Goal: Transaction & Acquisition: Purchase product/service

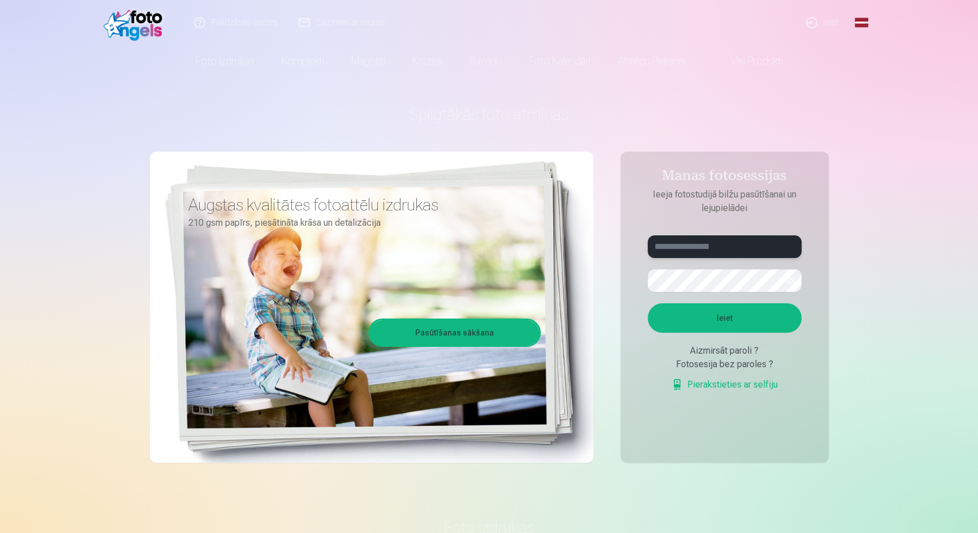
click at [719, 245] on input "text" at bounding box center [725, 246] width 154 height 23
type input "*"
type input "**********"
click at [733, 329] on button "Ieiet" at bounding box center [725, 317] width 154 height 29
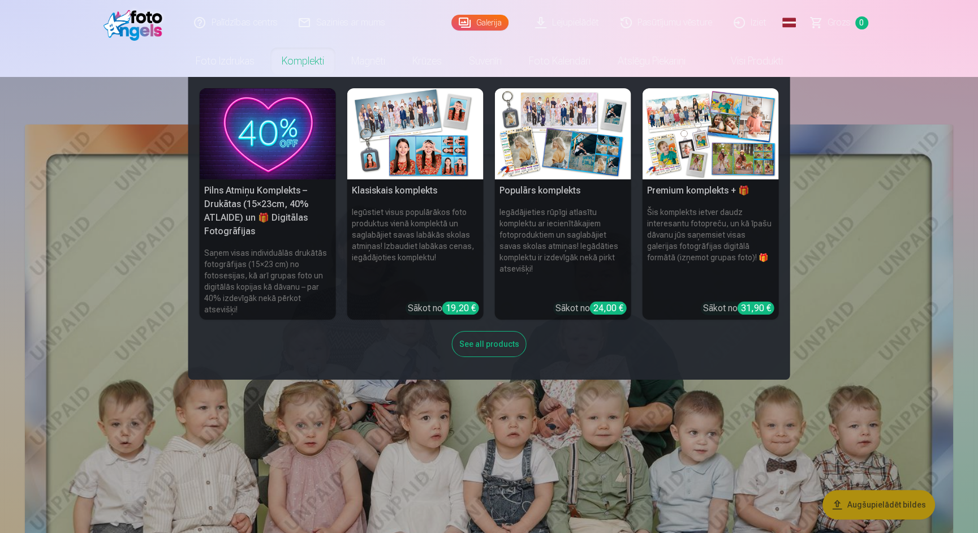
click at [289, 58] on link "Komplekti" at bounding box center [303, 61] width 70 height 32
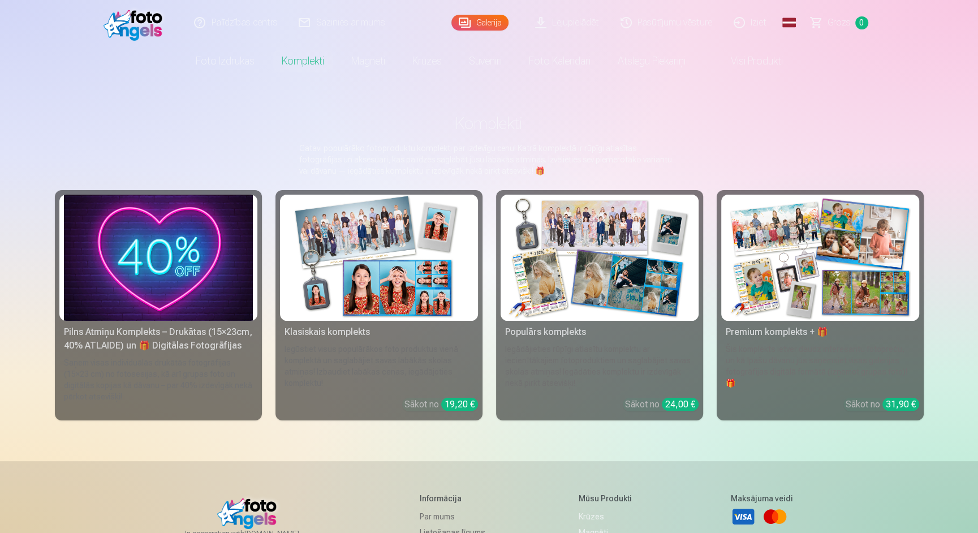
click at [739, 62] on link "Visi produkti" at bounding box center [747, 61] width 97 height 32
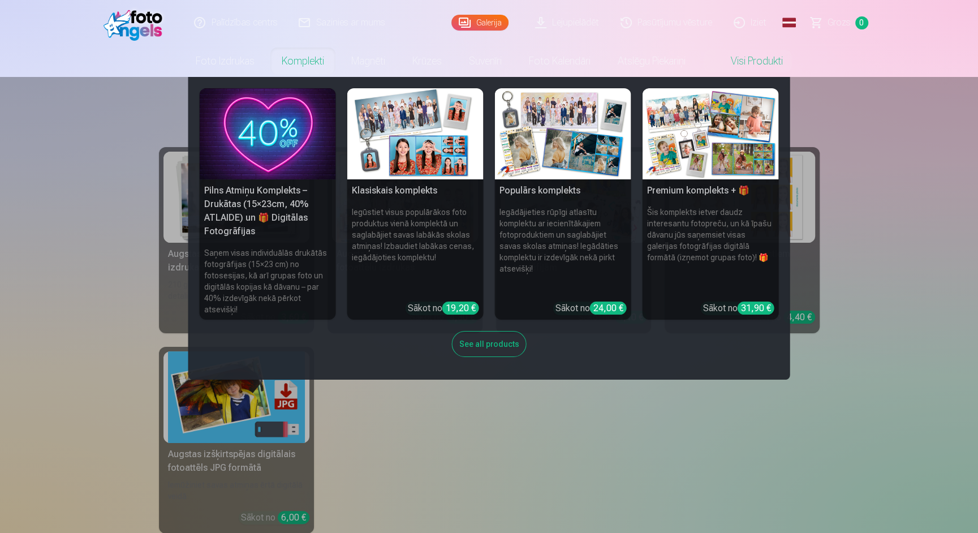
click at [300, 63] on link "Komplekti" at bounding box center [303, 61] width 70 height 32
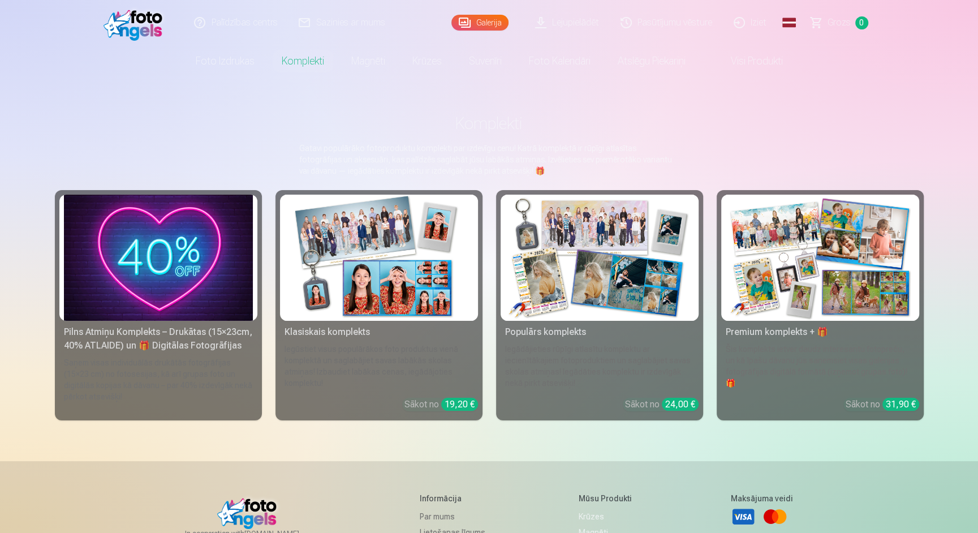
click at [203, 237] on img at bounding box center [158, 258] width 189 height 126
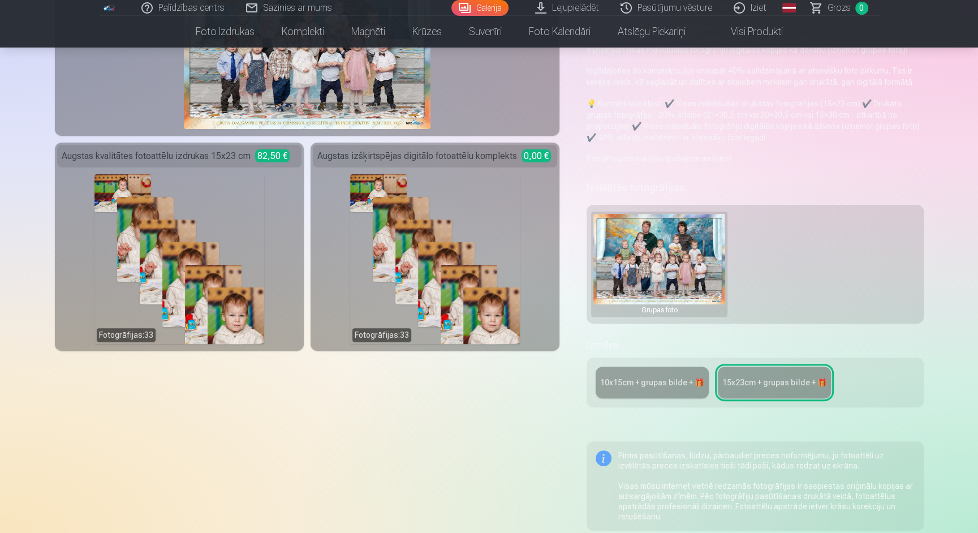
scroll to position [162, 0]
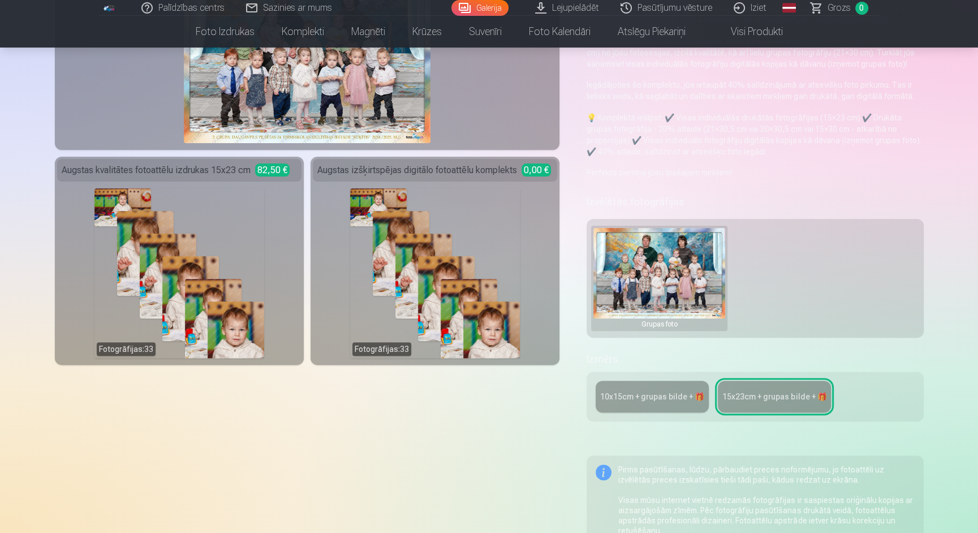
click at [672, 401] on div "10x15сm + grupas bilde + 🎁" at bounding box center [652, 396] width 104 height 11
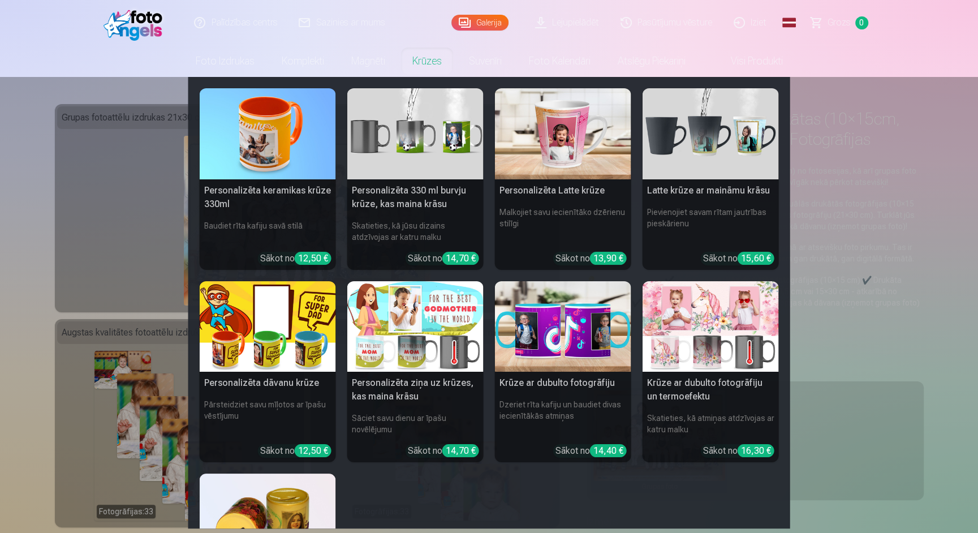
click at [428, 59] on link "Krūzes" at bounding box center [427, 61] width 57 height 32
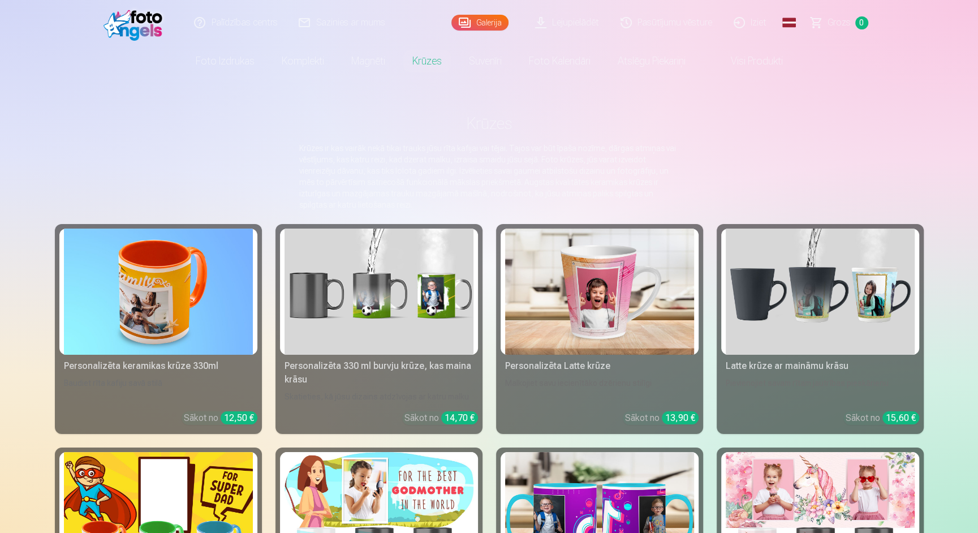
click at [246, 29] on link "Palīdzības centrs" at bounding box center [236, 22] width 105 height 45
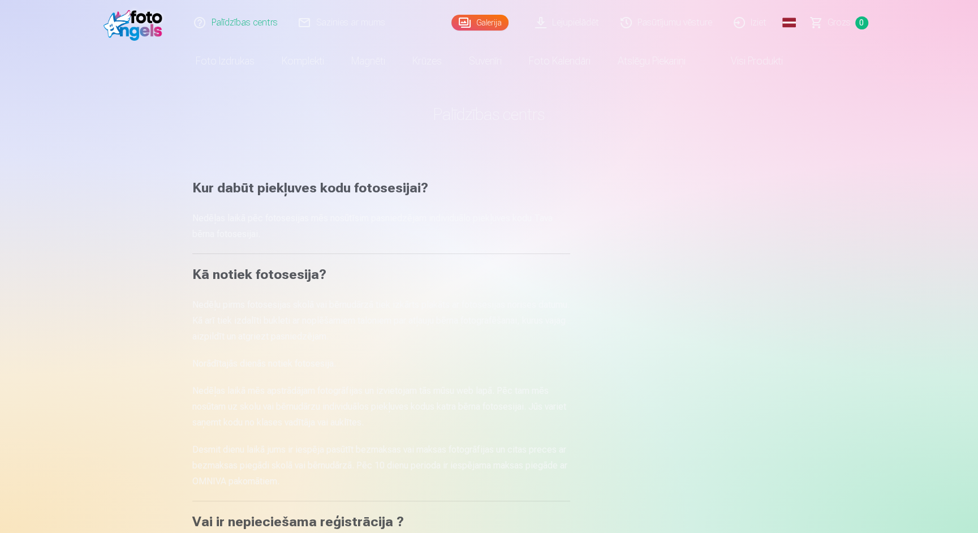
click at [758, 64] on link "Visi produkti" at bounding box center [747, 61] width 97 height 32
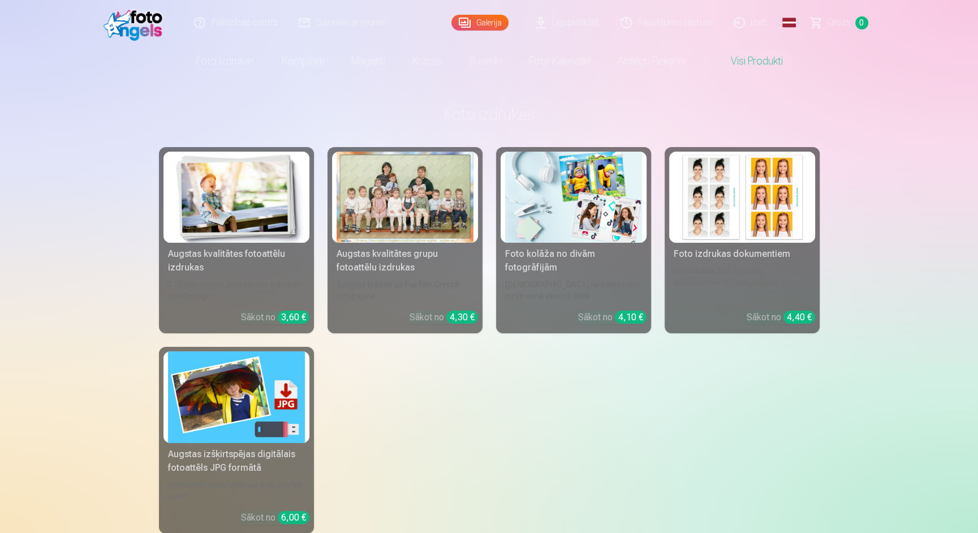
click at [392, 221] on div at bounding box center [405, 197] width 137 height 91
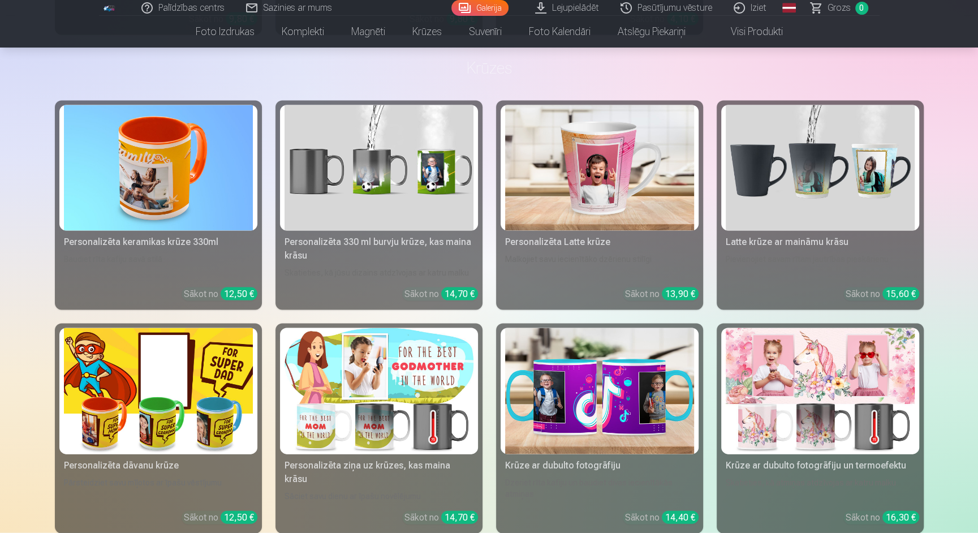
scroll to position [2049, 0]
click at [825, 418] on img at bounding box center [820, 391] width 189 height 126
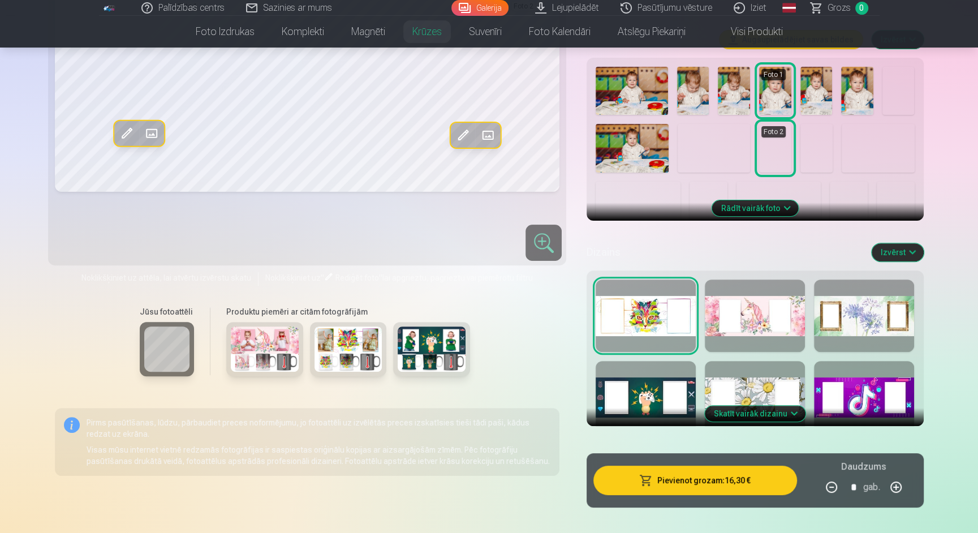
scroll to position [264, 0]
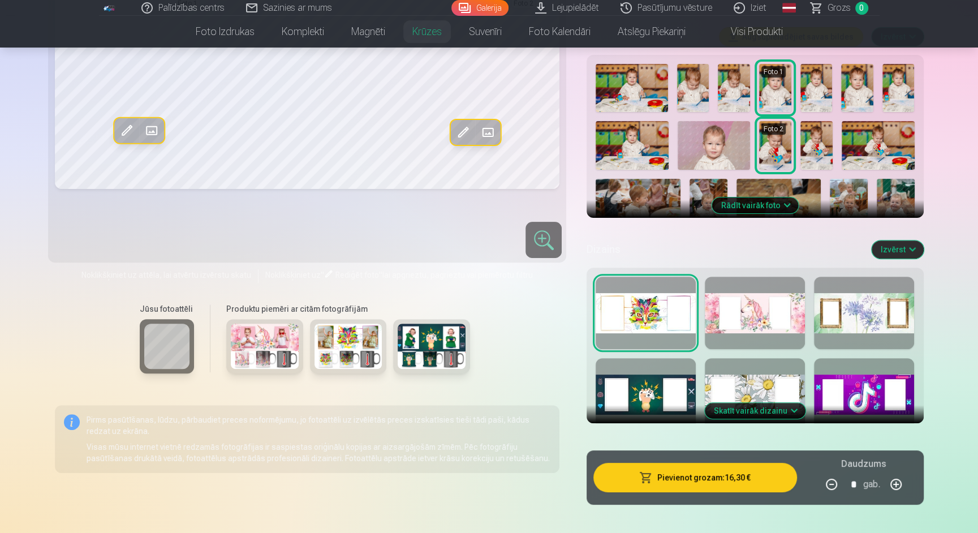
click at [762, 419] on button "Skatīt vairāk dizainu" at bounding box center [755, 411] width 101 height 16
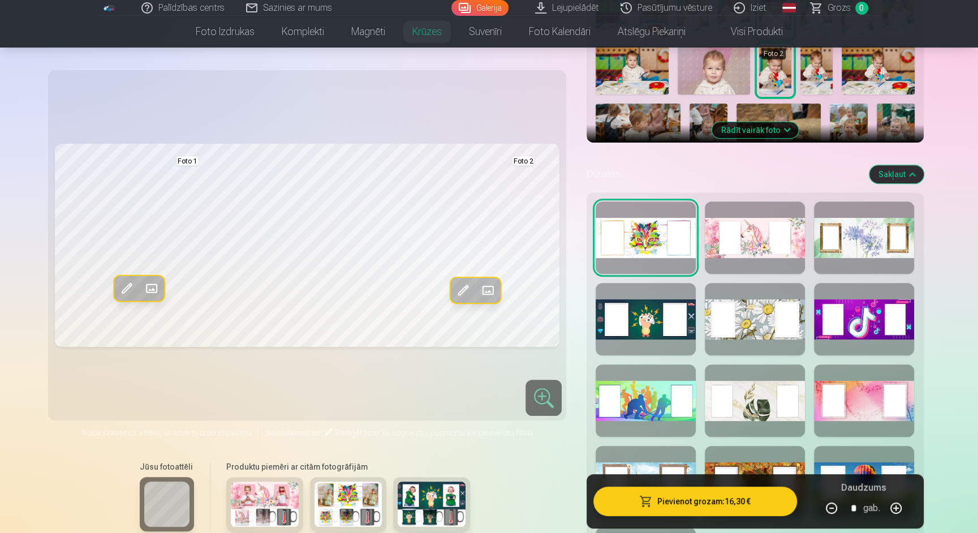
scroll to position [361, 0]
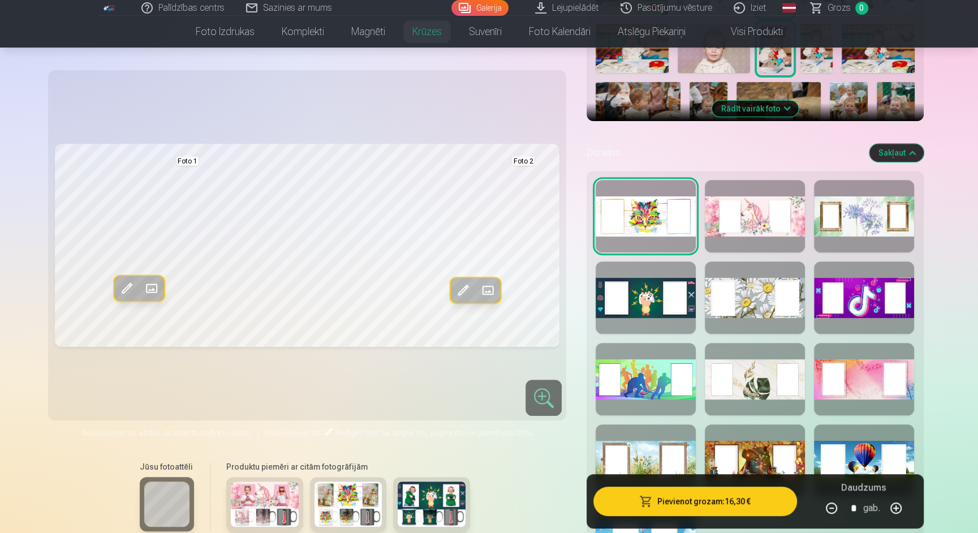
click at [743, 334] on div at bounding box center [755, 297] width 100 height 72
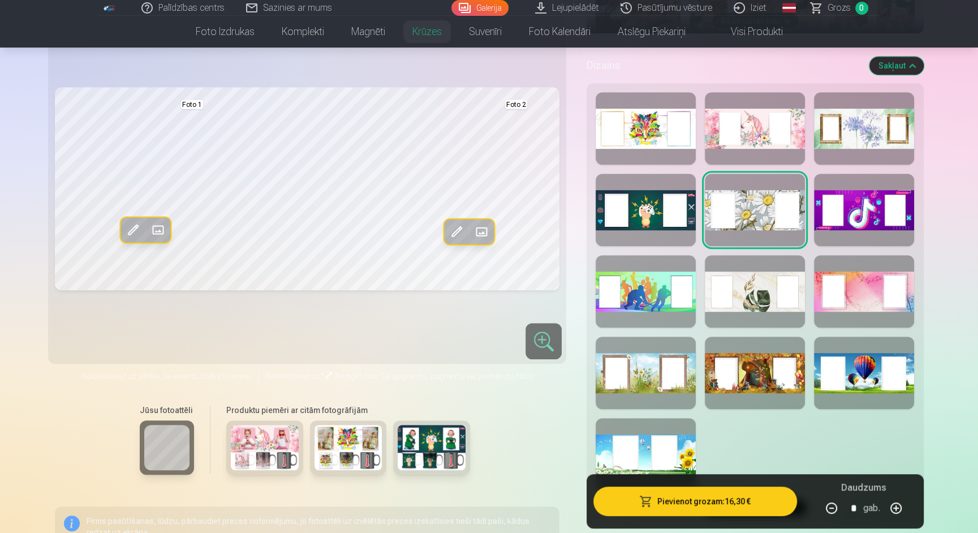
scroll to position [453, 0]
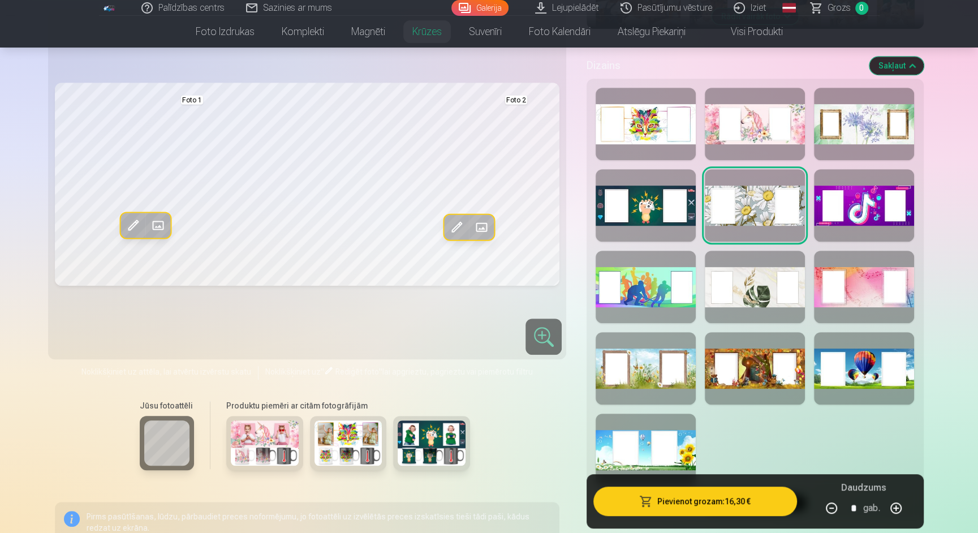
click at [730, 305] on div at bounding box center [755, 287] width 100 height 72
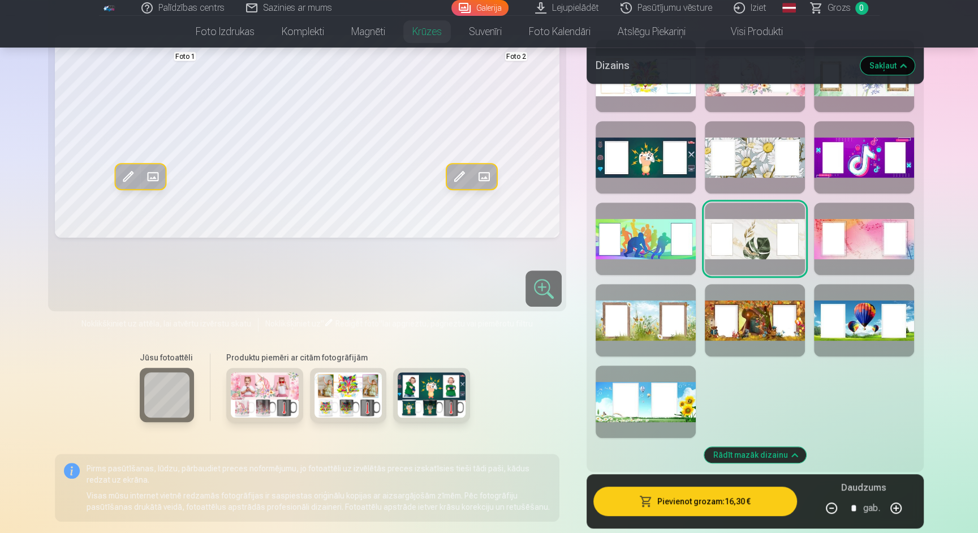
scroll to position [505, 0]
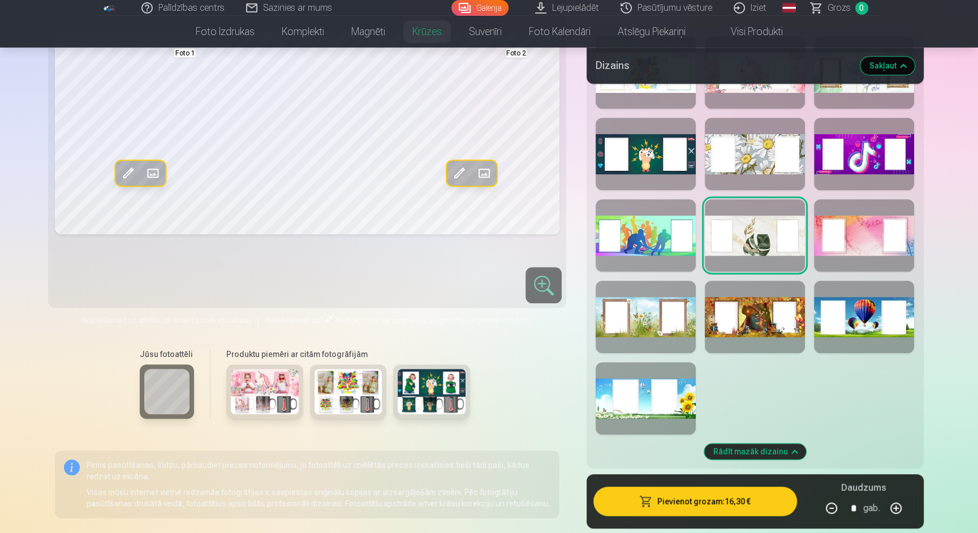
click at [440, 414] on img at bounding box center [432, 391] width 68 height 45
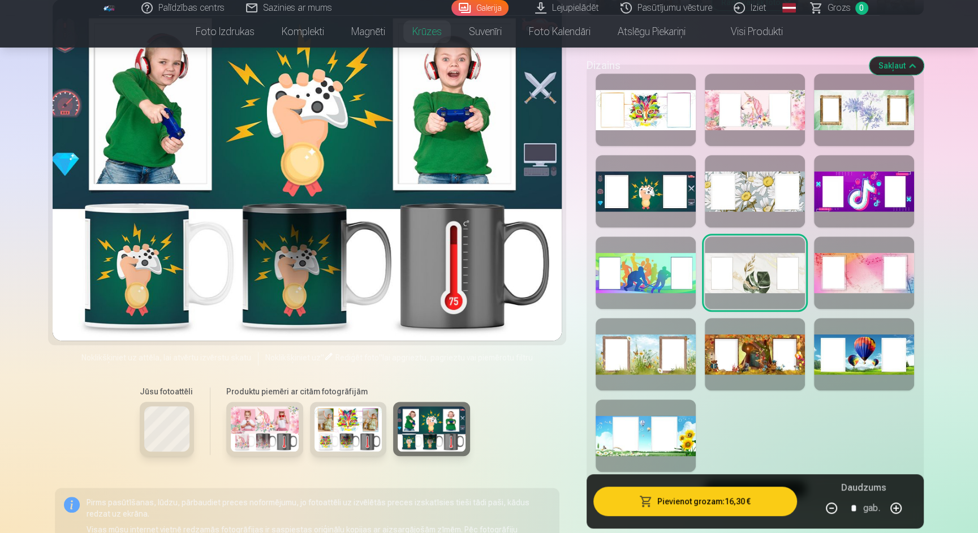
scroll to position [464, 0]
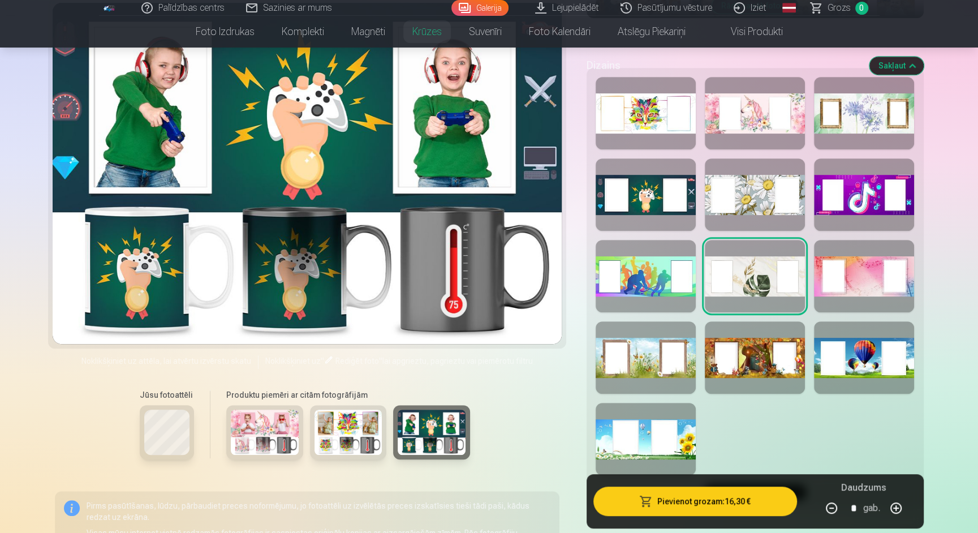
click at [345, 455] on img at bounding box center [349, 432] width 68 height 45
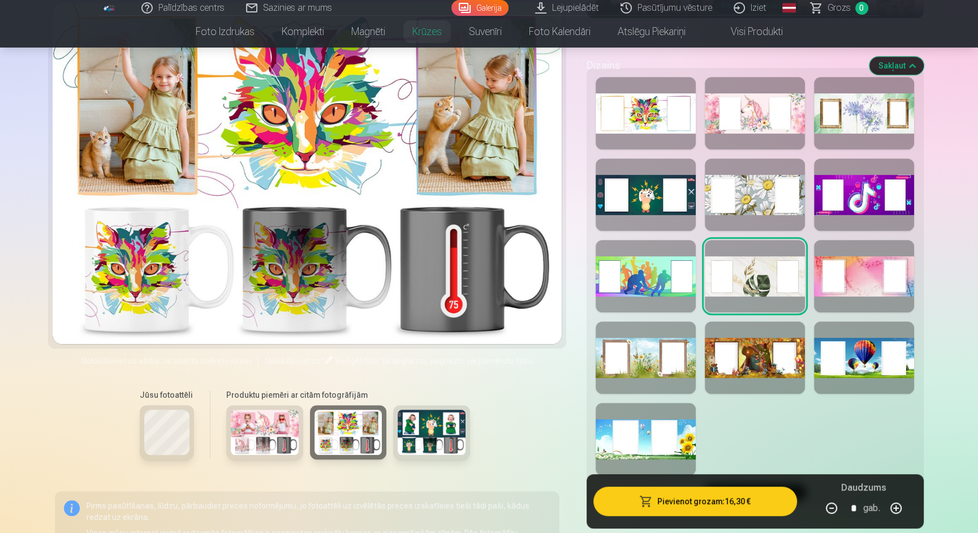
click at [265, 443] on img at bounding box center [265, 432] width 68 height 45
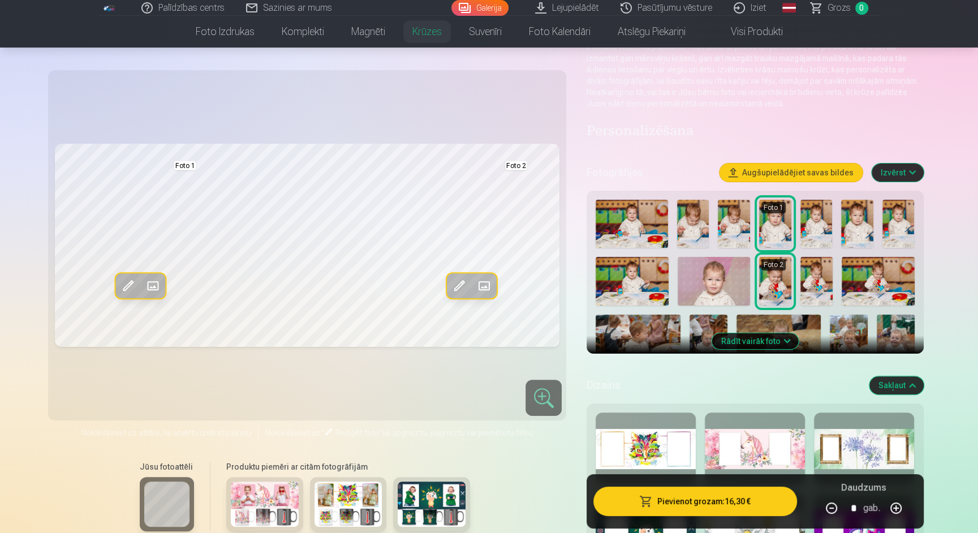
scroll to position [118, 0]
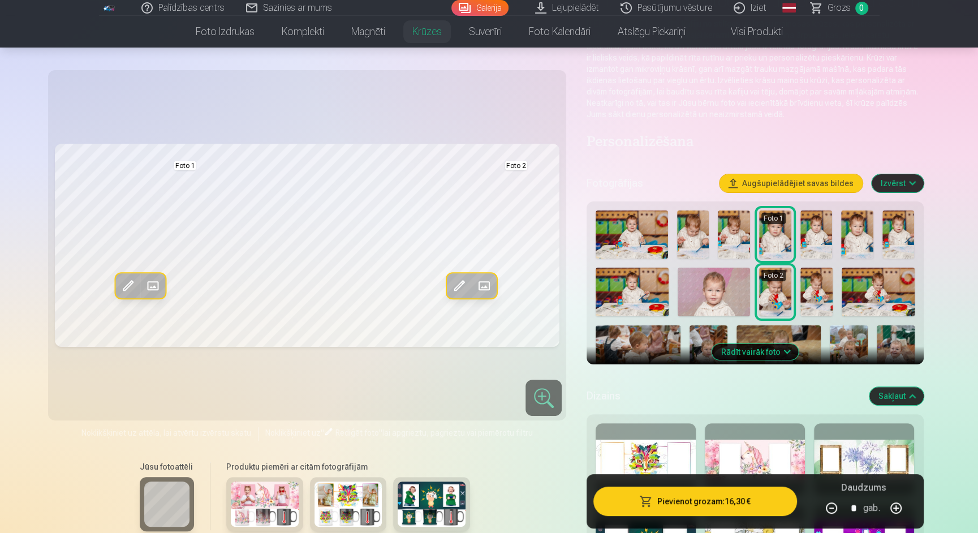
click at [777, 360] on button "Rādīt vairāk foto" at bounding box center [755, 352] width 87 height 16
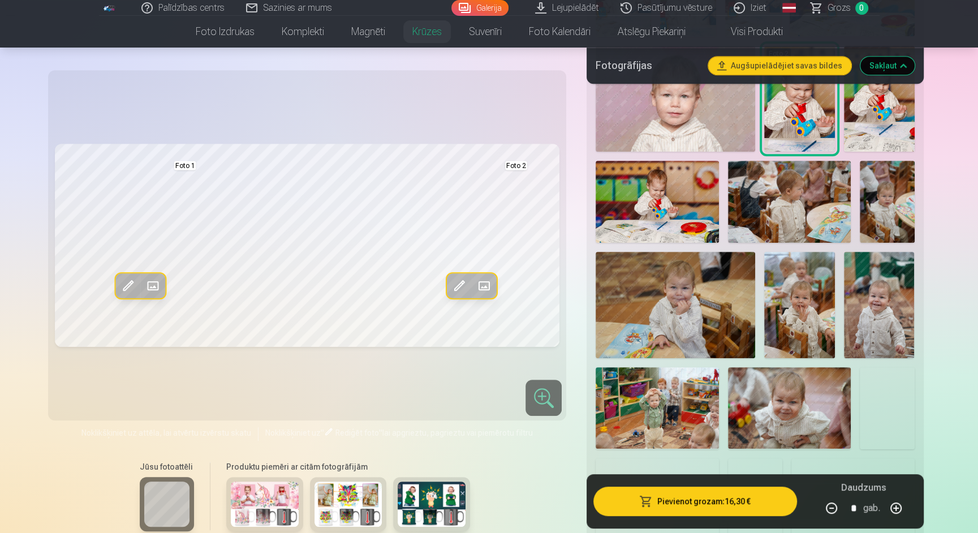
scroll to position [473, 0]
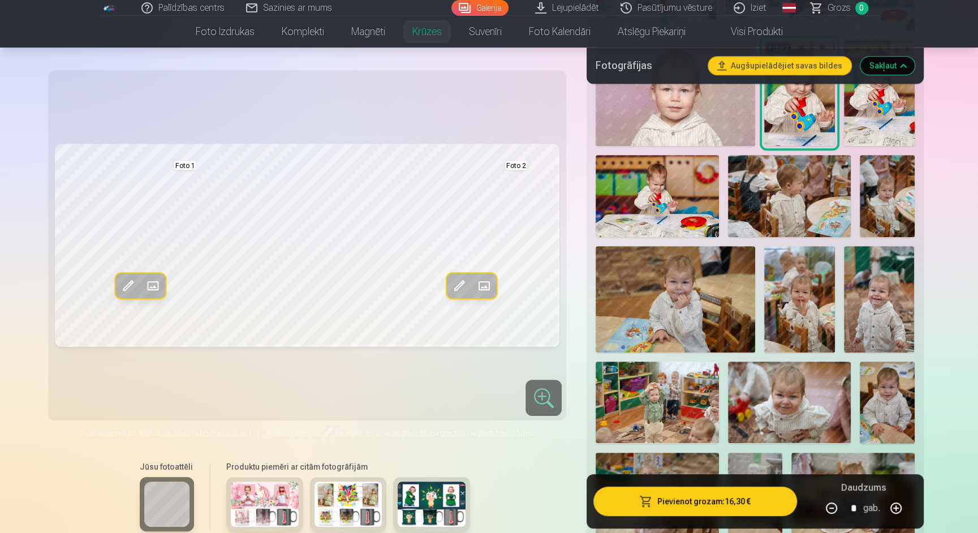
click at [676, 322] on img at bounding box center [675, 299] width 159 height 106
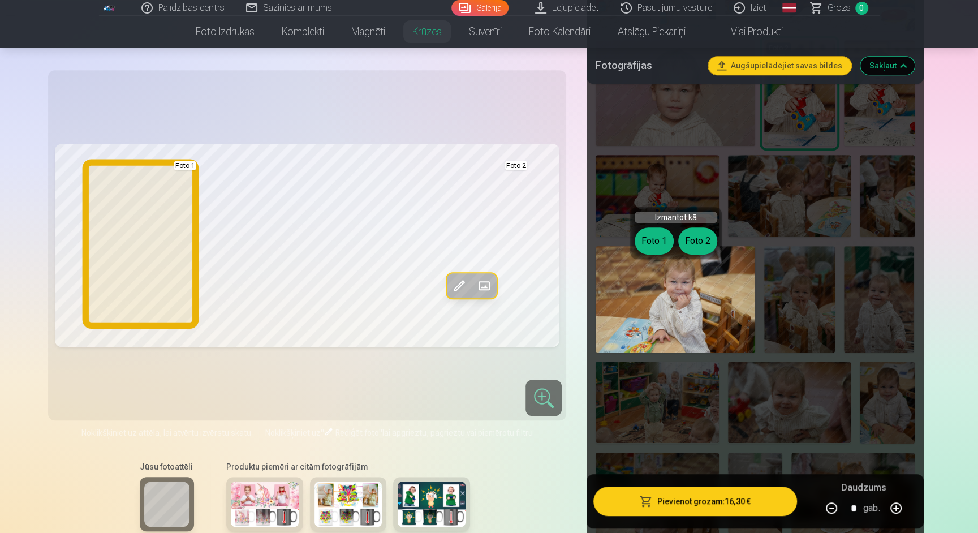
click at [656, 240] on button "Foto 1" at bounding box center [654, 240] width 39 height 27
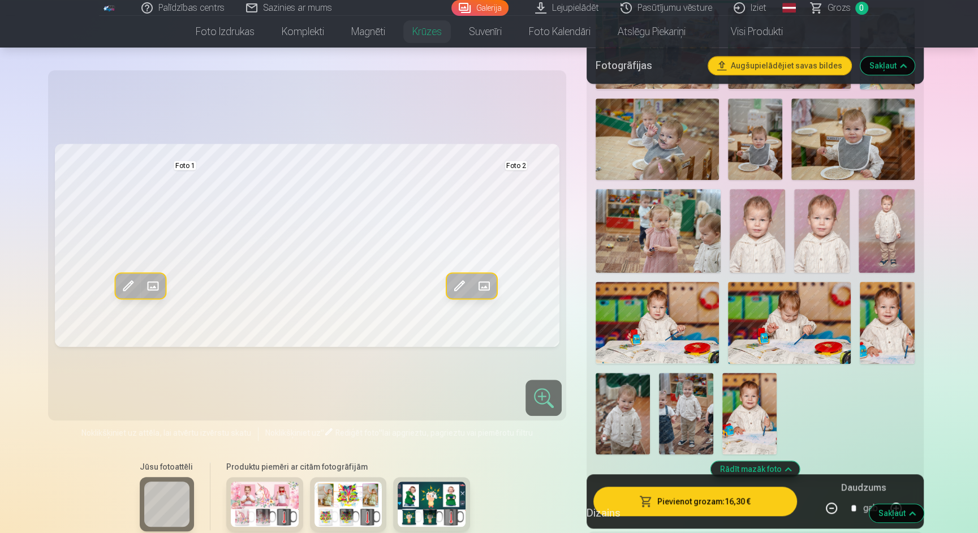
scroll to position [835, 0]
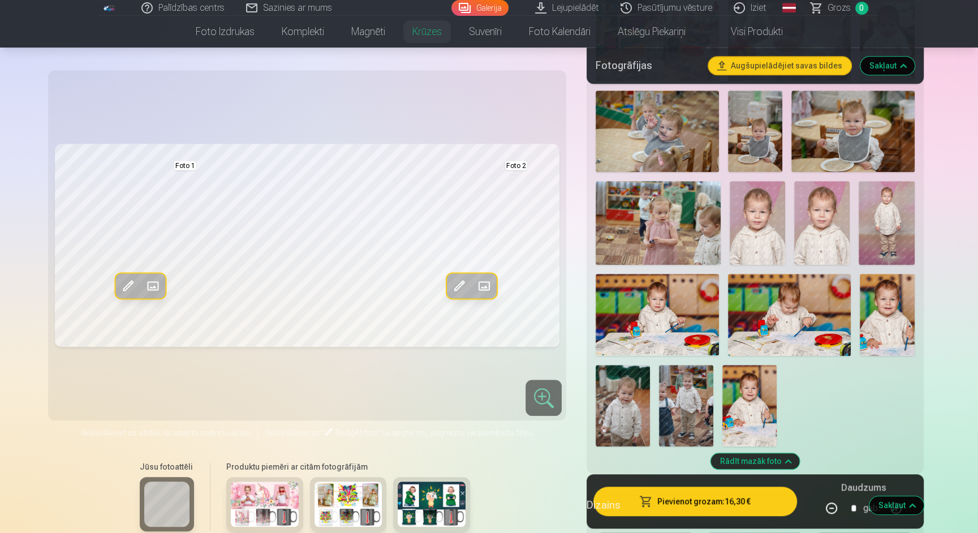
click at [886, 328] on img at bounding box center [887, 315] width 55 height 82
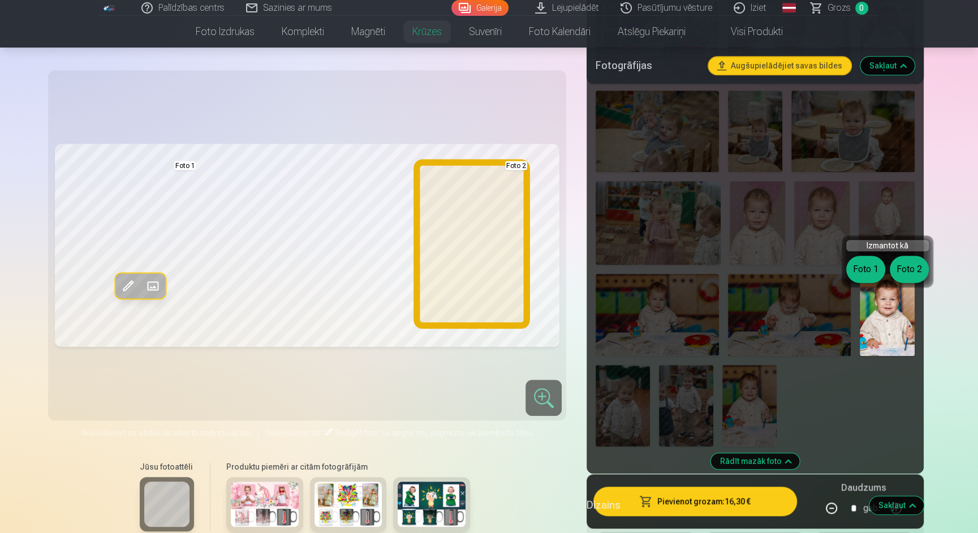
click at [908, 273] on button "Foto 2" at bounding box center [909, 269] width 39 height 27
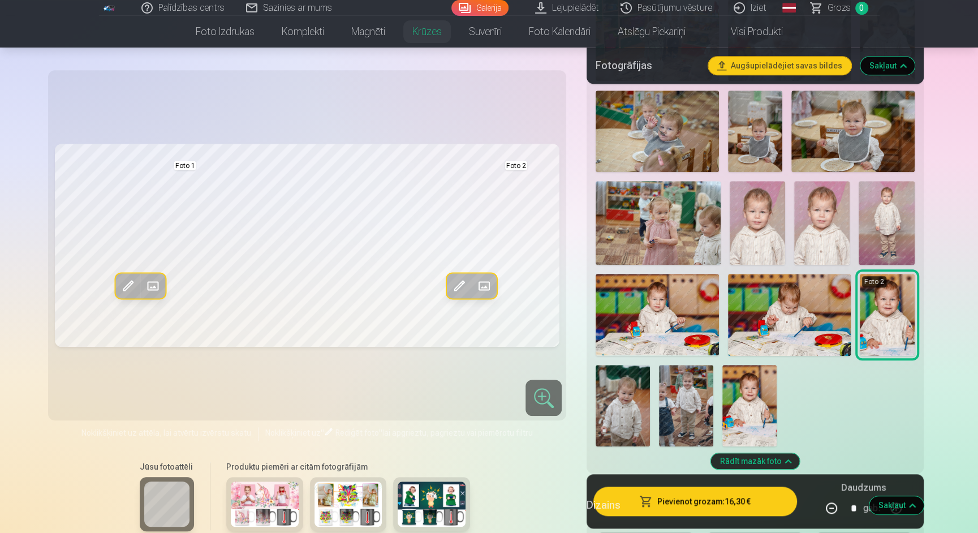
click at [766, 420] on img at bounding box center [750, 405] width 54 height 81
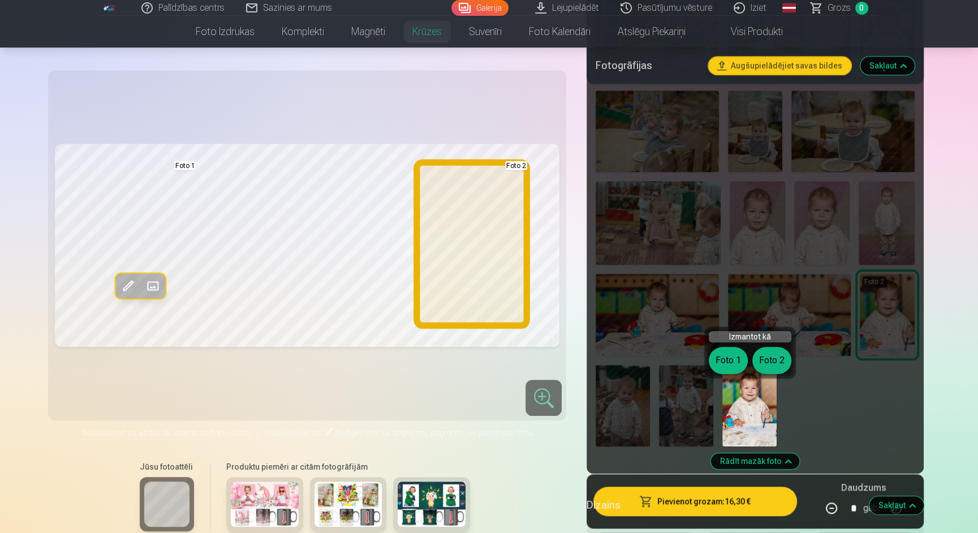
click at [785, 363] on button "Foto 2" at bounding box center [771, 360] width 39 height 27
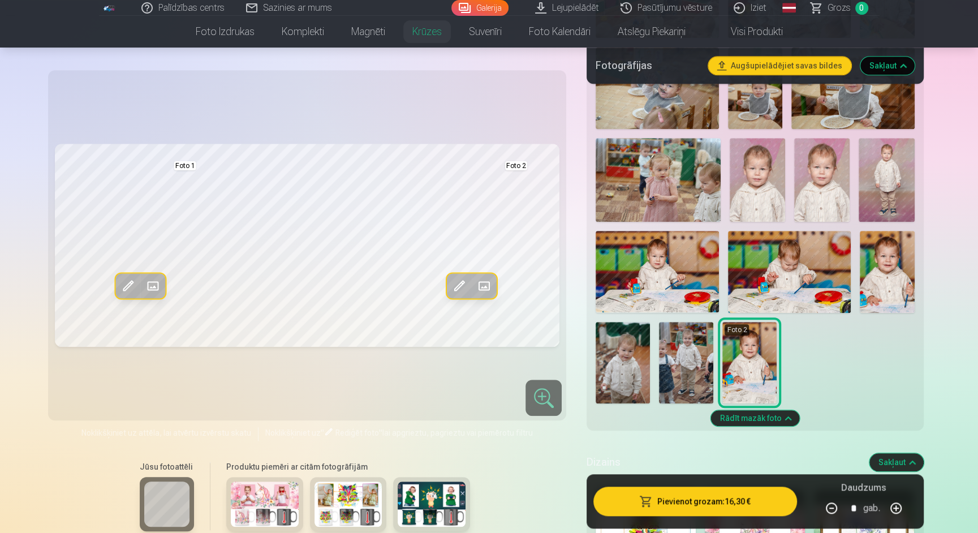
scroll to position [862, 0]
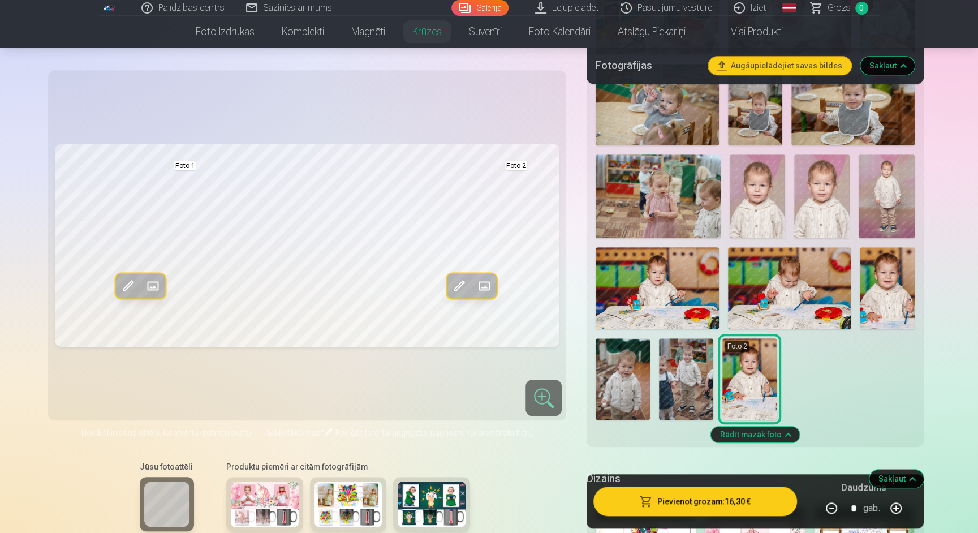
click at [875, 304] on img at bounding box center [887, 288] width 55 height 82
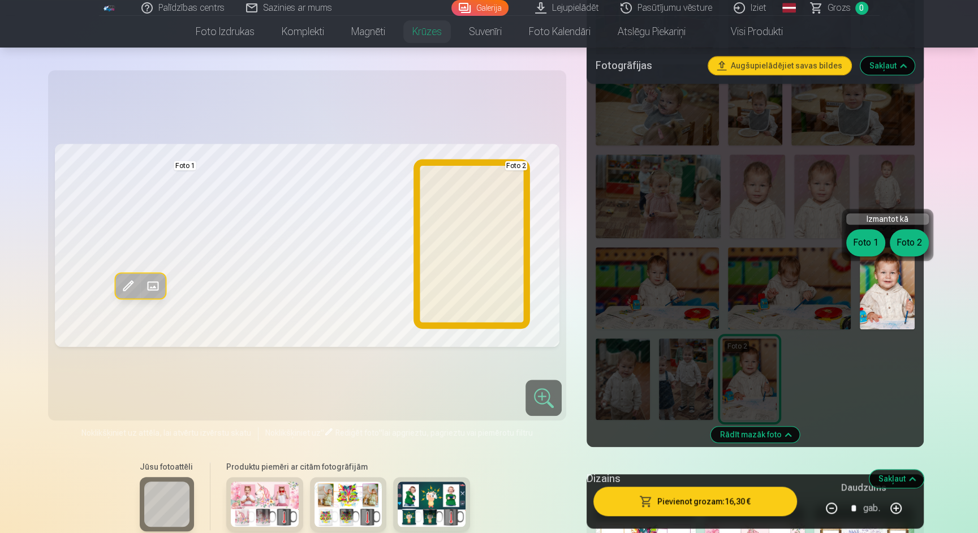
click at [911, 242] on button "Foto 2" at bounding box center [909, 242] width 39 height 27
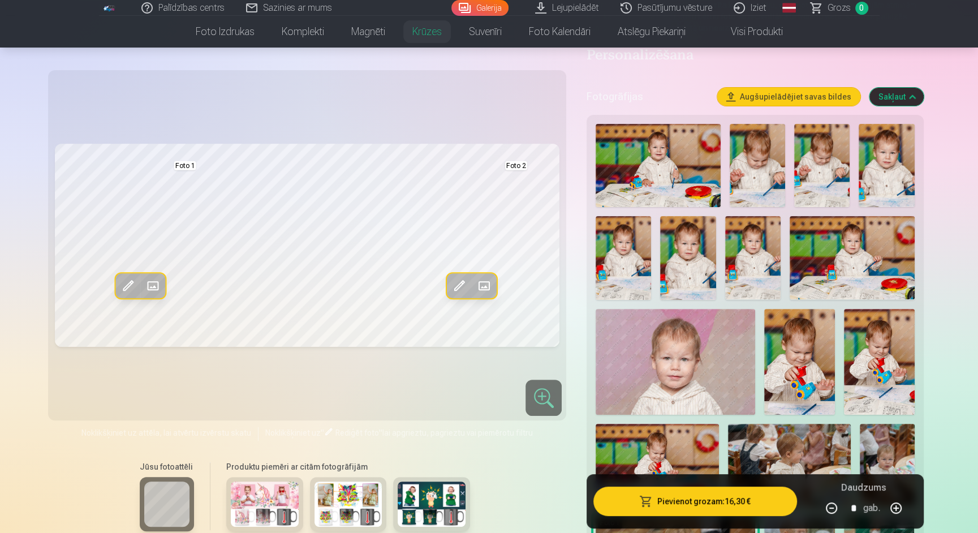
scroll to position [201, 0]
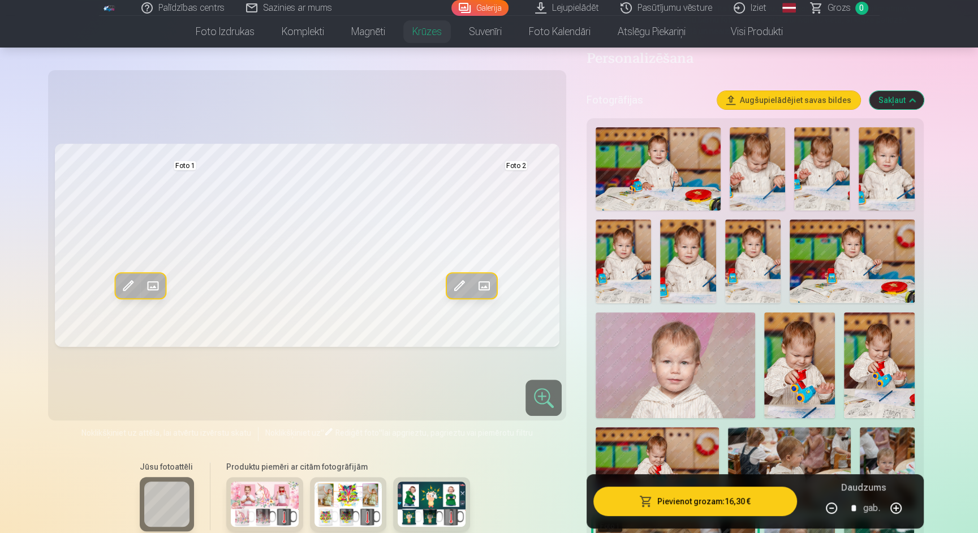
click at [626, 184] on img at bounding box center [658, 168] width 125 height 83
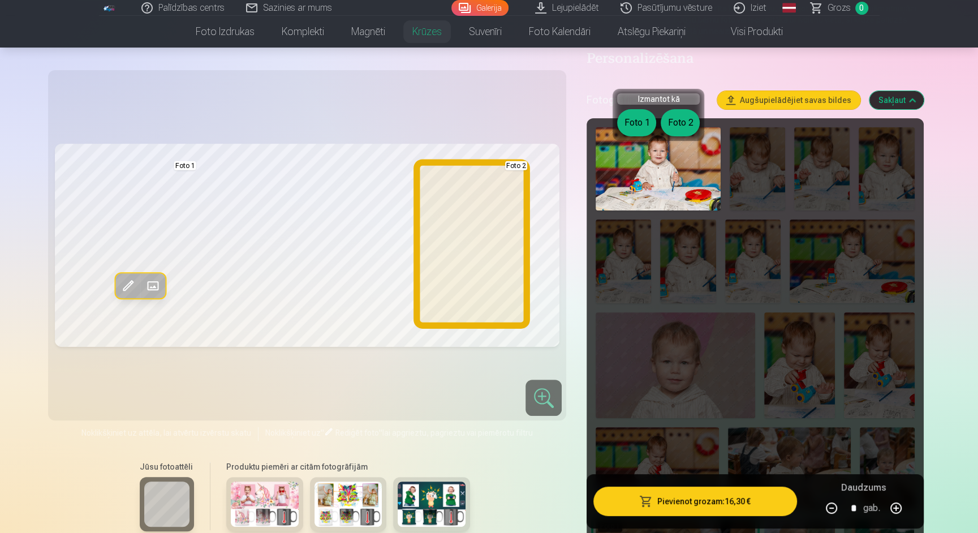
click at [677, 119] on button "Foto 2" at bounding box center [680, 122] width 39 height 27
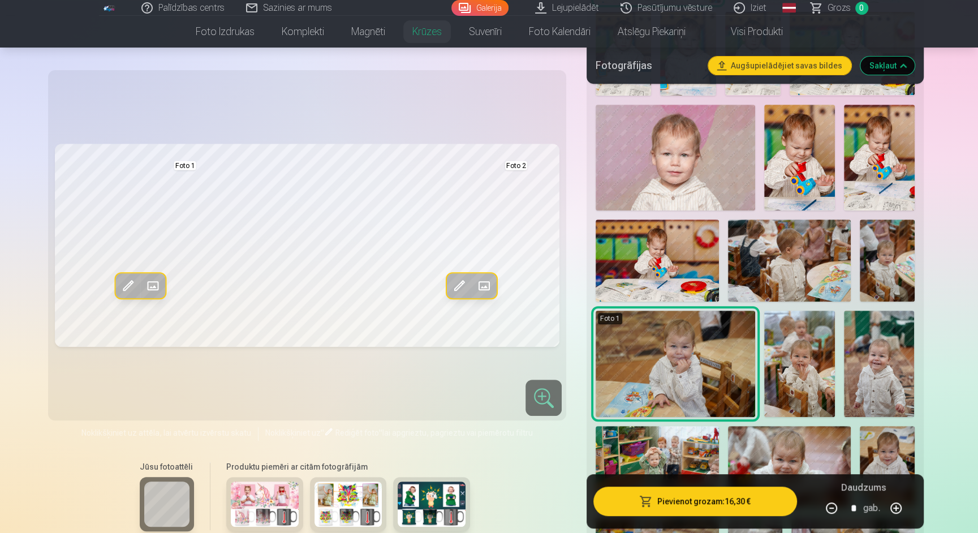
scroll to position [406, 0]
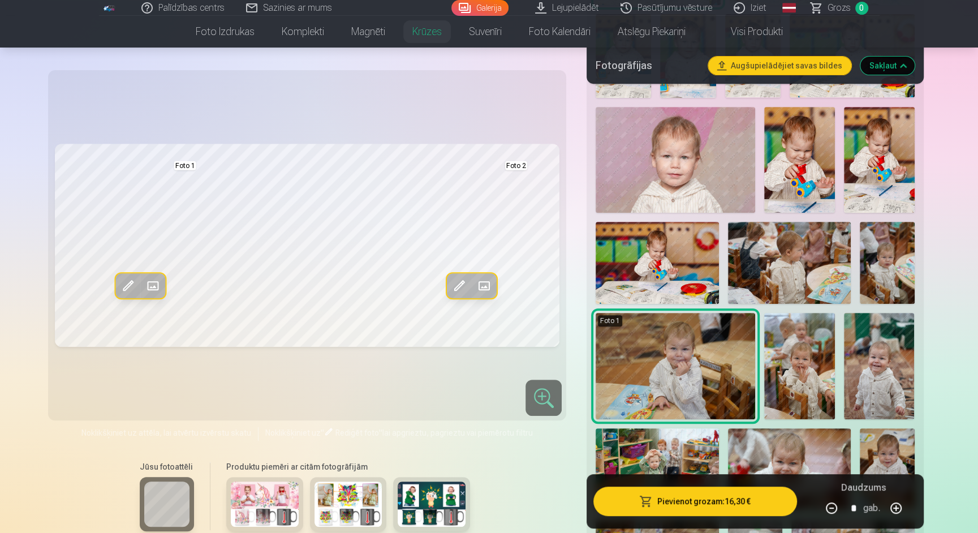
click at [812, 184] on img at bounding box center [799, 160] width 71 height 106
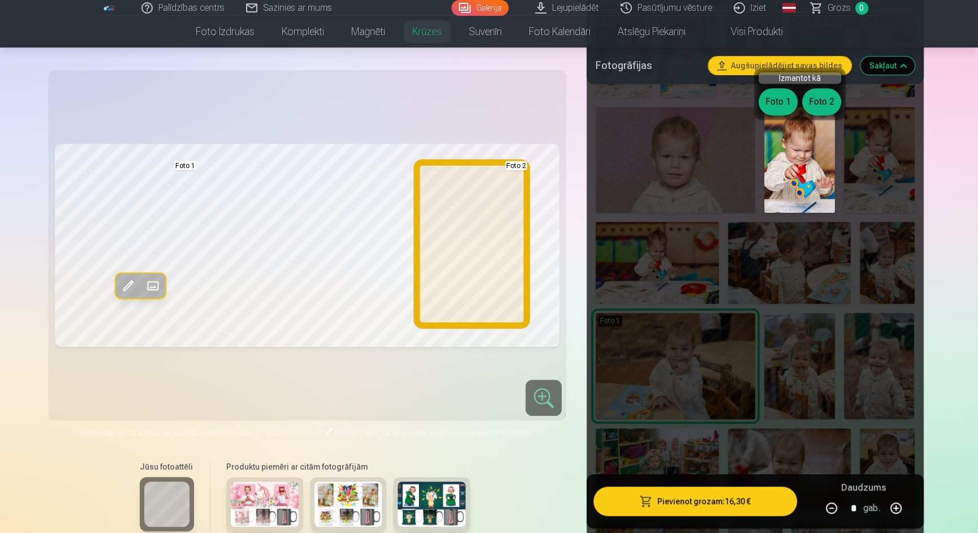
click at [824, 101] on button "Foto 2" at bounding box center [821, 101] width 39 height 27
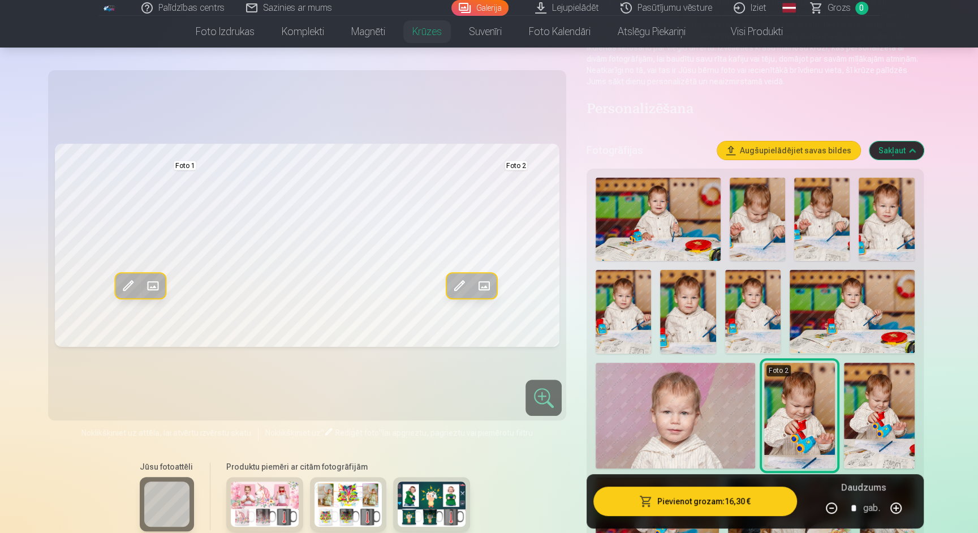
scroll to position [163, 0]
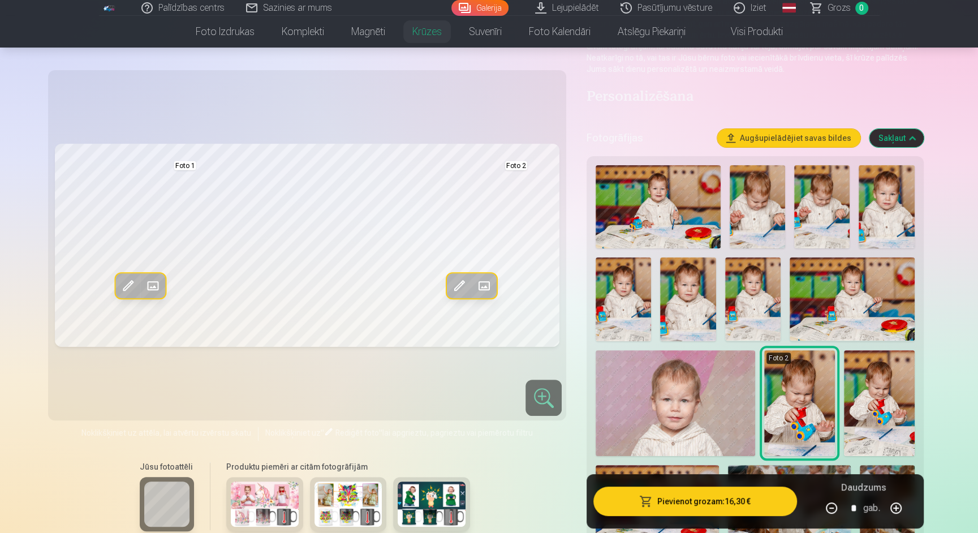
click at [672, 226] on img at bounding box center [658, 206] width 125 height 83
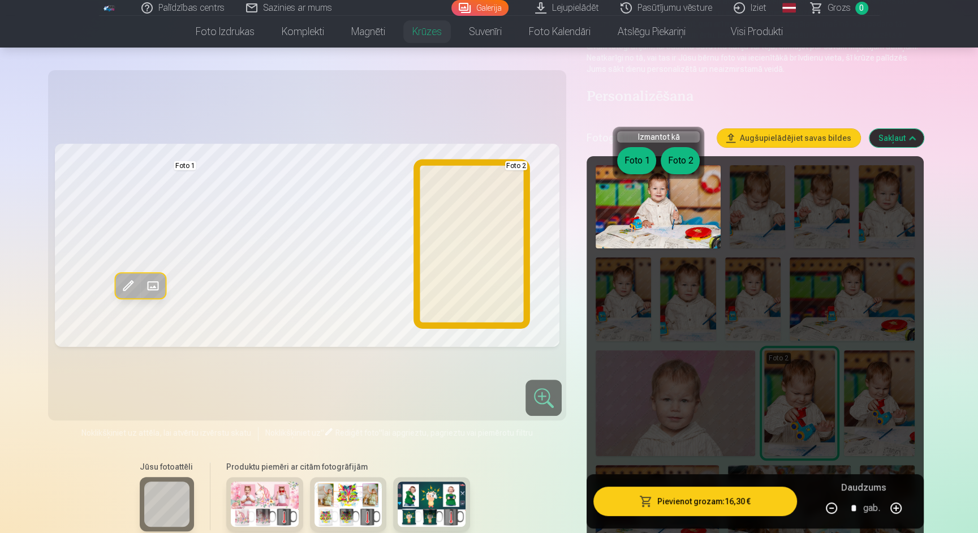
click at [686, 151] on button "Foto 2" at bounding box center [680, 160] width 39 height 27
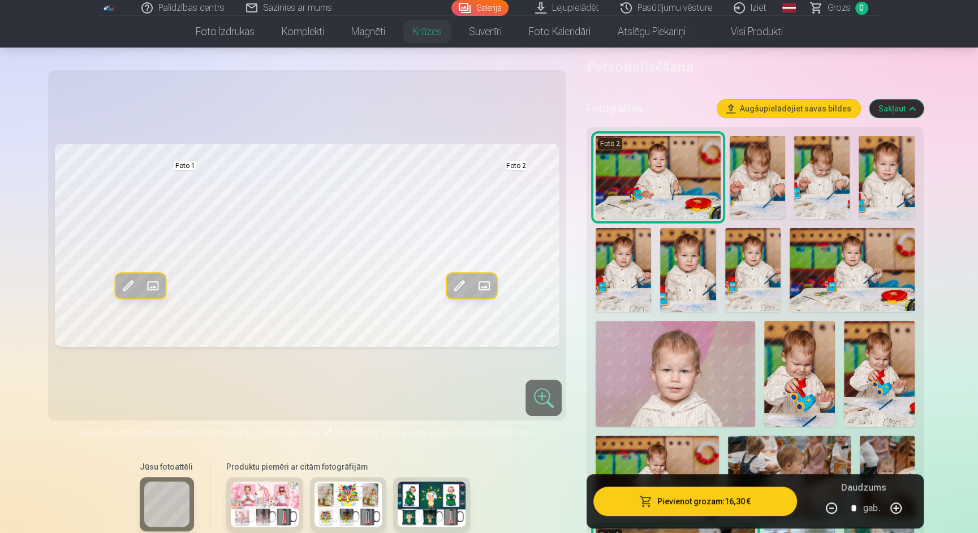
scroll to position [193, 0]
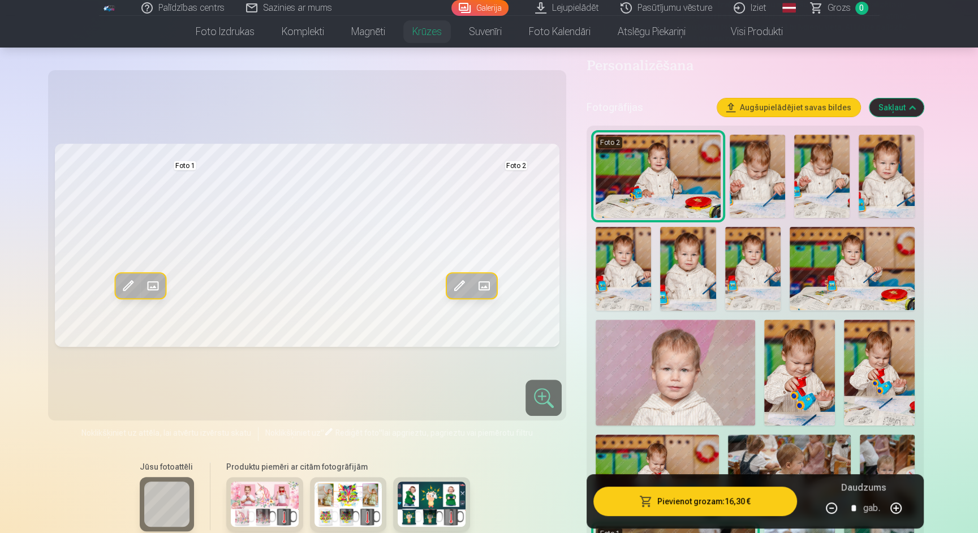
click at [754, 292] on img at bounding box center [752, 268] width 55 height 83
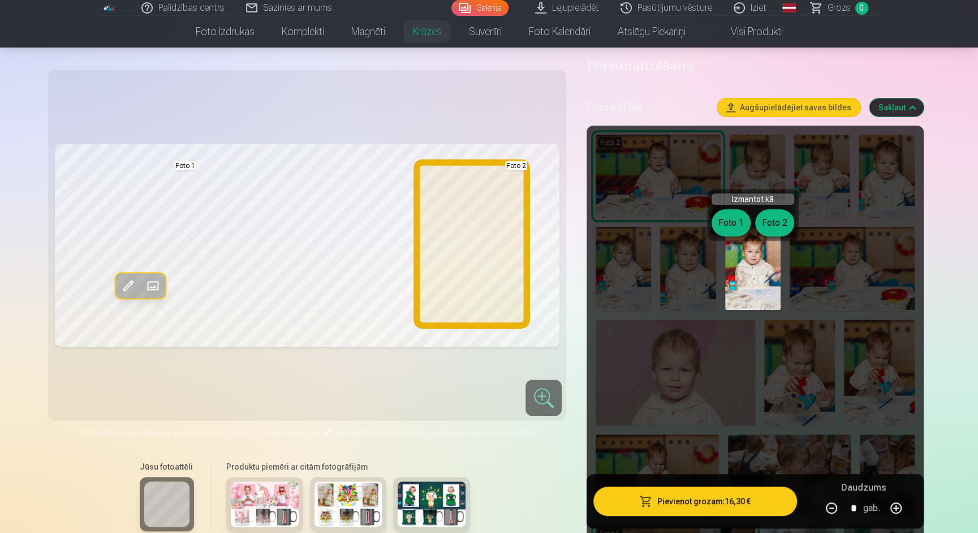
click at [781, 222] on button "Foto 2" at bounding box center [774, 222] width 39 height 27
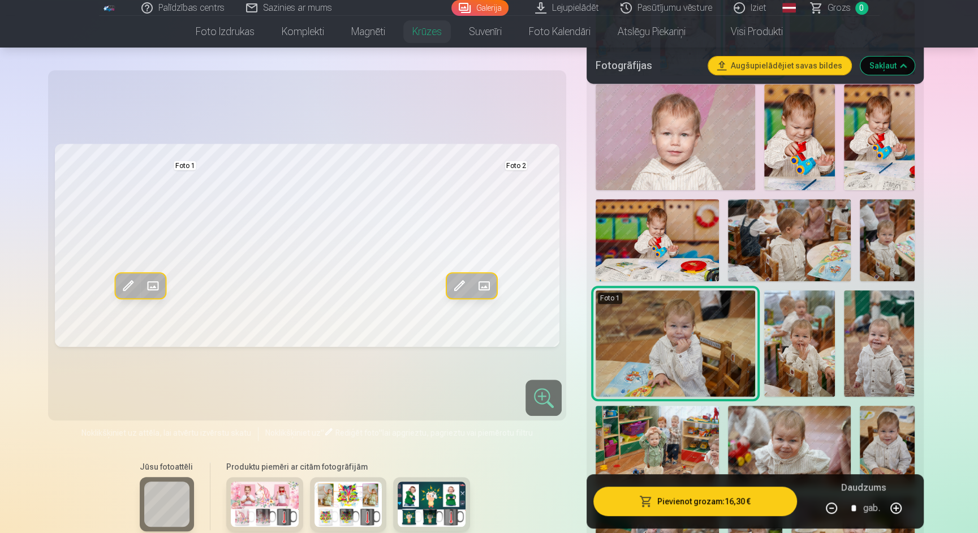
scroll to position [441, 0]
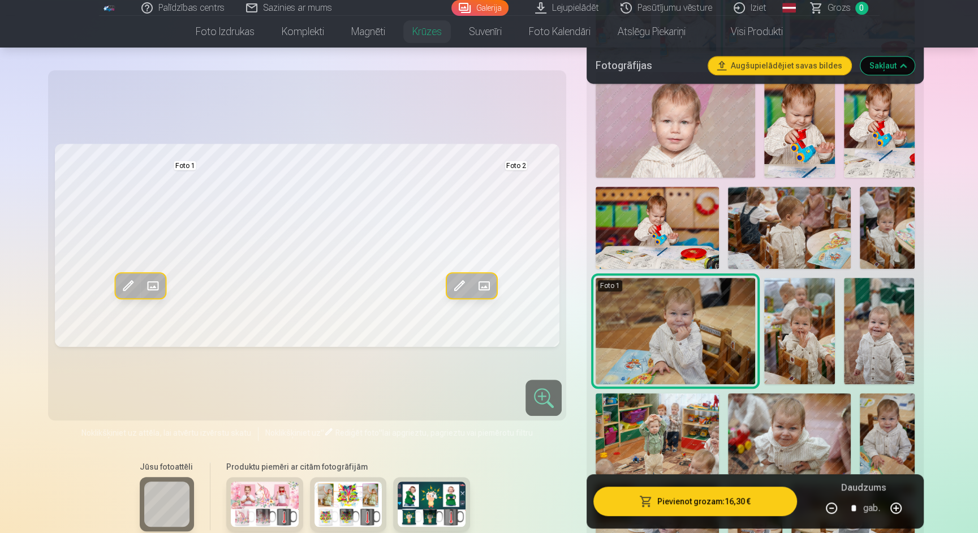
click at [797, 153] on img at bounding box center [799, 125] width 71 height 106
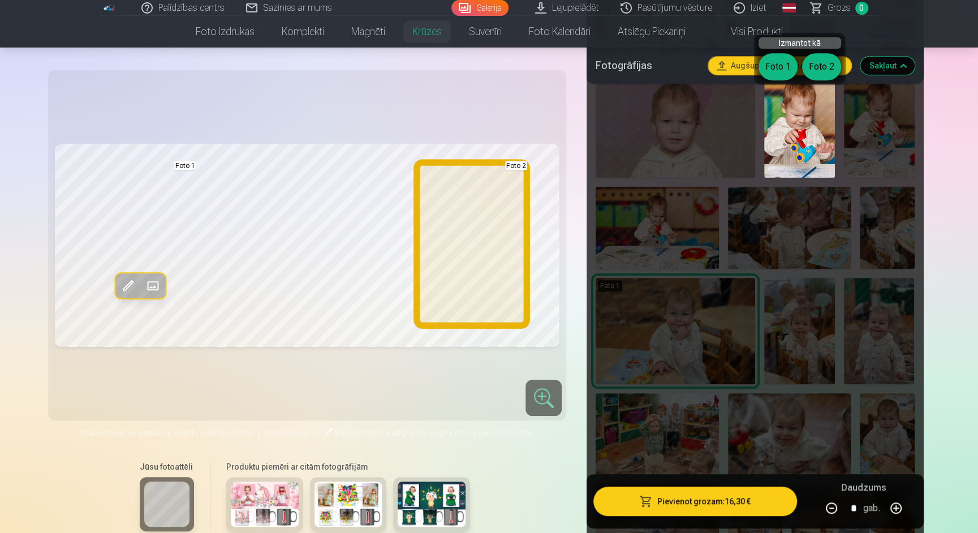
click at [815, 72] on button "Foto 2" at bounding box center [821, 66] width 39 height 27
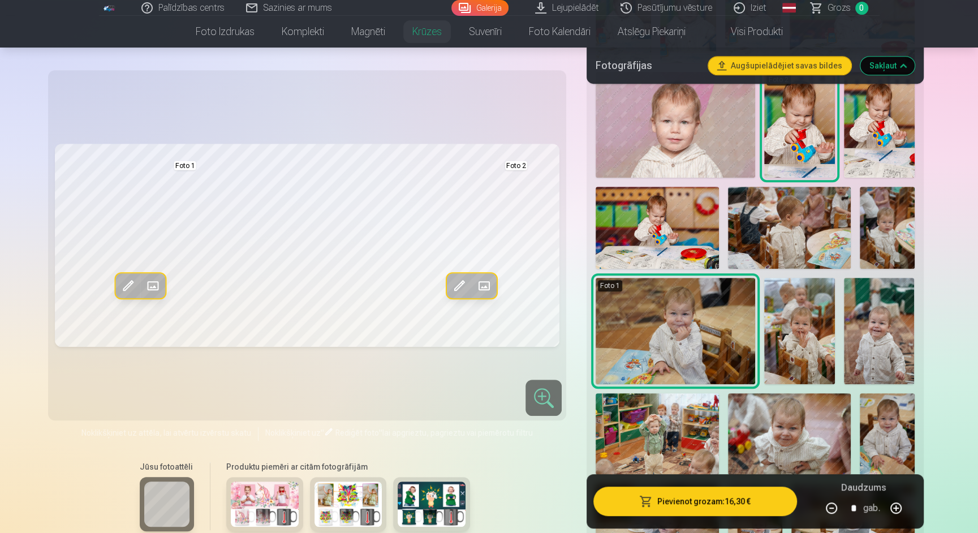
click at [876, 137] on img at bounding box center [879, 125] width 71 height 106
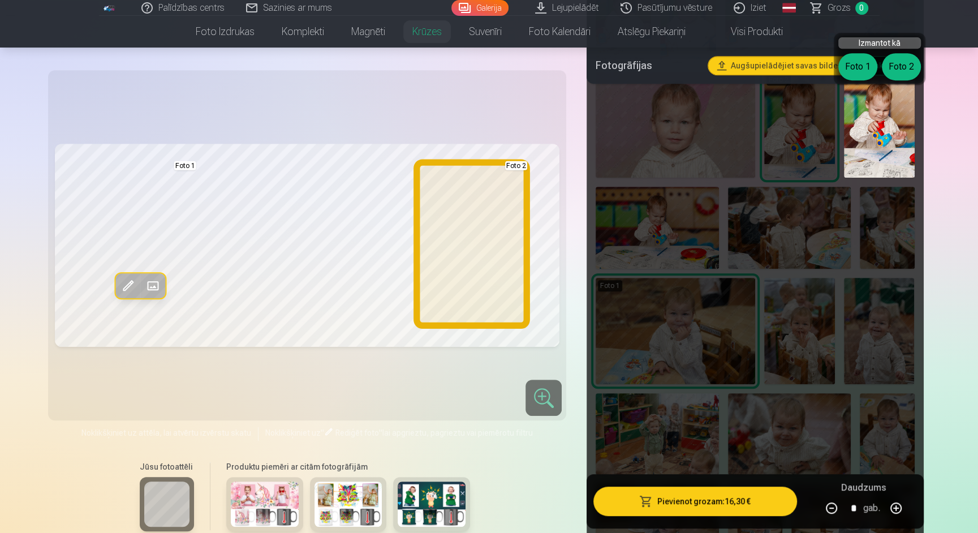
click at [898, 66] on button "Foto 2" at bounding box center [901, 66] width 39 height 27
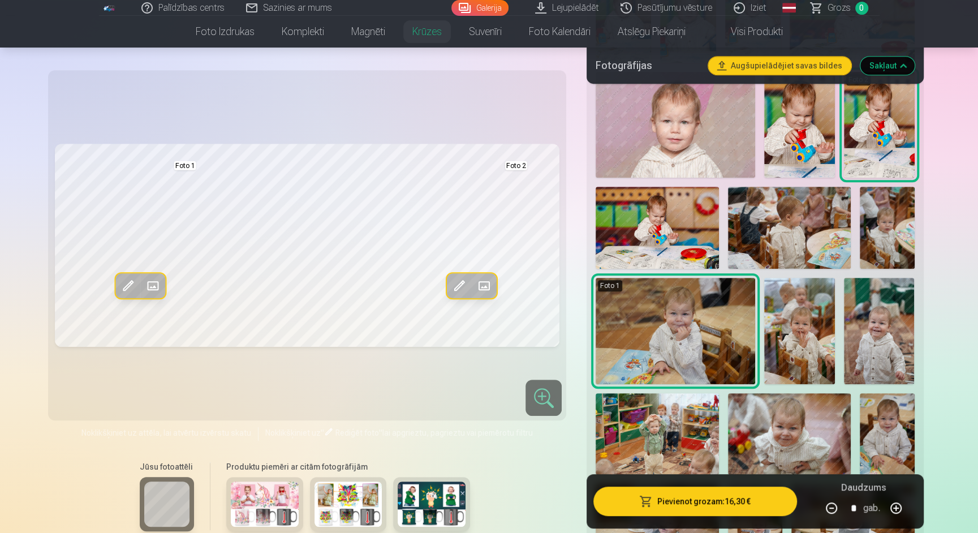
click at [768, 175] on img at bounding box center [799, 125] width 71 height 106
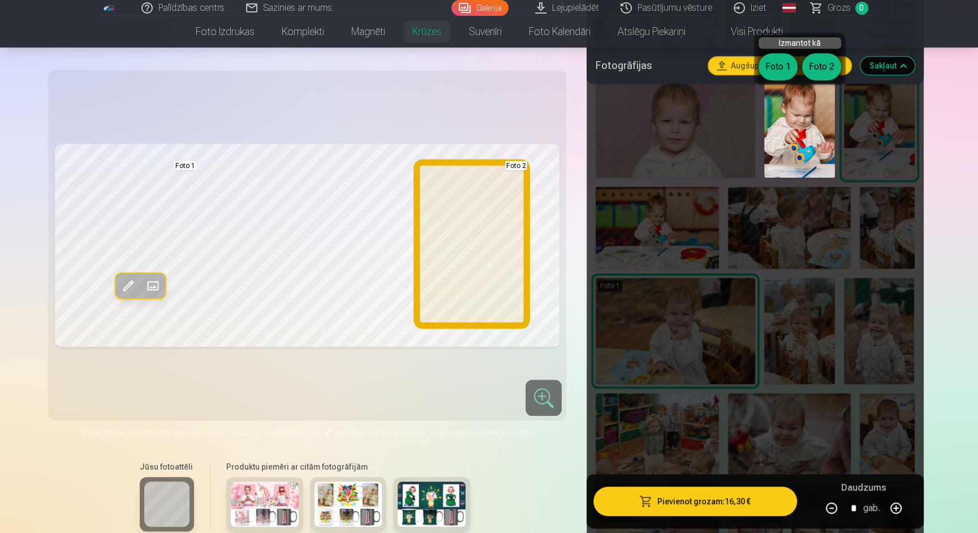
click at [818, 72] on button "Foto 2" at bounding box center [821, 66] width 39 height 27
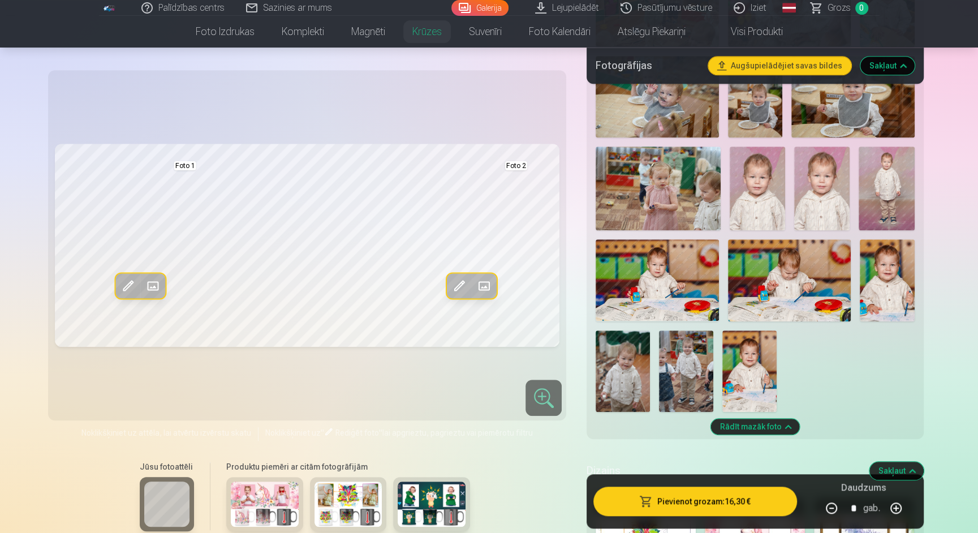
scroll to position [881, 0]
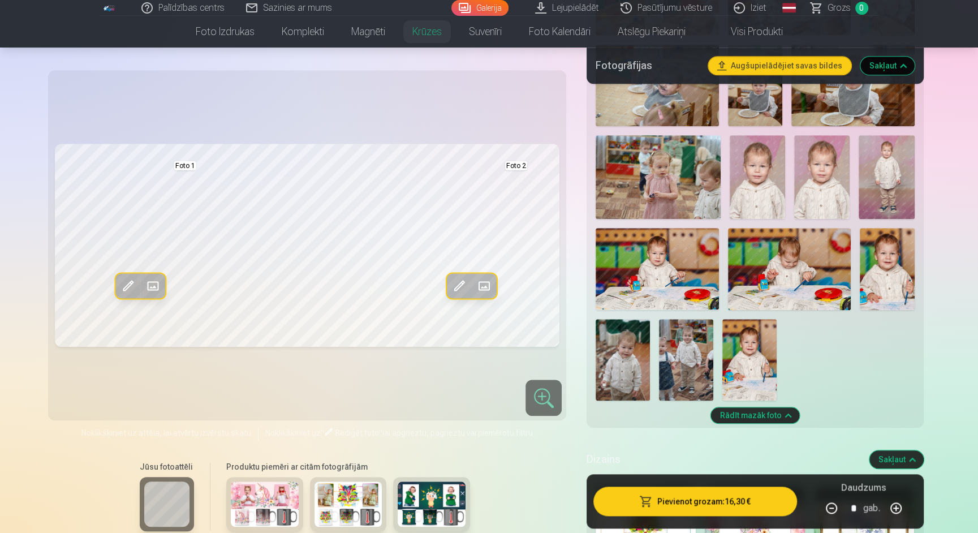
click at [749, 395] on img at bounding box center [750, 359] width 54 height 81
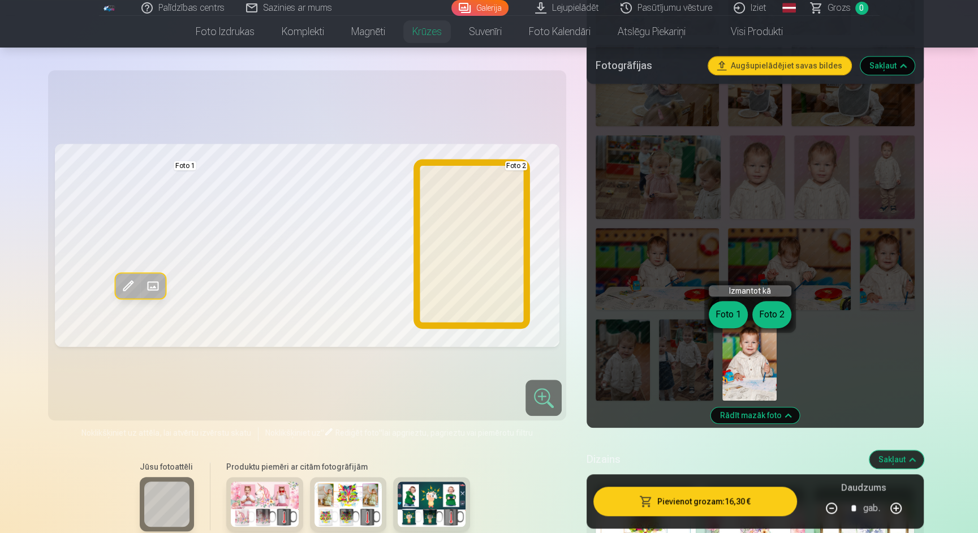
click at [775, 315] on button "Foto 2" at bounding box center [771, 314] width 39 height 27
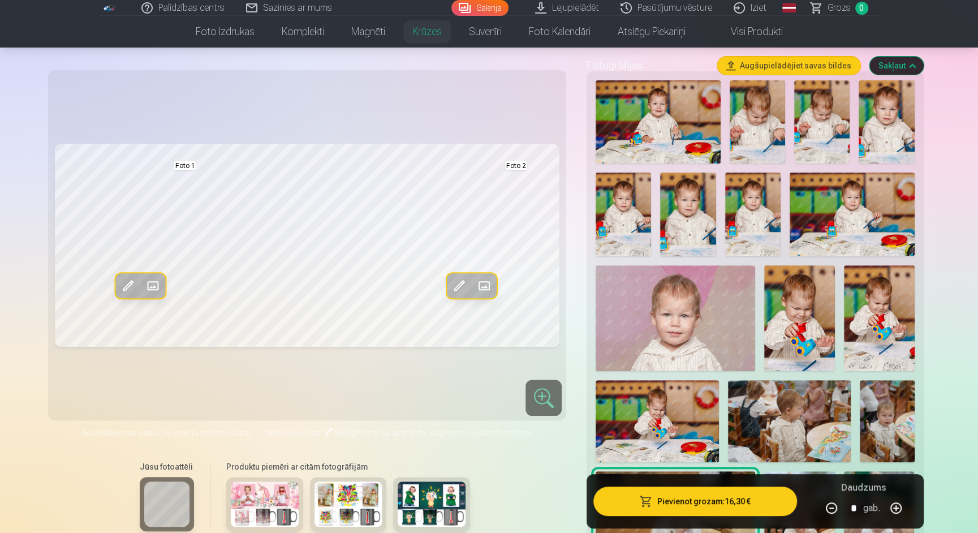
scroll to position [244, 0]
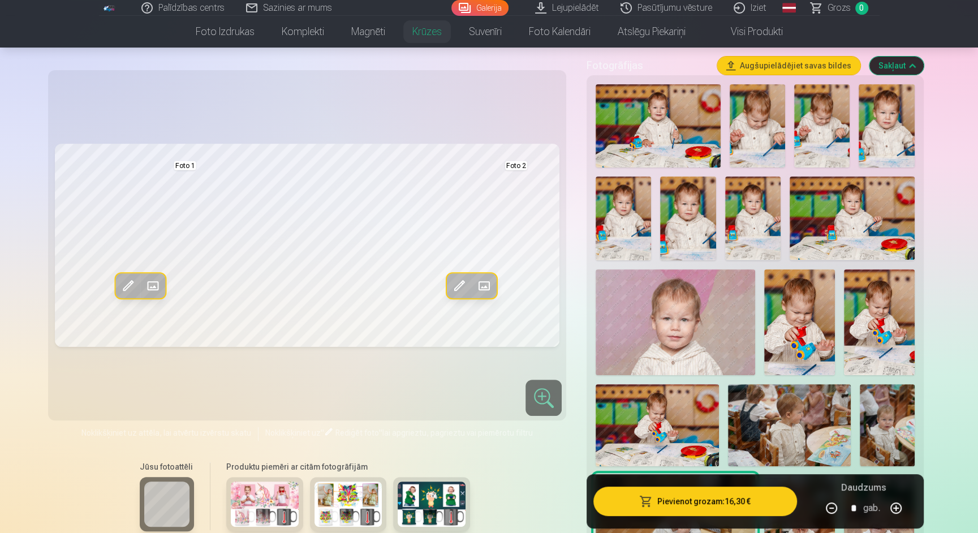
click at [802, 334] on img at bounding box center [799, 322] width 71 height 106
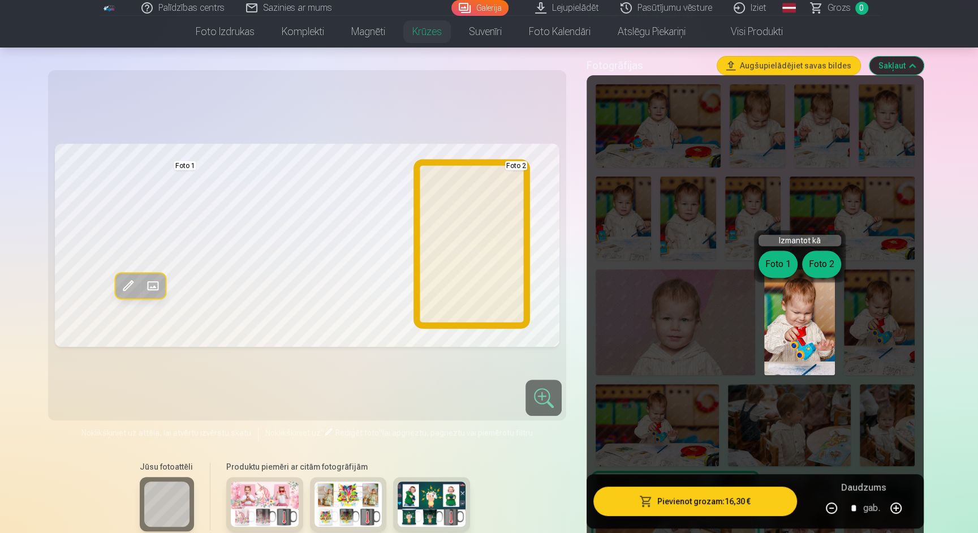
click at [823, 265] on button "Foto 2" at bounding box center [821, 264] width 39 height 27
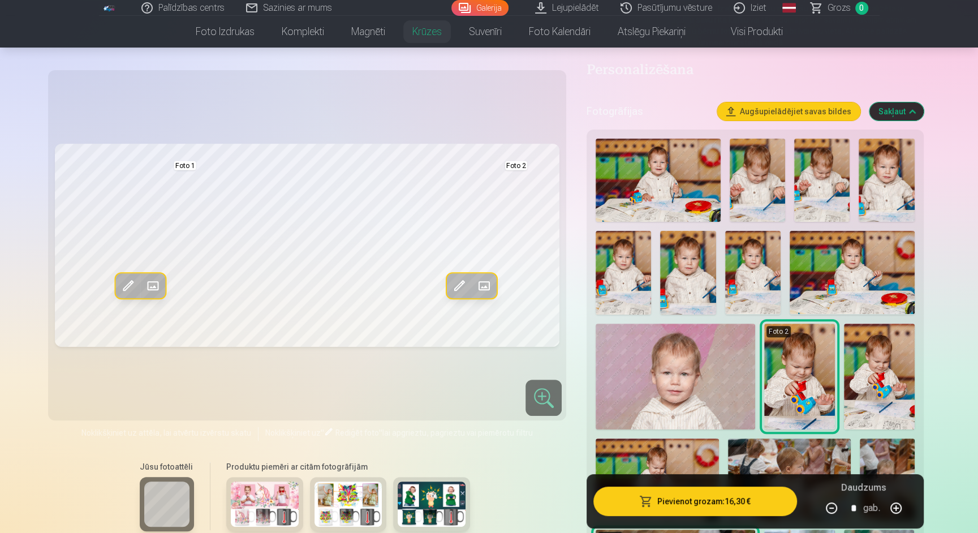
scroll to position [191, 0]
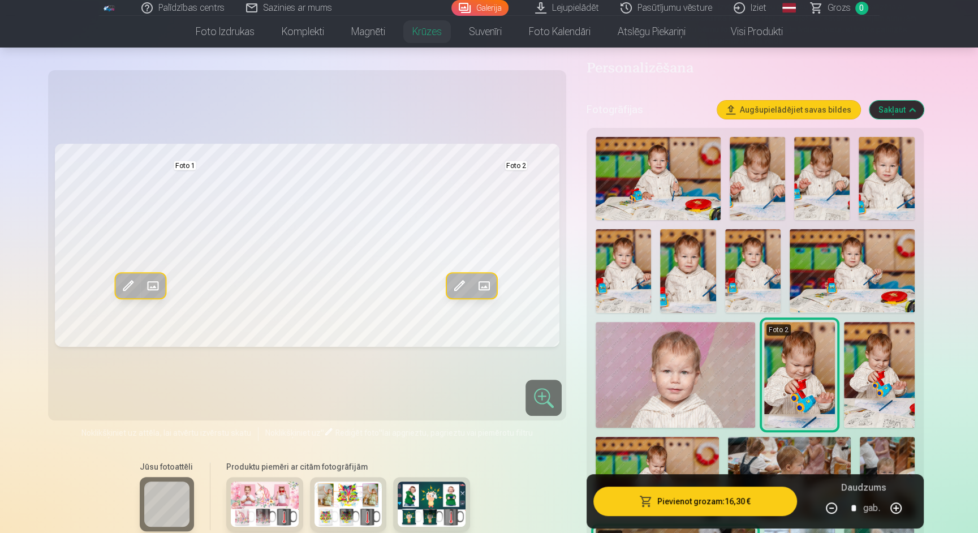
click at [690, 218] on img at bounding box center [658, 178] width 125 height 83
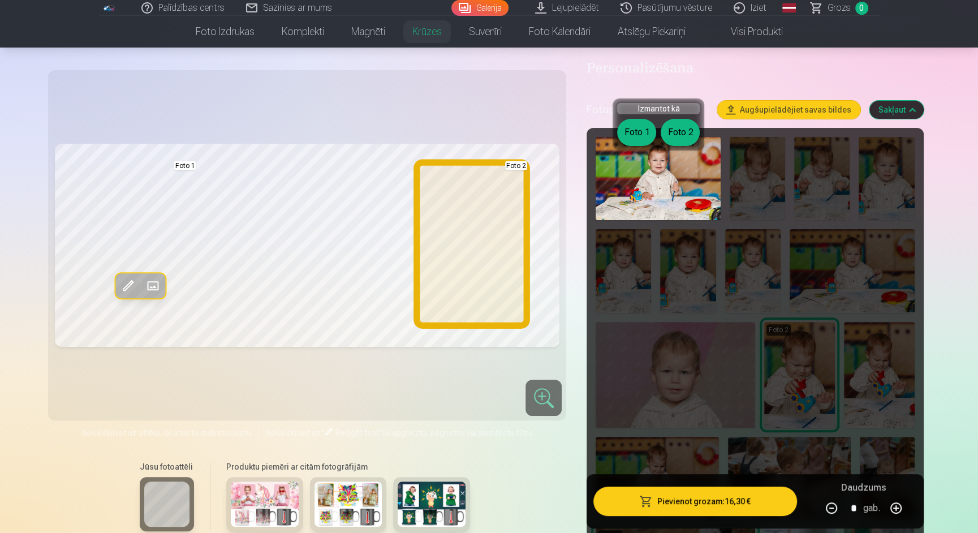
click at [681, 132] on button "Foto 2" at bounding box center [680, 132] width 39 height 27
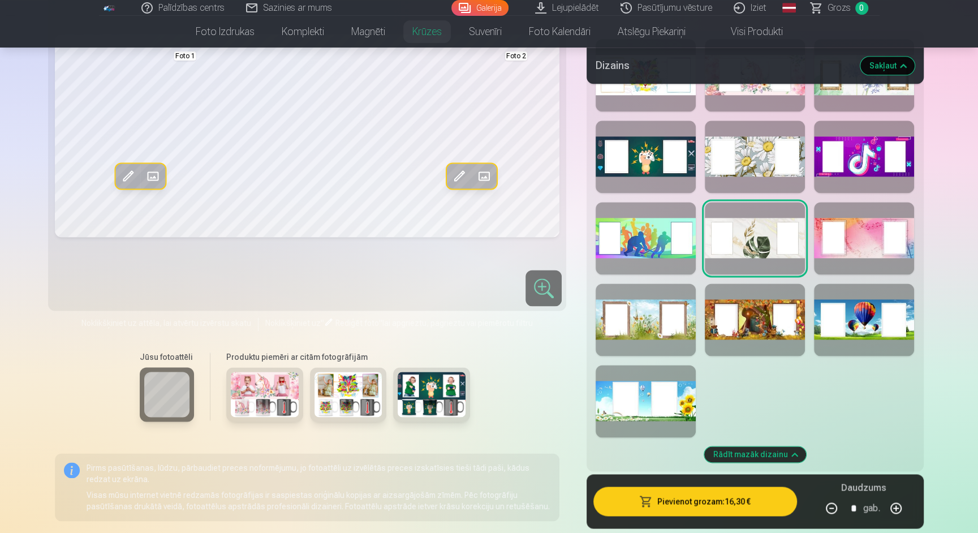
scroll to position [1331, 0]
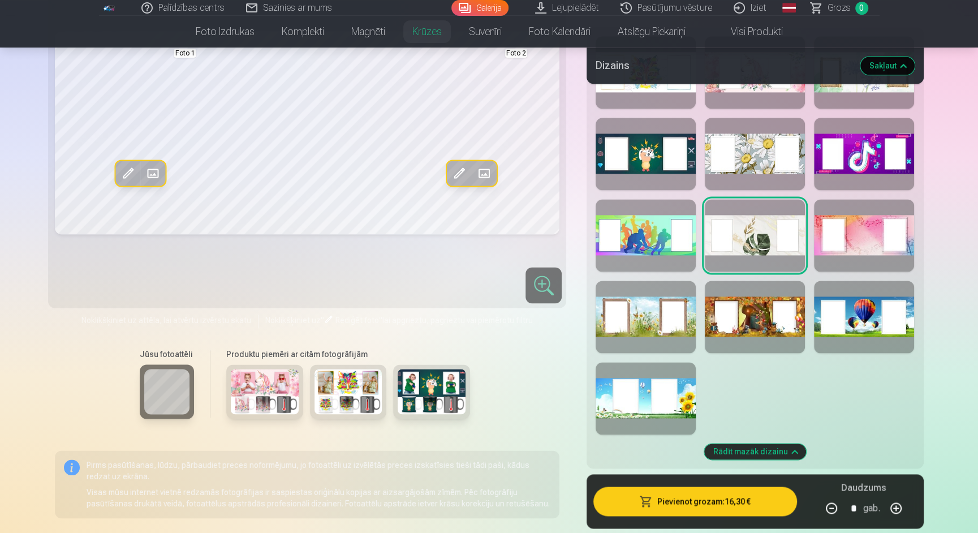
click at [635, 332] on div at bounding box center [646, 317] width 100 height 72
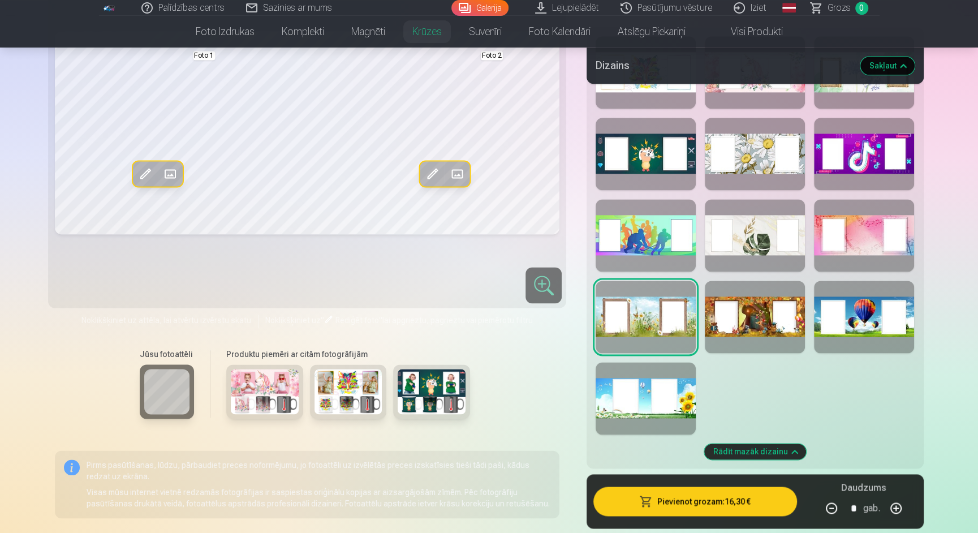
click at [675, 410] on div at bounding box center [646, 398] width 100 height 72
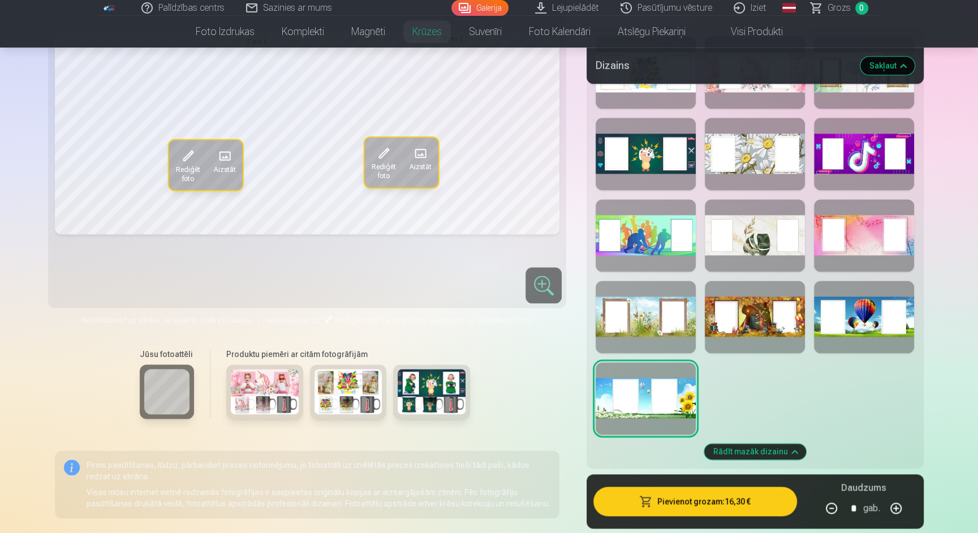
click at [673, 322] on div at bounding box center [646, 317] width 100 height 72
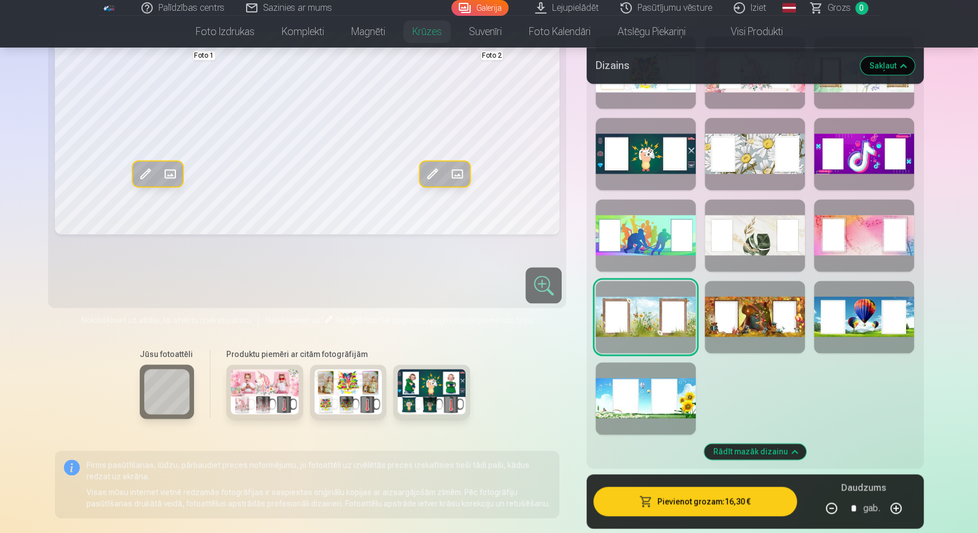
click at [758, 329] on div at bounding box center [755, 317] width 100 height 72
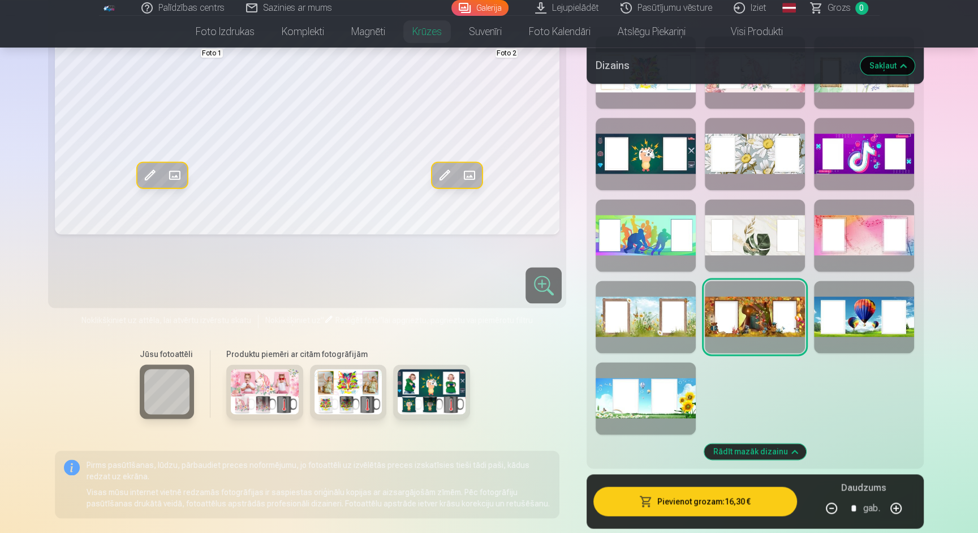
click at [786, 259] on div at bounding box center [755, 235] width 100 height 72
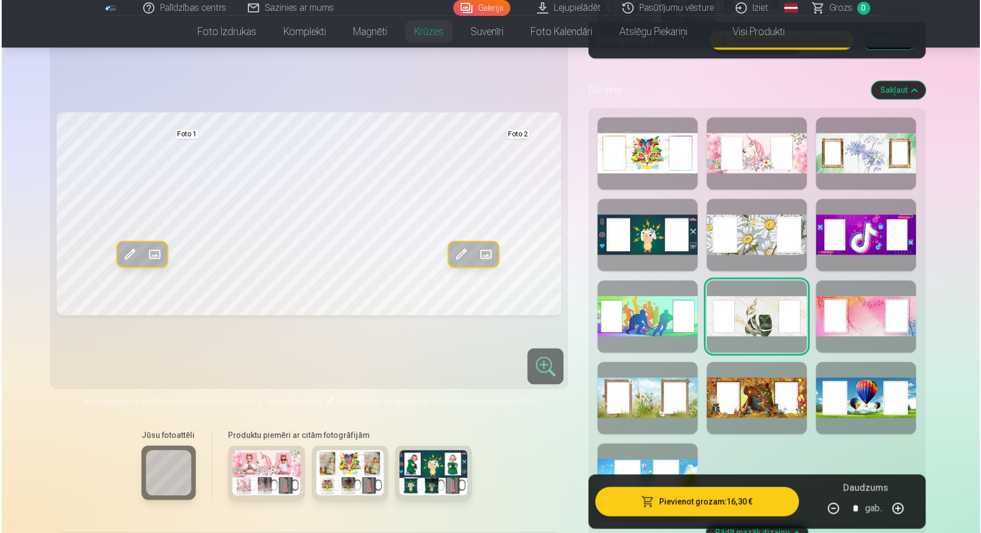
scroll to position [1249, 0]
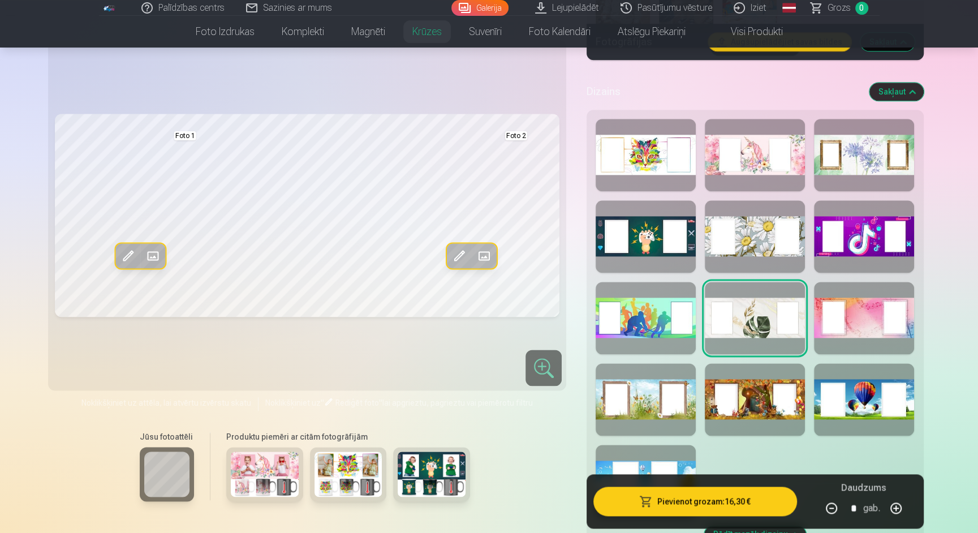
click at [722, 506] on button "Pievienot grozam : 16,30 €" at bounding box center [695, 501] width 203 height 29
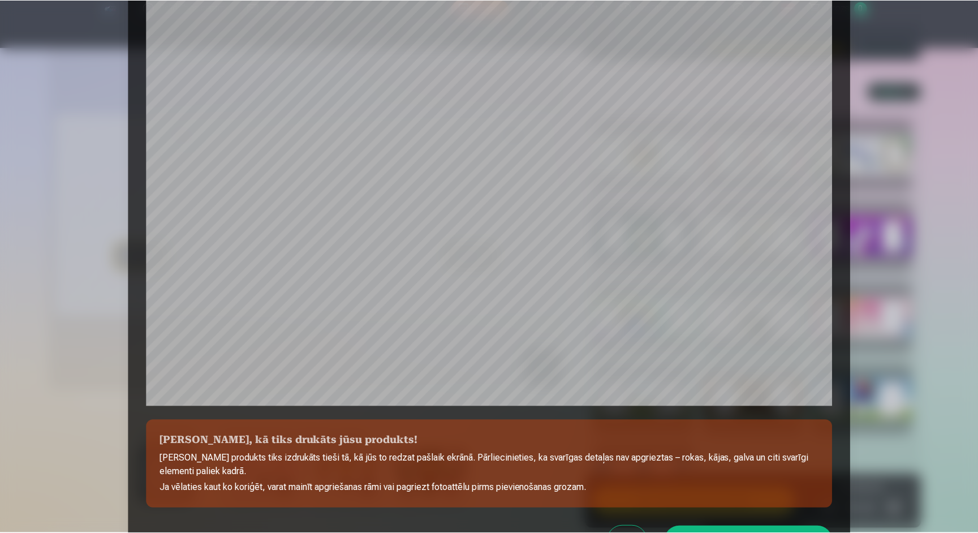
scroll to position [281, 0]
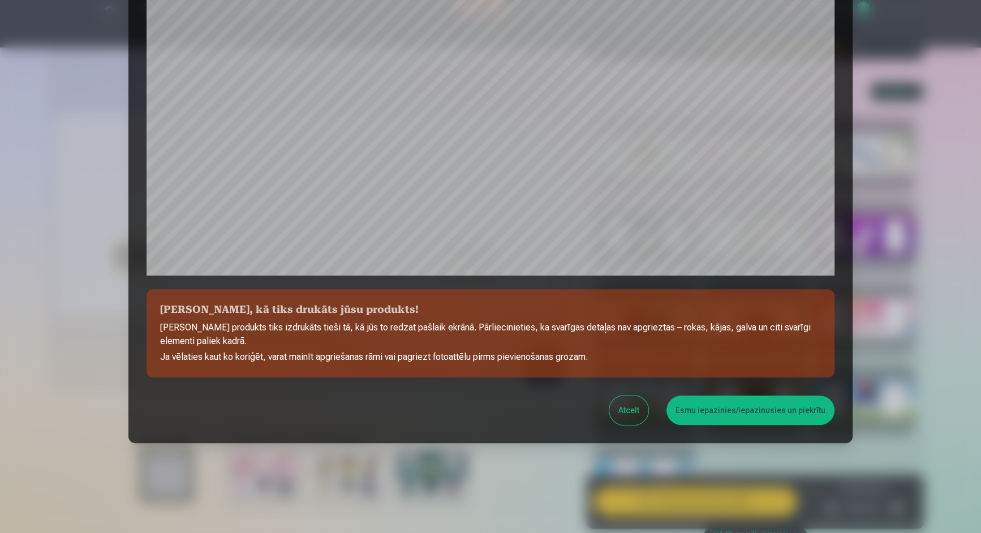
click at [754, 412] on button "Esmu iepazinies/iepazinusies un piekrītu" at bounding box center [750, 409] width 168 height 29
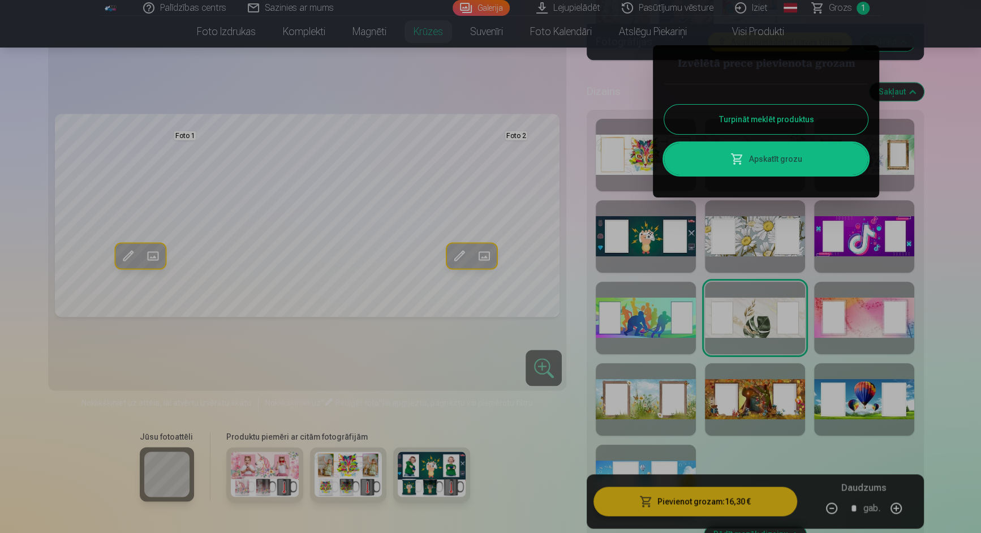
click at [785, 121] on button "Turpināt meklēt produktus" at bounding box center [766, 119] width 204 height 29
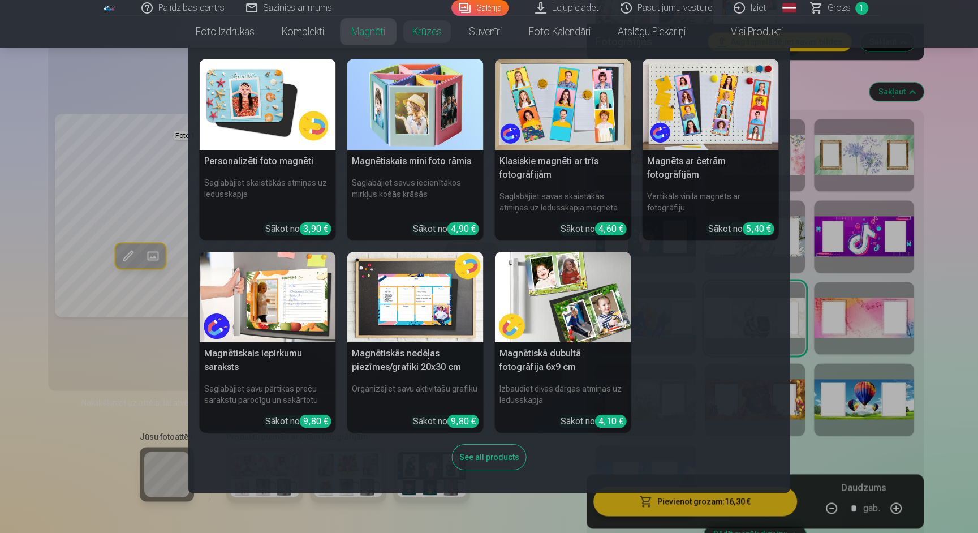
click at [262, 110] on img at bounding box center [268, 104] width 136 height 91
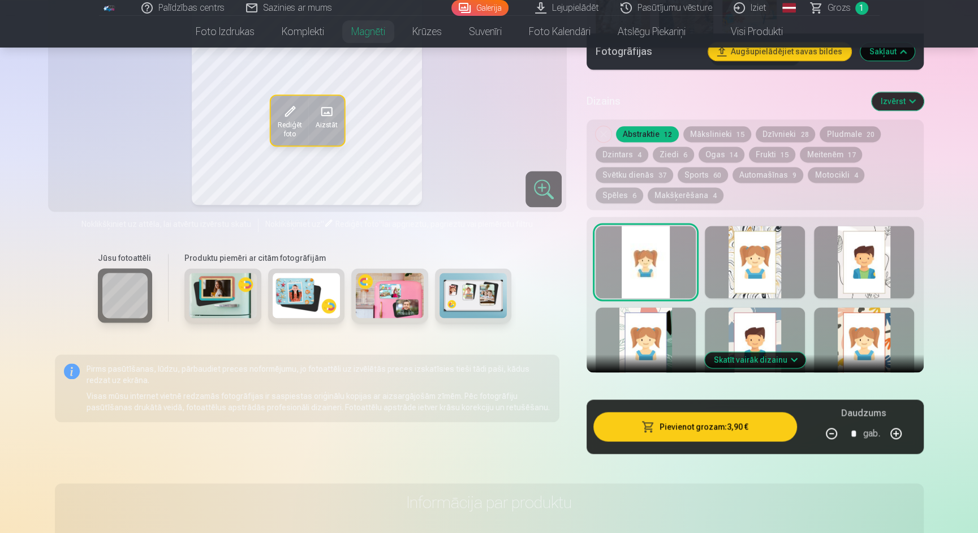
scroll to position [1324, 0]
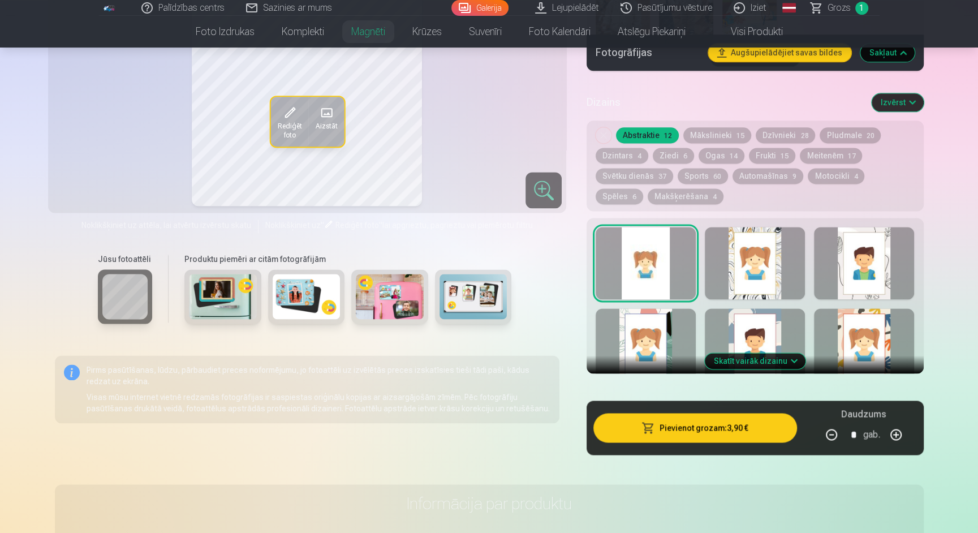
click at [749, 353] on button "Skatīt vairāk dizainu" at bounding box center [755, 361] width 101 height 16
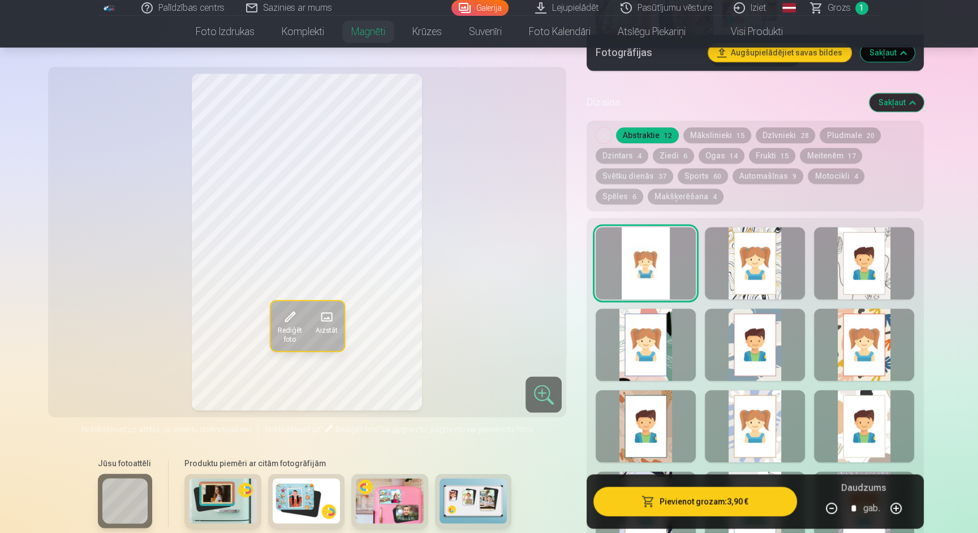
click at [757, 273] on div at bounding box center [755, 263] width 100 height 72
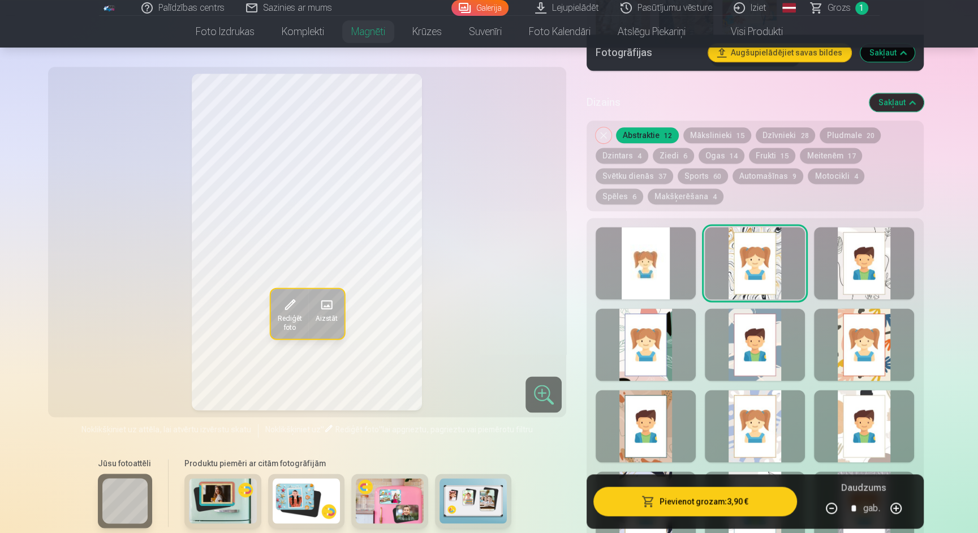
click at [874, 256] on div at bounding box center [864, 263] width 100 height 72
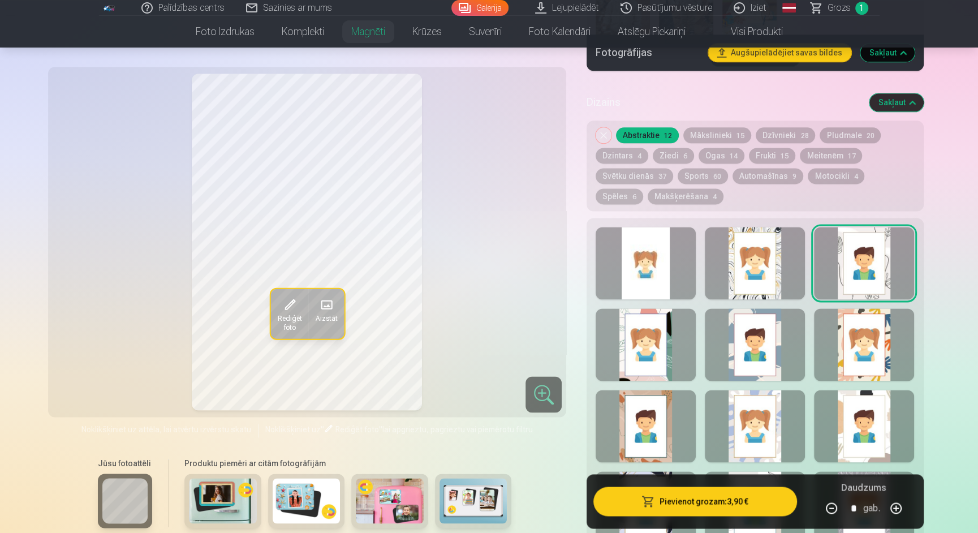
click at [655, 334] on div at bounding box center [646, 344] width 100 height 72
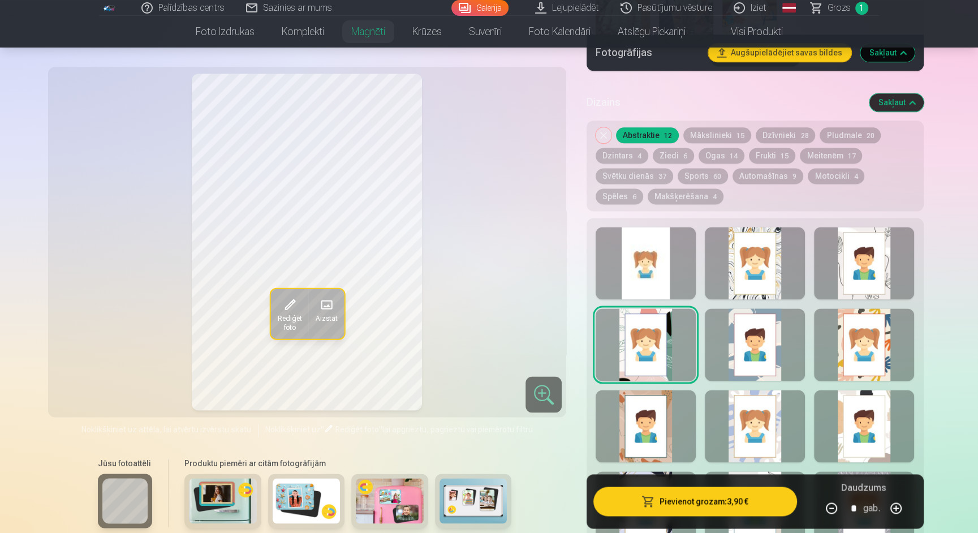
click at [756, 330] on div at bounding box center [755, 344] width 100 height 72
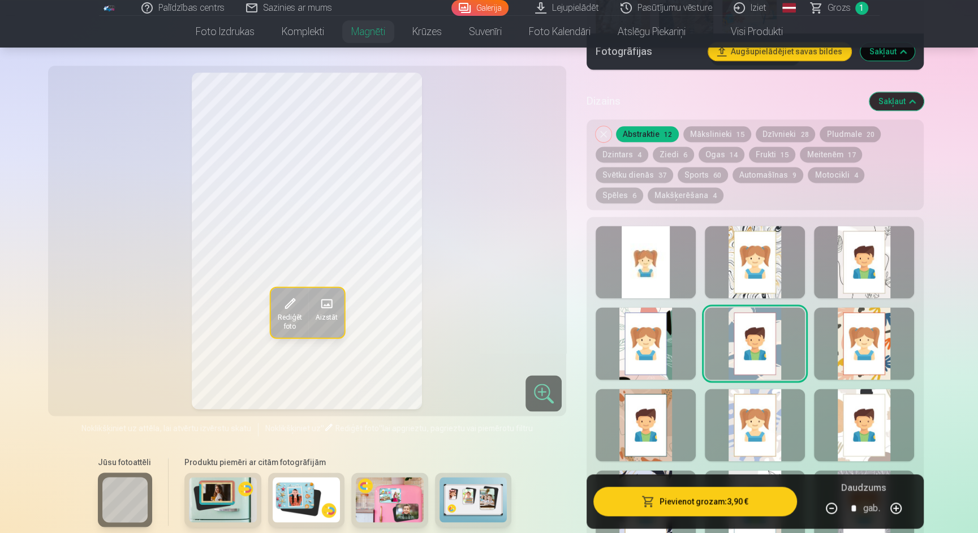
scroll to position [1295, 0]
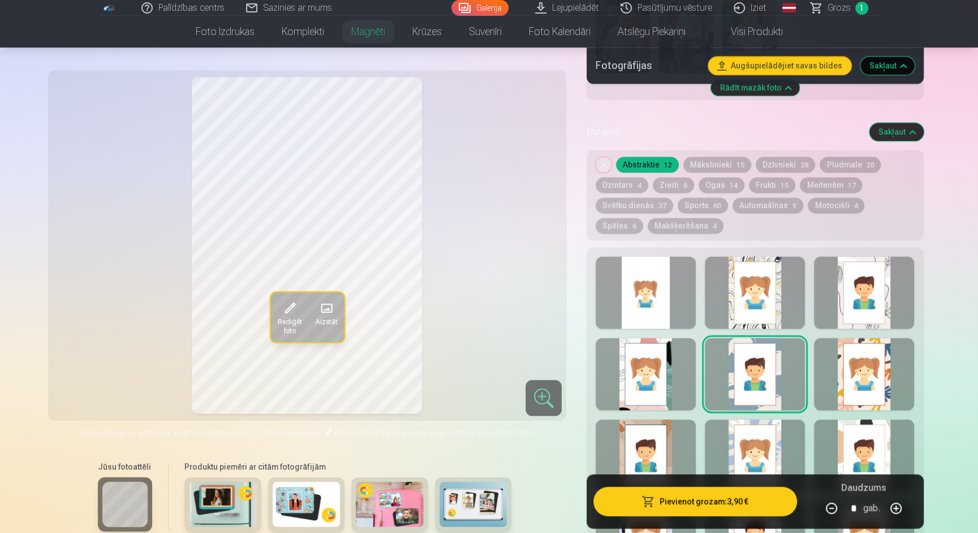
click at [640, 269] on div at bounding box center [646, 292] width 100 height 72
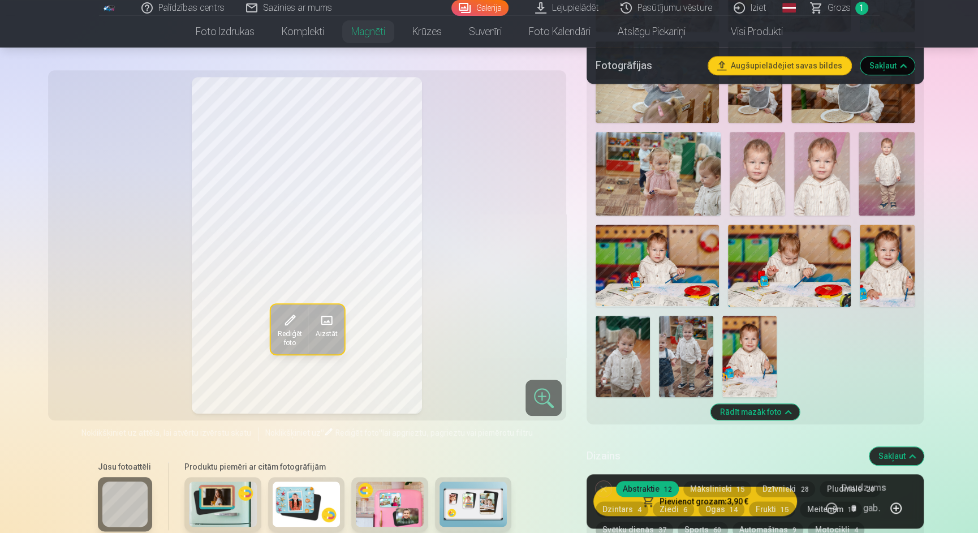
scroll to position [965, 0]
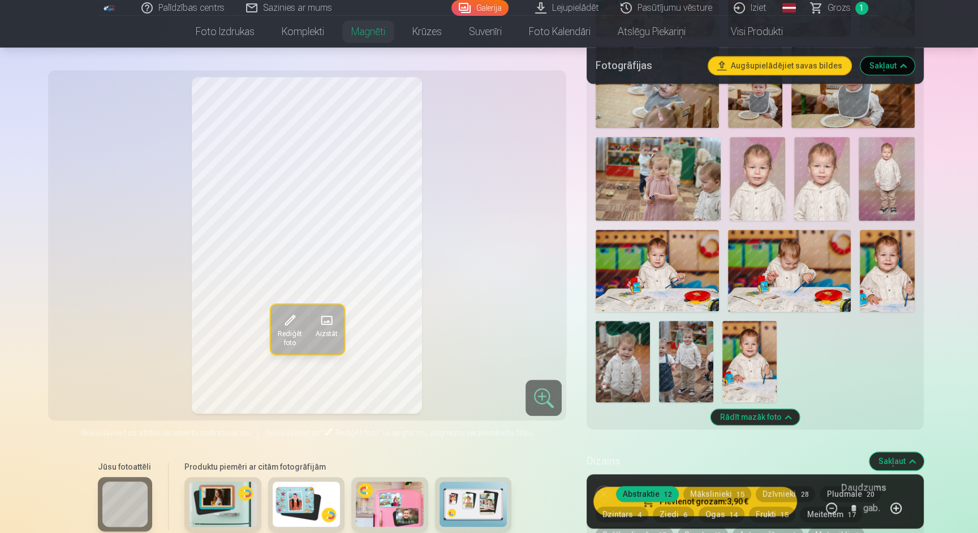
click at [906, 261] on img at bounding box center [887, 271] width 55 height 82
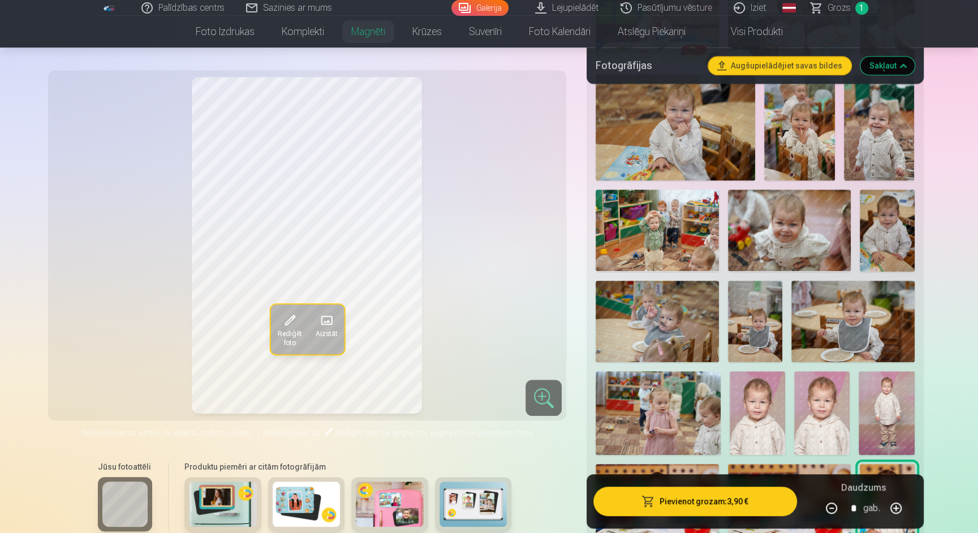
scroll to position [683, 0]
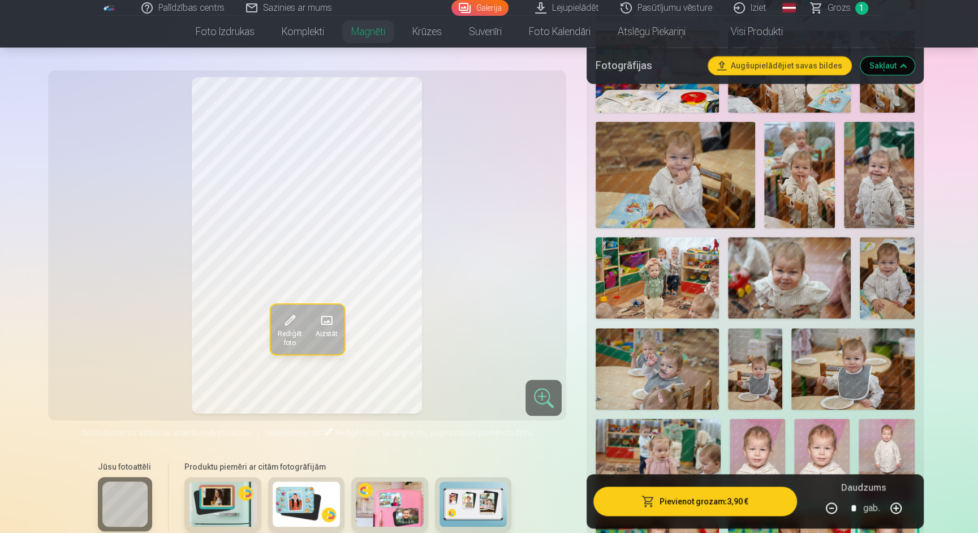
click at [668, 363] on img at bounding box center [657, 369] width 123 height 82
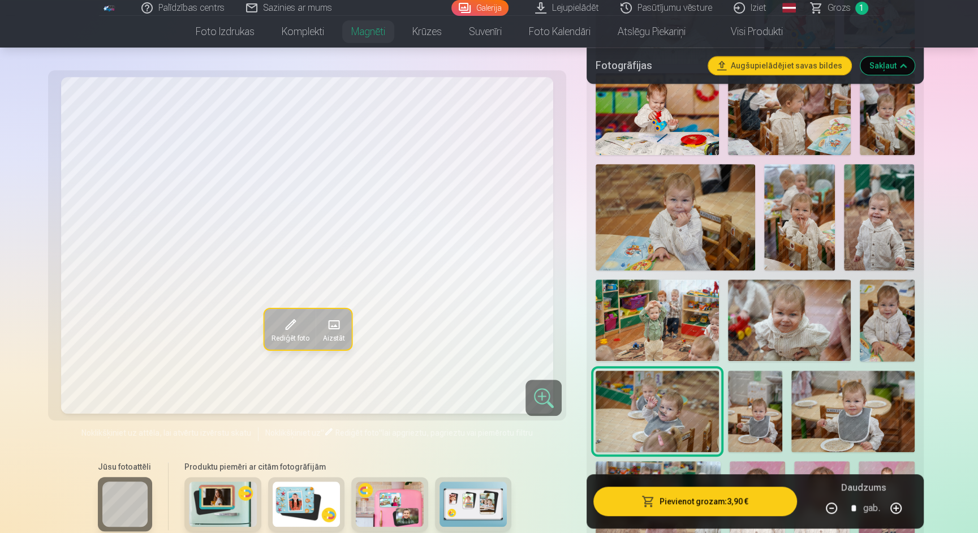
scroll to position [634, 0]
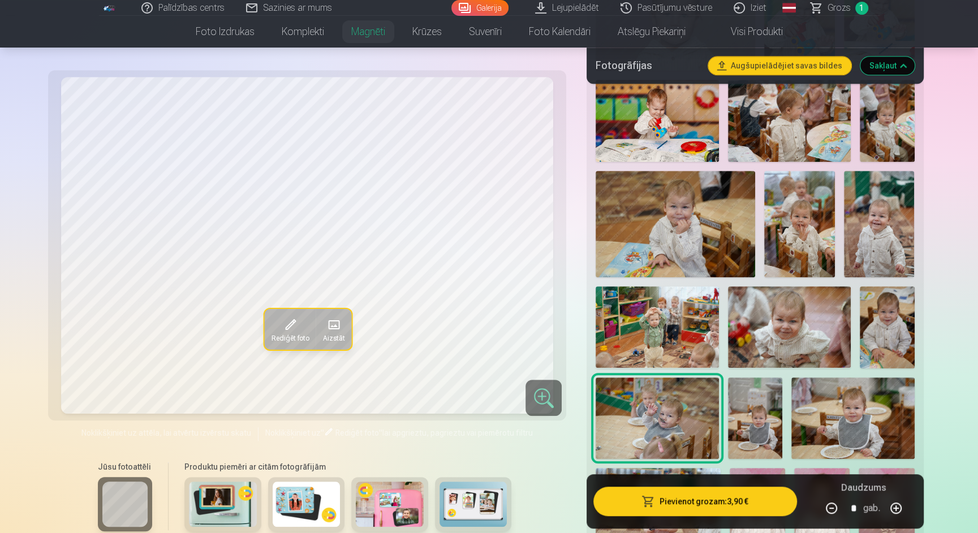
click at [703, 231] on img at bounding box center [675, 224] width 159 height 106
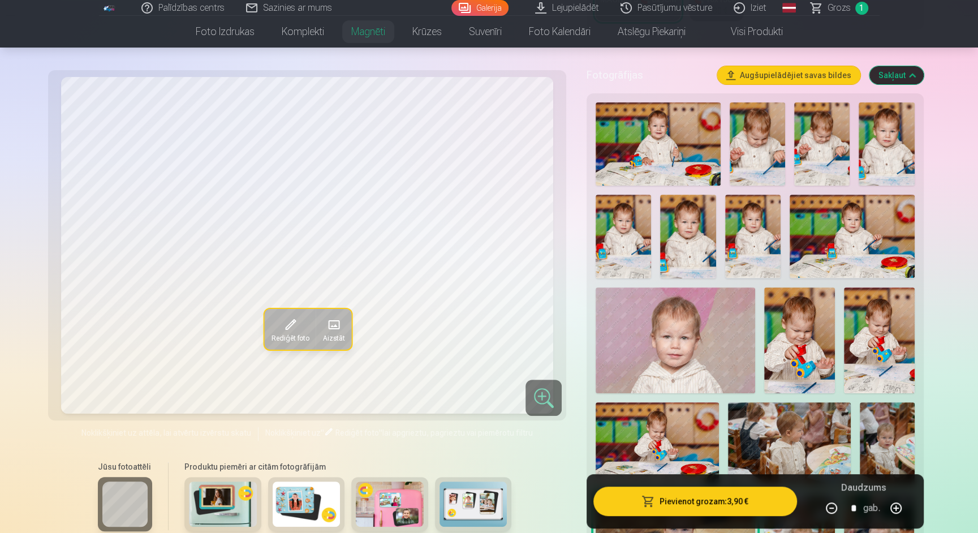
scroll to position [300, 0]
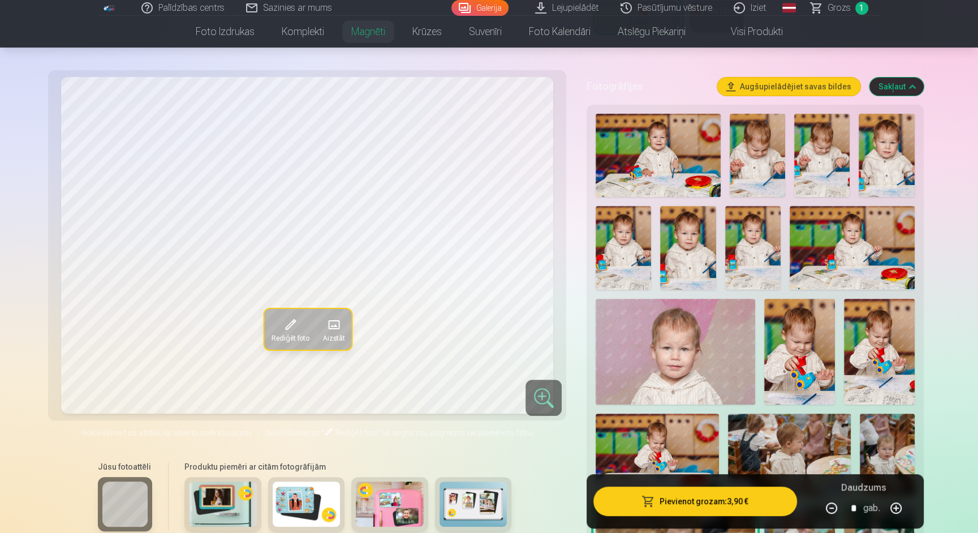
click at [850, 255] on img at bounding box center [852, 247] width 125 height 83
click at [767, 242] on img at bounding box center [752, 247] width 55 height 83
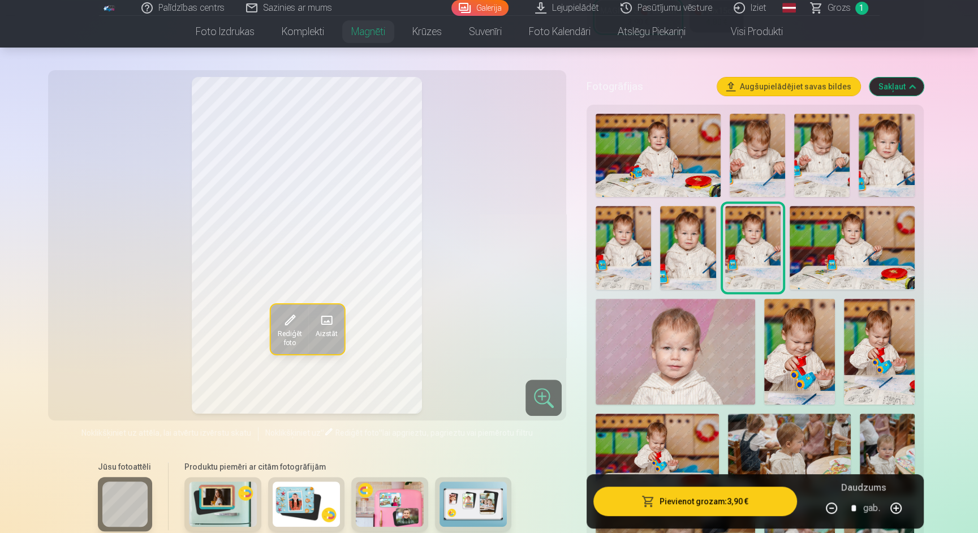
click at [687, 239] on img at bounding box center [687, 247] width 55 height 83
click at [878, 144] on img at bounding box center [886, 155] width 55 height 83
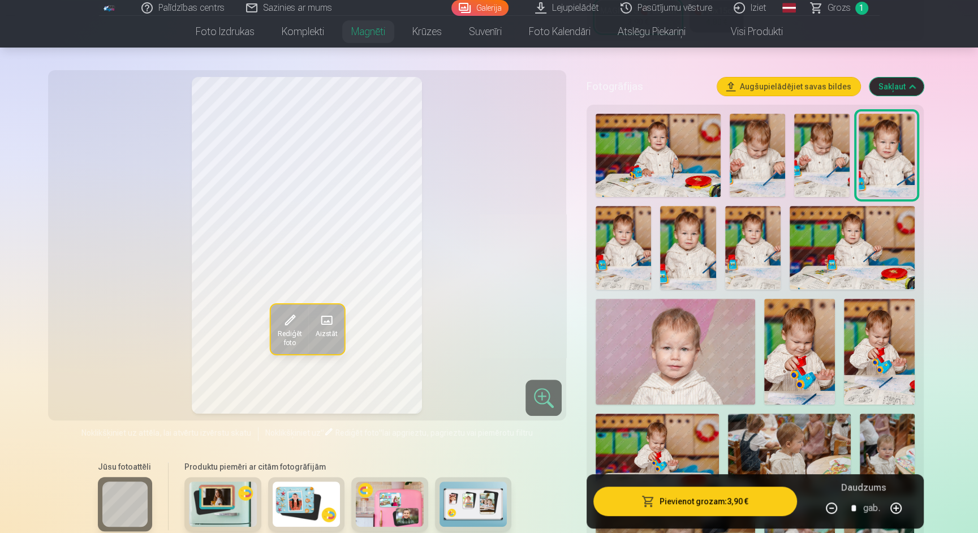
click at [603, 228] on img at bounding box center [623, 247] width 55 height 83
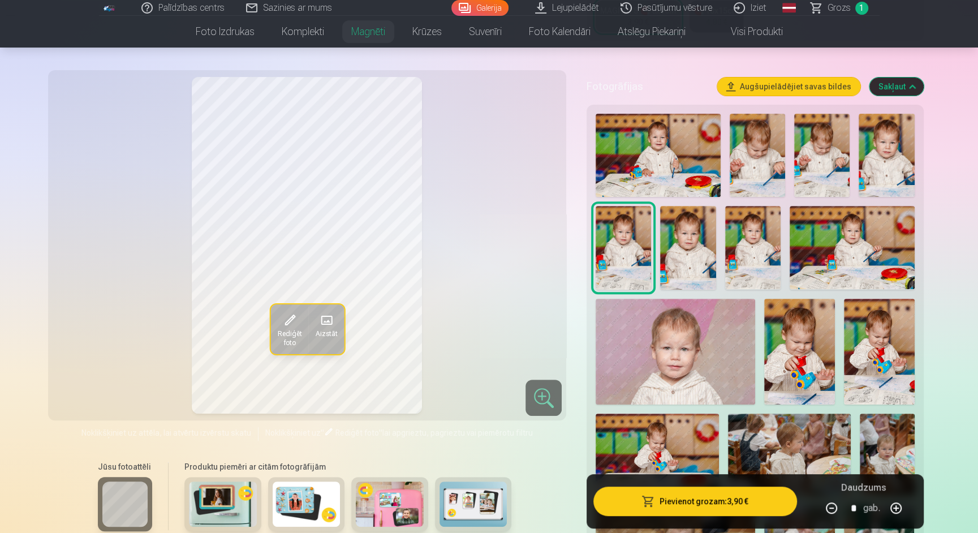
click at [685, 149] on img at bounding box center [658, 155] width 125 height 83
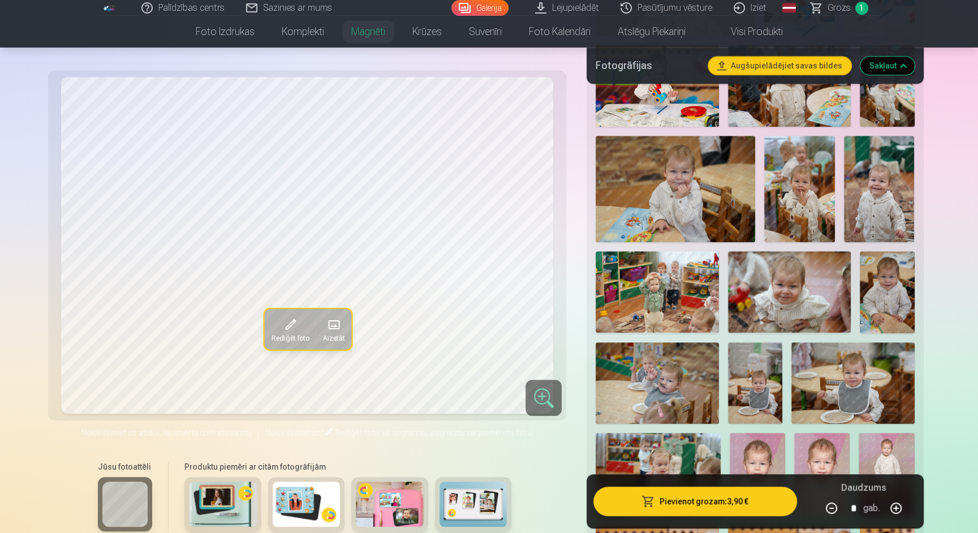
scroll to position [672, 0]
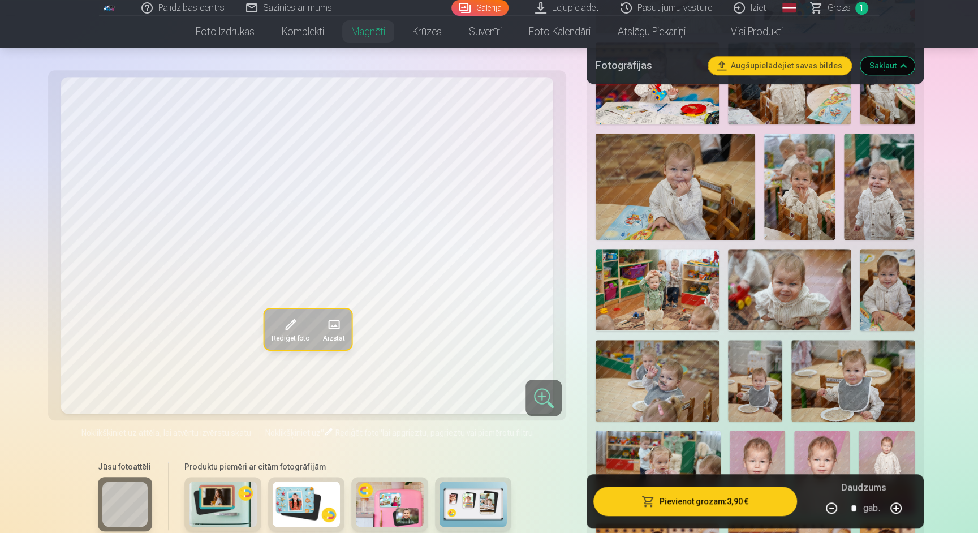
click at [815, 291] on img at bounding box center [789, 290] width 123 height 82
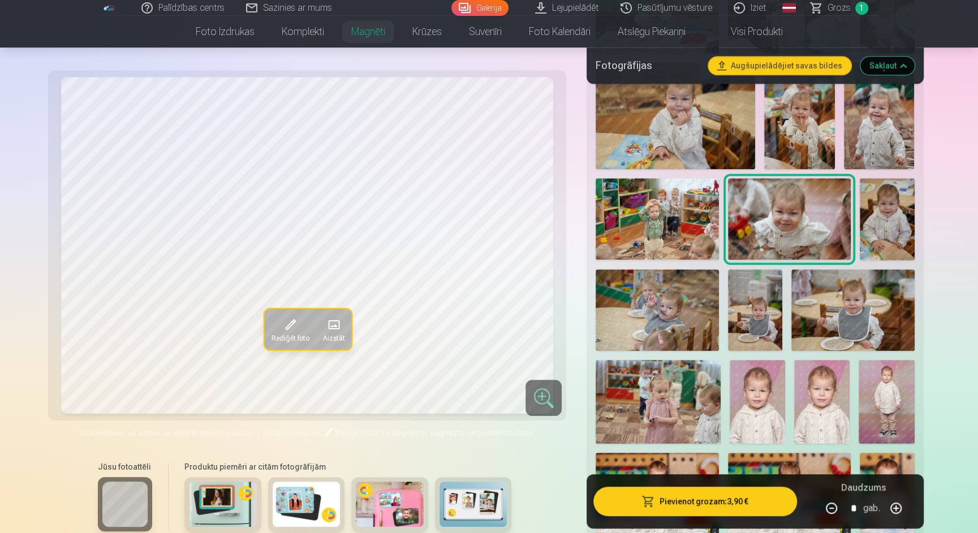
scroll to position [751, 0]
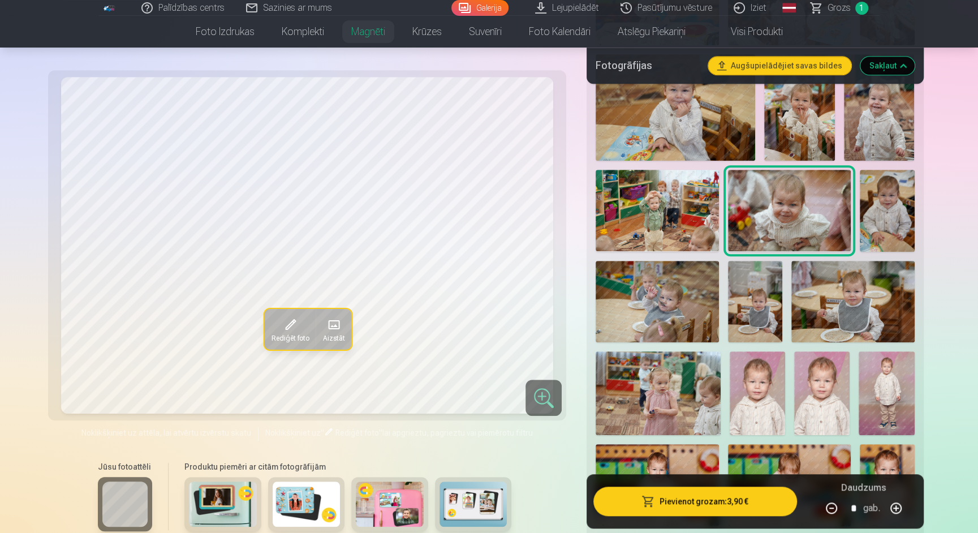
click at [772, 296] on img at bounding box center [755, 302] width 55 height 82
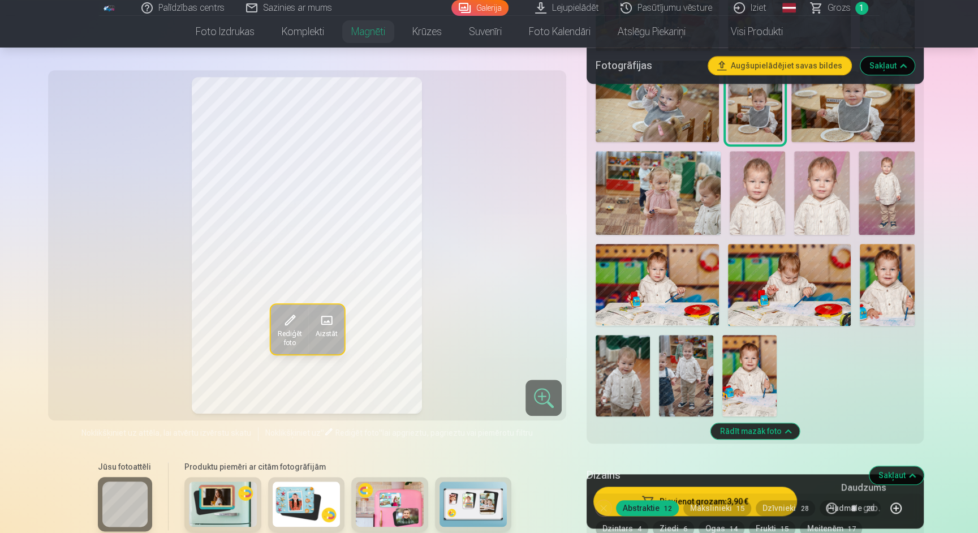
scroll to position [952, 0]
click at [771, 352] on img at bounding box center [750, 374] width 54 height 81
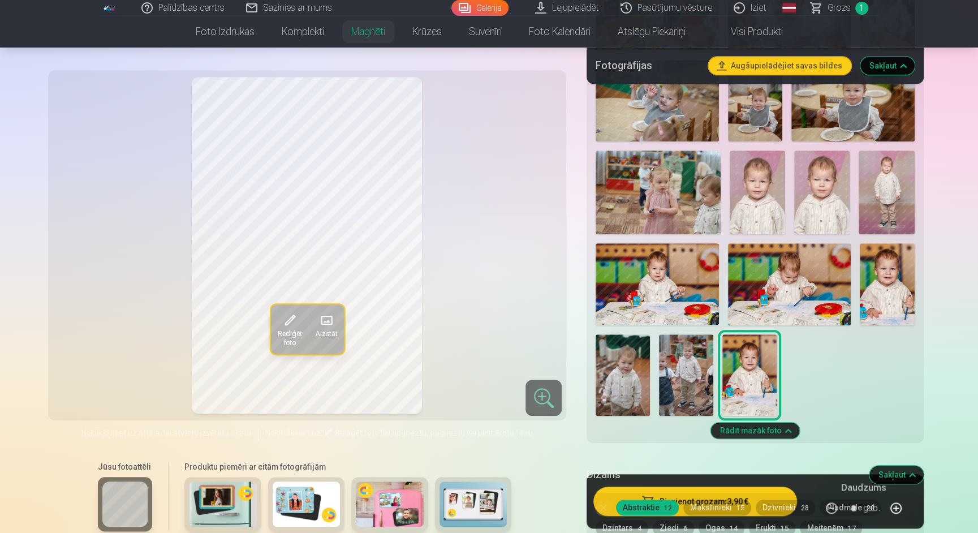
click at [898, 287] on img at bounding box center [887, 284] width 55 height 82
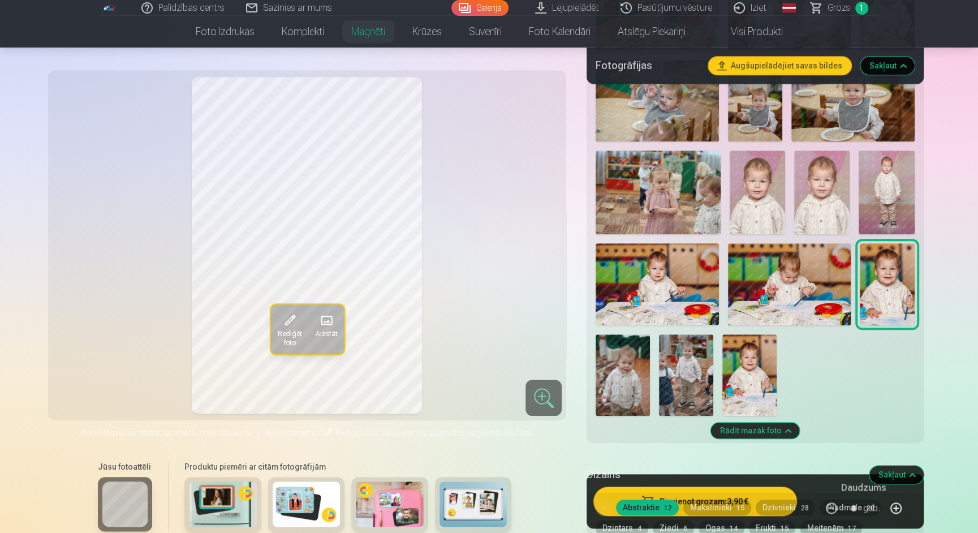
click at [744, 372] on img at bounding box center [750, 374] width 54 height 81
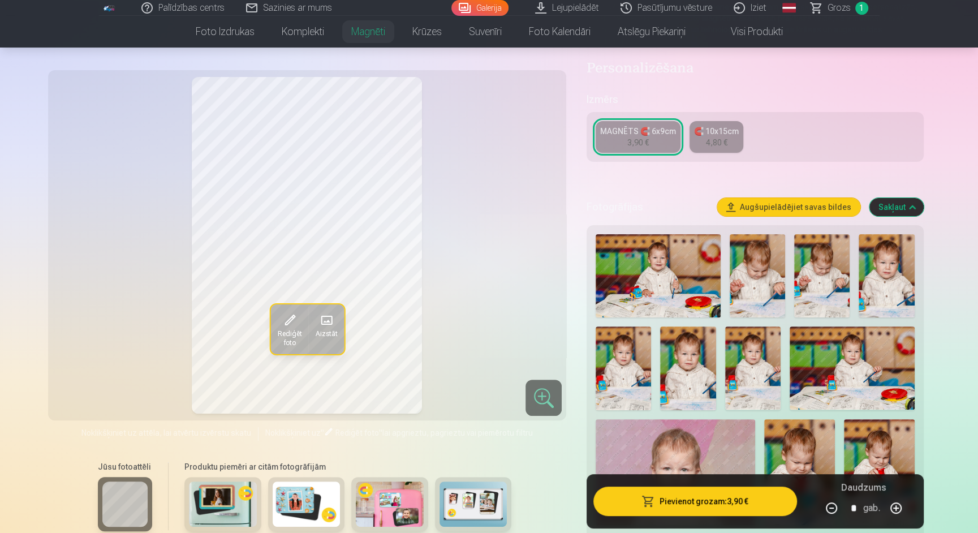
scroll to position [182, 0]
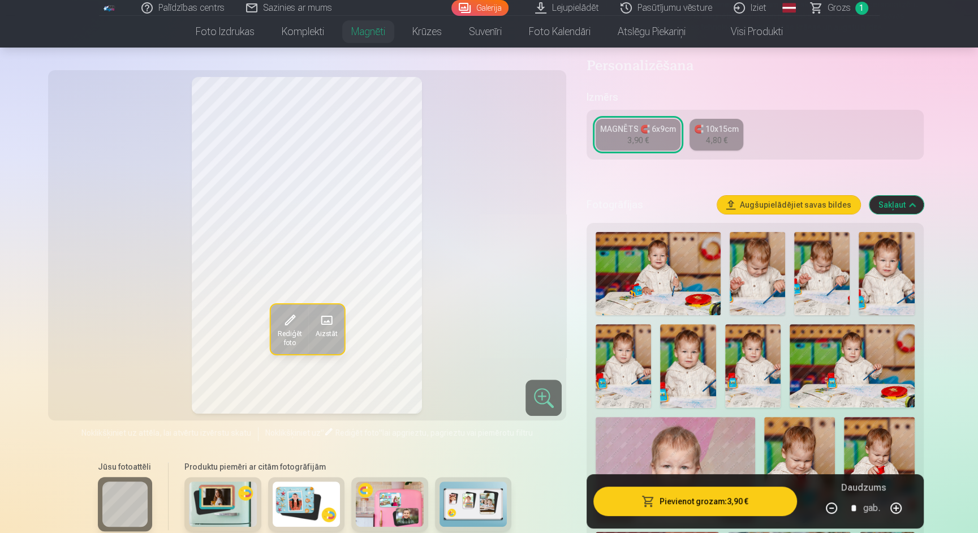
click at [708, 283] on img at bounding box center [658, 273] width 125 height 83
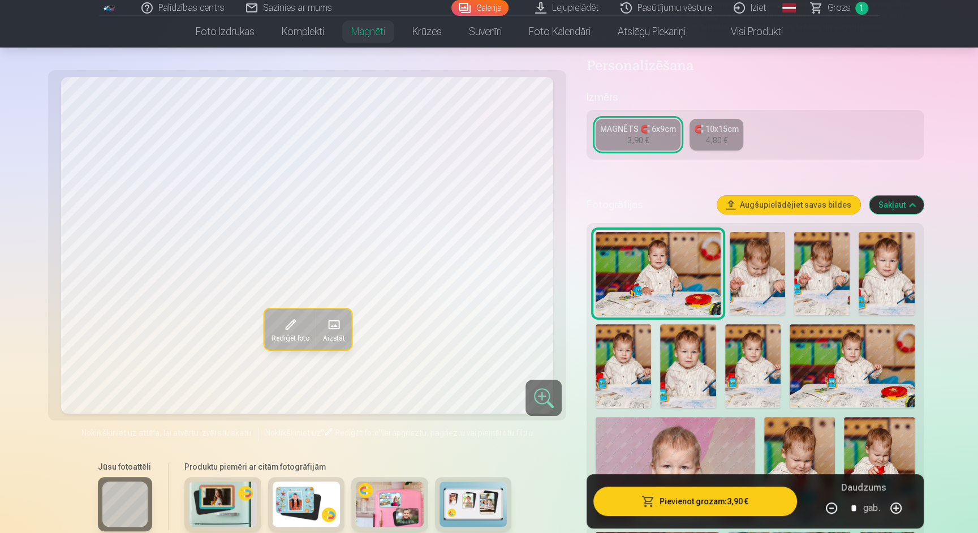
click at [766, 273] on img at bounding box center [757, 273] width 55 height 83
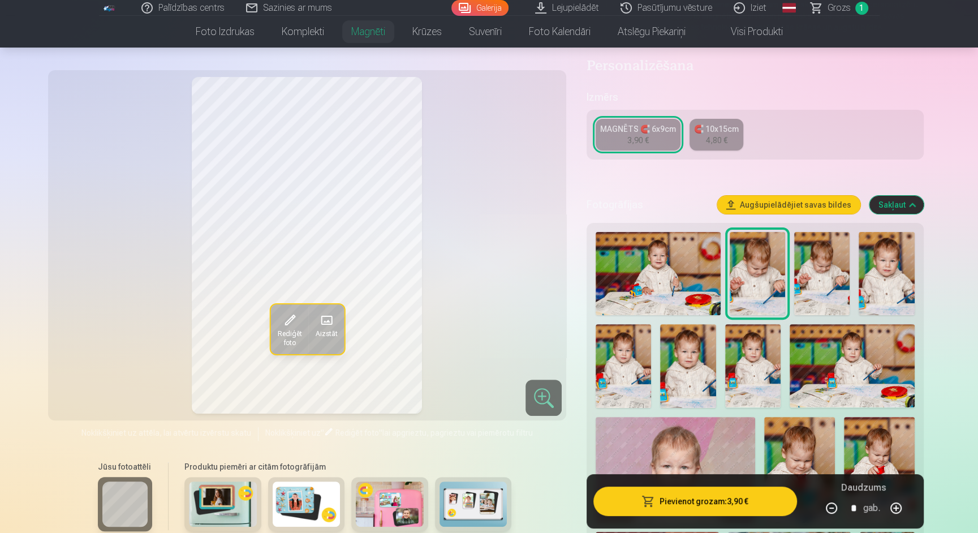
click at [824, 276] on img at bounding box center [821, 273] width 55 height 83
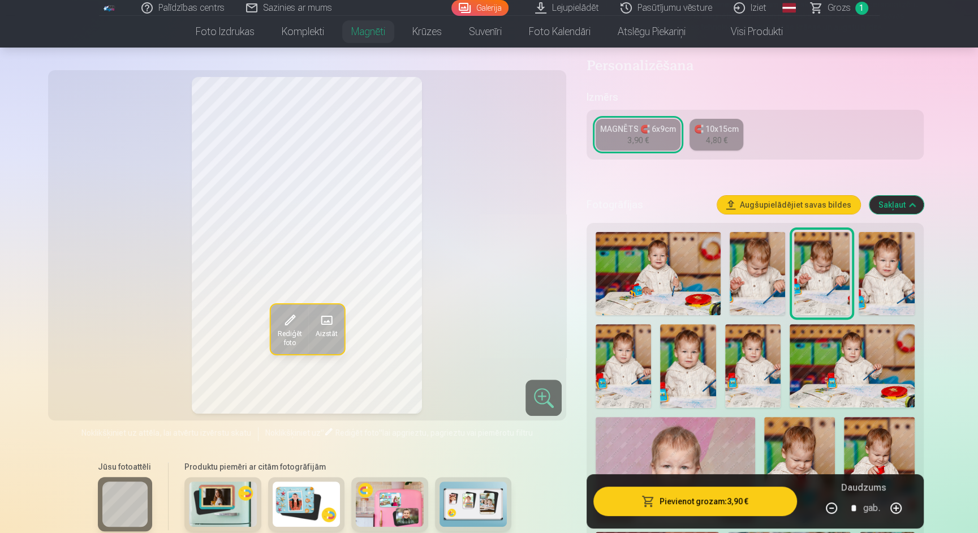
click at [909, 268] on img at bounding box center [886, 273] width 55 height 83
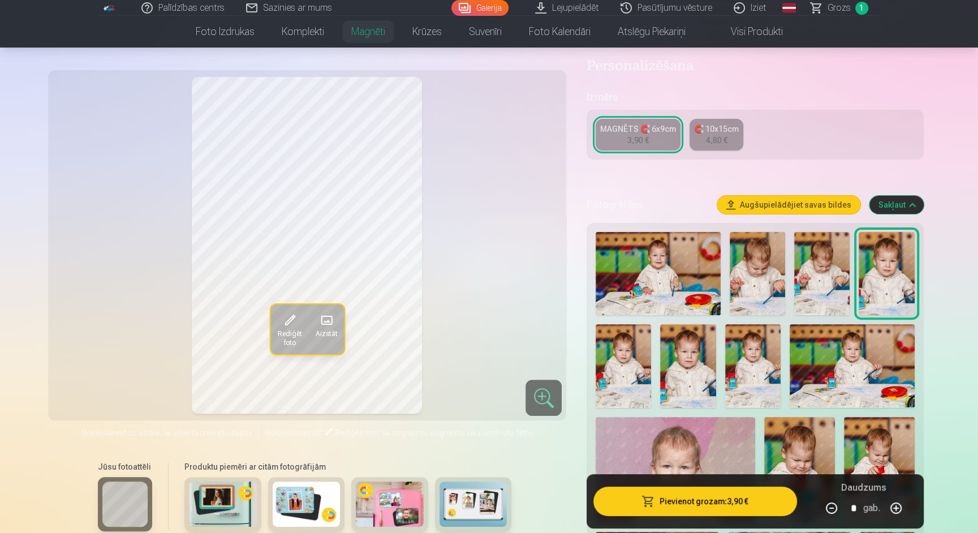
click at [678, 357] on img at bounding box center [687, 365] width 55 height 83
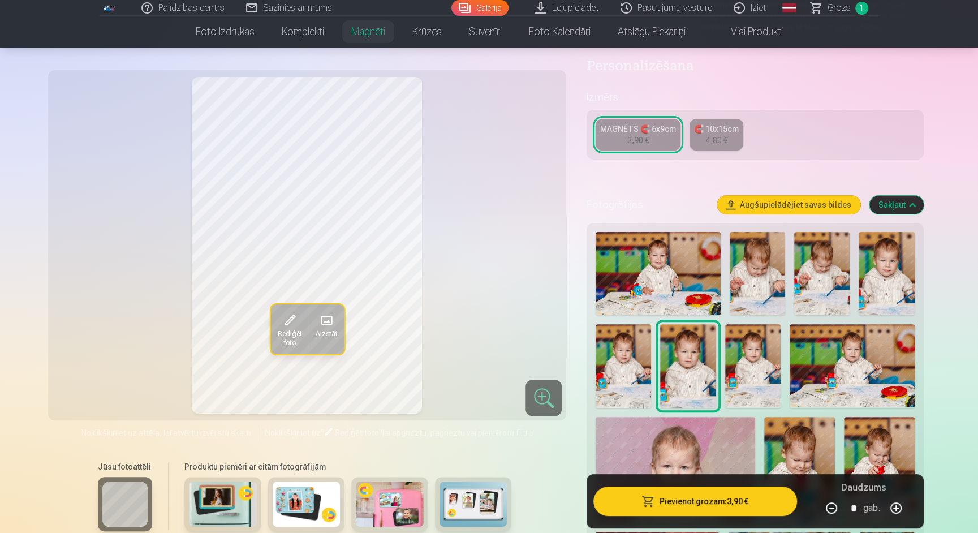
click at [663, 255] on img at bounding box center [658, 273] width 125 height 83
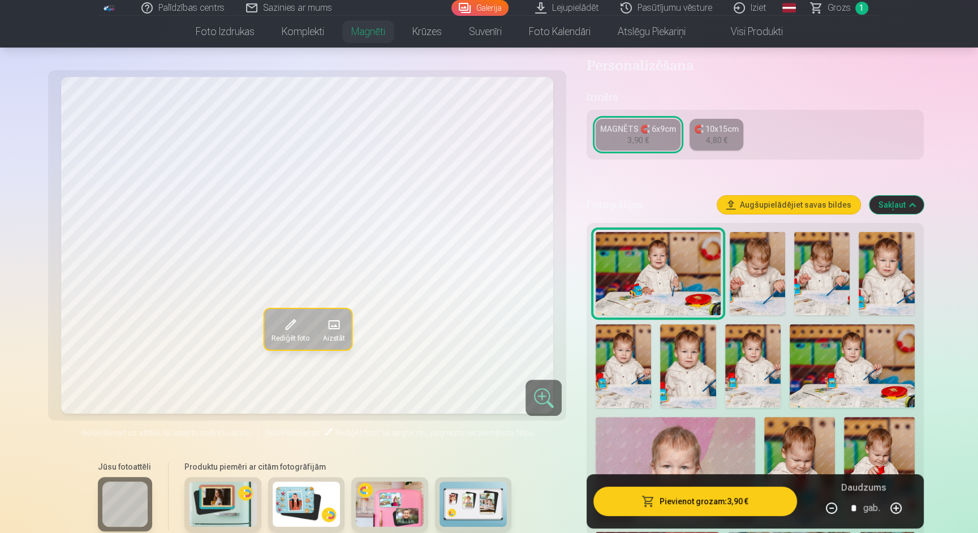
click at [689, 349] on img at bounding box center [687, 365] width 55 height 83
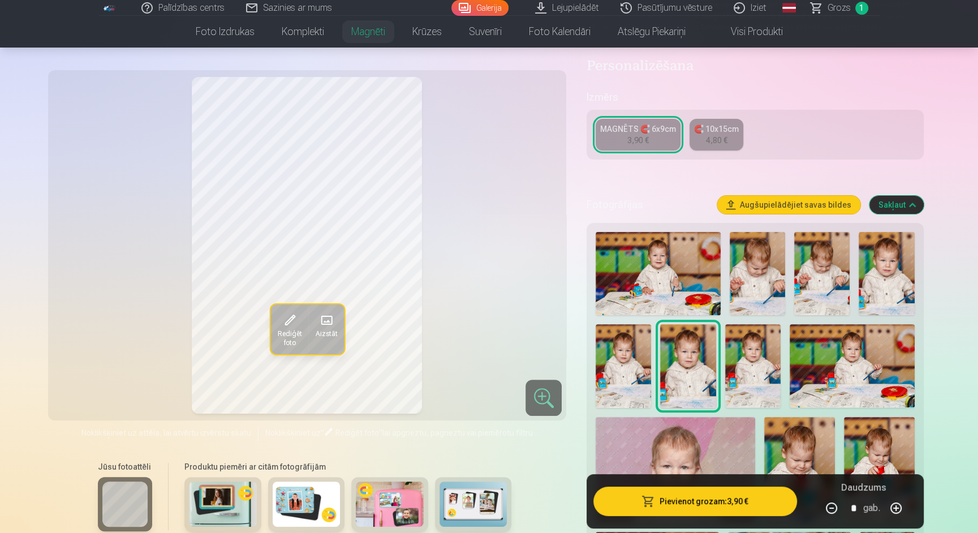
click at [643, 350] on img at bounding box center [623, 365] width 55 height 83
click at [686, 349] on img at bounding box center [687, 365] width 55 height 83
click at [691, 259] on img at bounding box center [658, 273] width 125 height 83
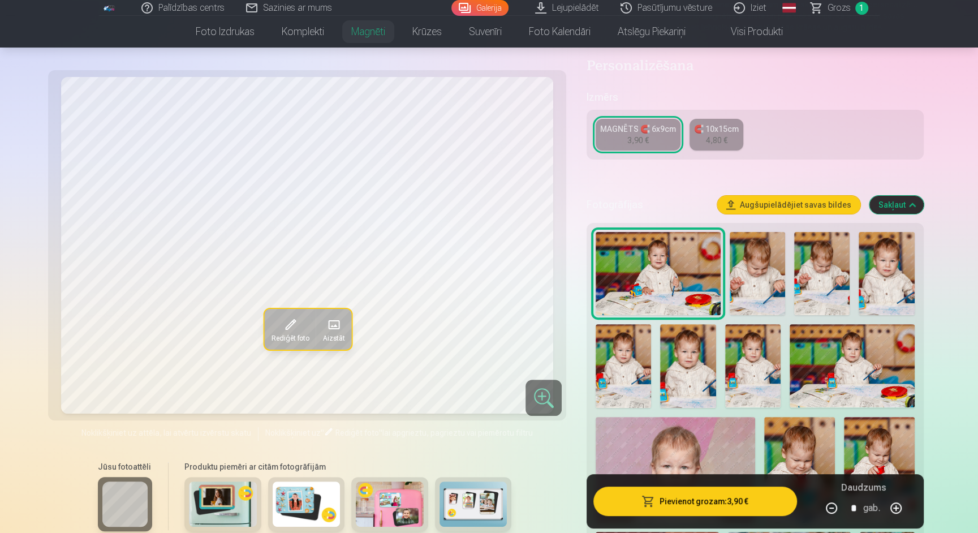
click at [695, 342] on img at bounding box center [687, 365] width 55 height 83
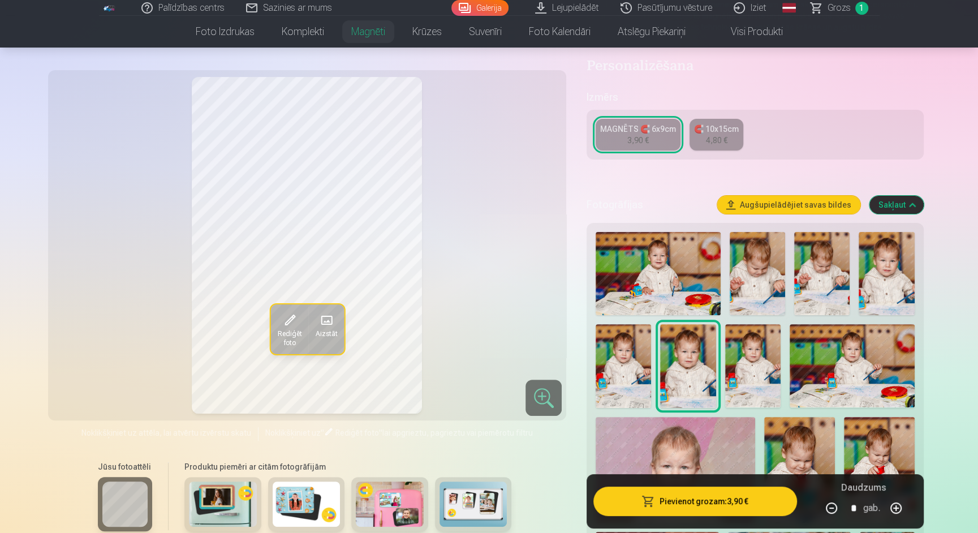
click at [687, 267] on img at bounding box center [658, 273] width 125 height 83
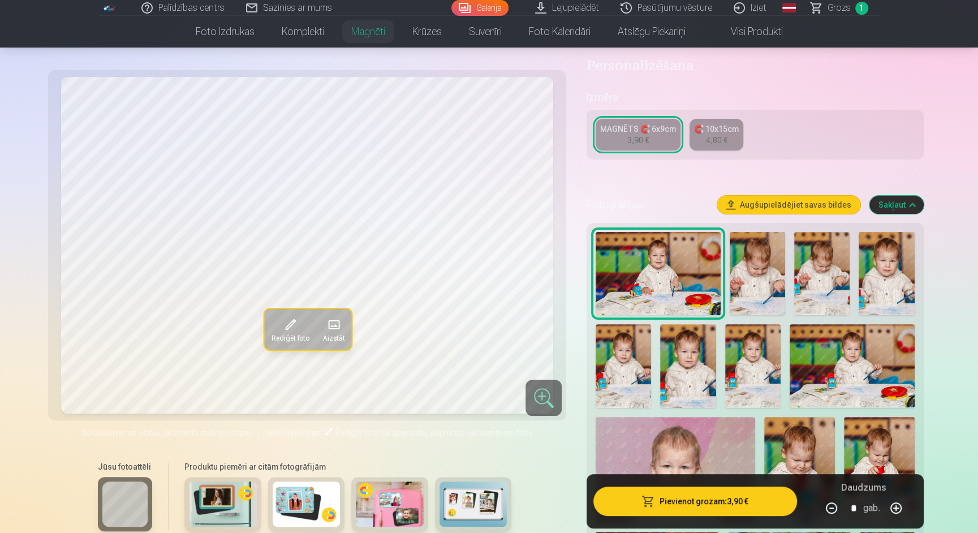
click at [680, 334] on img at bounding box center [687, 365] width 55 height 83
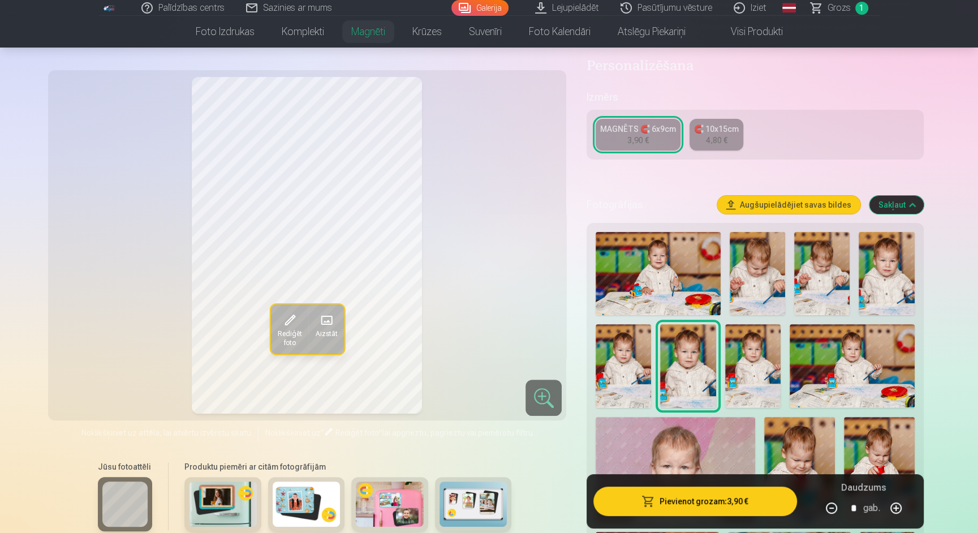
click at [747, 354] on img at bounding box center [752, 365] width 55 height 83
click at [679, 353] on img at bounding box center [687, 365] width 55 height 83
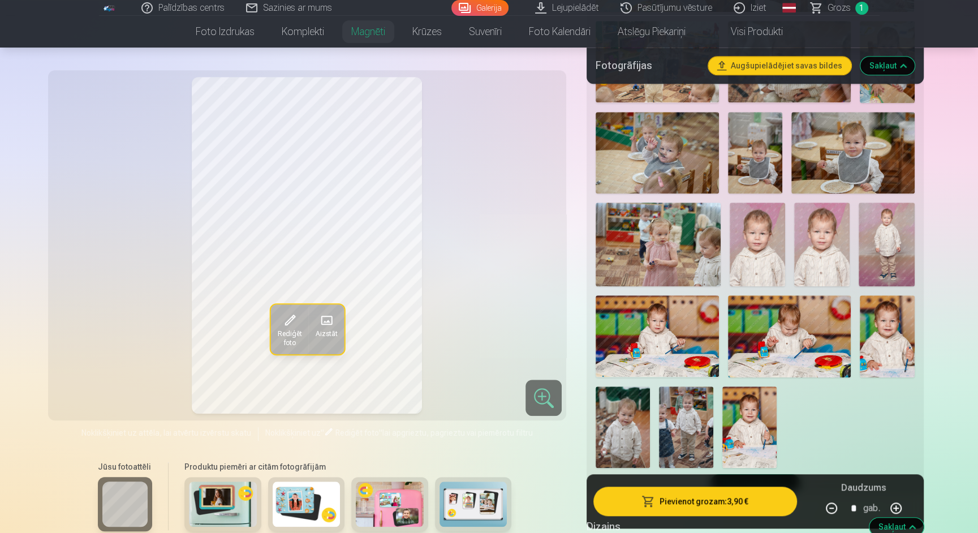
scroll to position [901, 0]
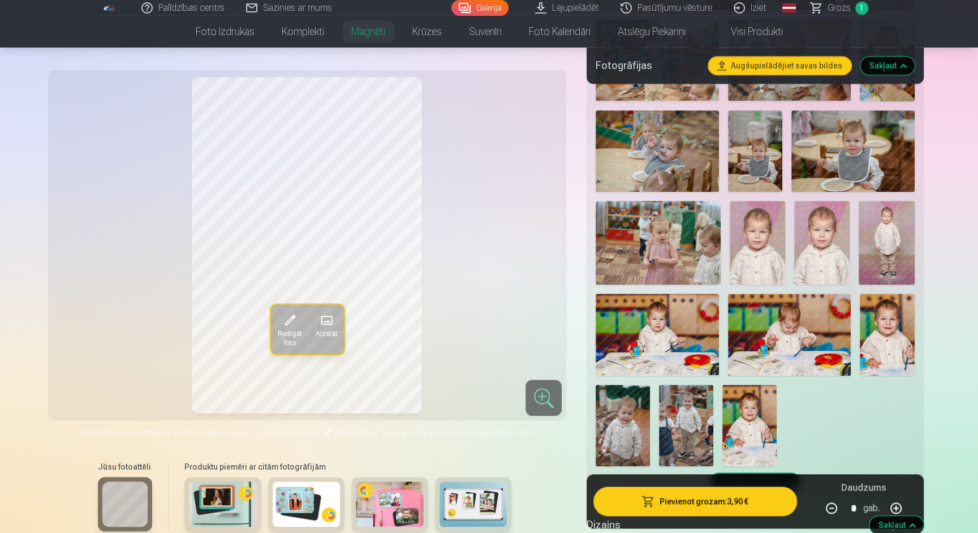
click at [741, 414] on img at bounding box center [750, 425] width 54 height 81
click at [893, 326] on img at bounding box center [887, 335] width 55 height 82
click at [680, 401] on img at bounding box center [686, 425] width 54 height 81
click at [628, 408] on img at bounding box center [623, 425] width 54 height 81
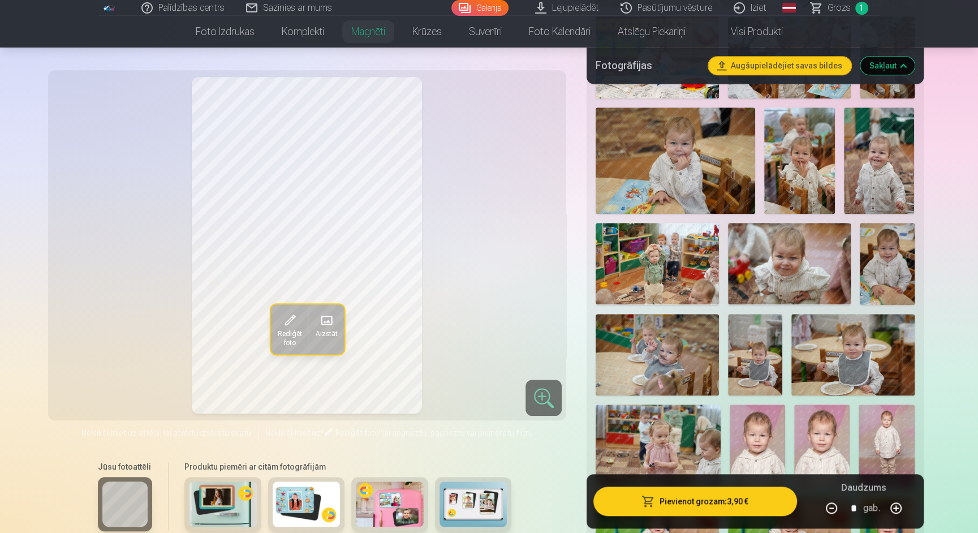
scroll to position [655, 0]
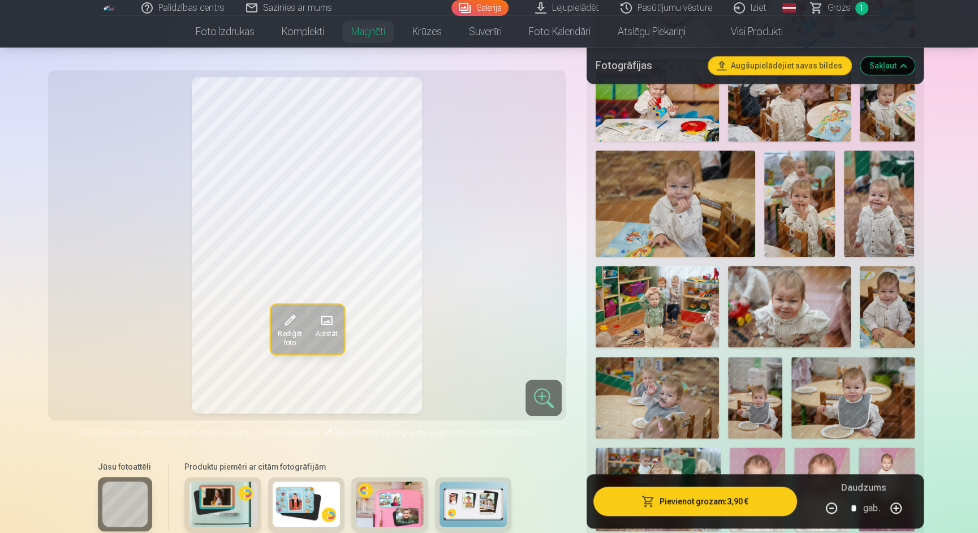
click at [691, 219] on img at bounding box center [675, 203] width 159 height 106
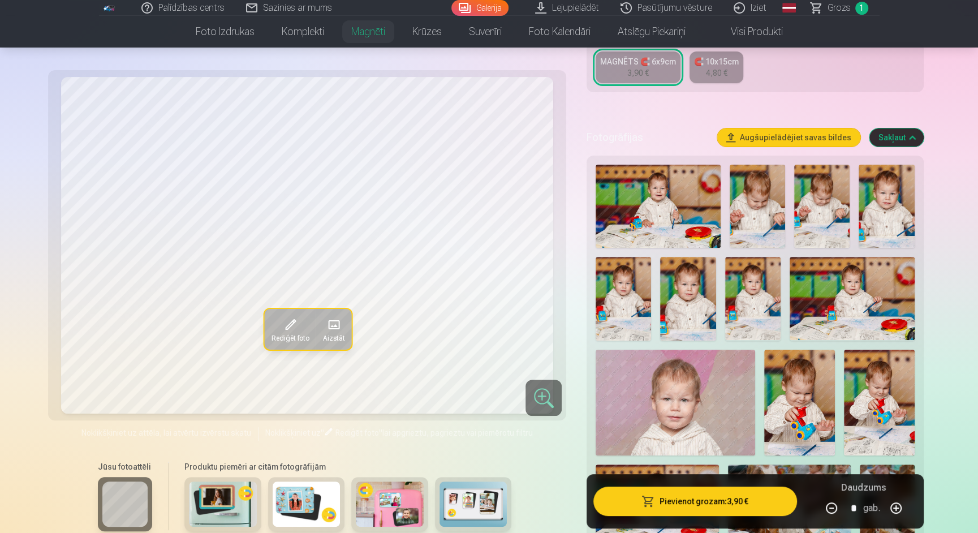
scroll to position [247, 0]
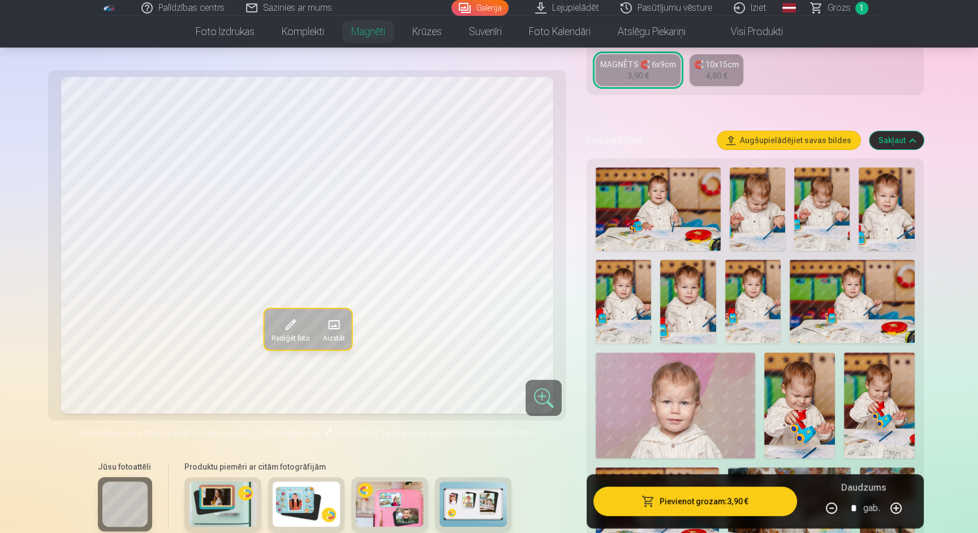
click at [682, 287] on img at bounding box center [687, 301] width 55 height 83
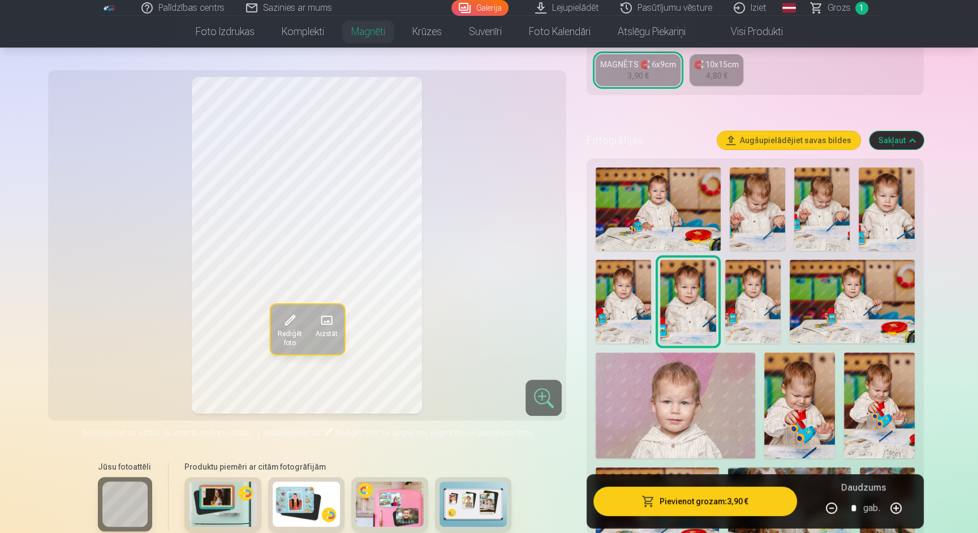
click at [629, 285] on img at bounding box center [623, 301] width 55 height 83
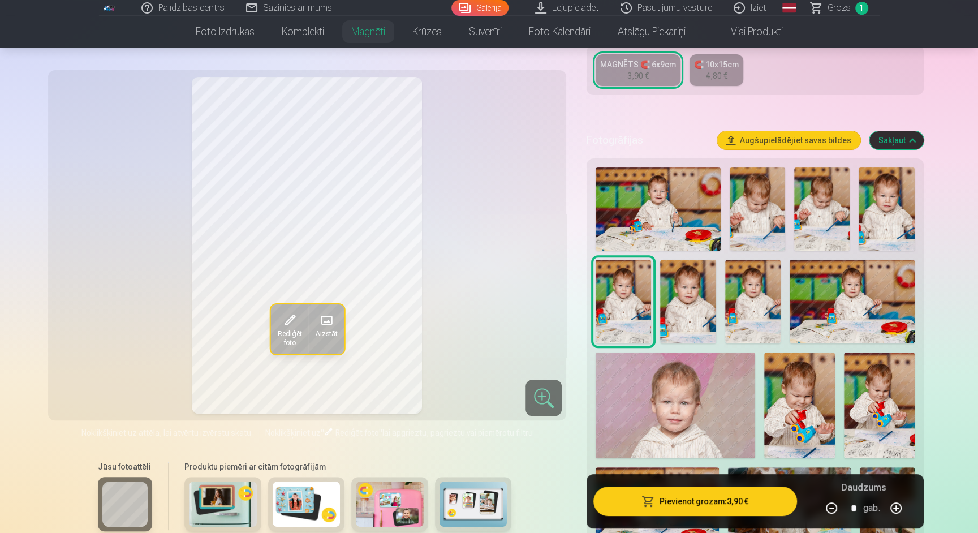
click at [683, 207] on img at bounding box center [658, 208] width 125 height 83
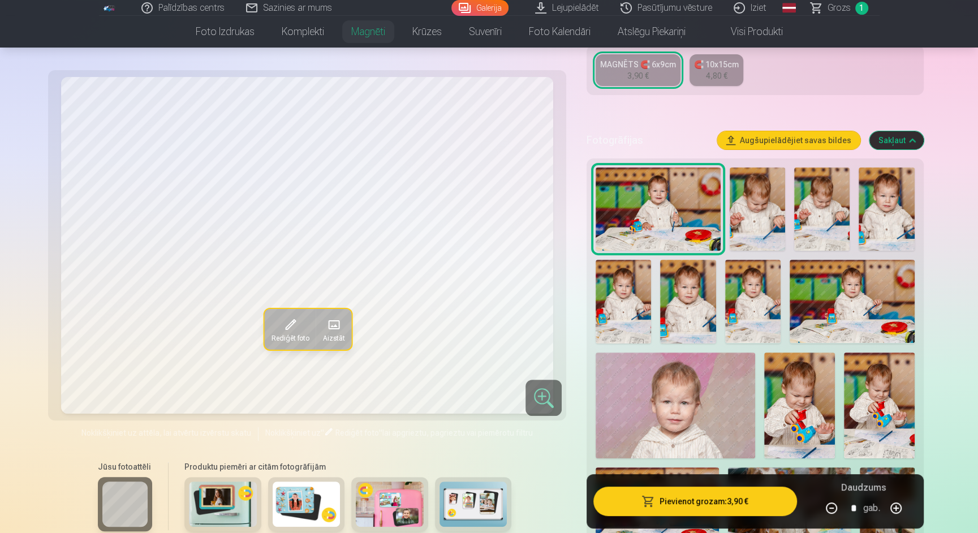
click at [695, 292] on img at bounding box center [687, 301] width 55 height 83
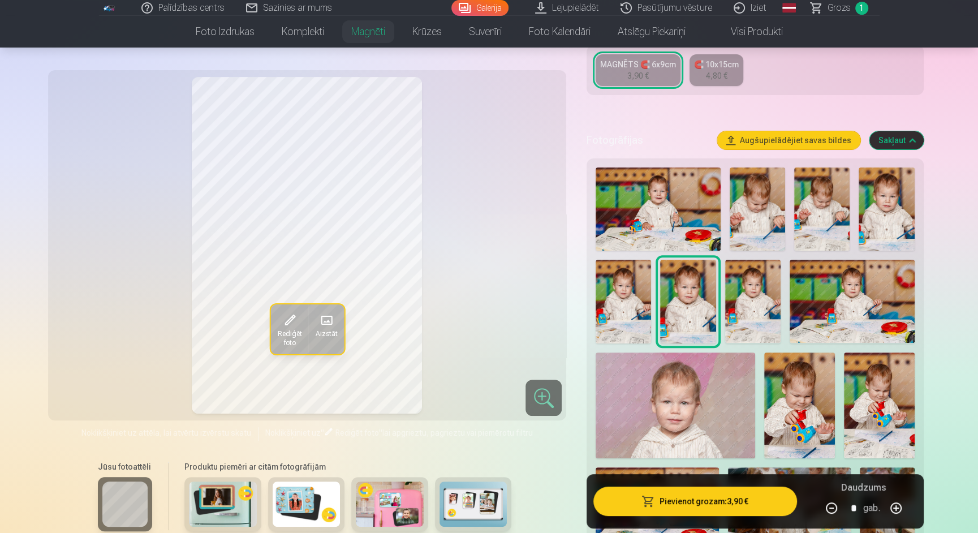
click at [748, 301] on img at bounding box center [752, 301] width 55 height 83
click at [688, 297] on img at bounding box center [687, 301] width 55 height 83
click at [759, 292] on img at bounding box center [752, 301] width 55 height 83
click at [681, 294] on img at bounding box center [687, 301] width 55 height 83
click at [873, 200] on img at bounding box center [886, 208] width 55 height 83
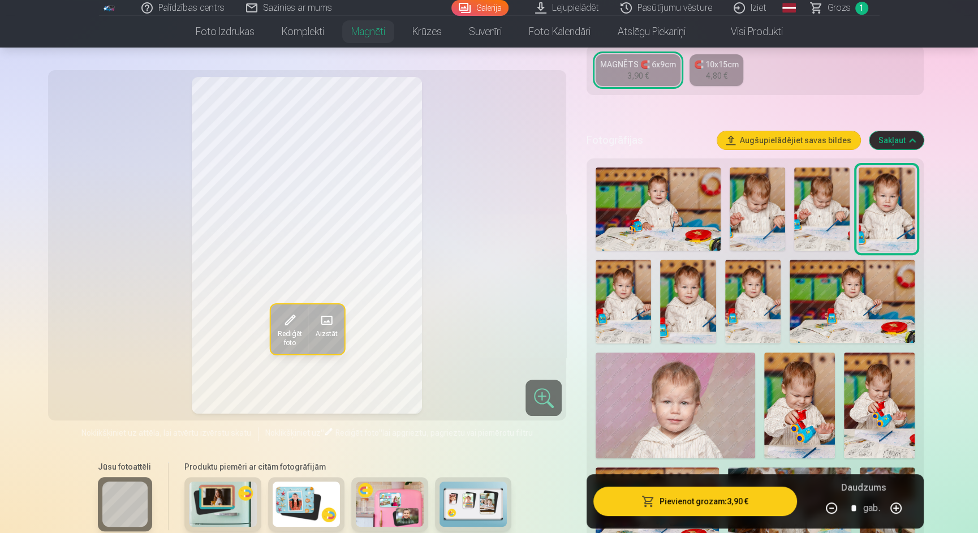
click at [696, 294] on img at bounding box center [687, 301] width 55 height 83
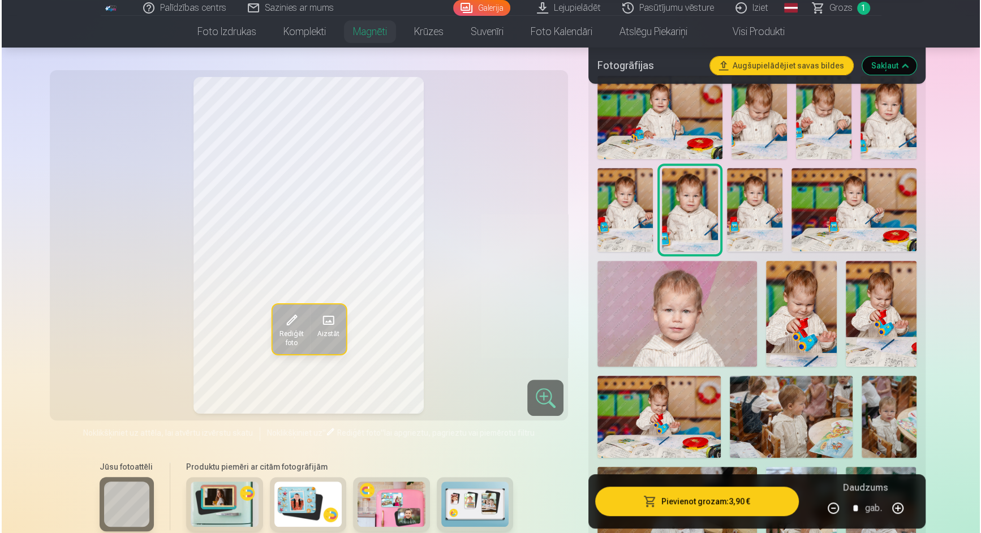
scroll to position [346, 0]
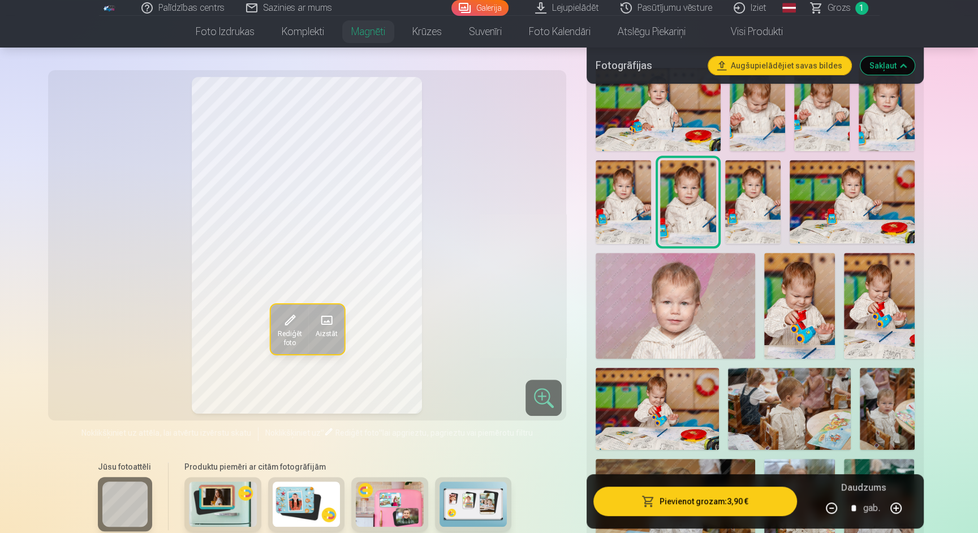
click at [812, 300] on img at bounding box center [799, 306] width 71 height 106
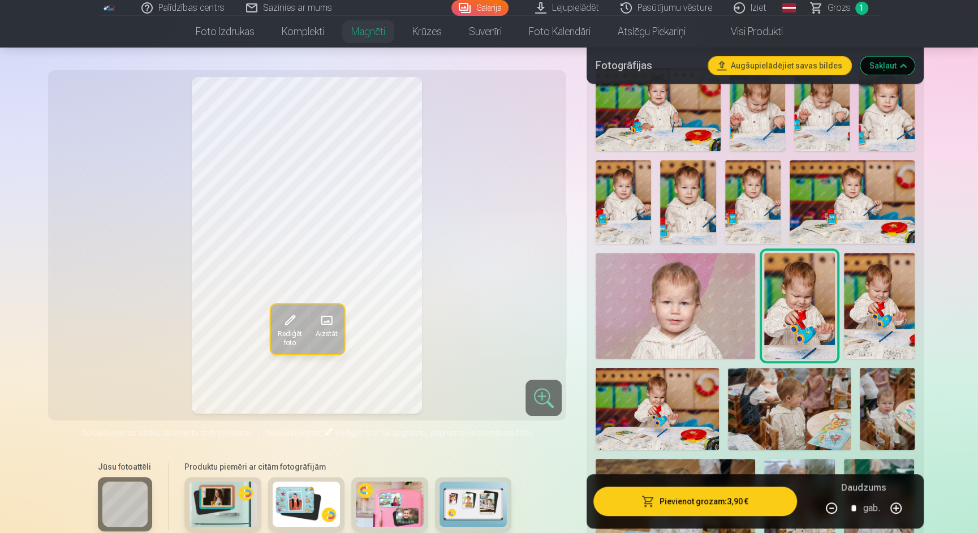
click at [687, 188] on img at bounding box center [687, 201] width 55 height 83
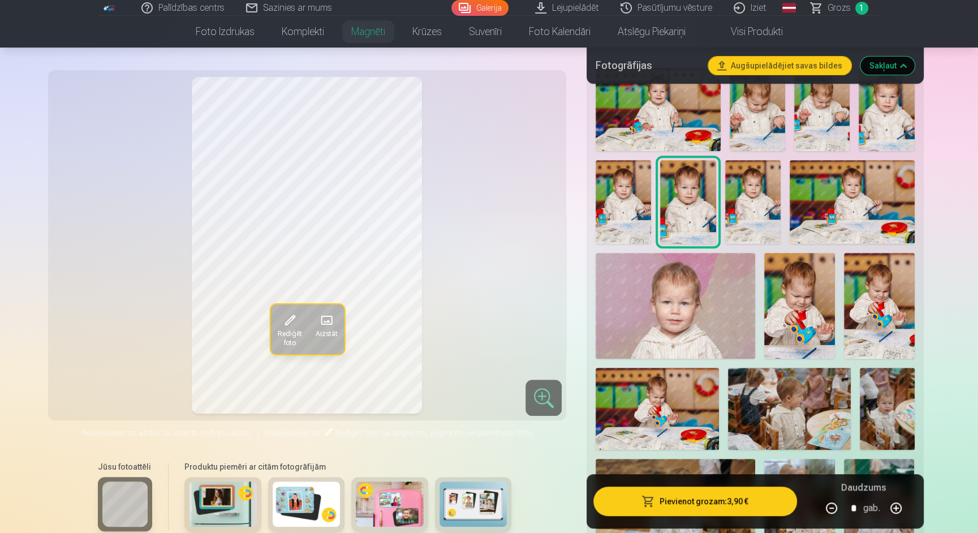
click at [698, 285] on img at bounding box center [675, 306] width 159 height 106
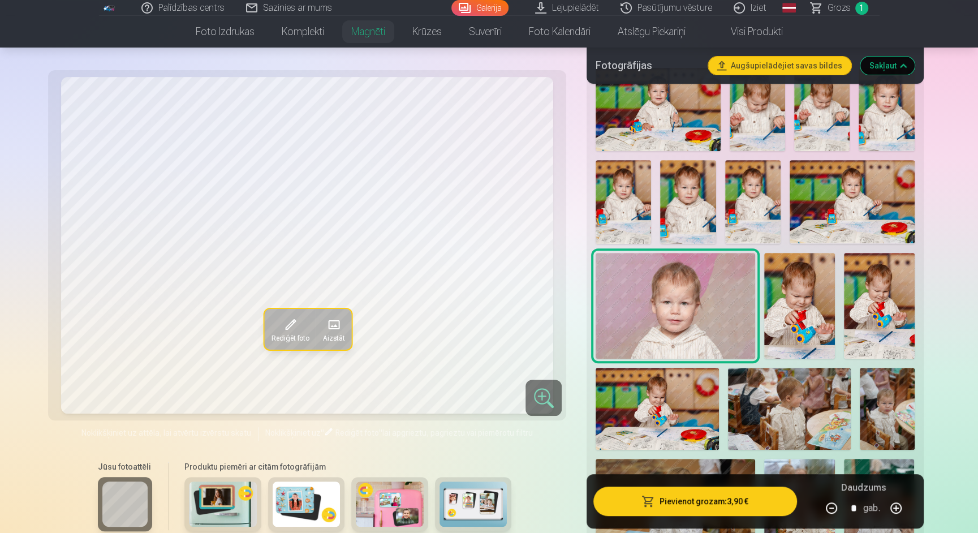
click at [686, 204] on img at bounding box center [687, 201] width 55 height 83
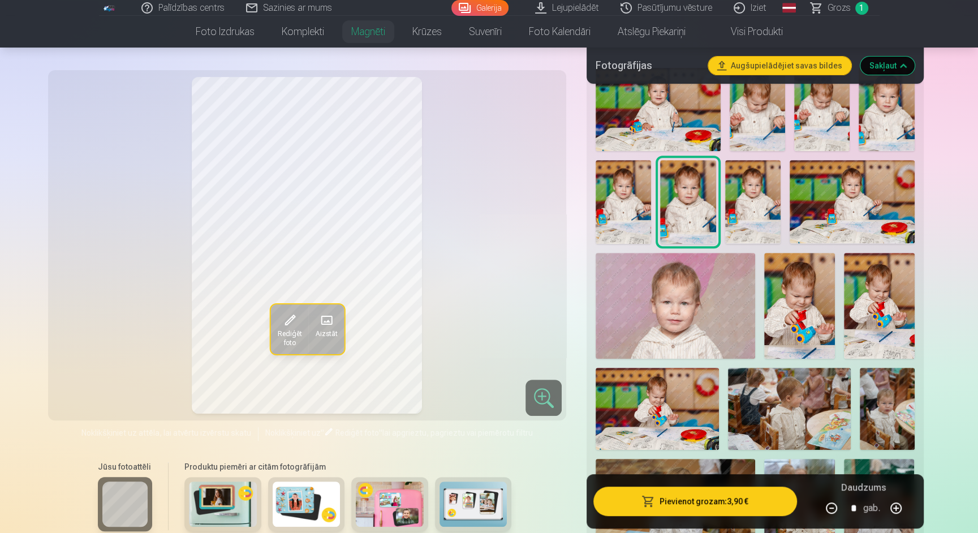
click at [709, 507] on button "Pievienot grozam : 3,90 €" at bounding box center [695, 501] width 203 height 29
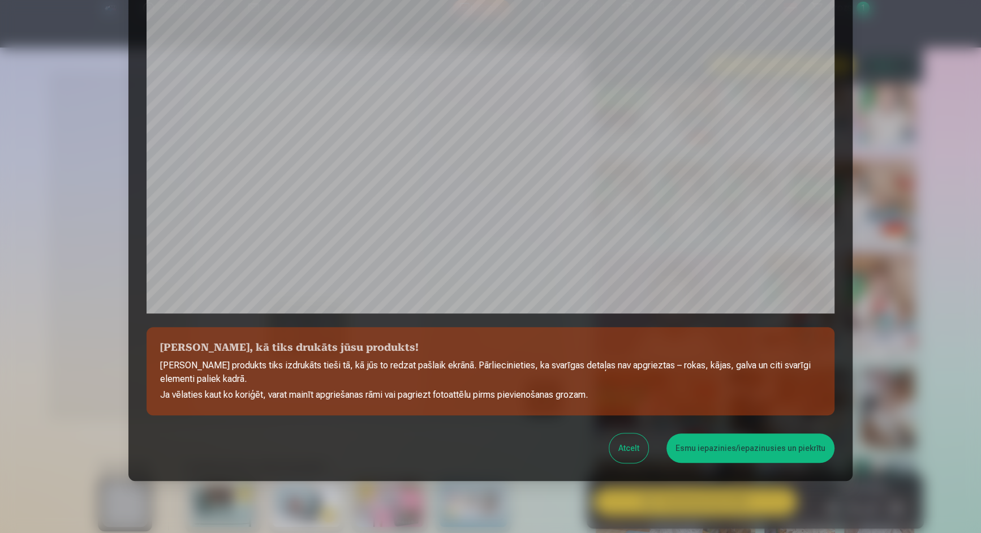
scroll to position [281, 0]
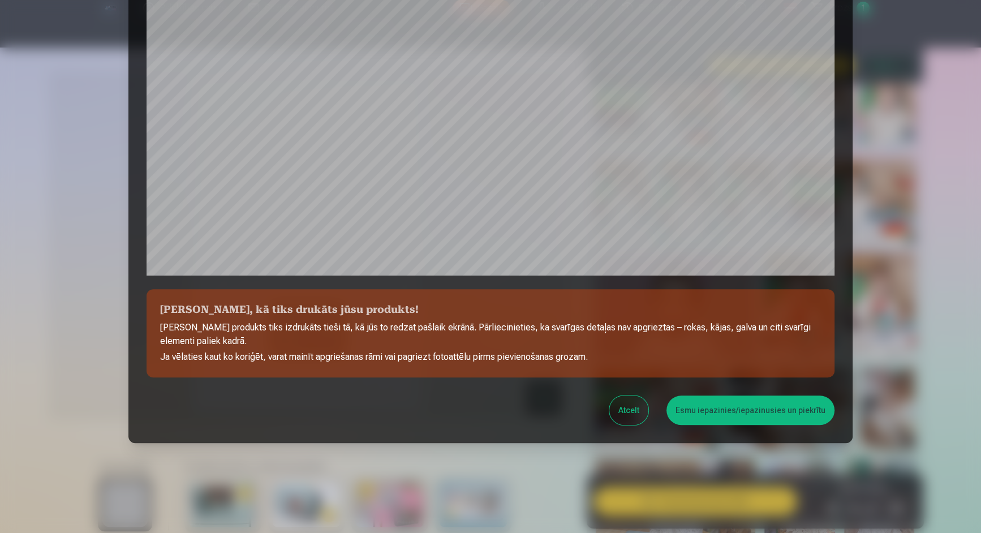
click at [730, 415] on button "Esmu iepazinies/iepazinusies un piekrītu" at bounding box center [750, 409] width 168 height 29
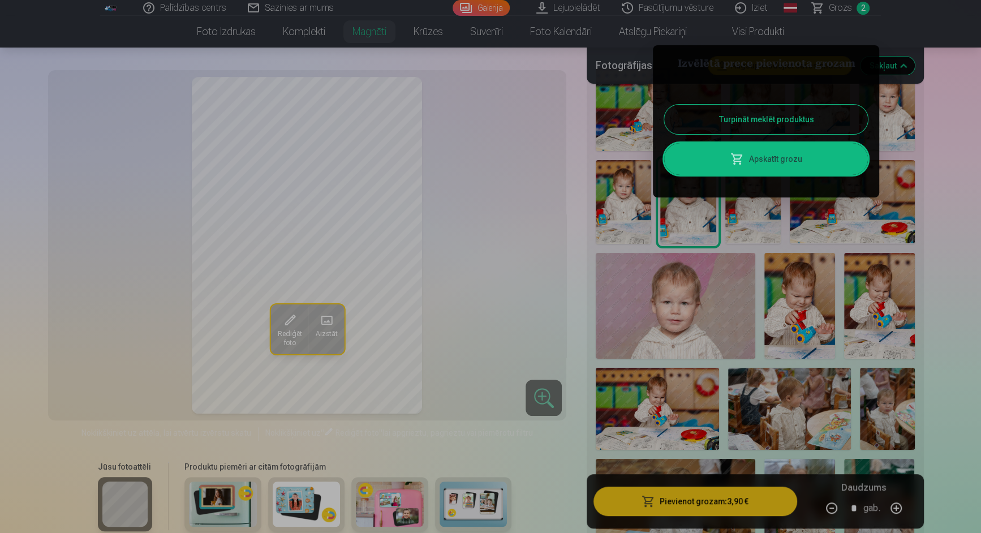
click at [782, 167] on link "Apskatīt grozu" at bounding box center [766, 159] width 204 height 32
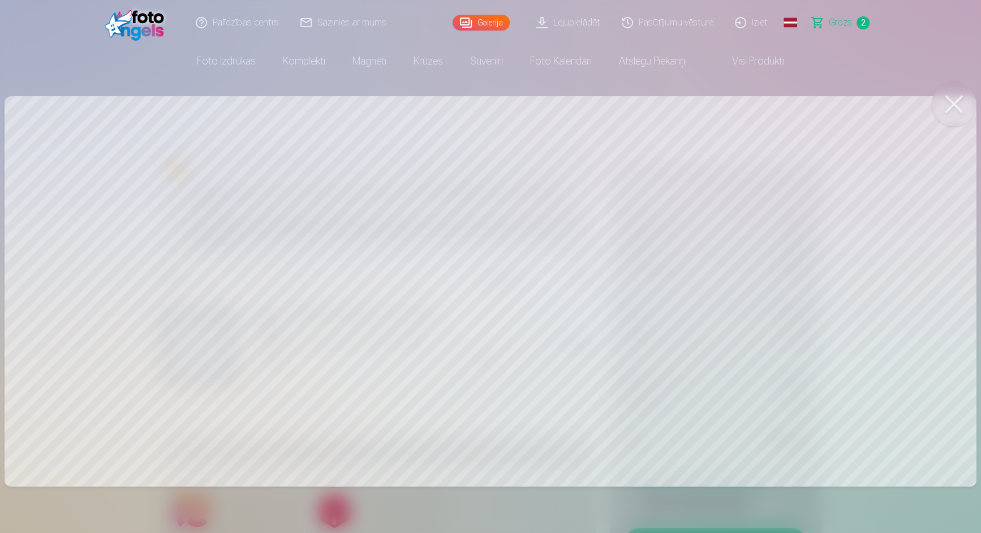
click at [959, 97] on button at bounding box center [953, 103] width 45 height 45
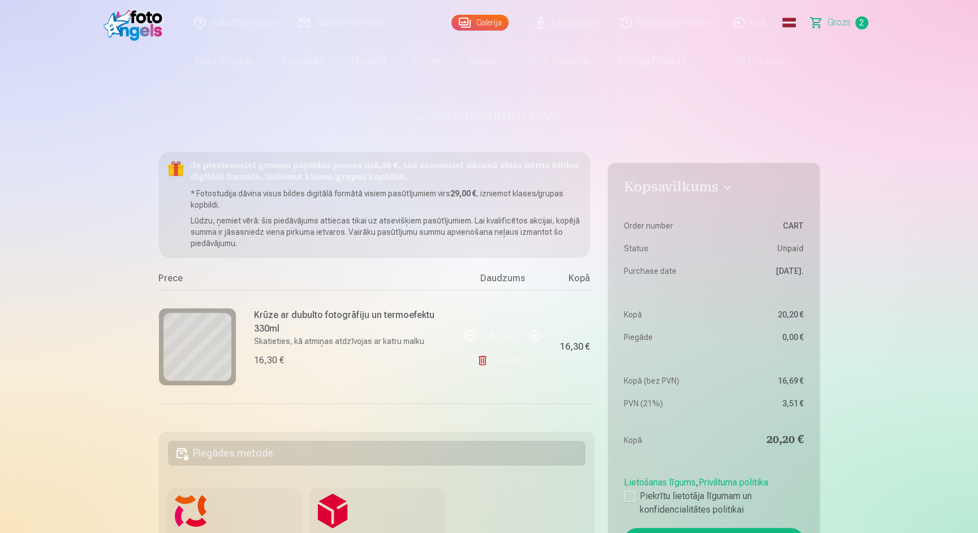
scroll to position [101, 0]
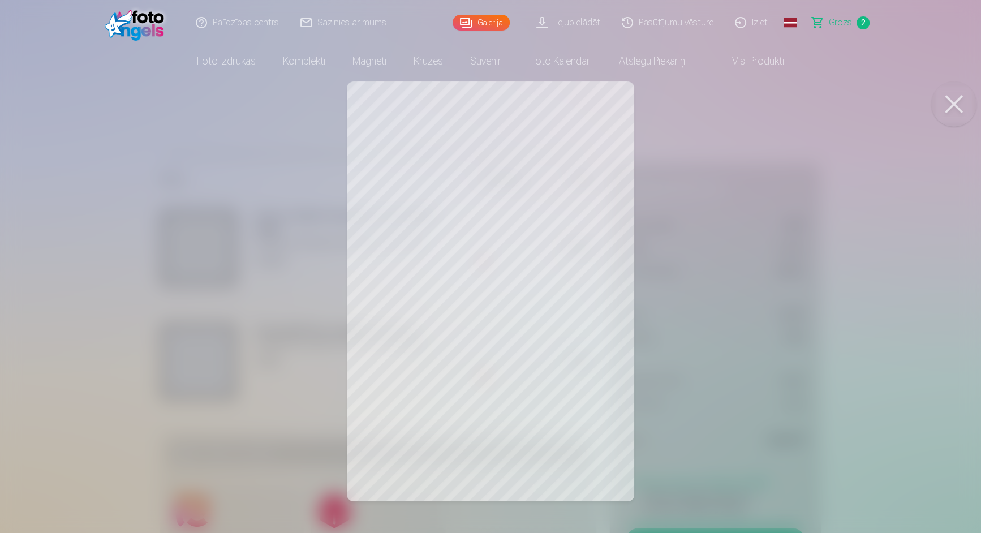
click at [958, 104] on button at bounding box center [953, 103] width 45 height 45
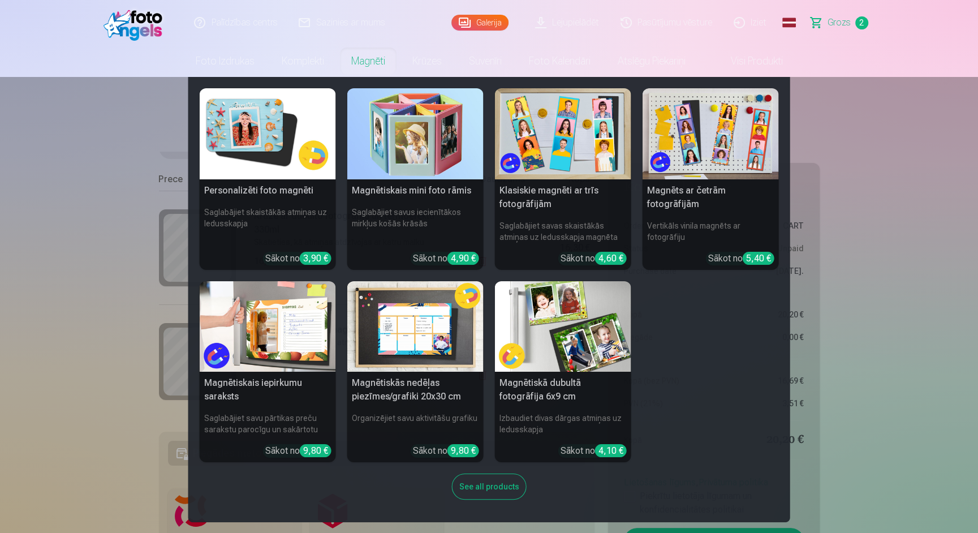
click at [279, 140] on img at bounding box center [268, 133] width 136 height 91
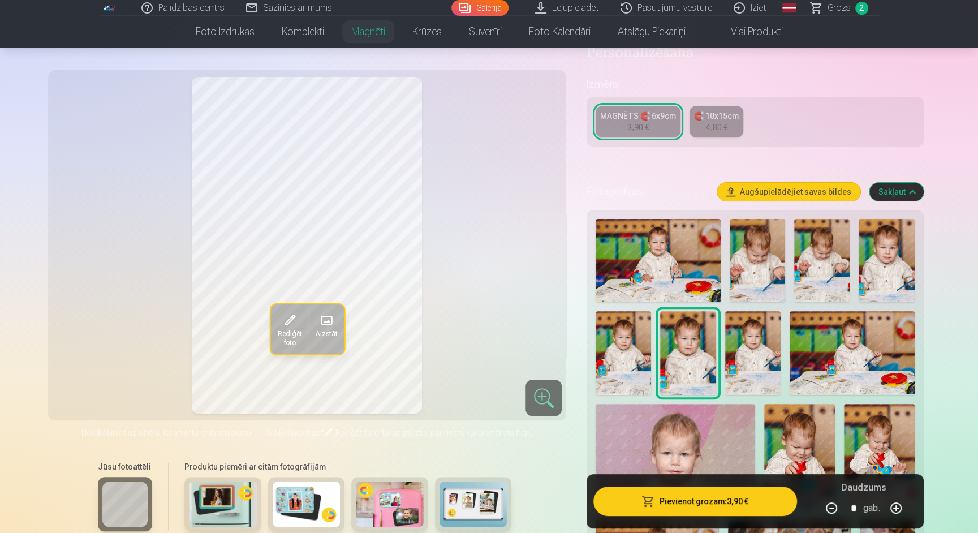
scroll to position [197, 0]
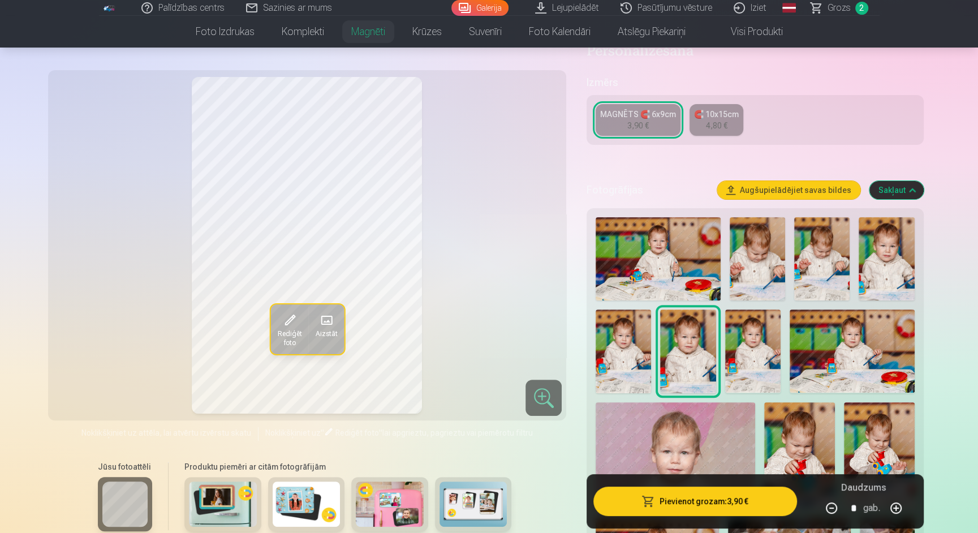
click at [666, 244] on img at bounding box center [658, 258] width 125 height 83
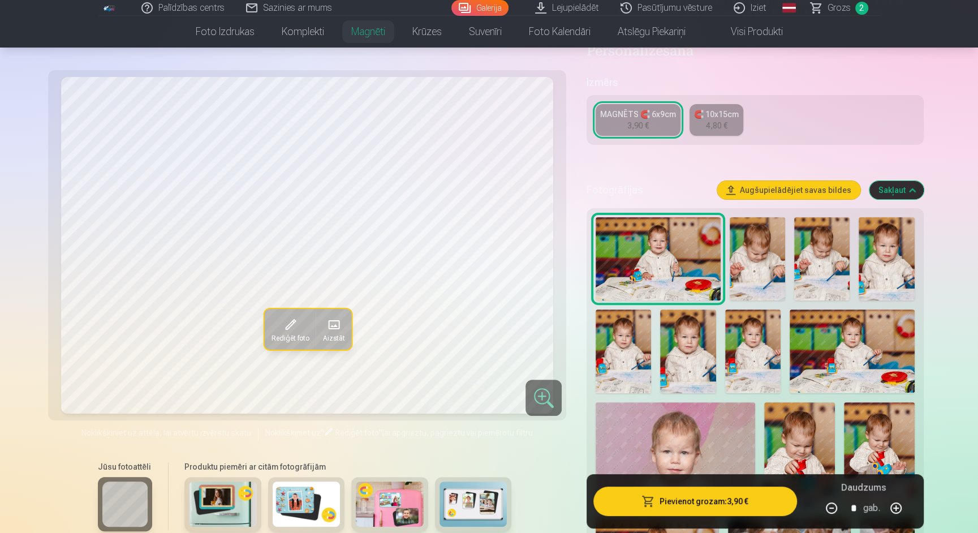
click at [766, 328] on img at bounding box center [752, 350] width 55 height 83
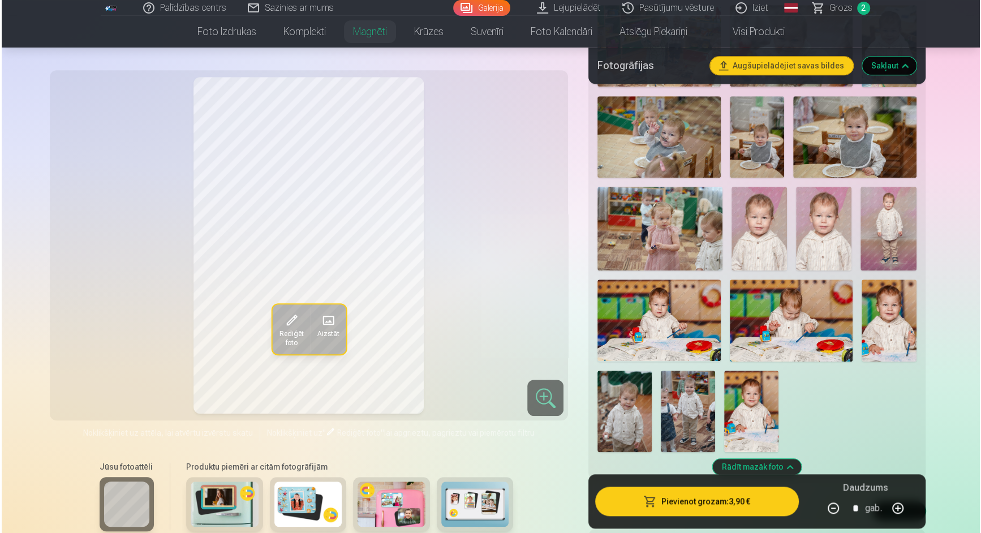
scroll to position [917, 0]
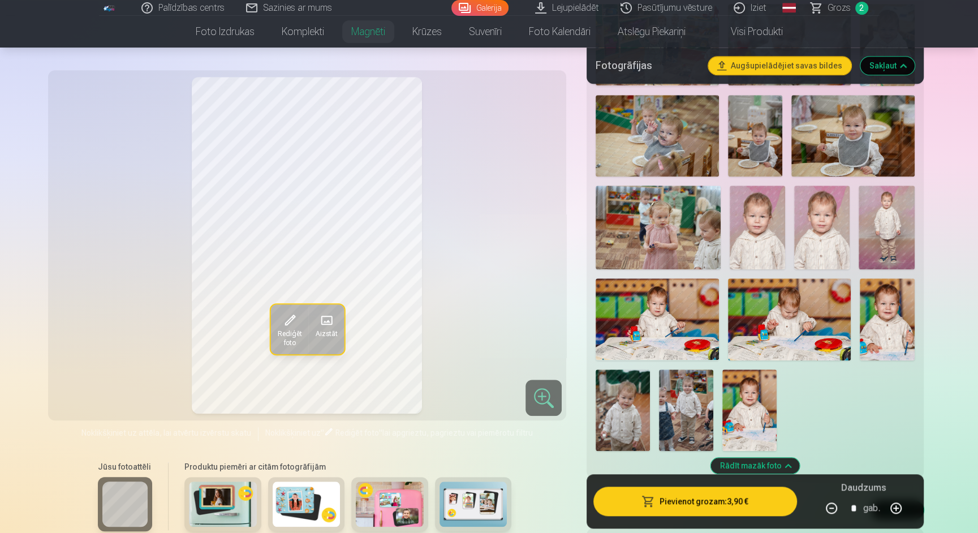
click at [887, 318] on img at bounding box center [887, 319] width 55 height 82
click at [754, 398] on img at bounding box center [750, 409] width 54 height 81
click at [882, 298] on img at bounding box center [887, 319] width 55 height 82
click at [748, 378] on img at bounding box center [750, 409] width 54 height 81
click at [888, 296] on img at bounding box center [887, 319] width 55 height 82
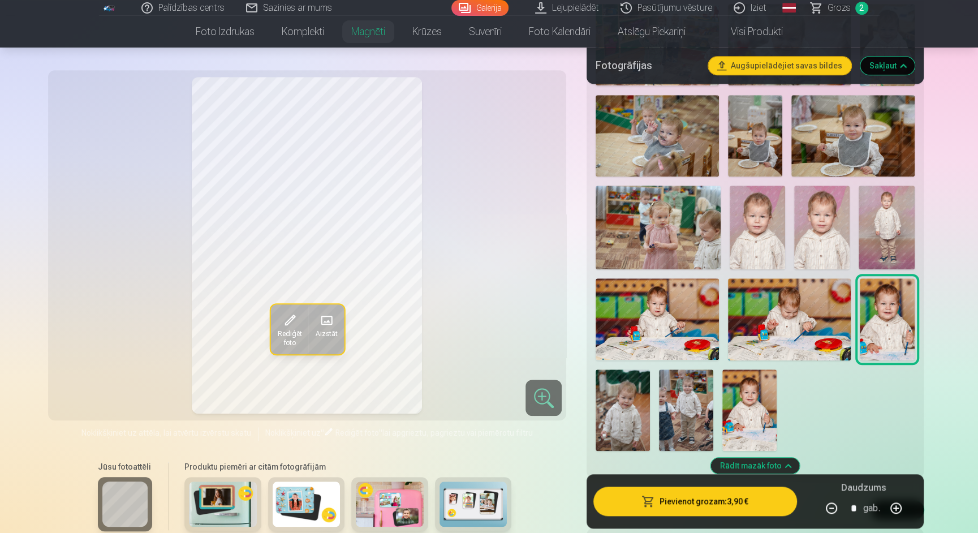
click at [755, 390] on img at bounding box center [750, 409] width 54 height 81
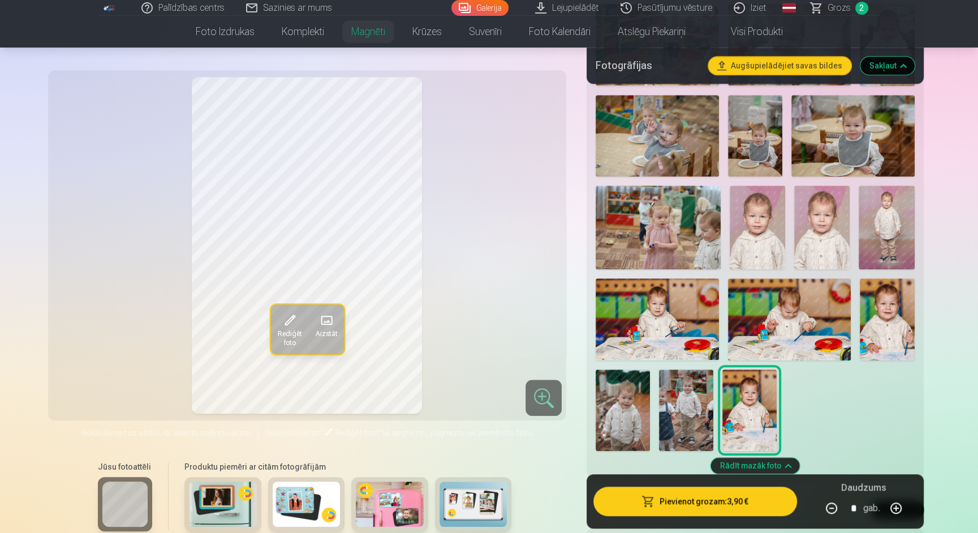
click at [884, 316] on img at bounding box center [887, 319] width 55 height 82
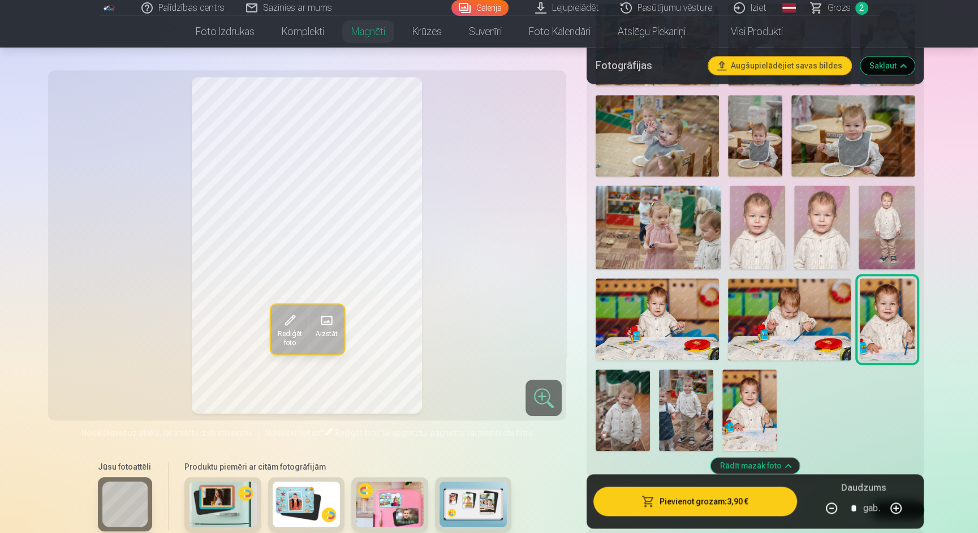
click at [754, 410] on img at bounding box center [750, 409] width 54 height 81
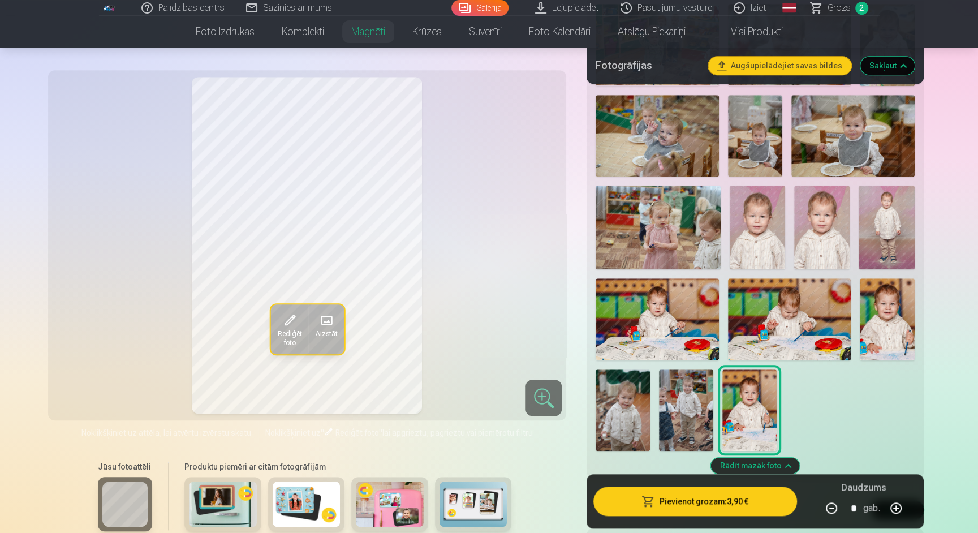
click at [886, 314] on img at bounding box center [887, 319] width 55 height 82
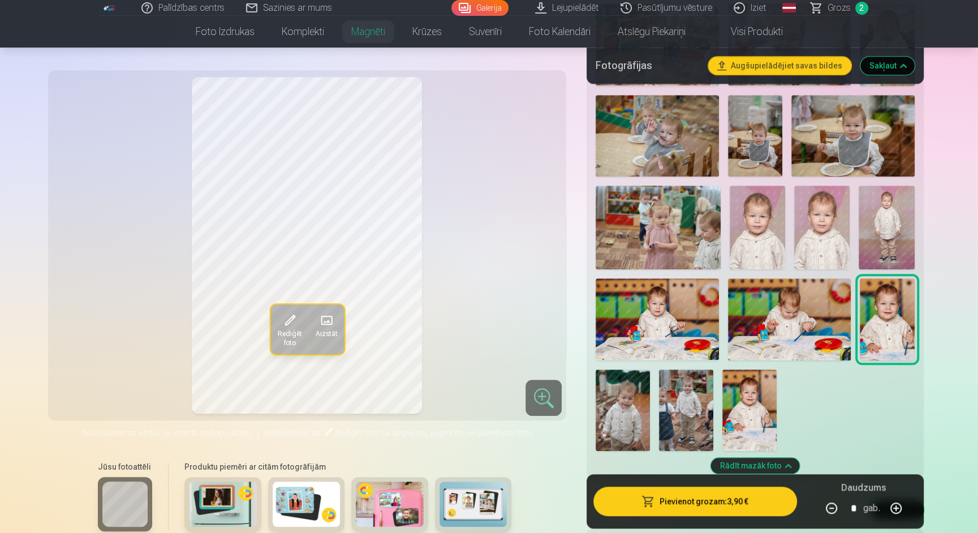
click at [770, 395] on img at bounding box center [750, 409] width 54 height 81
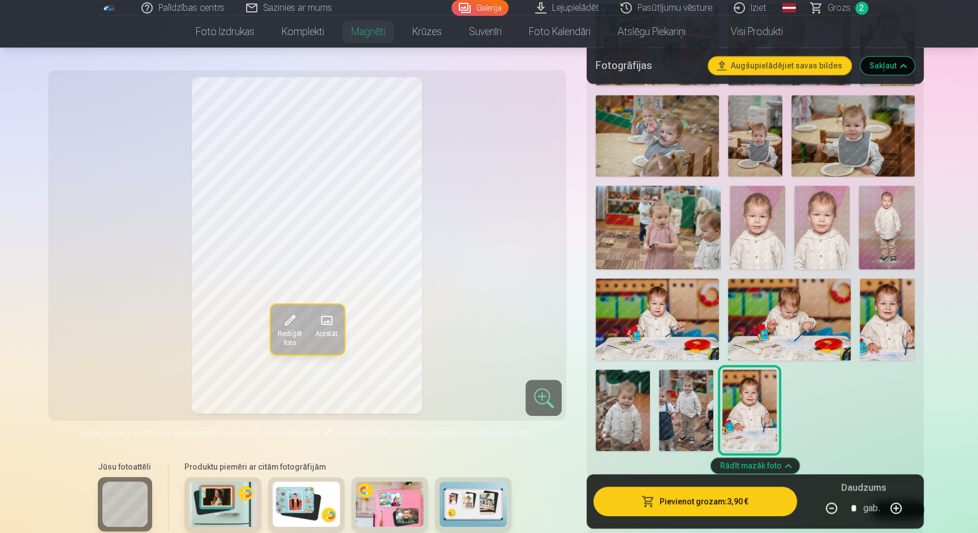
click at [891, 312] on img at bounding box center [887, 319] width 55 height 82
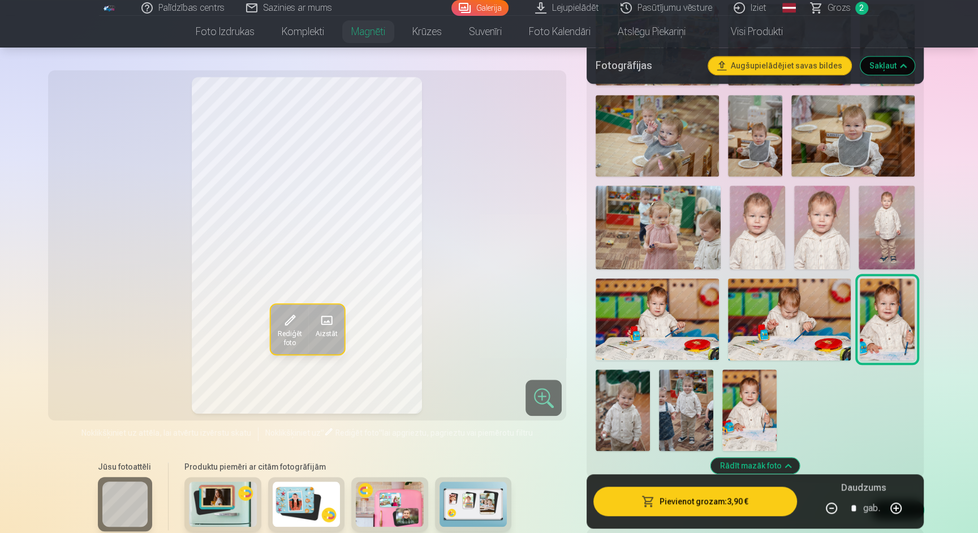
click at [759, 402] on img at bounding box center [750, 409] width 54 height 81
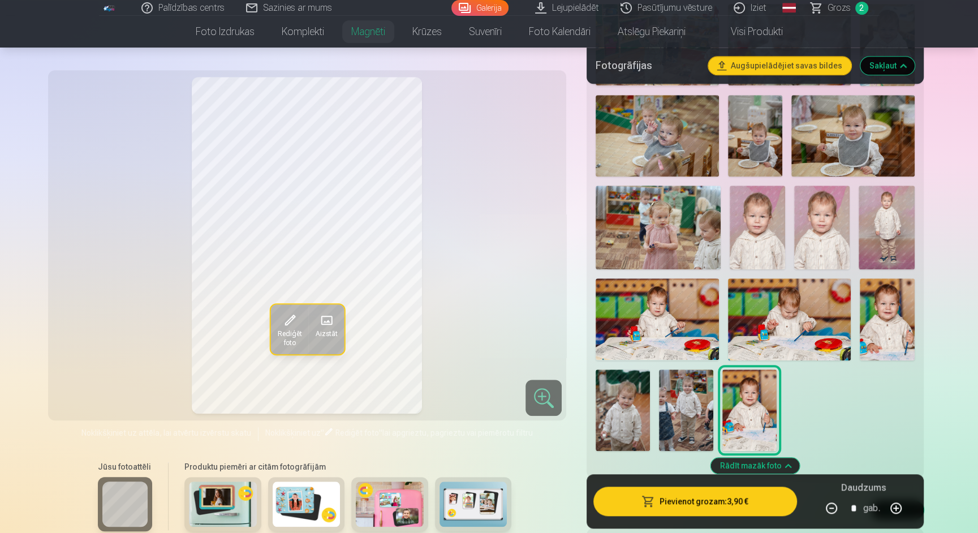
click at [885, 324] on img at bounding box center [887, 319] width 55 height 82
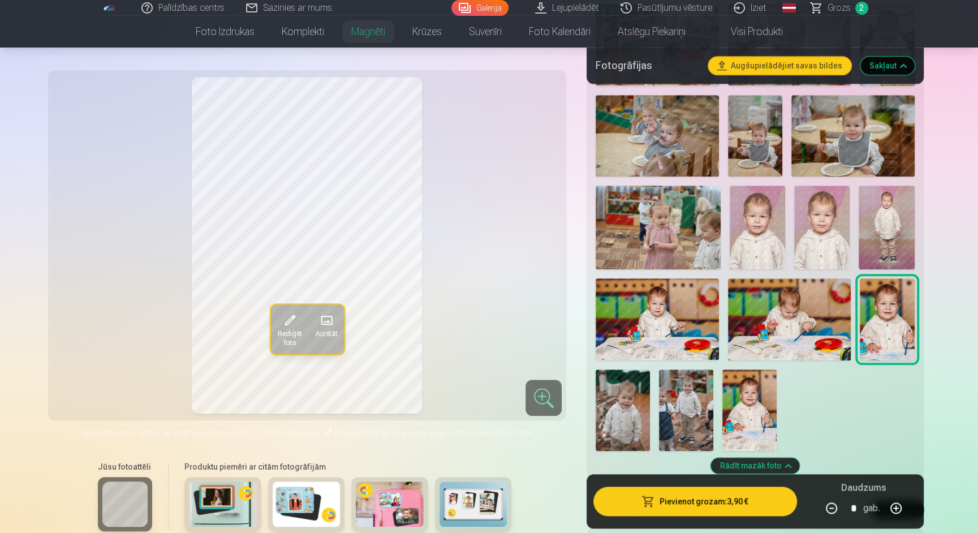
click at [741, 405] on img at bounding box center [750, 409] width 54 height 81
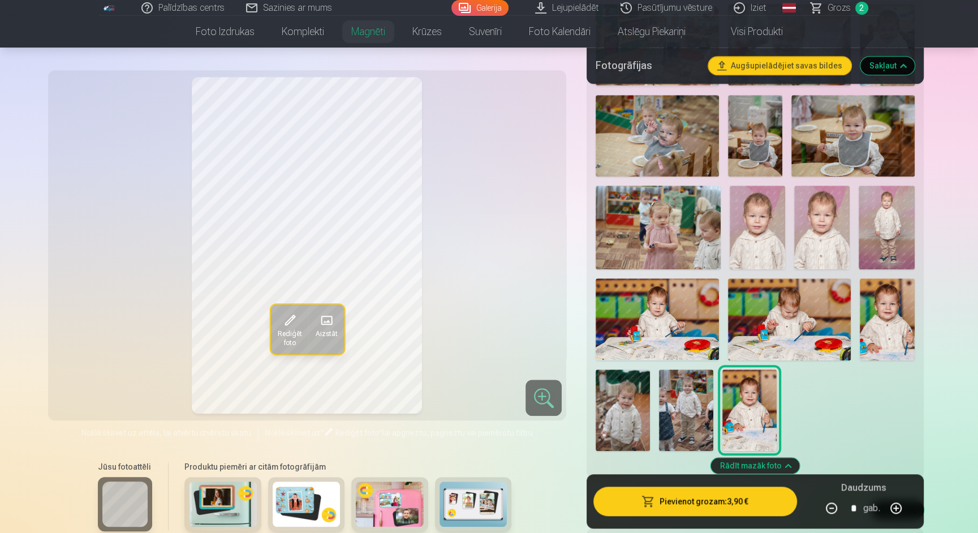
click at [878, 291] on img at bounding box center [887, 319] width 55 height 82
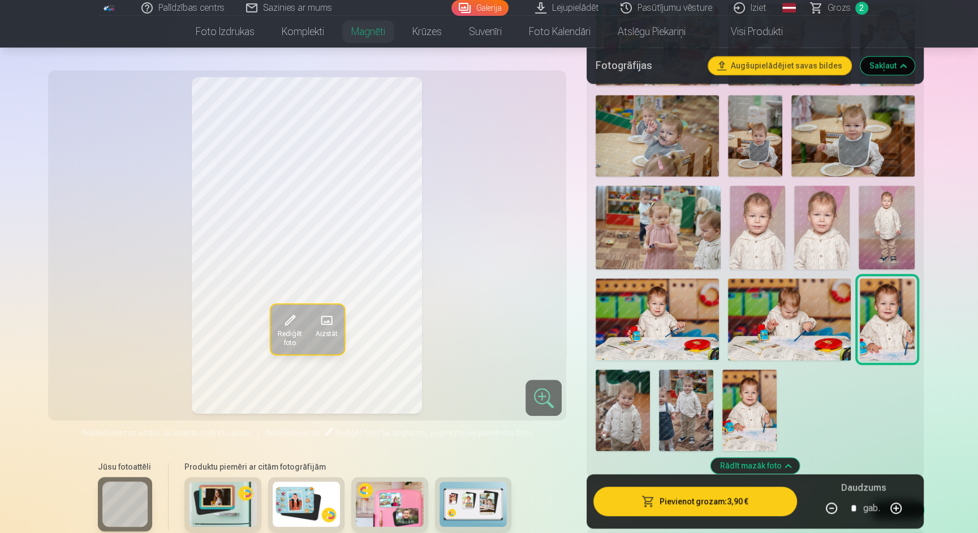
click at [721, 502] on button "Pievienot grozam : 3,90 €" at bounding box center [695, 501] width 203 height 29
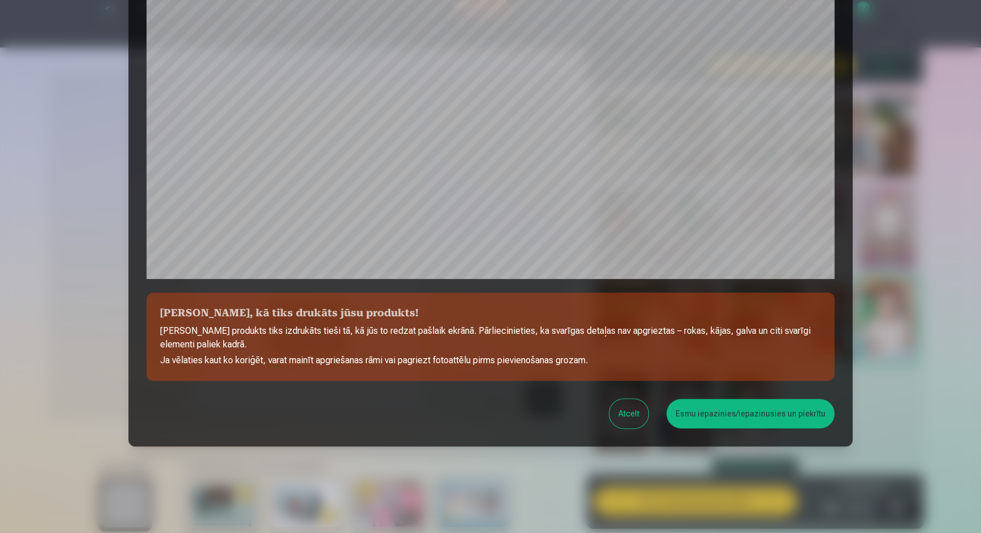
scroll to position [281, 0]
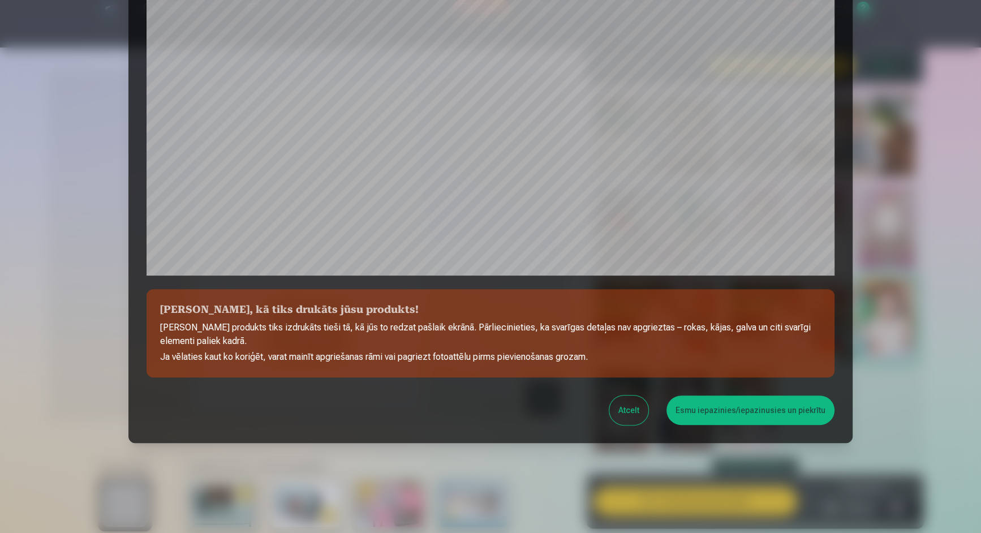
click at [726, 411] on button "Esmu iepazinies/iepazinusies un piekrītu" at bounding box center [750, 409] width 168 height 29
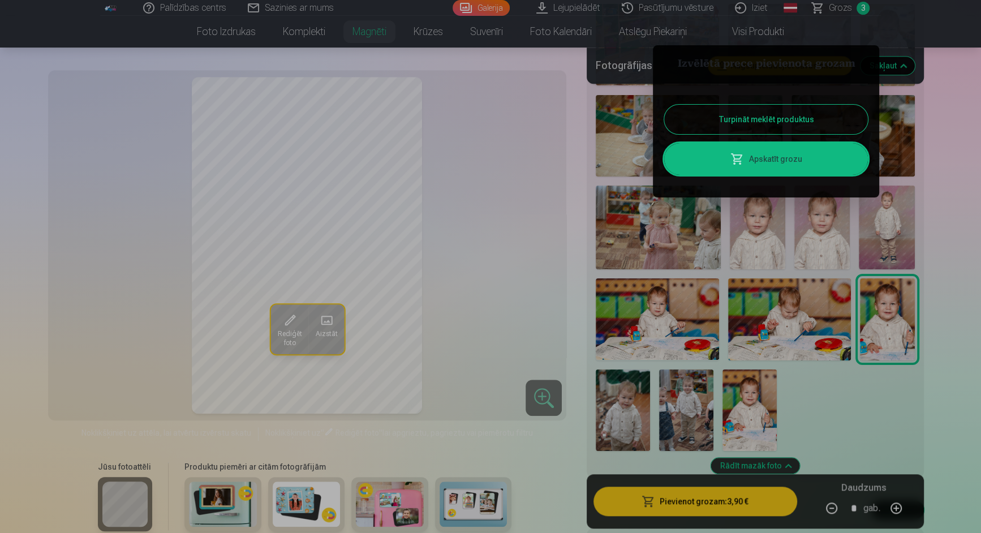
click at [750, 162] on link "Apskatīt grozu" at bounding box center [766, 159] width 204 height 32
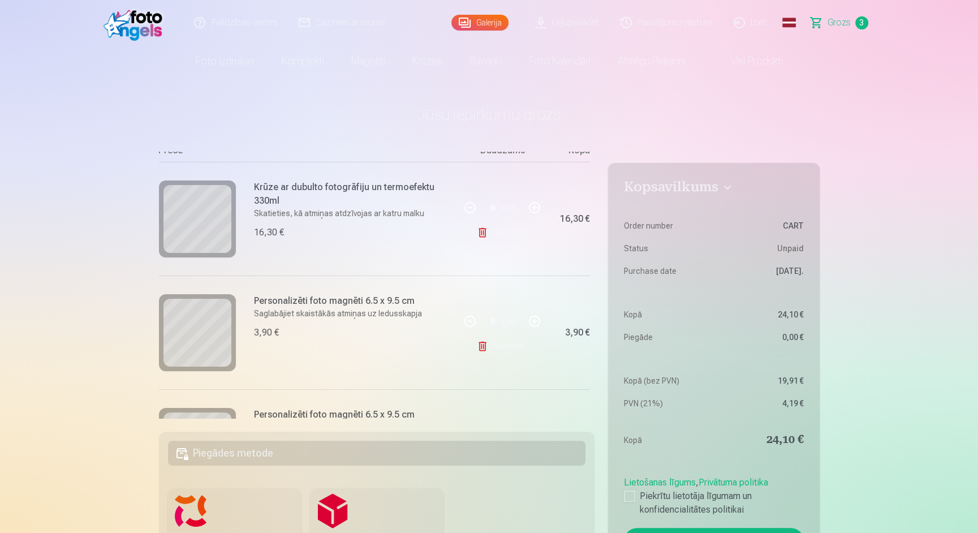
scroll to position [129, 0]
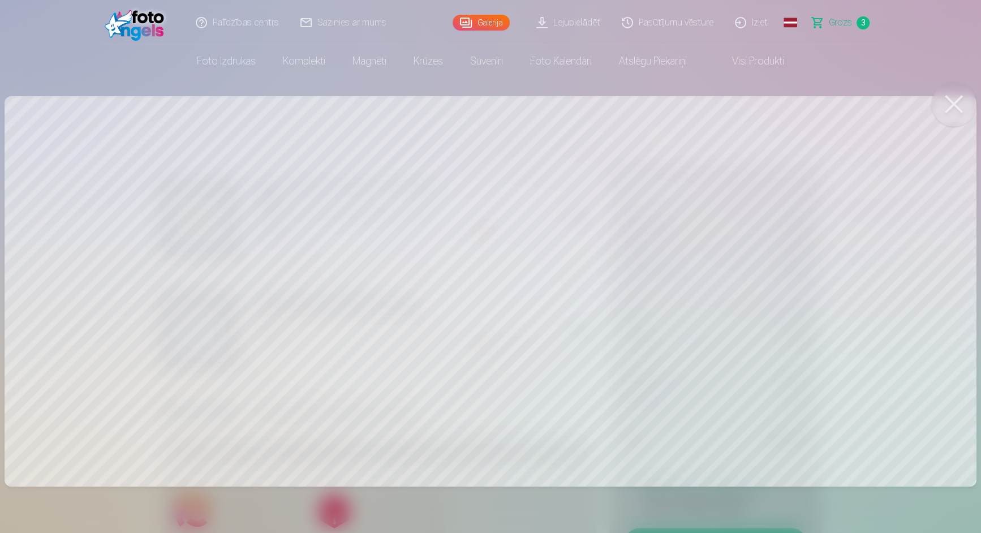
click at [943, 108] on button at bounding box center [953, 103] width 45 height 45
click at [956, 97] on button at bounding box center [953, 103] width 45 height 45
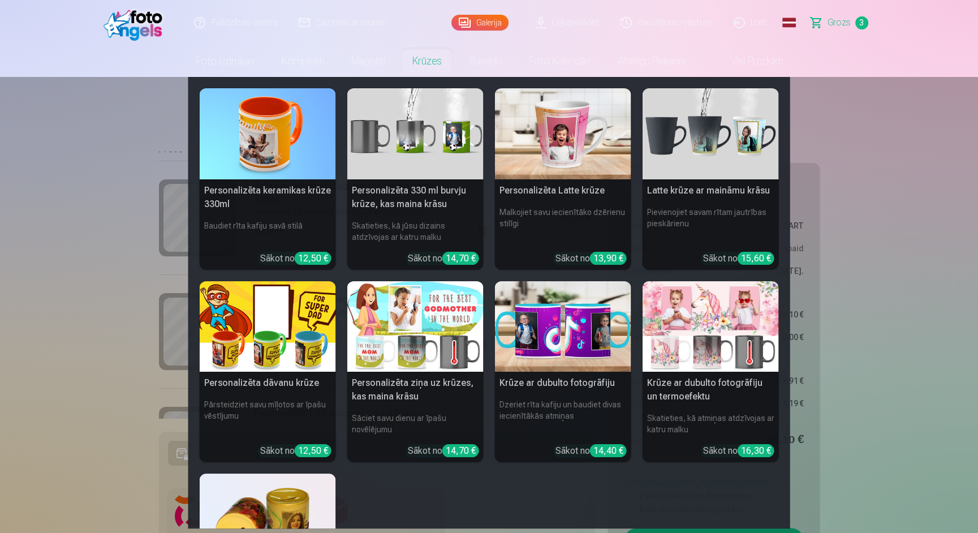
click at [721, 320] on img at bounding box center [711, 326] width 136 height 91
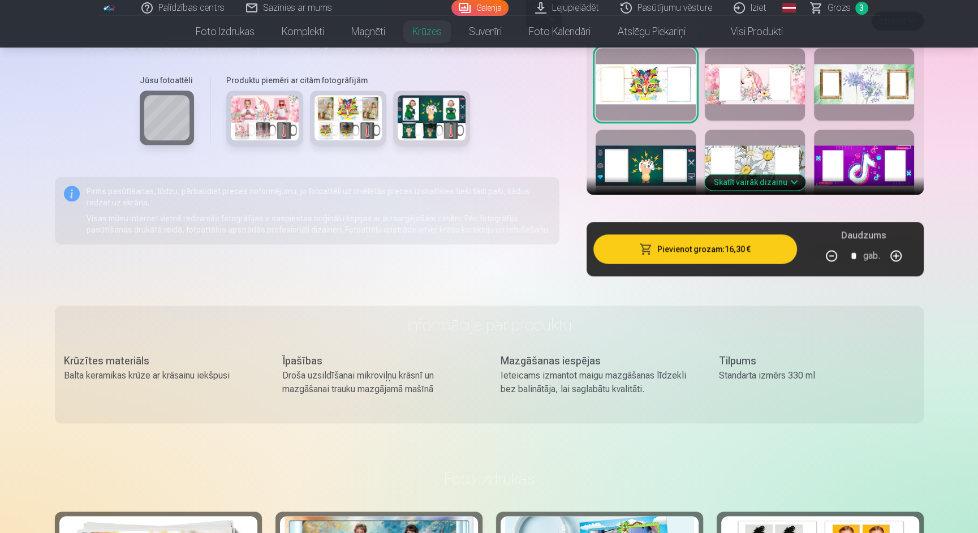
scroll to position [1296, 0]
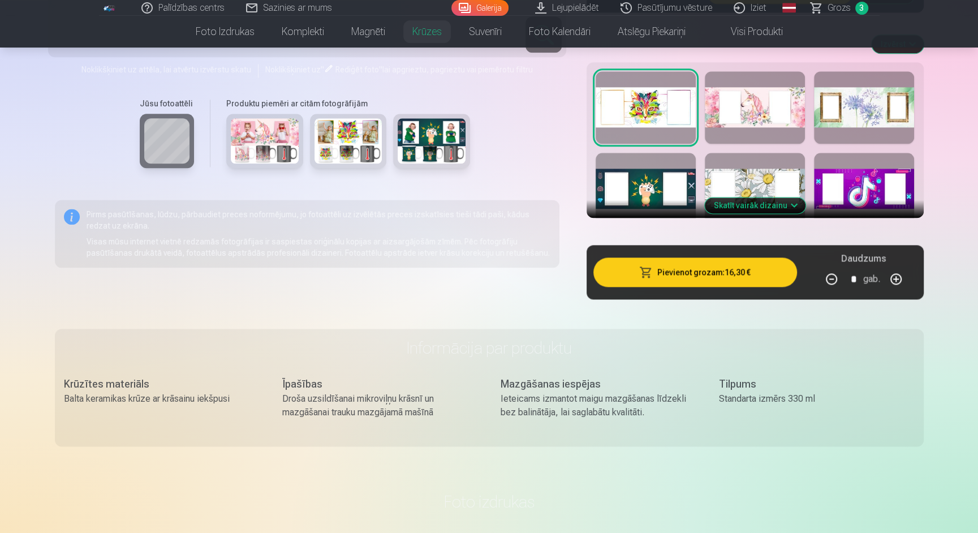
click at [768, 213] on button "Skatīt vairāk dizainu" at bounding box center [755, 205] width 101 height 16
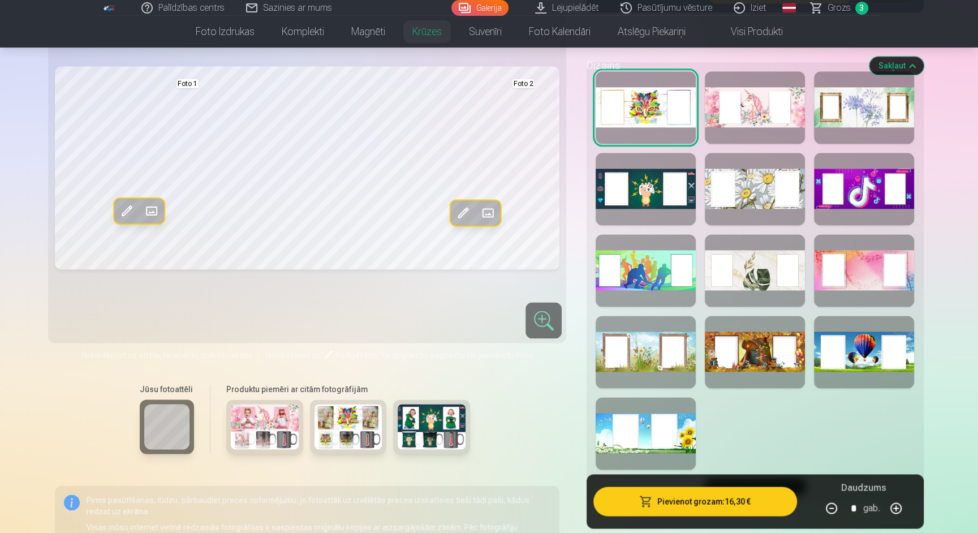
click at [754, 288] on div at bounding box center [755, 270] width 100 height 72
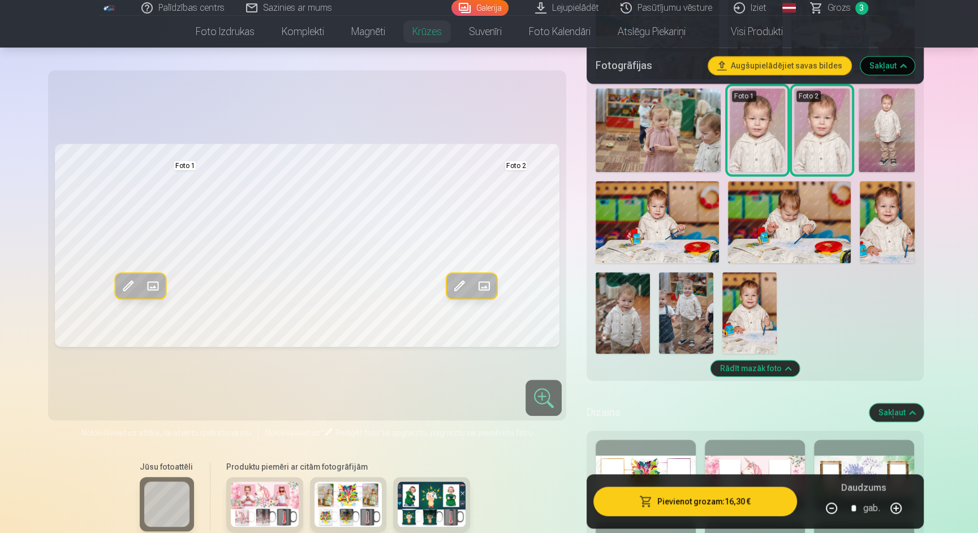
scroll to position [927, 0]
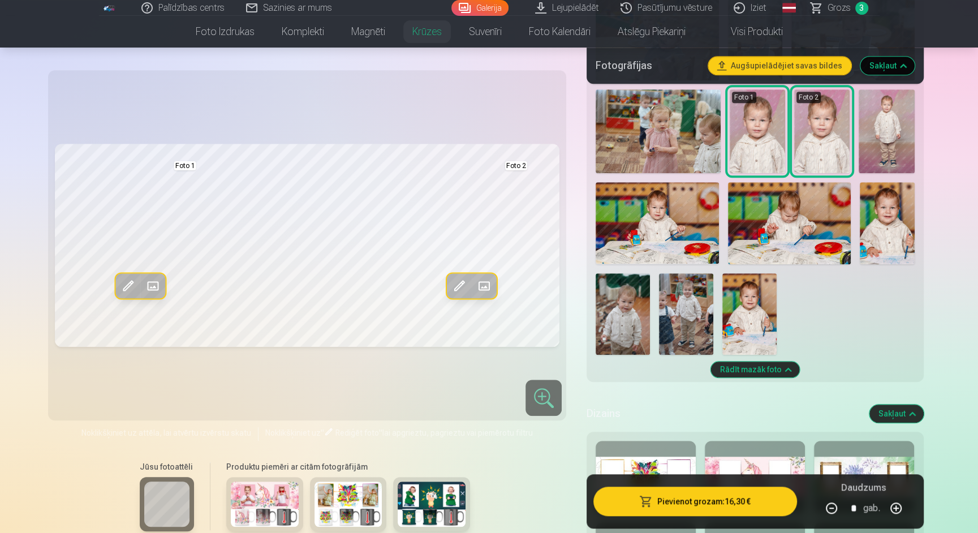
click at [883, 243] on img at bounding box center [887, 223] width 55 height 82
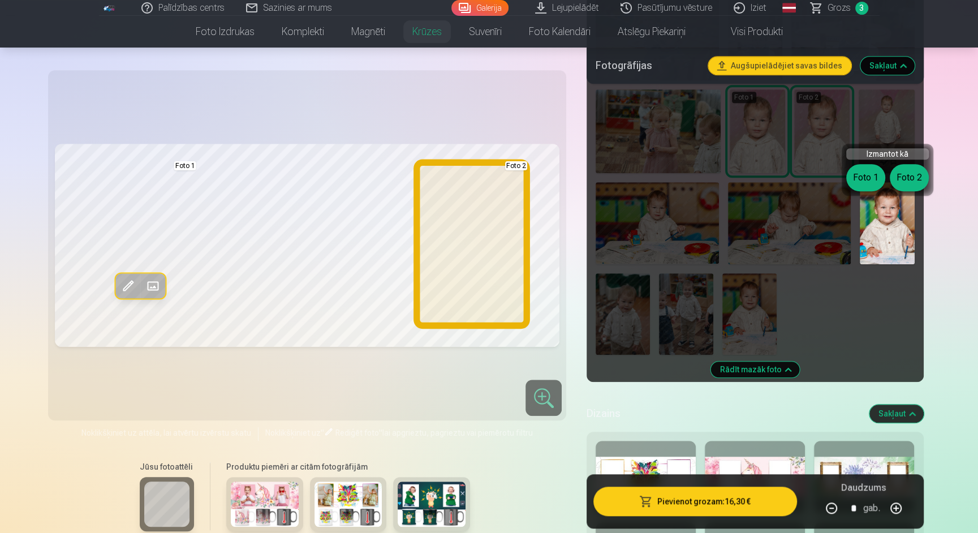
click at [909, 179] on button "Foto 2" at bounding box center [909, 177] width 39 height 27
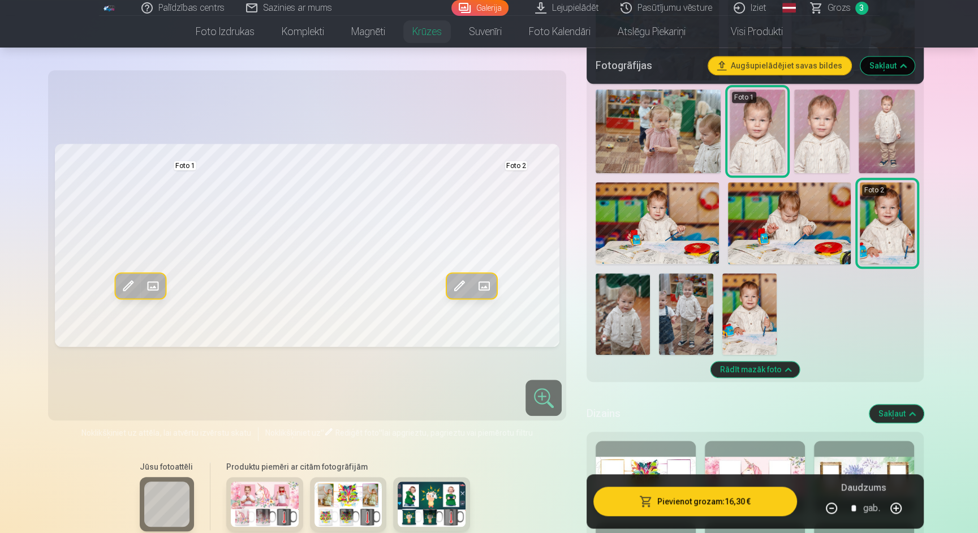
click at [754, 320] on img at bounding box center [750, 313] width 54 height 81
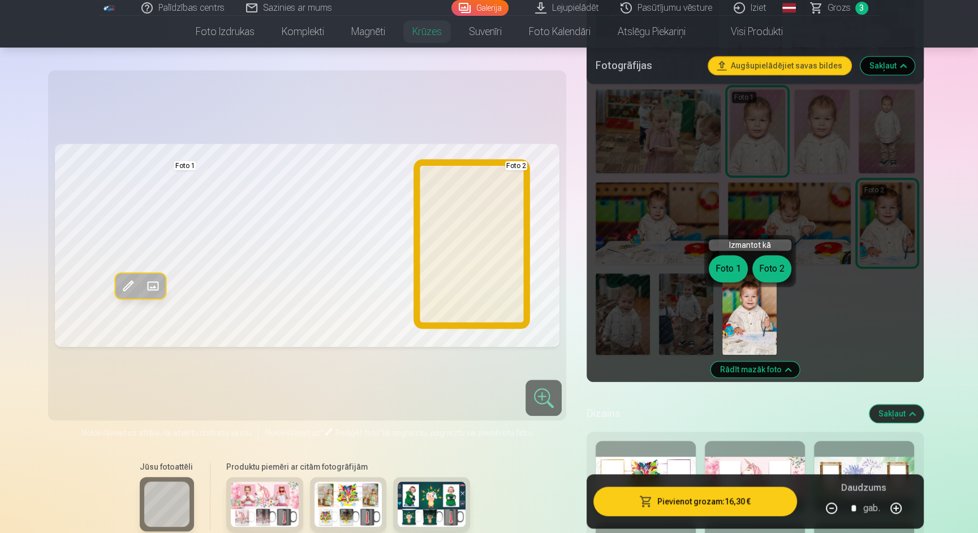
click at [775, 266] on button "Foto 2" at bounding box center [771, 268] width 39 height 27
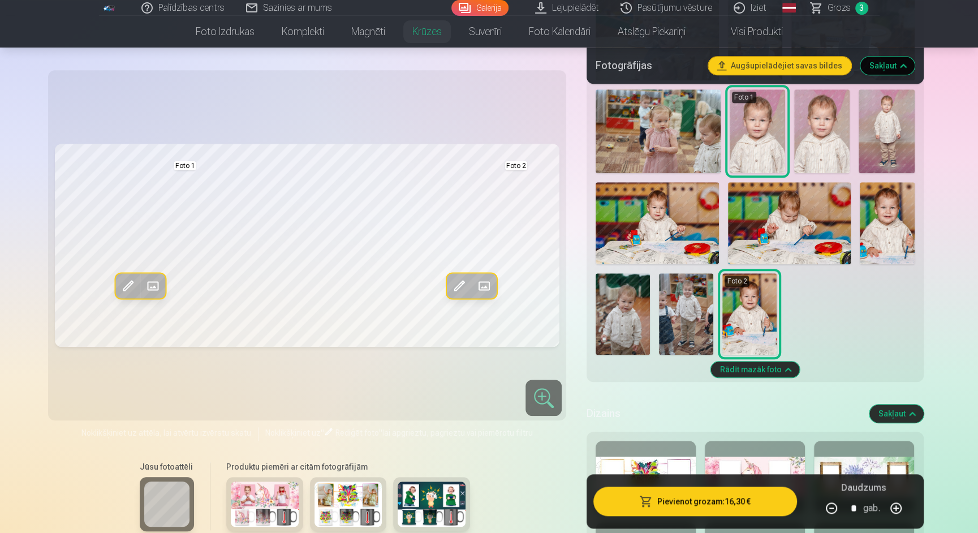
click at [875, 231] on img at bounding box center [887, 223] width 55 height 82
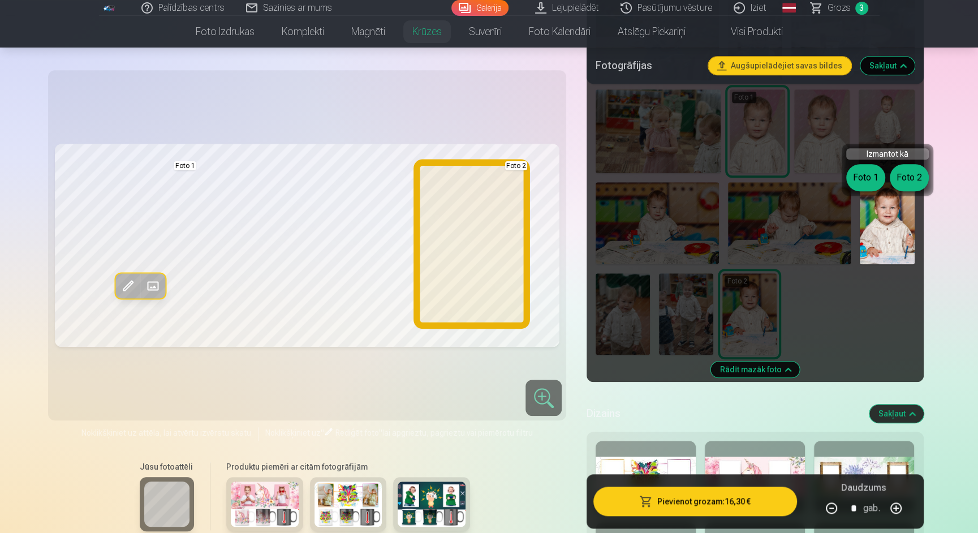
click at [914, 182] on button "Foto 2" at bounding box center [909, 177] width 39 height 27
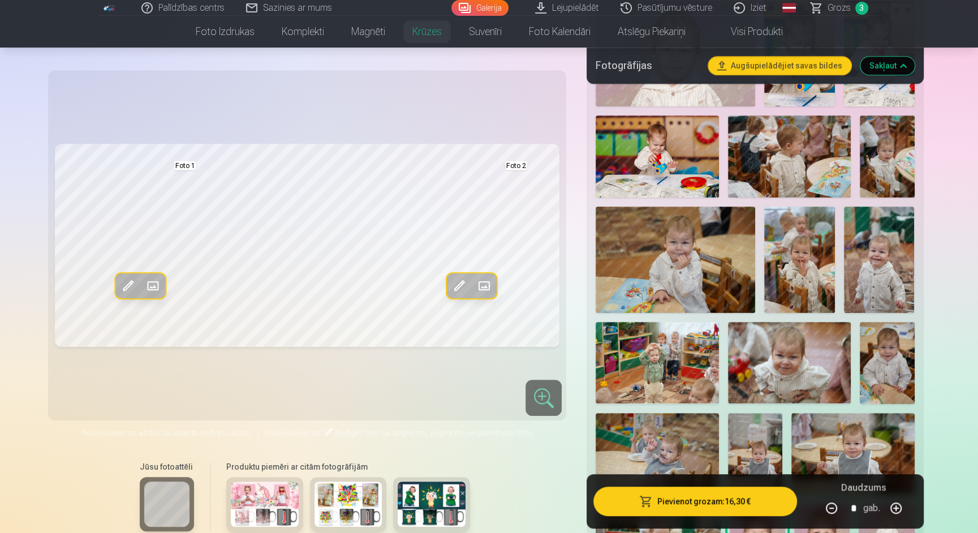
scroll to position [514, 0]
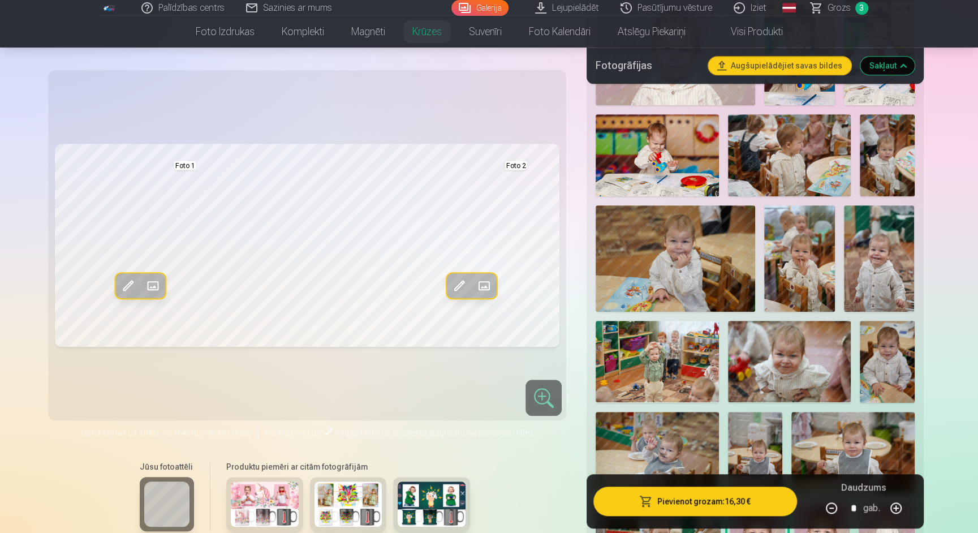
click at [845, 170] on img at bounding box center [789, 155] width 123 height 82
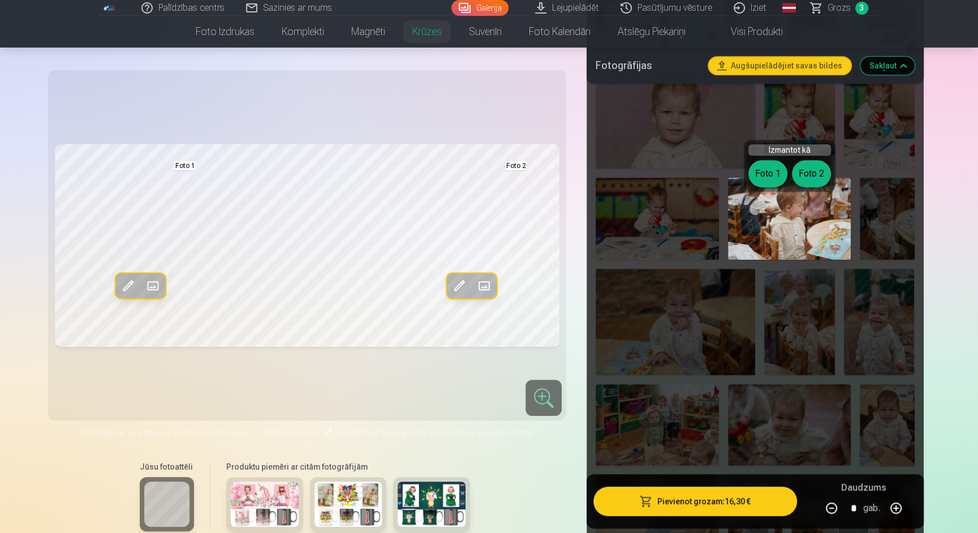
scroll to position [449, 0]
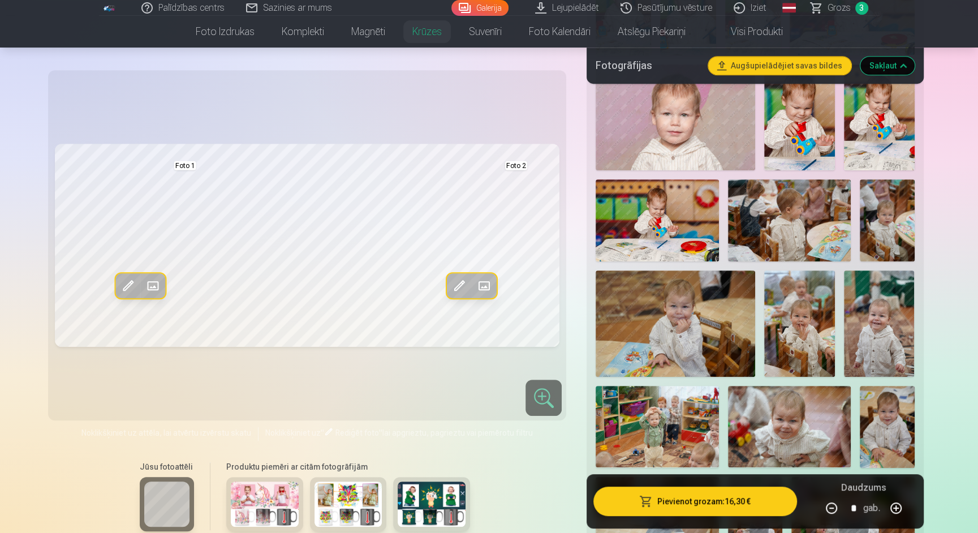
click at [703, 338] on img at bounding box center [675, 323] width 159 height 106
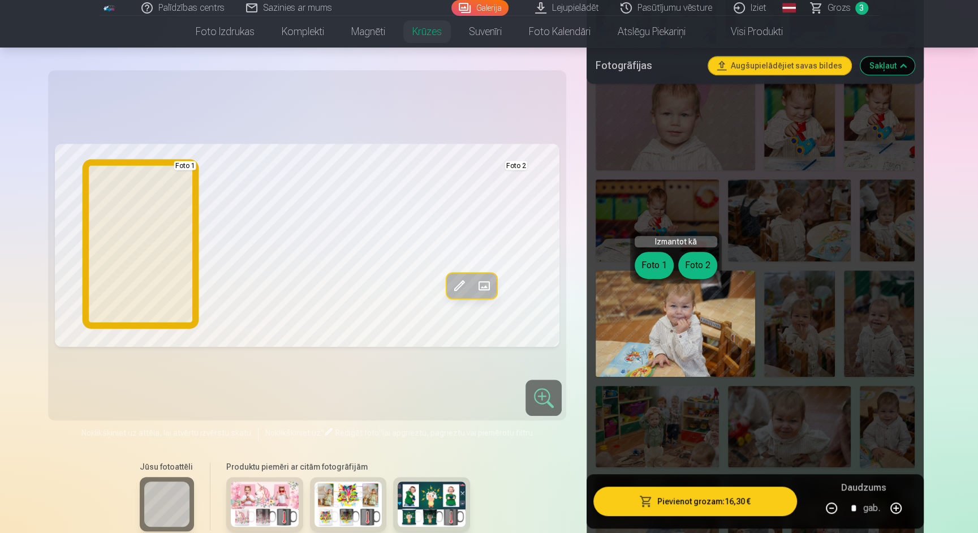
click at [650, 267] on button "Foto 1" at bounding box center [654, 265] width 39 height 27
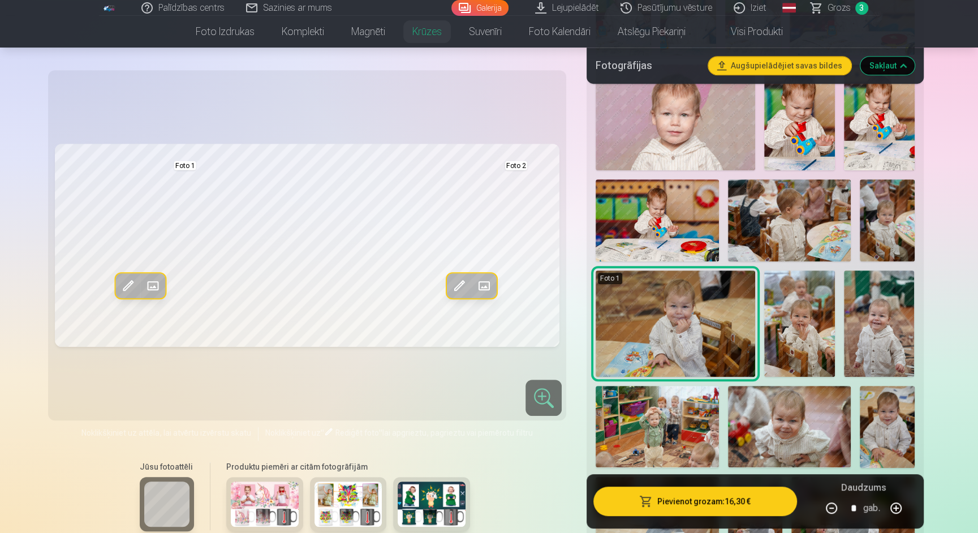
click at [675, 350] on img at bounding box center [675, 323] width 159 height 106
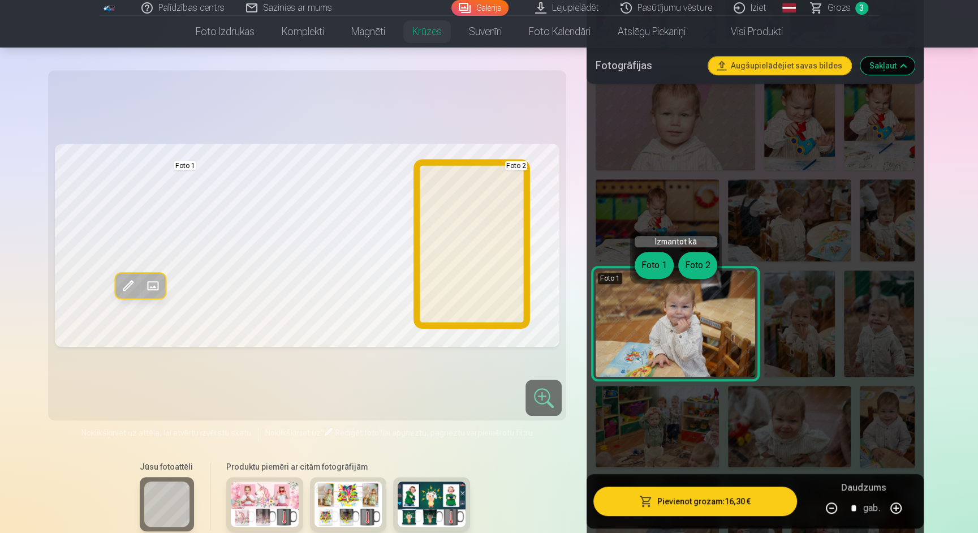
click at [696, 259] on button "Foto 2" at bounding box center [697, 265] width 39 height 27
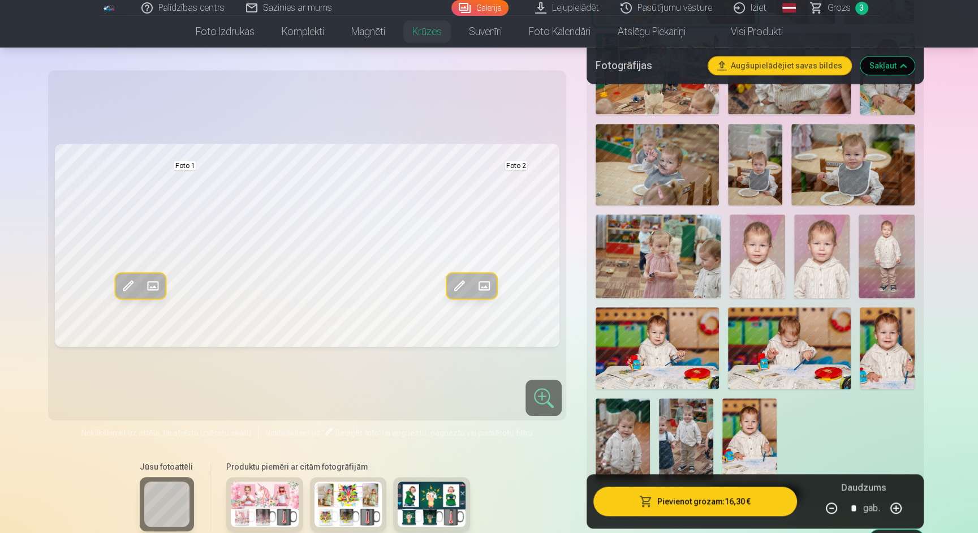
scroll to position [805, 0]
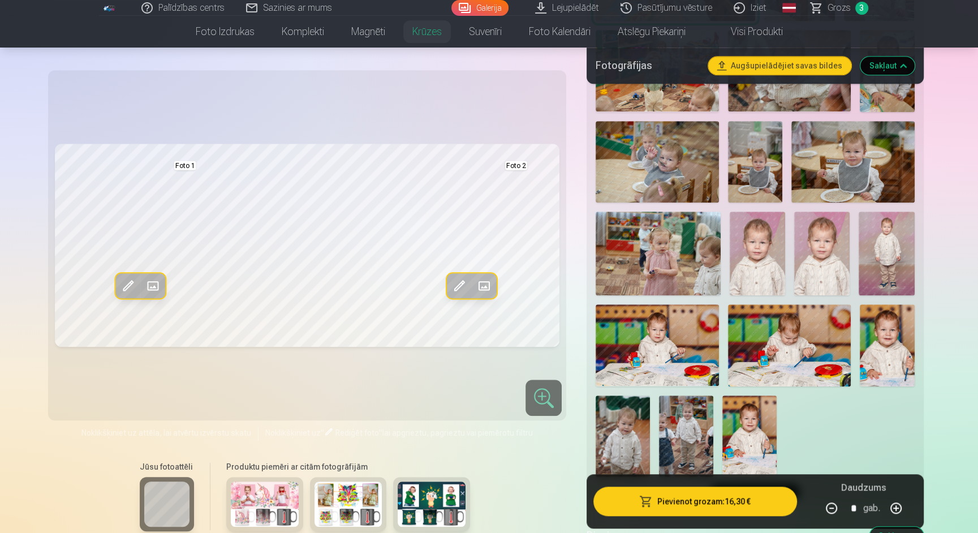
click at [884, 364] on img at bounding box center [887, 345] width 55 height 82
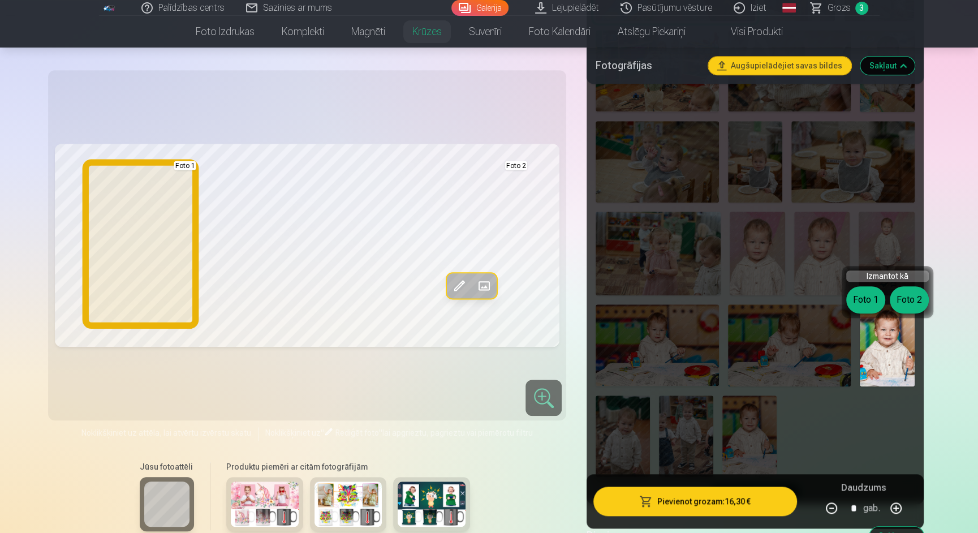
click at [865, 304] on button "Foto 1" at bounding box center [865, 299] width 39 height 27
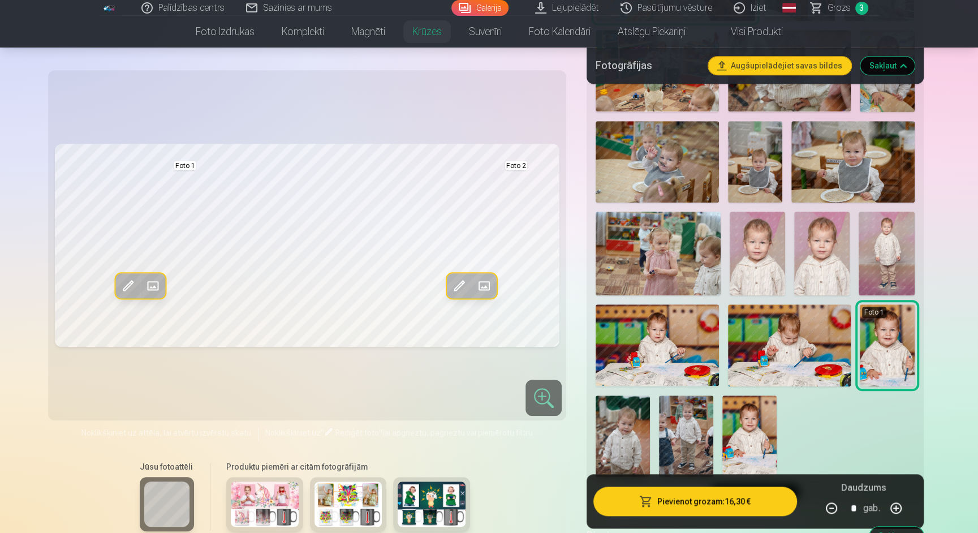
click at [894, 379] on img at bounding box center [887, 345] width 55 height 82
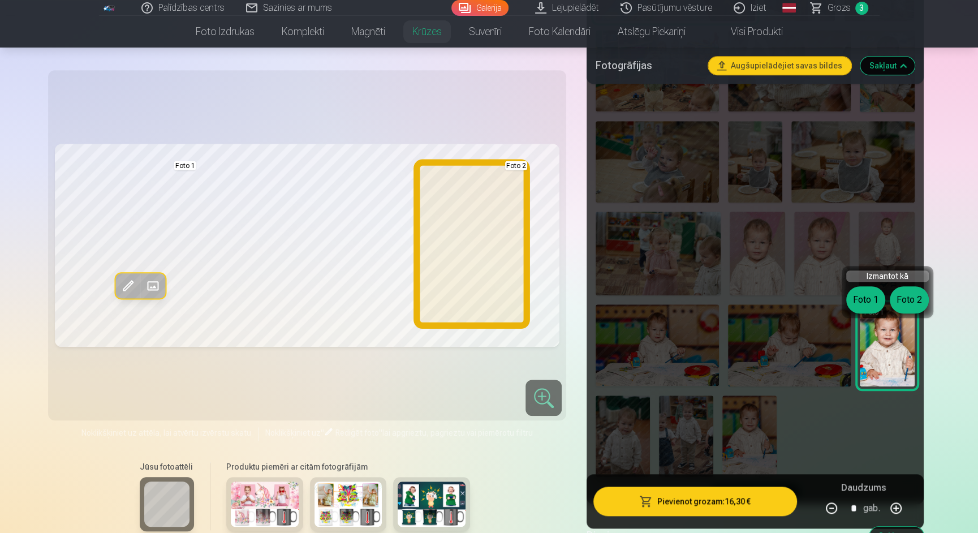
click at [918, 291] on button "Foto 2" at bounding box center [909, 299] width 39 height 27
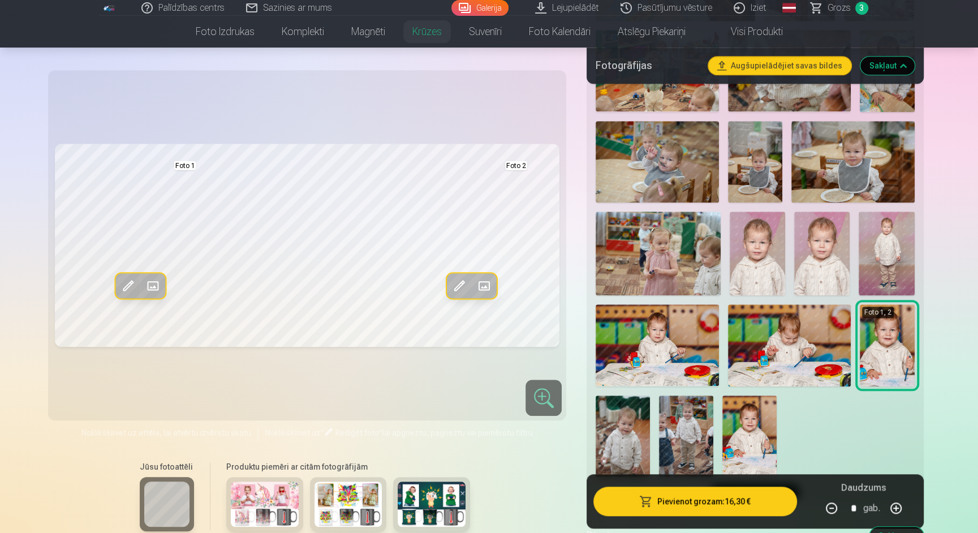
click at [750, 440] on img at bounding box center [750, 435] width 54 height 81
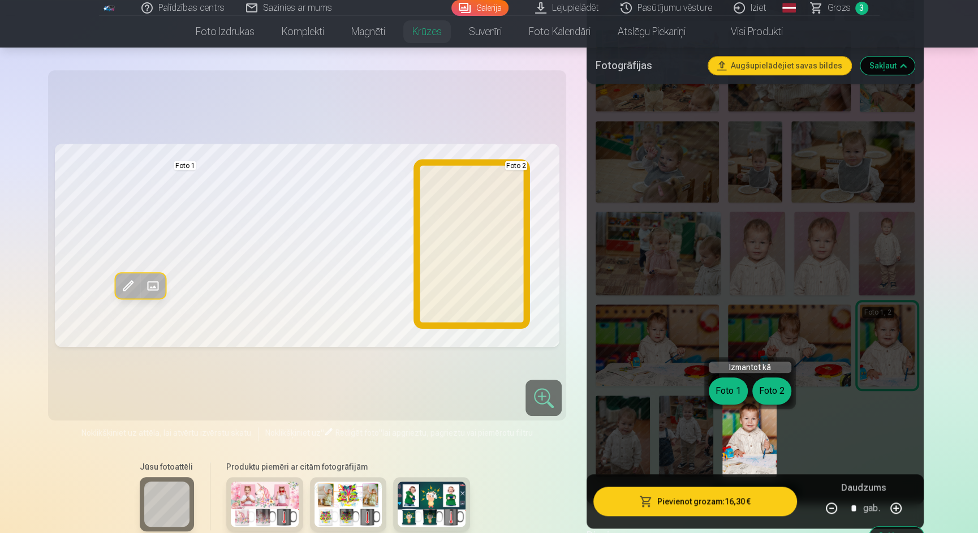
click at [772, 389] on button "Foto 2" at bounding box center [771, 390] width 39 height 27
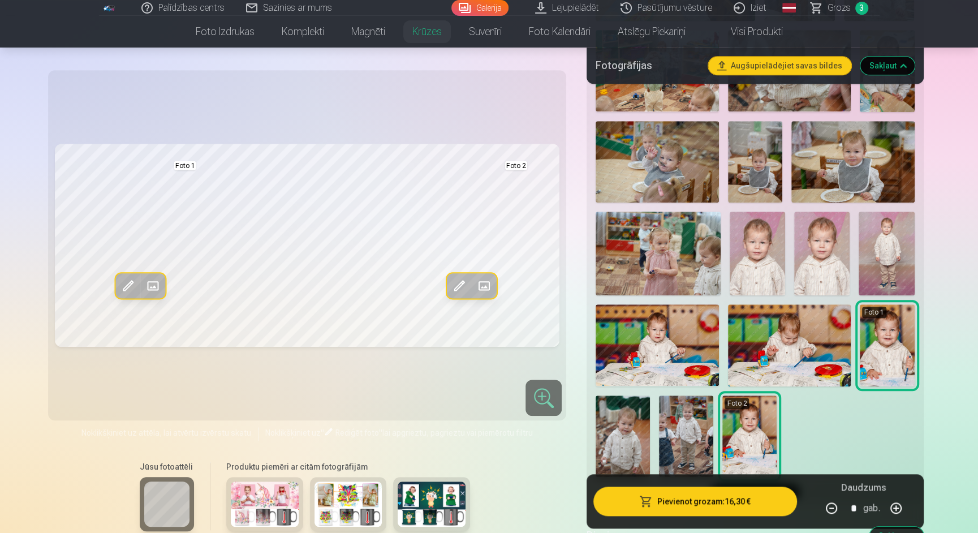
click at [870, 347] on img at bounding box center [887, 345] width 55 height 82
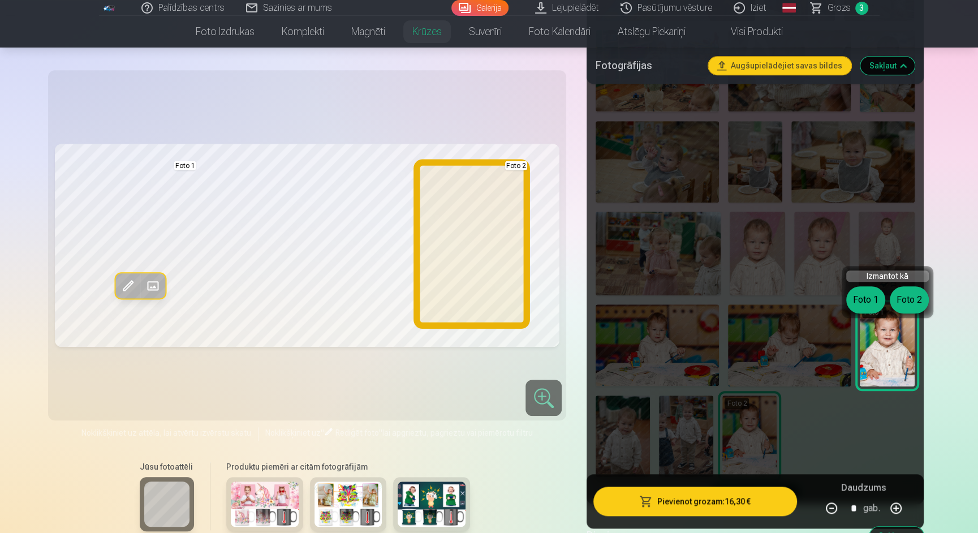
click at [914, 296] on button "Foto 2" at bounding box center [909, 299] width 39 height 27
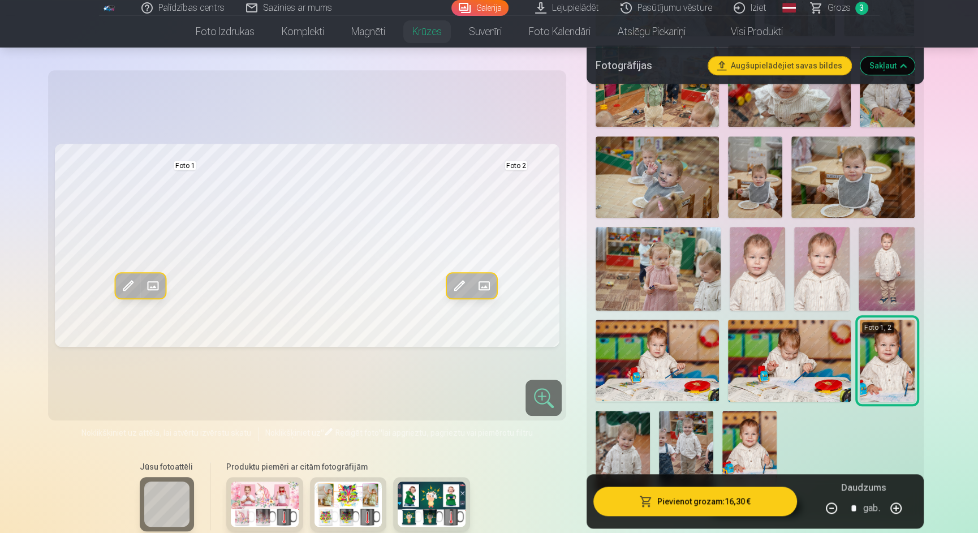
scroll to position [788, 0]
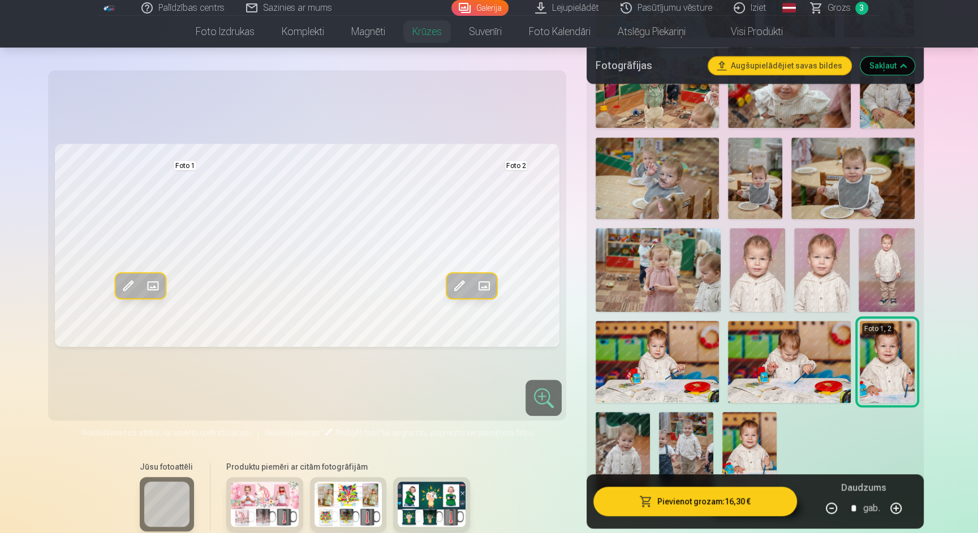
click at [753, 453] on img at bounding box center [750, 452] width 54 height 81
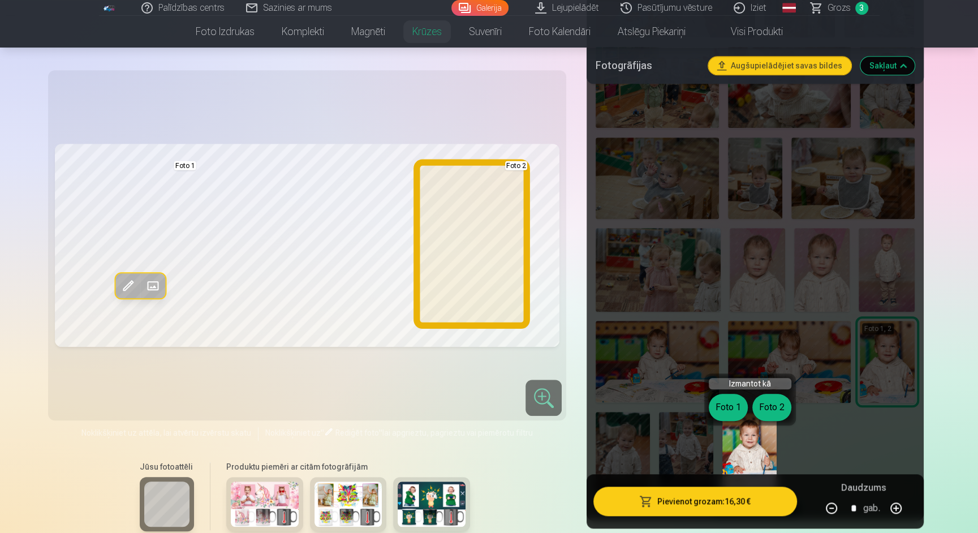
click at [772, 403] on button "Foto 2" at bounding box center [771, 407] width 39 height 27
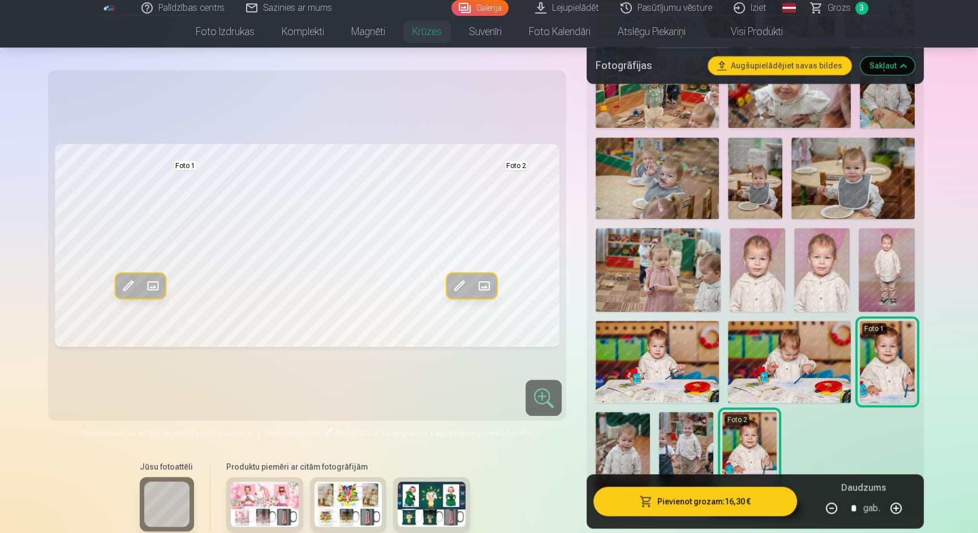
click at [873, 376] on img at bounding box center [887, 362] width 55 height 82
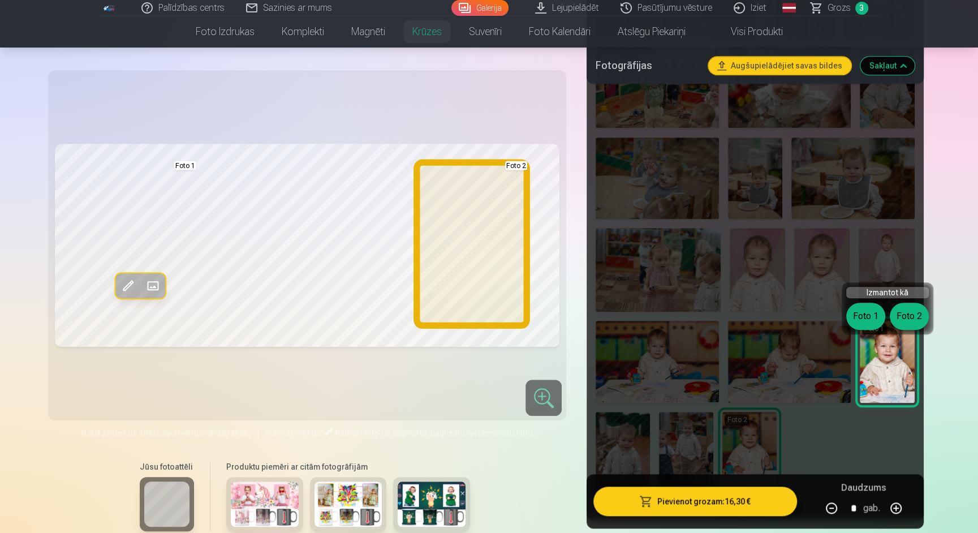
click at [908, 312] on button "Foto 2" at bounding box center [909, 316] width 39 height 27
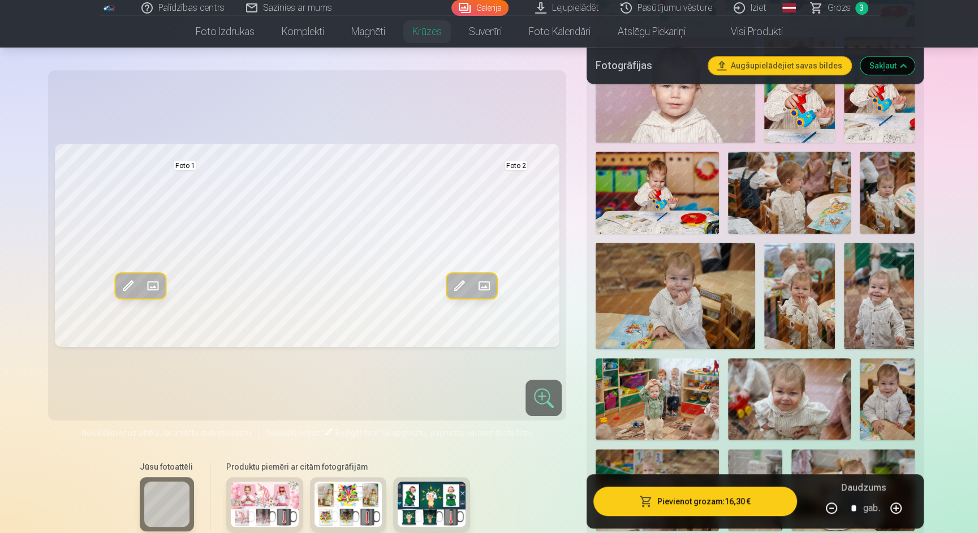
scroll to position [474, 0]
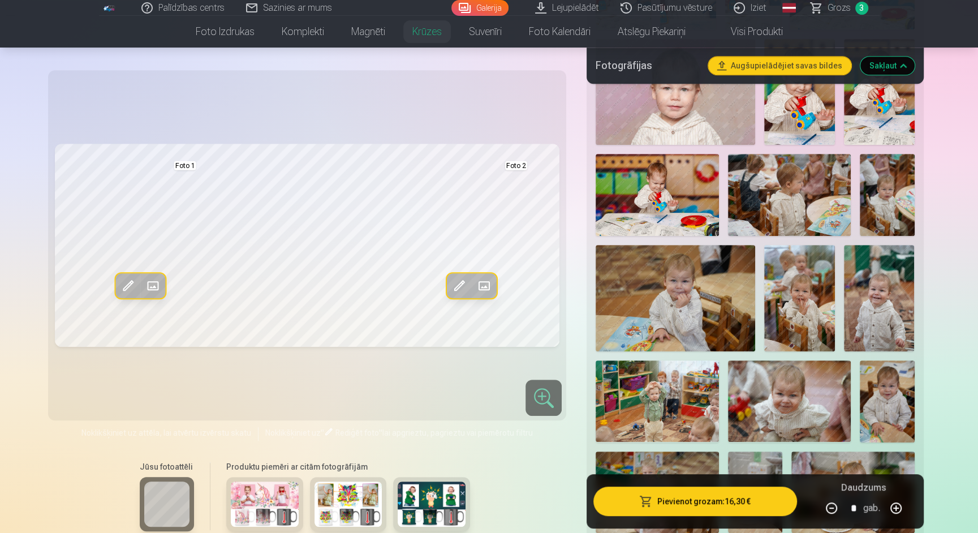
click at [709, 304] on img at bounding box center [675, 298] width 159 height 106
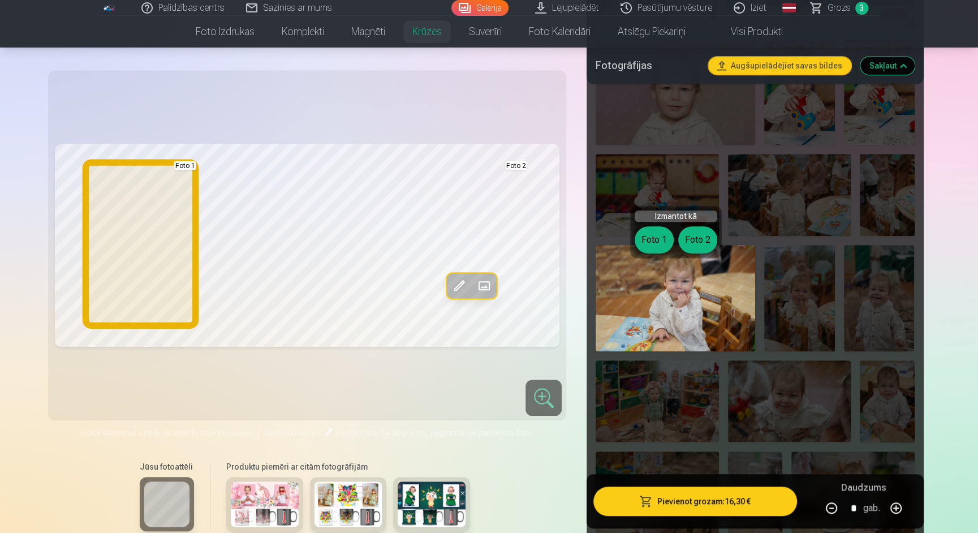
click at [655, 236] on button "Foto 1" at bounding box center [654, 239] width 39 height 27
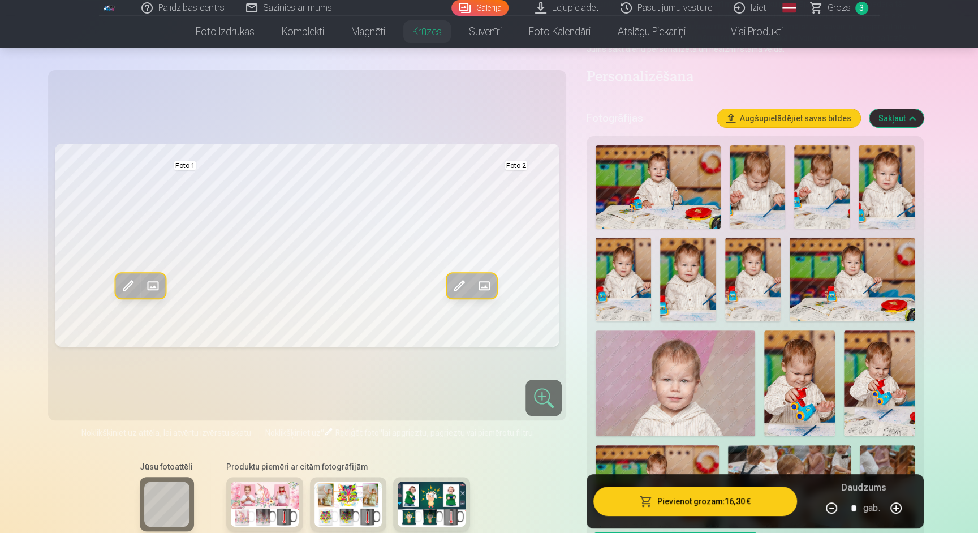
scroll to position [181, 0]
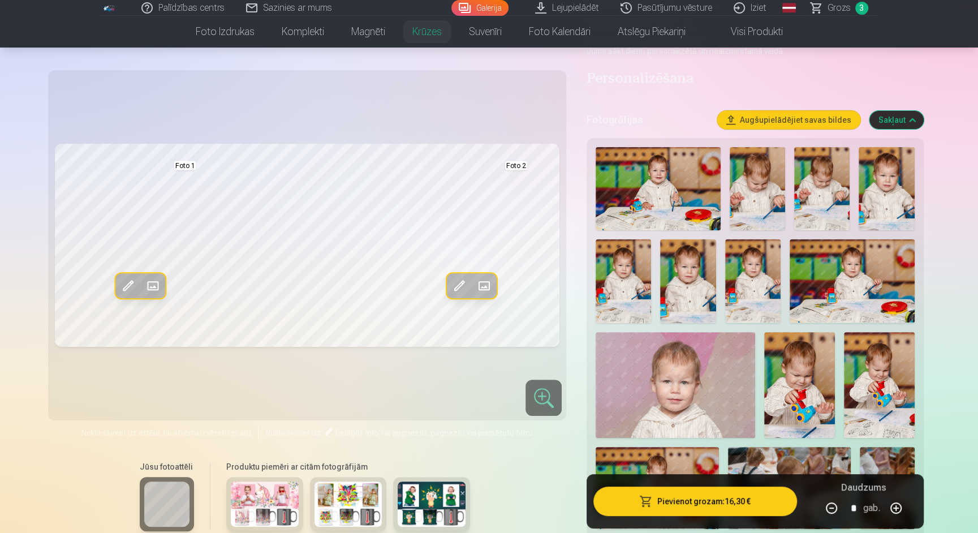
click at [694, 308] on img at bounding box center [687, 280] width 55 height 83
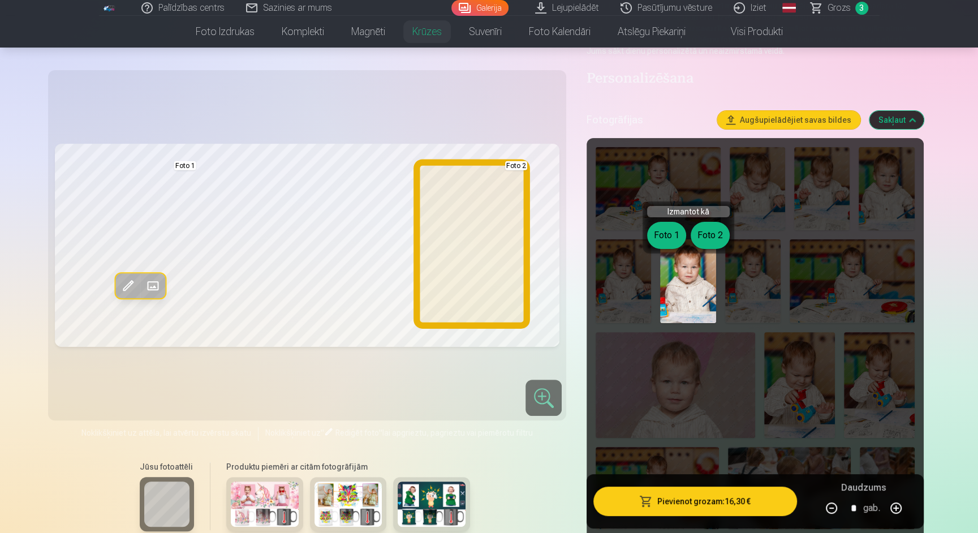
click at [716, 234] on button "Foto 2" at bounding box center [710, 235] width 39 height 27
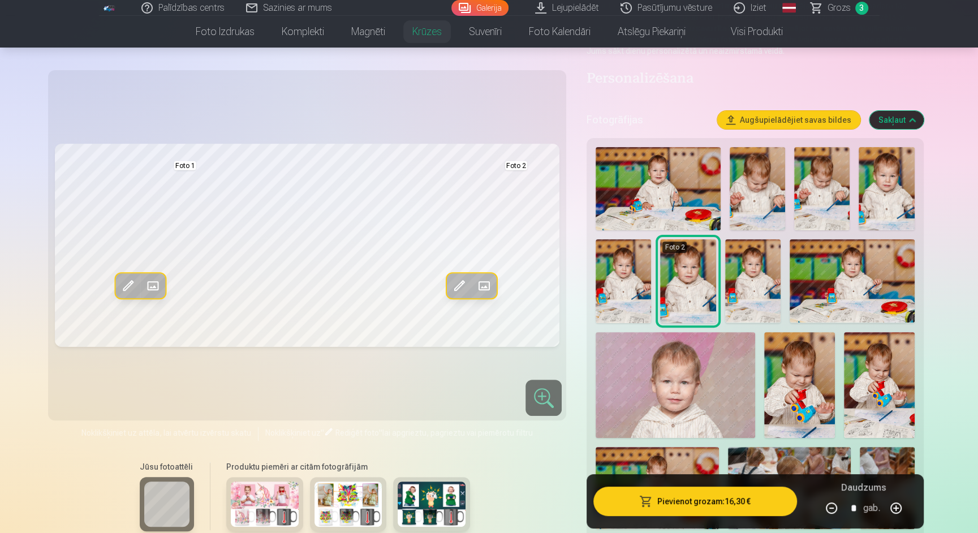
click at [694, 305] on img at bounding box center [687, 280] width 55 height 83
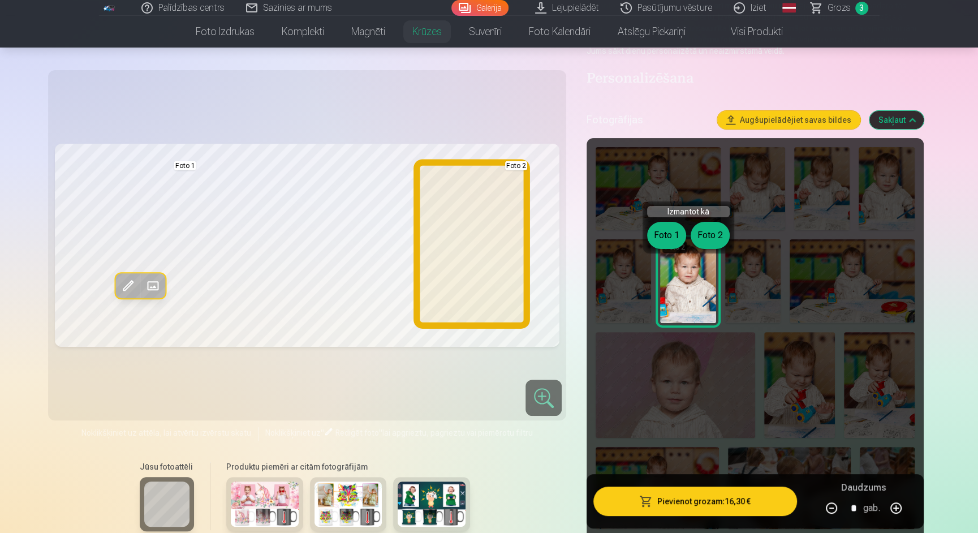
click at [725, 234] on button "Foto 2" at bounding box center [710, 235] width 39 height 27
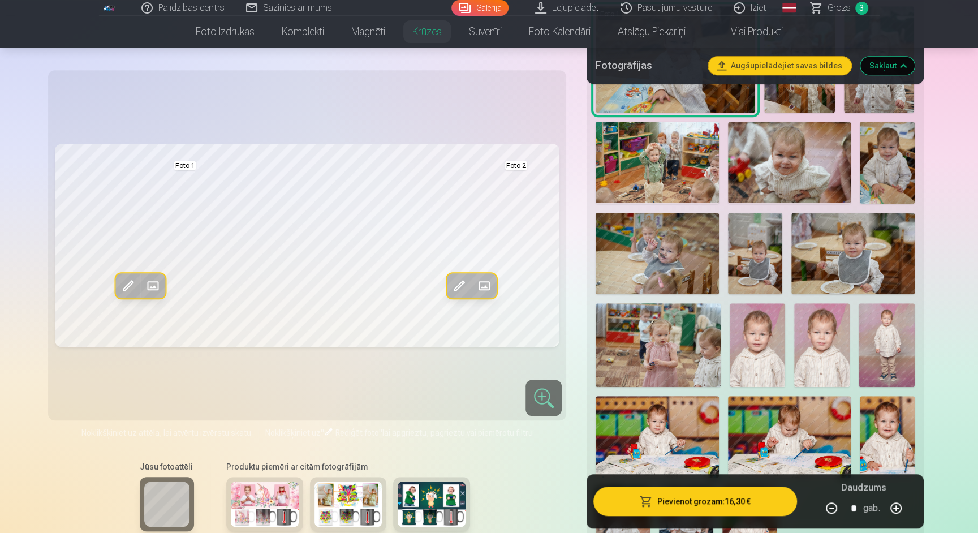
scroll to position [705, 0]
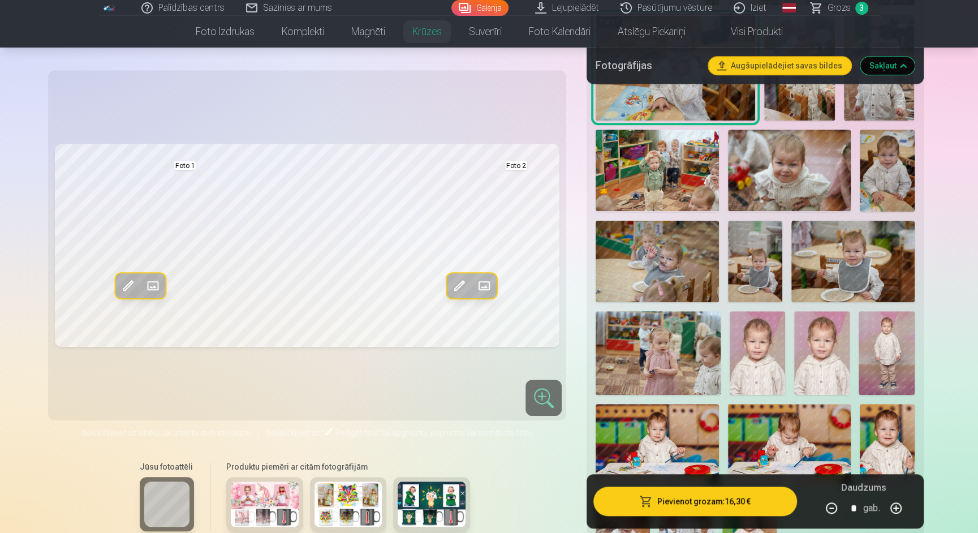
click at [883, 192] on img at bounding box center [887, 171] width 55 height 82
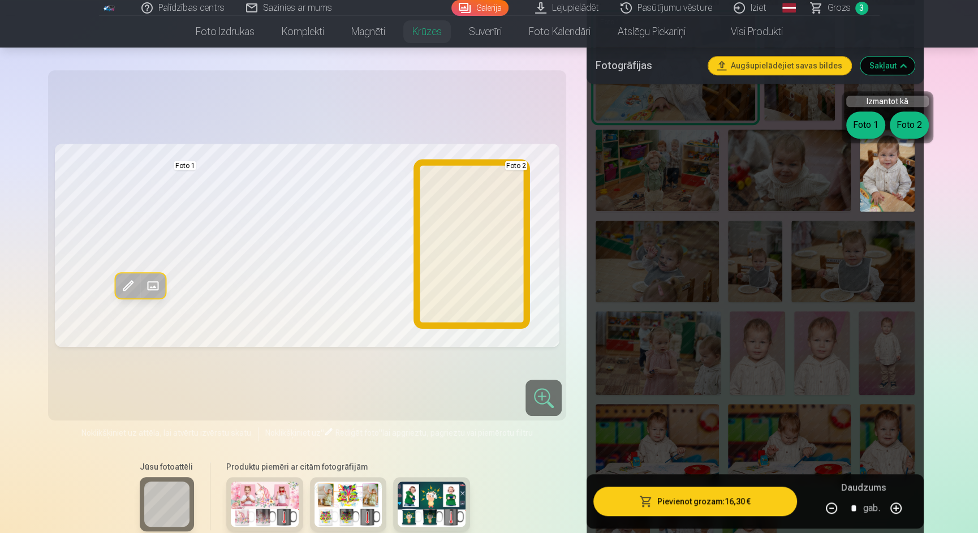
click at [910, 124] on button "Foto 2" at bounding box center [909, 124] width 39 height 27
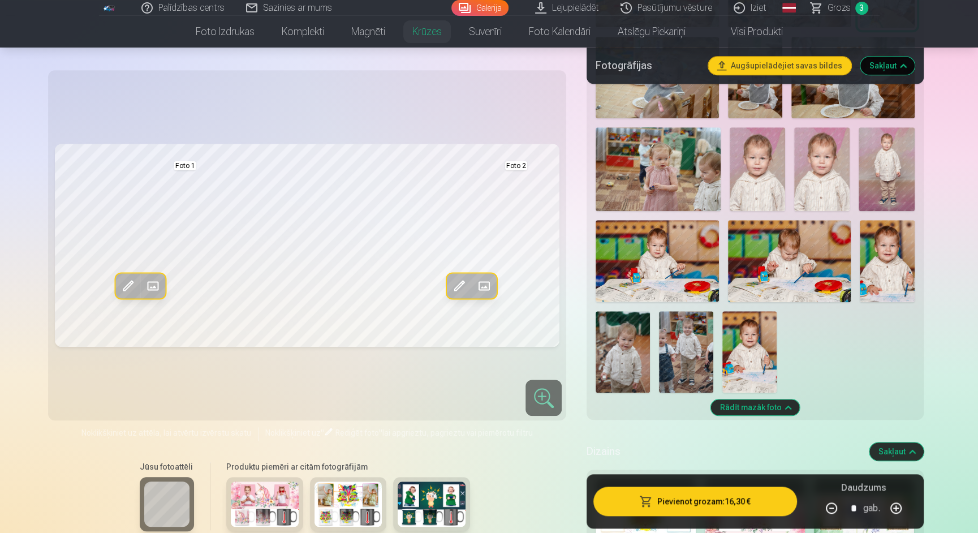
scroll to position [890, 0]
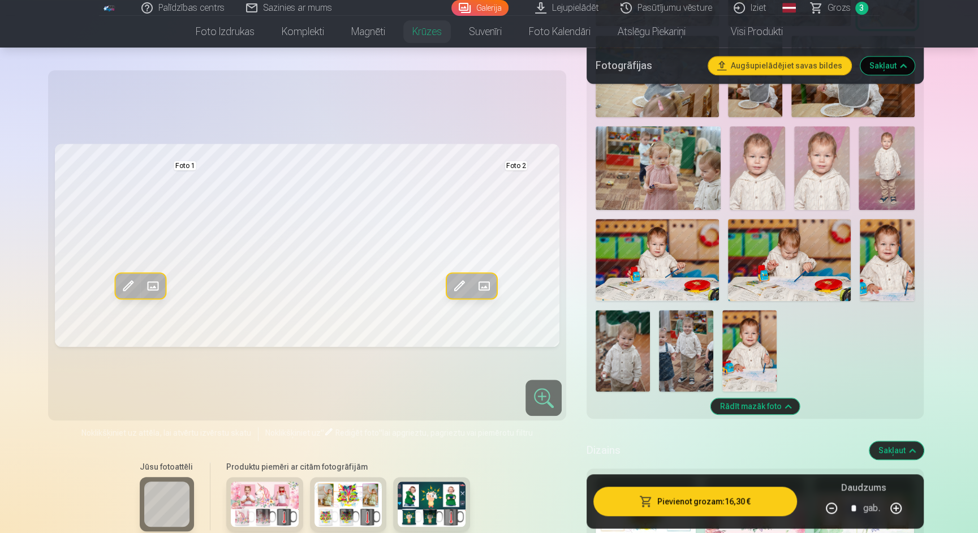
click at [874, 287] on img at bounding box center [887, 260] width 55 height 82
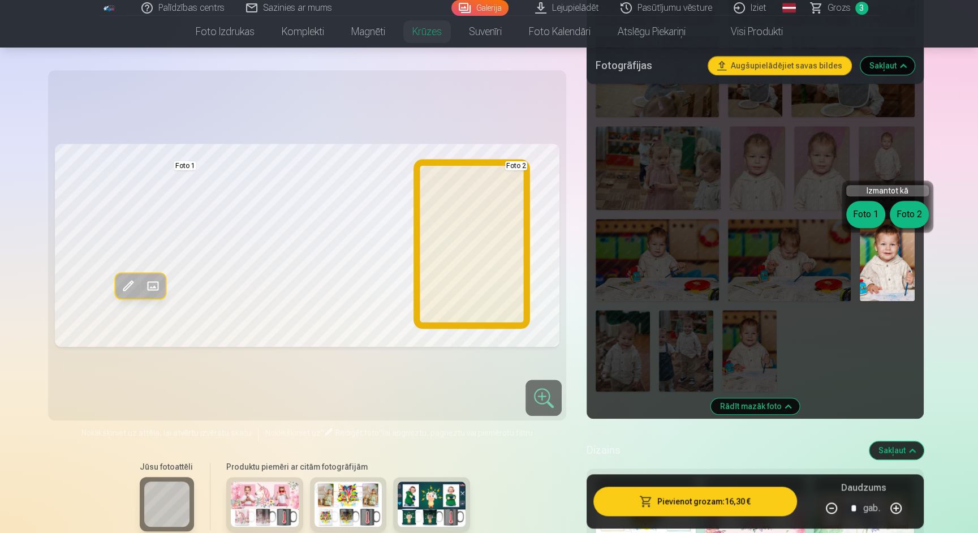
click at [911, 208] on button "Foto 2" at bounding box center [909, 214] width 39 height 27
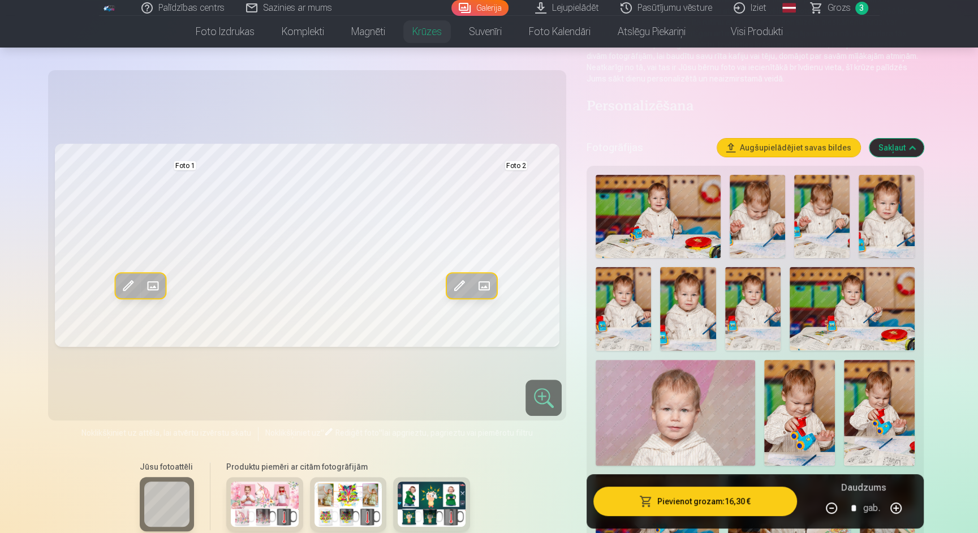
scroll to position [145, 0]
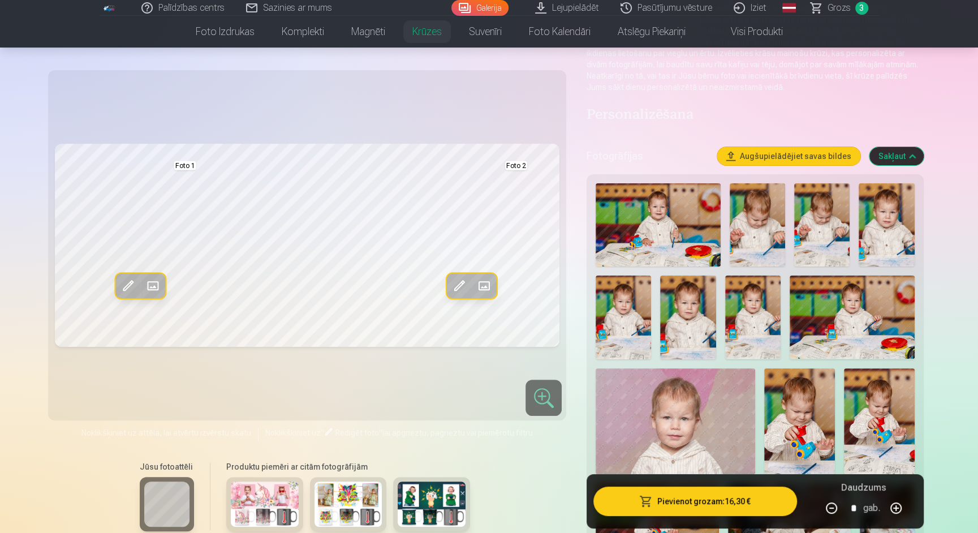
click at [697, 334] on img at bounding box center [687, 317] width 55 height 83
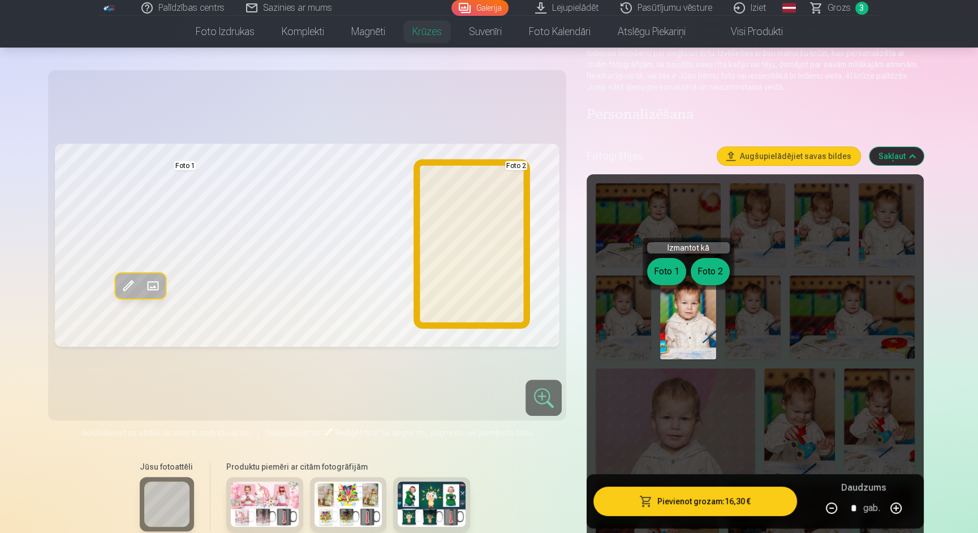
click at [715, 271] on button "Foto 2" at bounding box center [710, 271] width 39 height 27
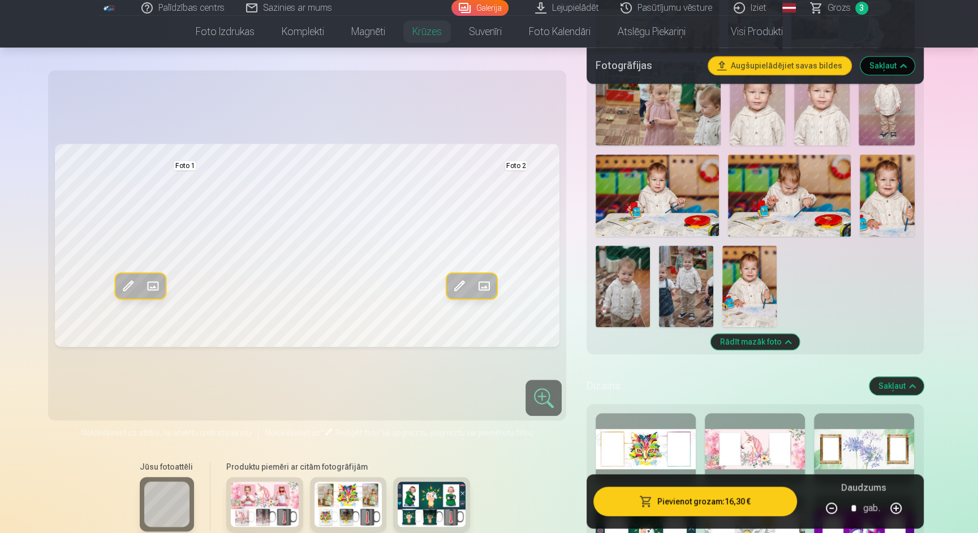
scroll to position [954, 0]
click at [893, 218] on img at bounding box center [887, 196] width 55 height 82
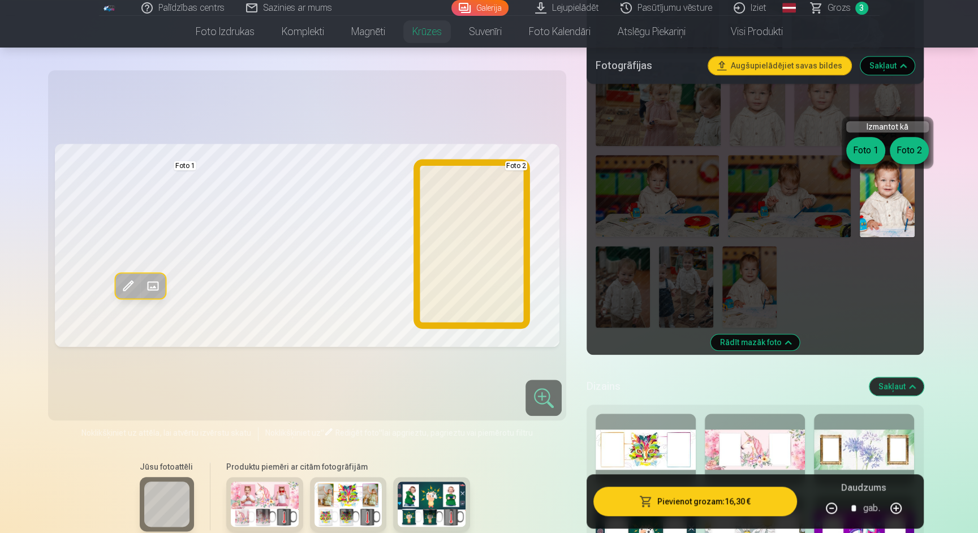
click at [910, 156] on button "Foto 2" at bounding box center [909, 150] width 39 height 27
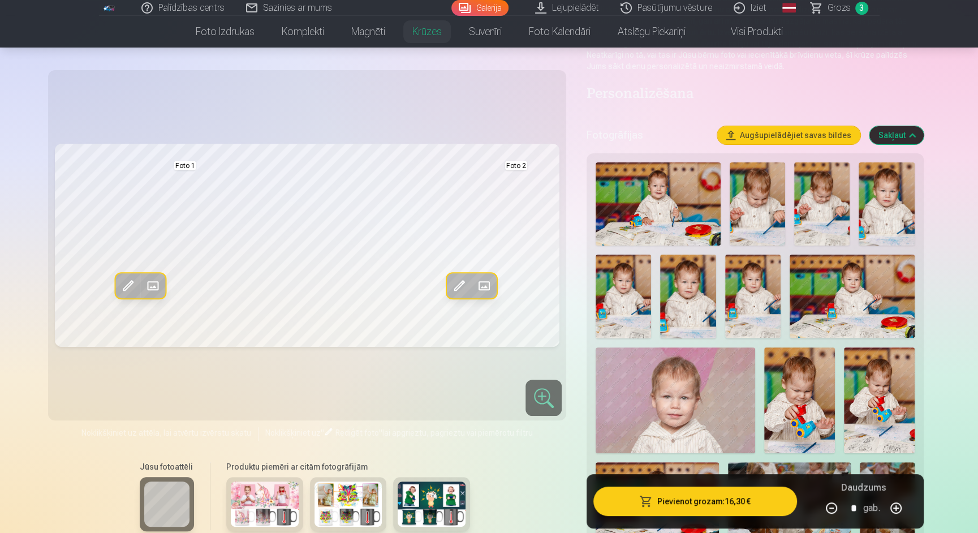
scroll to position [168, 0]
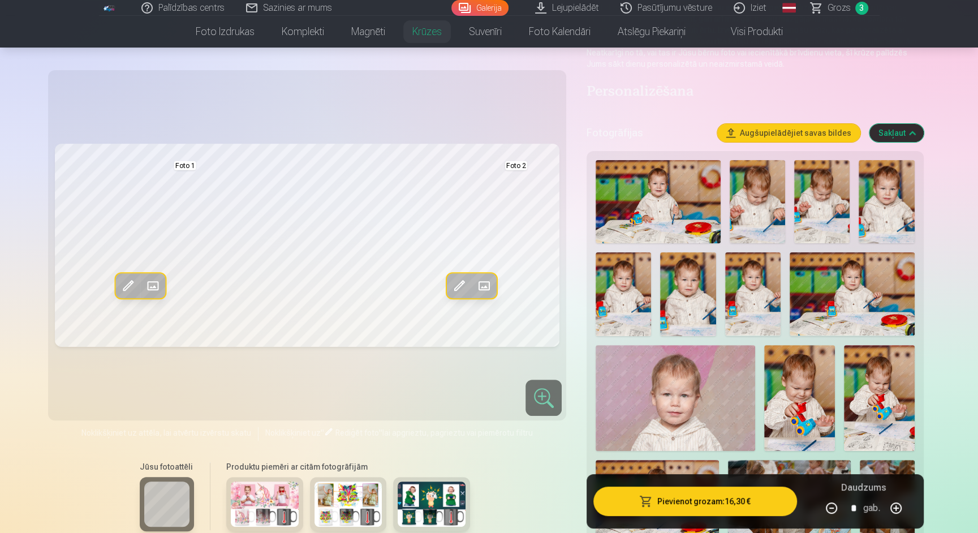
click at [700, 308] on img at bounding box center [687, 293] width 55 height 83
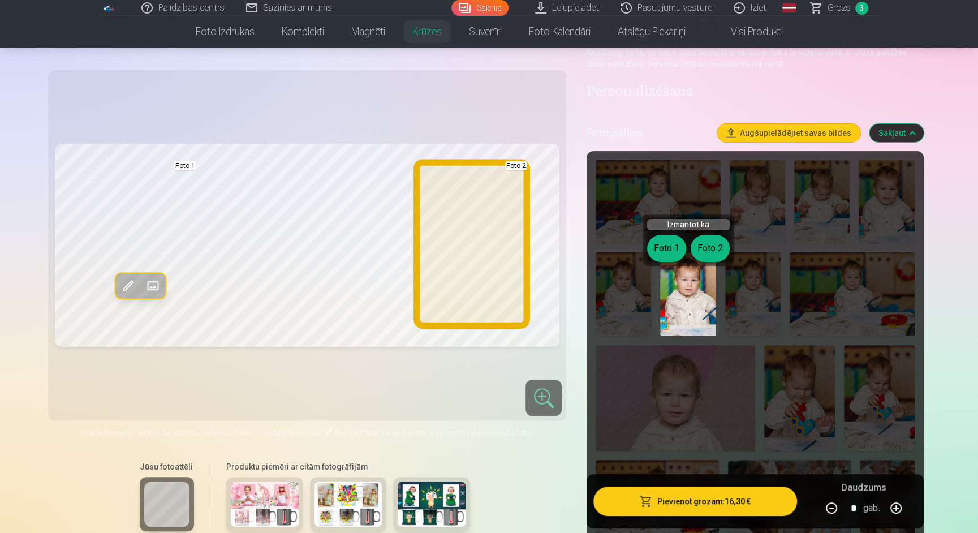
click at [708, 246] on button "Foto 2" at bounding box center [710, 248] width 39 height 27
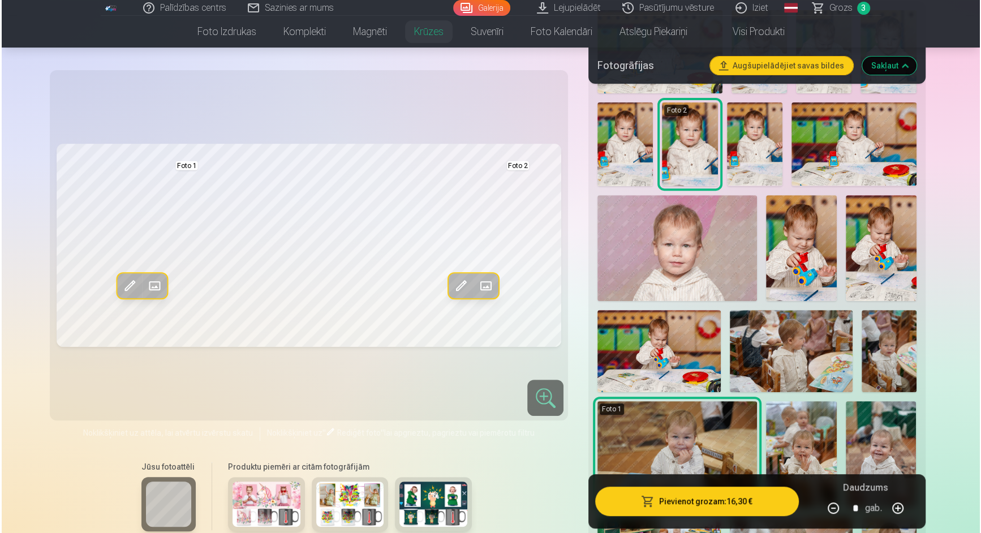
scroll to position [326, 0]
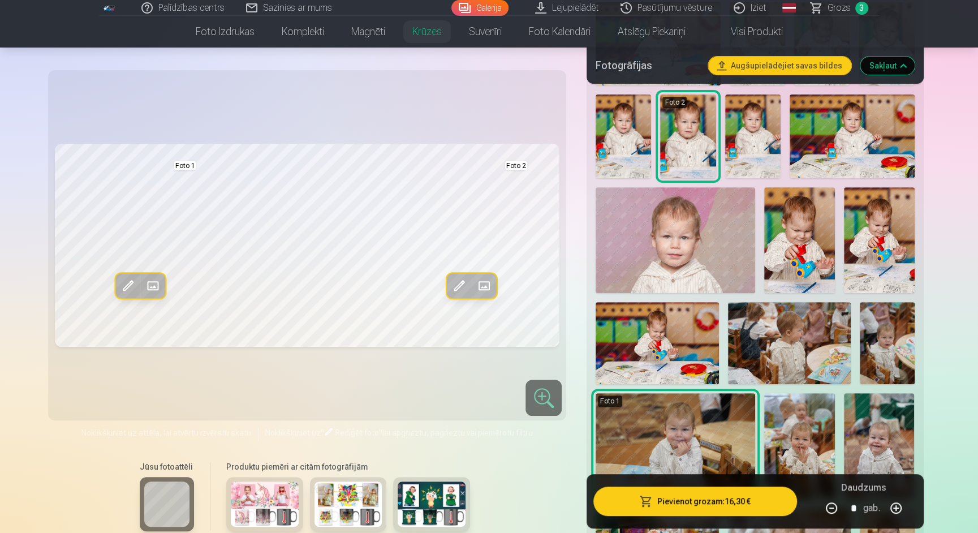
click at [715, 504] on button "Pievienot grozam : 16,30 €" at bounding box center [695, 501] width 203 height 29
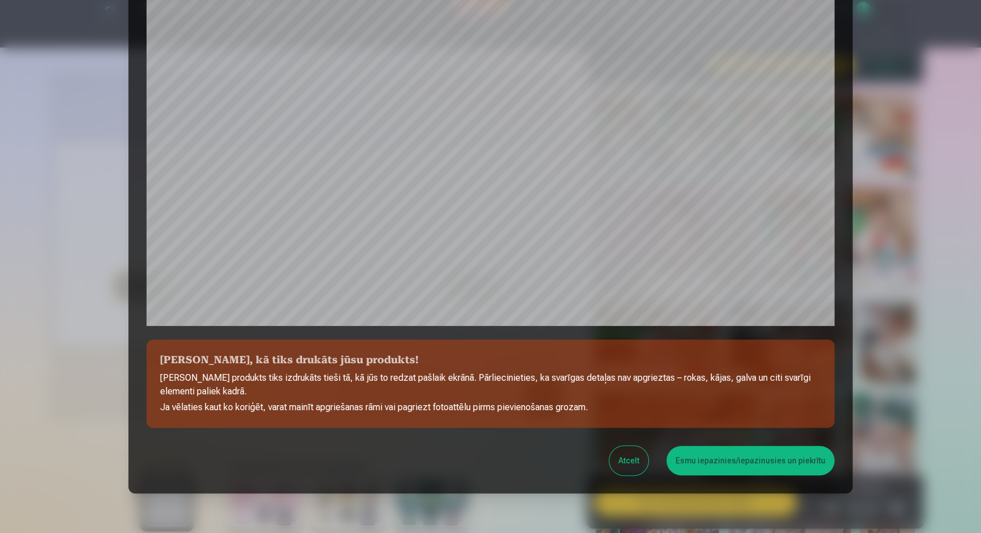
scroll to position [281, 0]
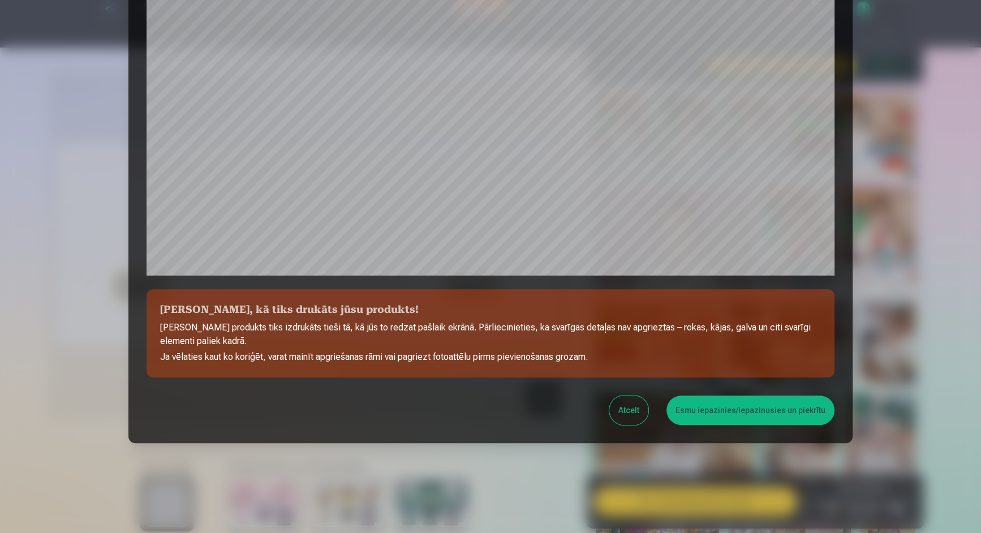
click at [763, 410] on button "Esmu iepazinies/iepazinusies un piekrītu" at bounding box center [750, 409] width 168 height 29
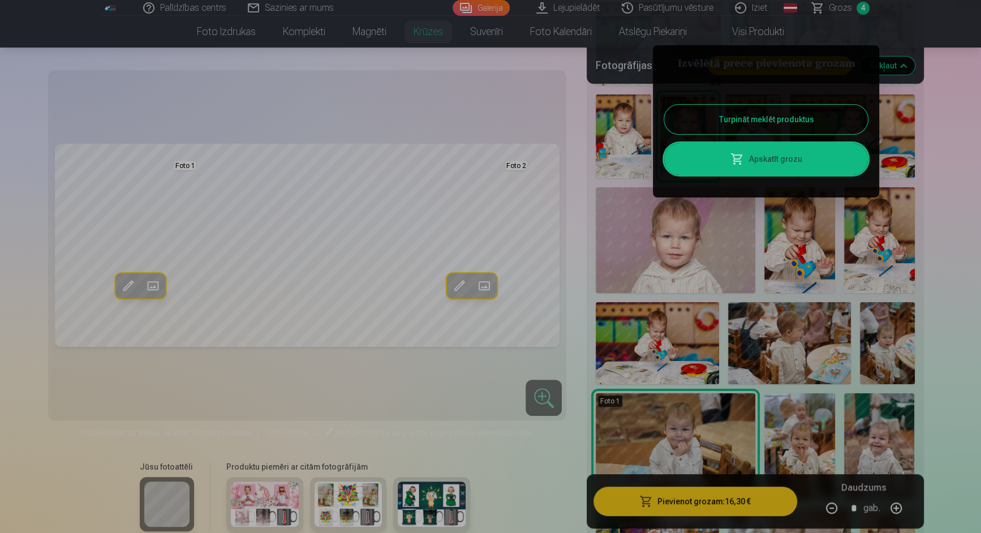
click at [775, 162] on link "Apskatīt grozu" at bounding box center [766, 159] width 204 height 32
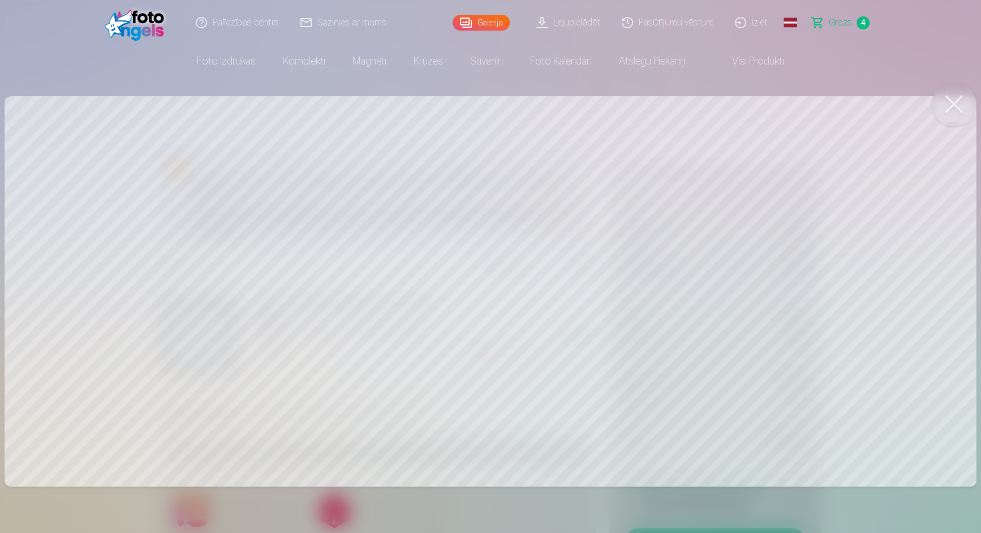
click at [952, 102] on button at bounding box center [953, 103] width 45 height 45
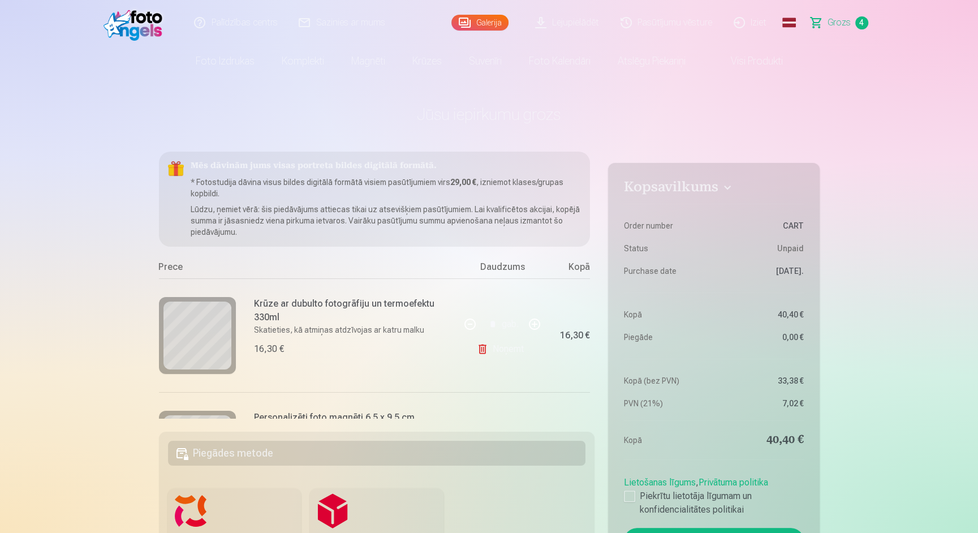
click at [497, 345] on link "Noņemt" at bounding box center [502, 349] width 51 height 23
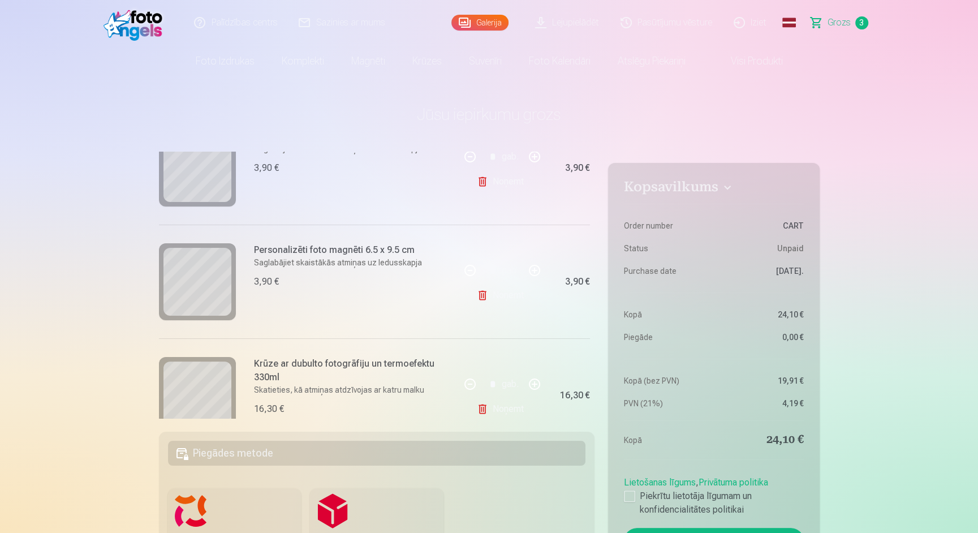
scroll to position [180, 0]
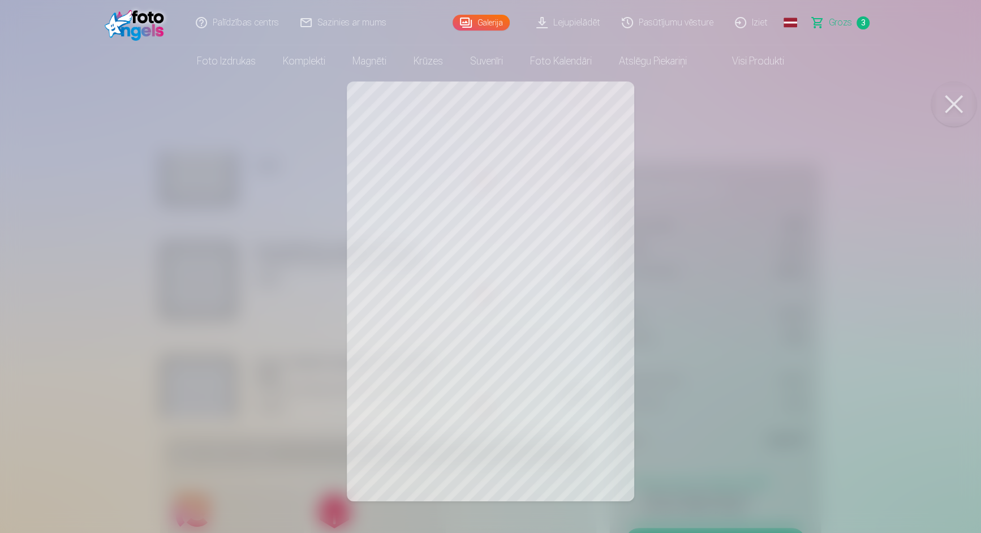
click at [951, 107] on button at bounding box center [953, 103] width 45 height 45
click at [953, 110] on button at bounding box center [953, 103] width 45 height 45
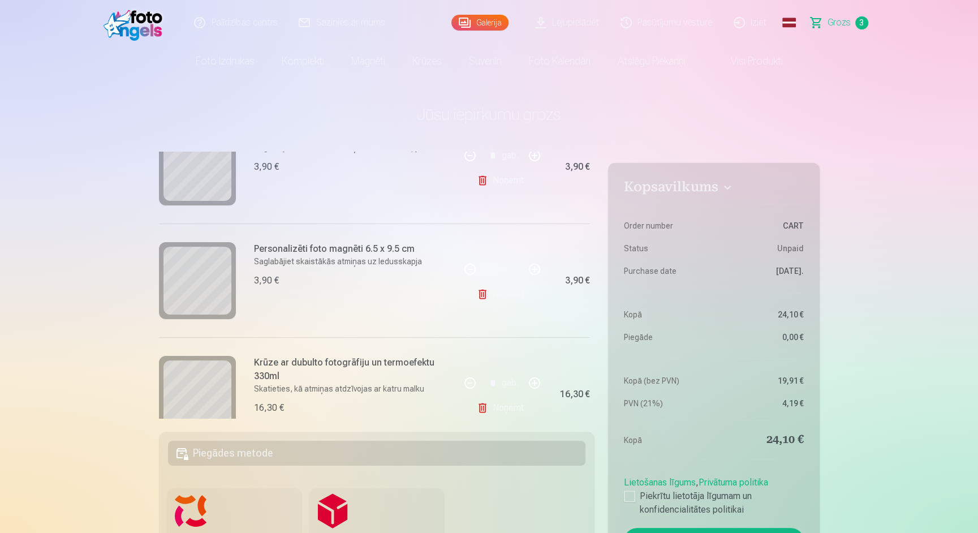
click at [510, 295] on link "Noņemt" at bounding box center [502, 294] width 51 height 23
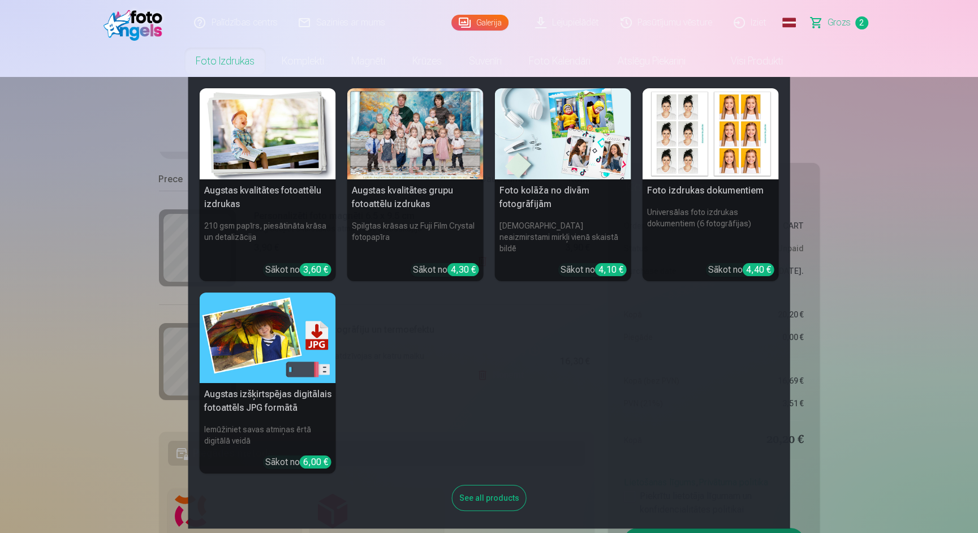
click at [414, 146] on div at bounding box center [415, 133] width 136 height 91
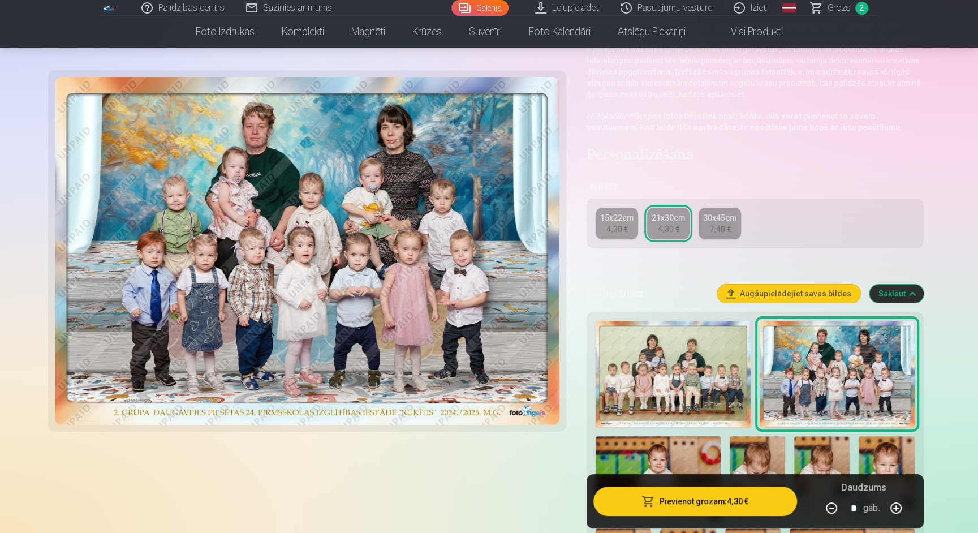
scroll to position [123, 0]
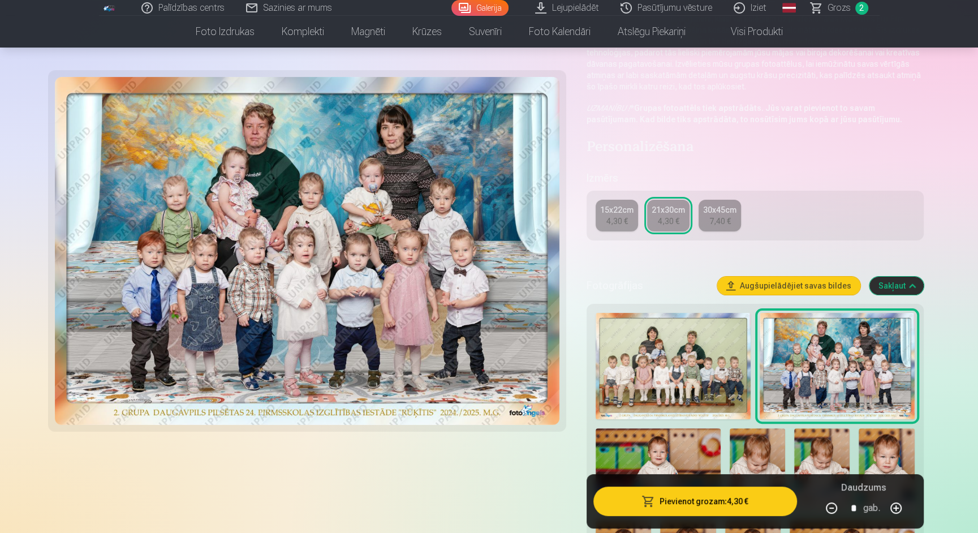
click at [671, 360] on img at bounding box center [673, 366] width 155 height 106
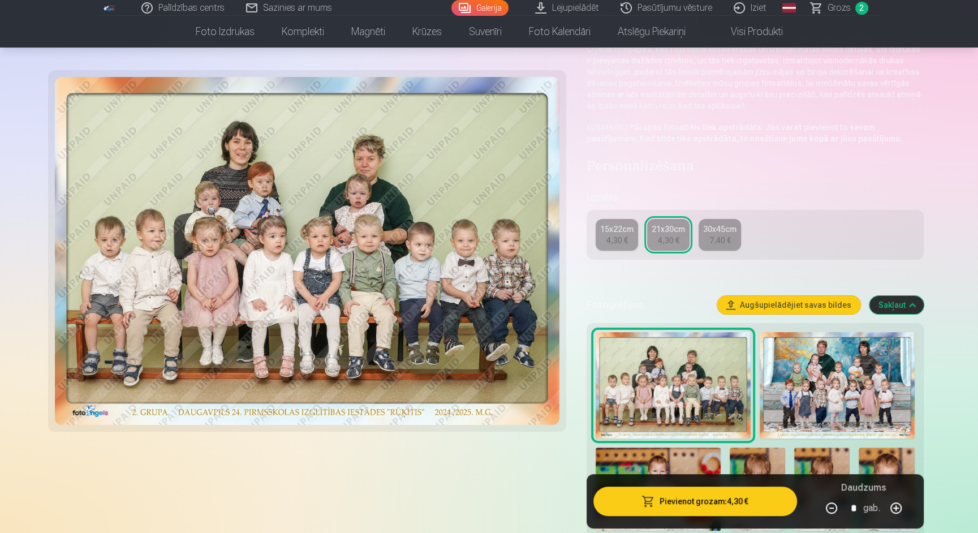
scroll to position [106, 0]
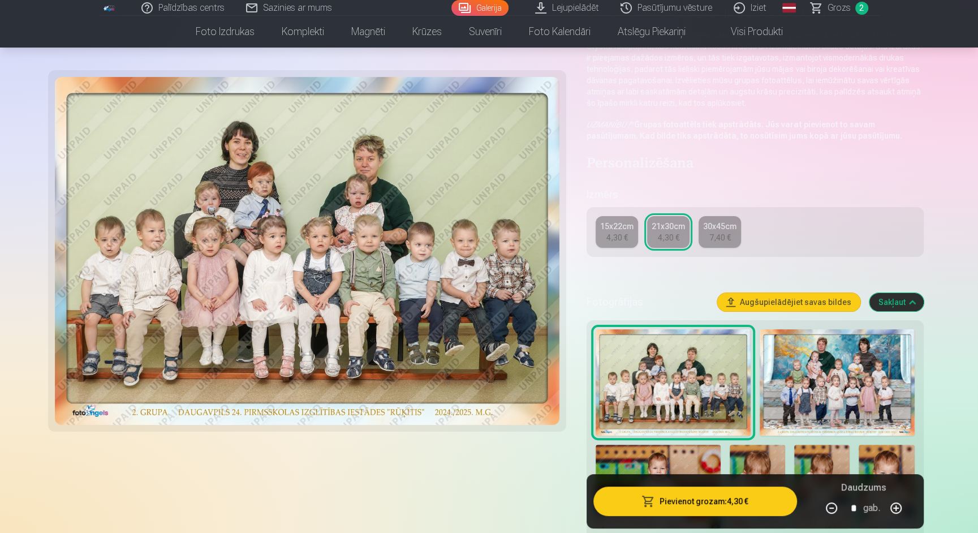
click at [863, 375] on img at bounding box center [837, 382] width 155 height 106
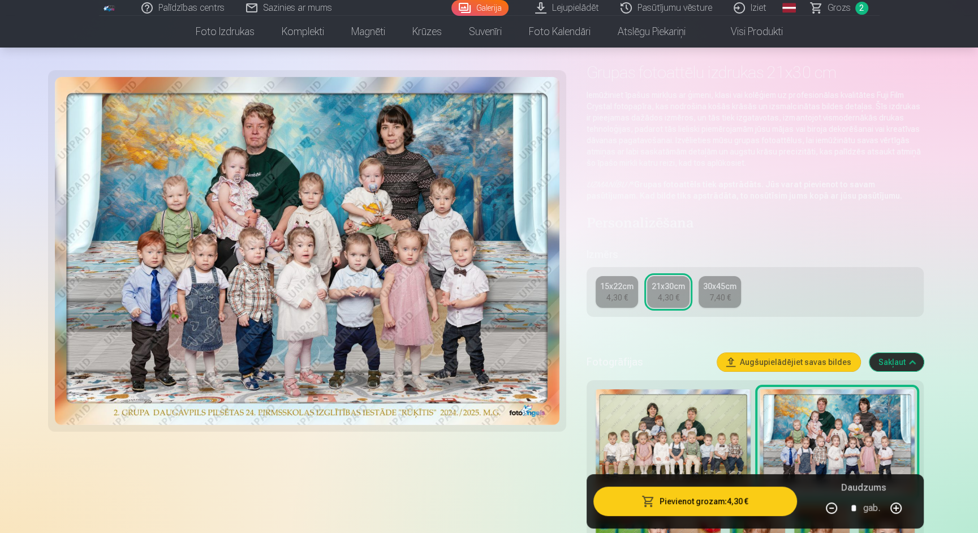
scroll to position [47, 0]
click at [720, 430] on img at bounding box center [673, 442] width 155 height 106
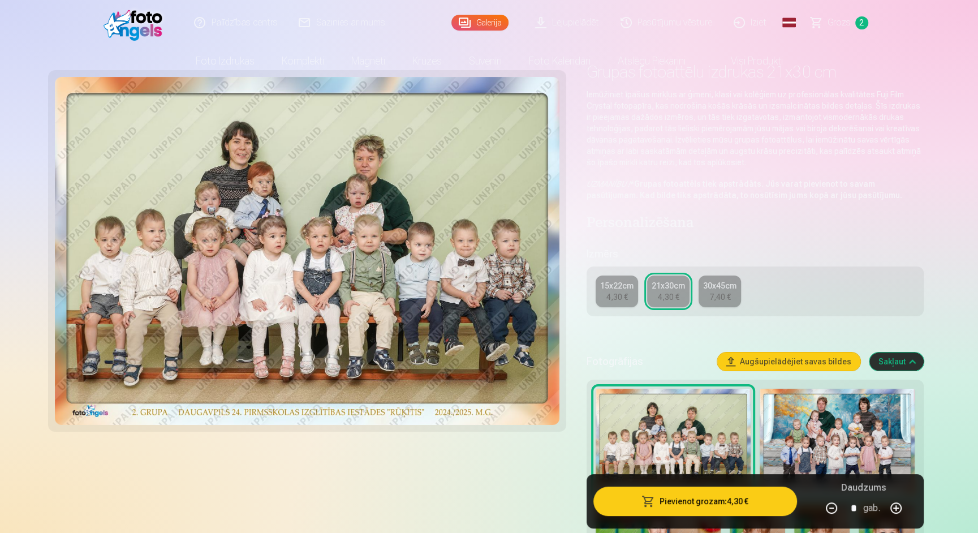
scroll to position [0, 0]
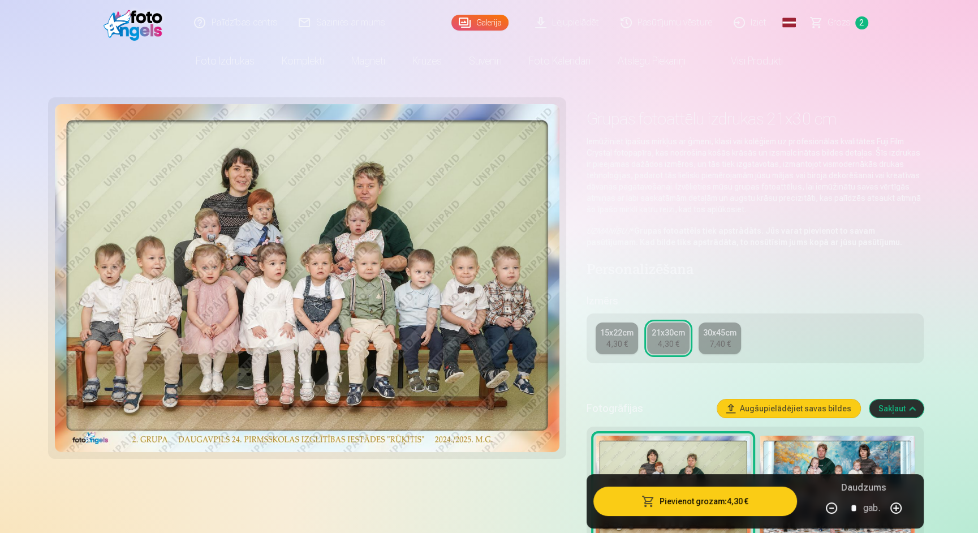
click at [838, 462] on img at bounding box center [837, 489] width 155 height 106
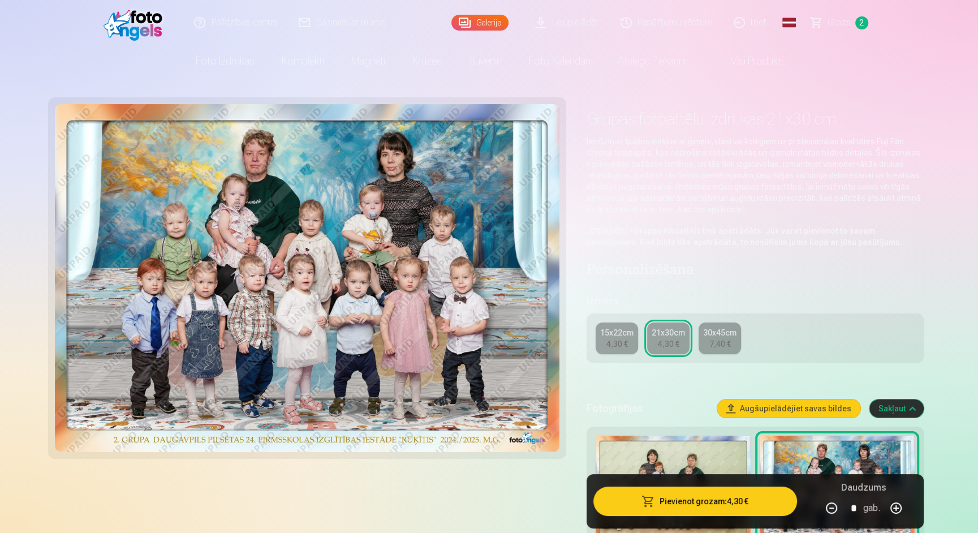
click at [697, 461] on img at bounding box center [673, 489] width 155 height 106
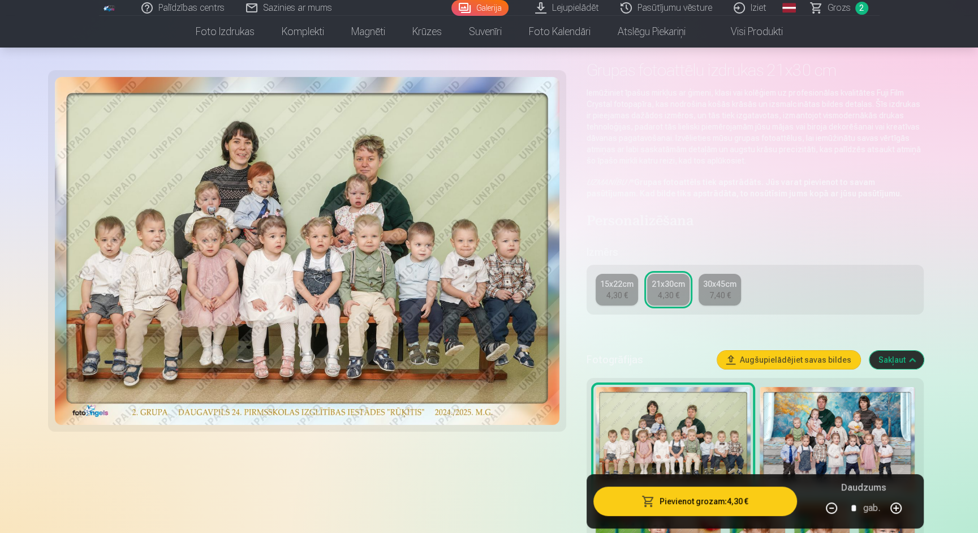
scroll to position [59, 0]
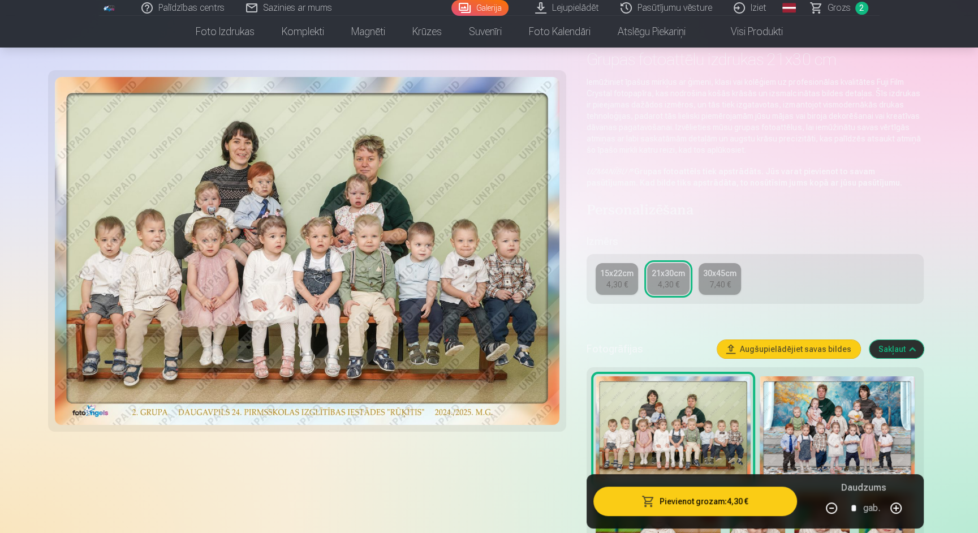
click at [836, 397] on img at bounding box center [837, 429] width 155 height 106
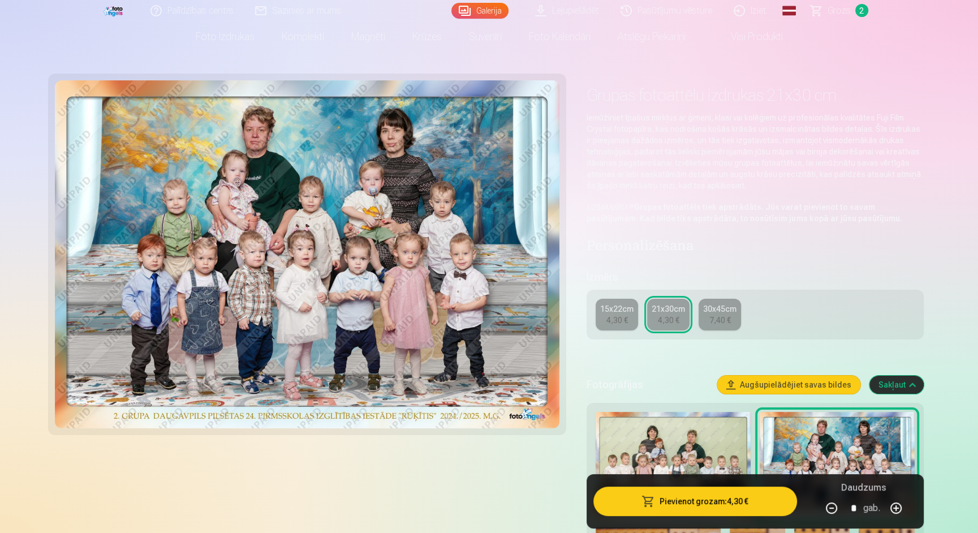
scroll to position [31, 0]
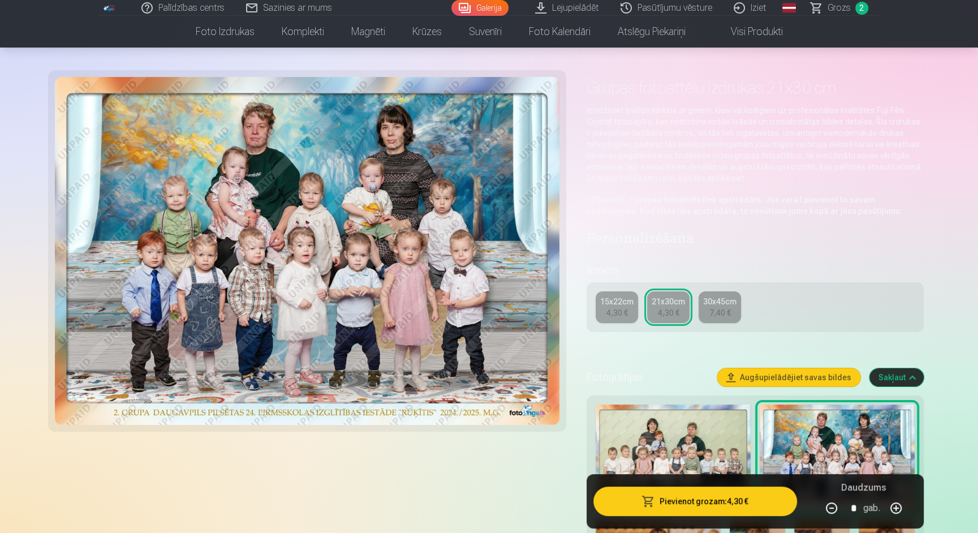
click at [708, 445] on img at bounding box center [673, 458] width 155 height 106
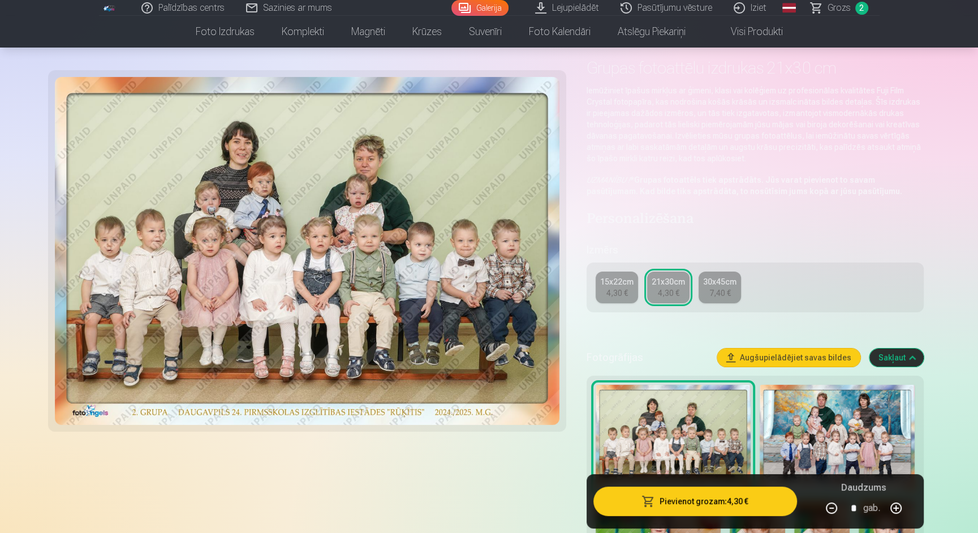
scroll to position [54, 0]
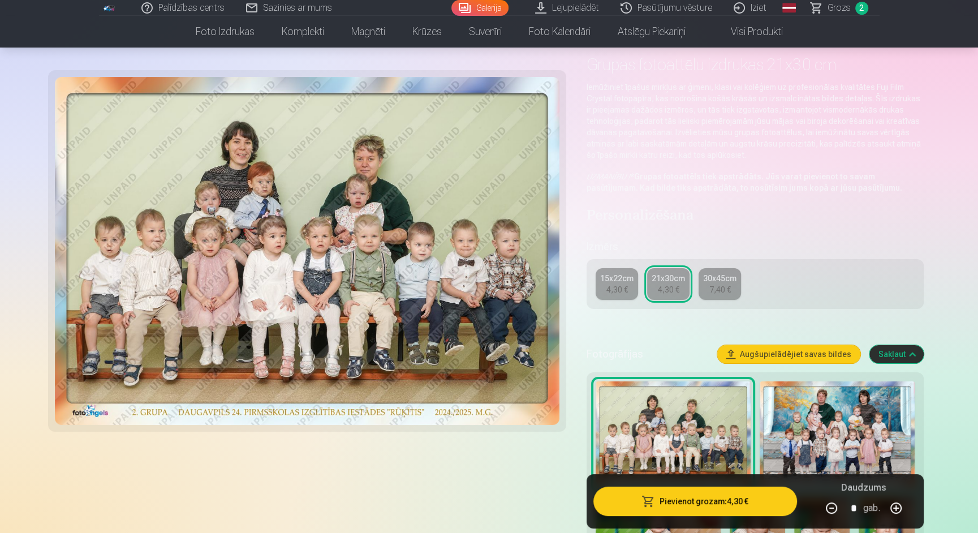
click at [836, 405] on img at bounding box center [837, 434] width 155 height 106
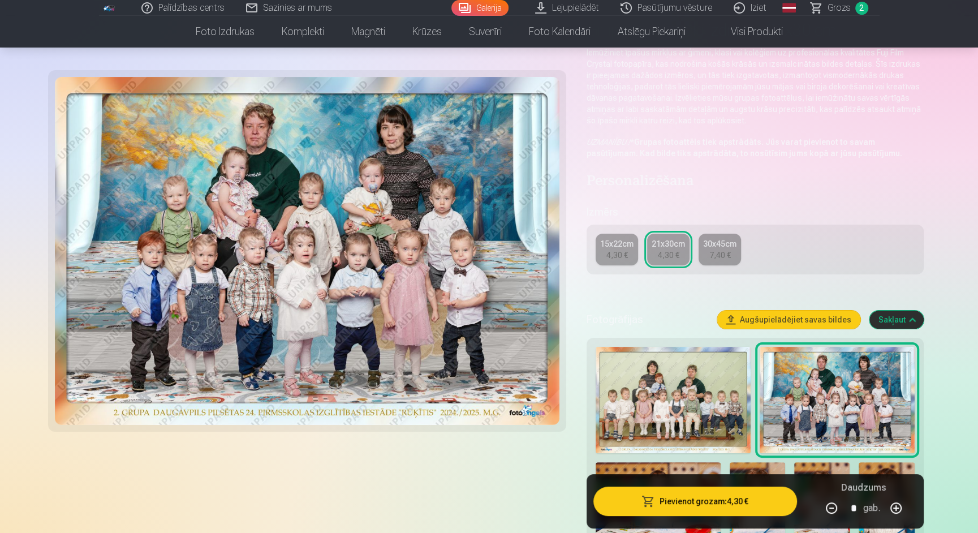
scroll to position [89, 0]
click at [627, 255] on div "4,30 €" at bounding box center [617, 254] width 21 height 11
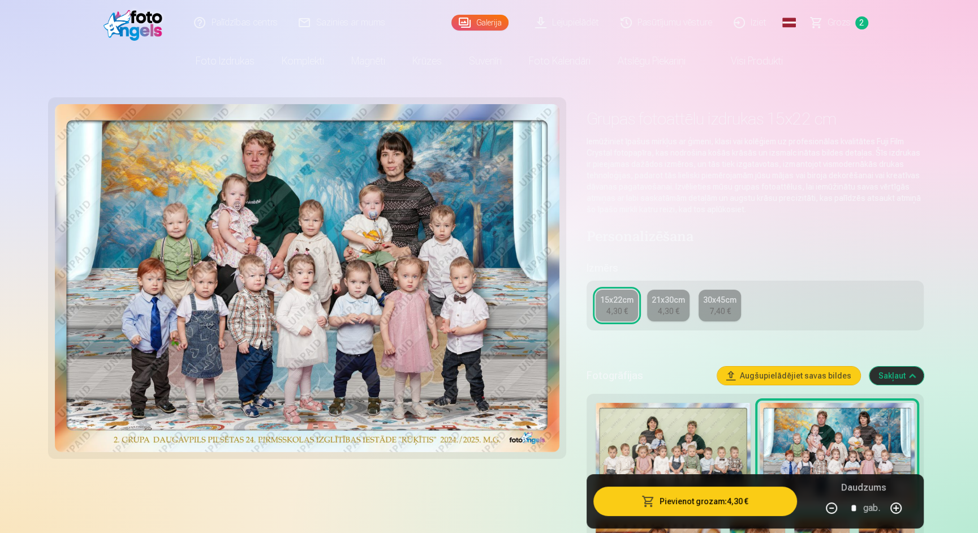
click at [676, 304] on div "21x30cm" at bounding box center [668, 299] width 33 height 11
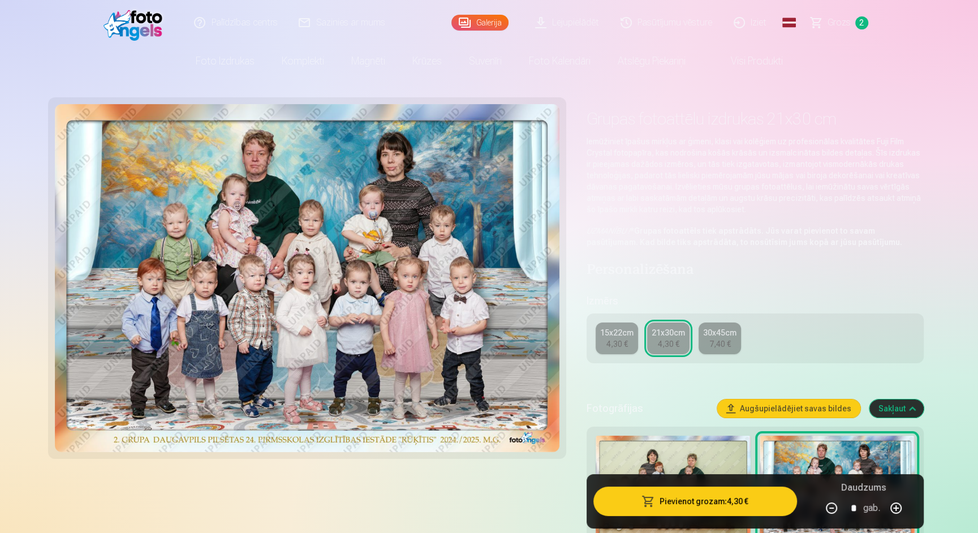
click at [841, 29] on link "Grozs 2" at bounding box center [840, 22] width 79 height 45
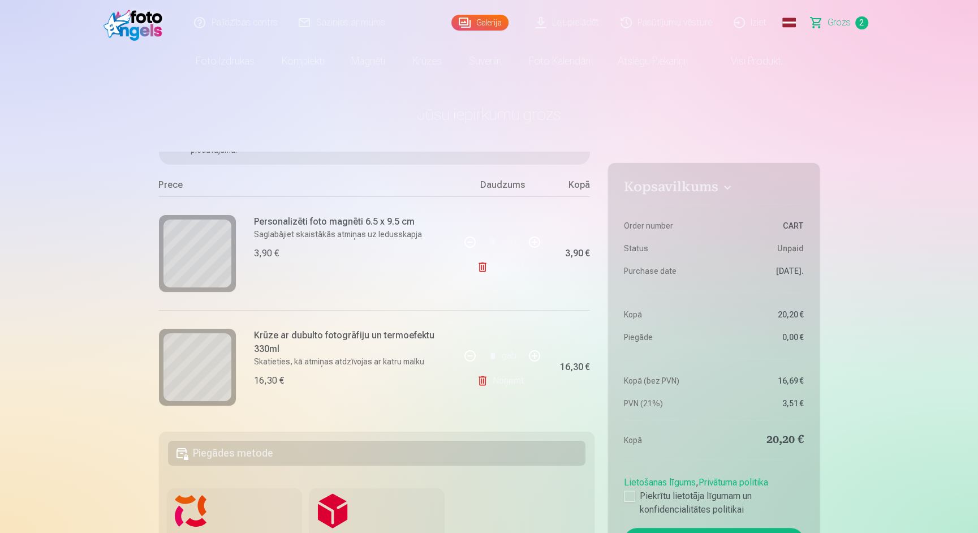
scroll to position [101, 0]
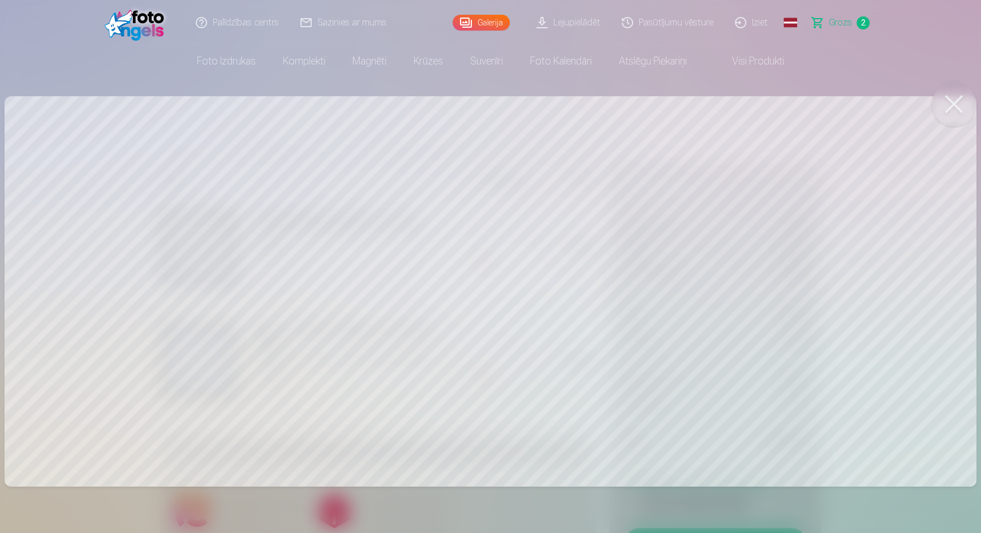
click at [957, 98] on button at bounding box center [953, 103] width 45 height 45
click at [953, 99] on button at bounding box center [953, 103] width 45 height 45
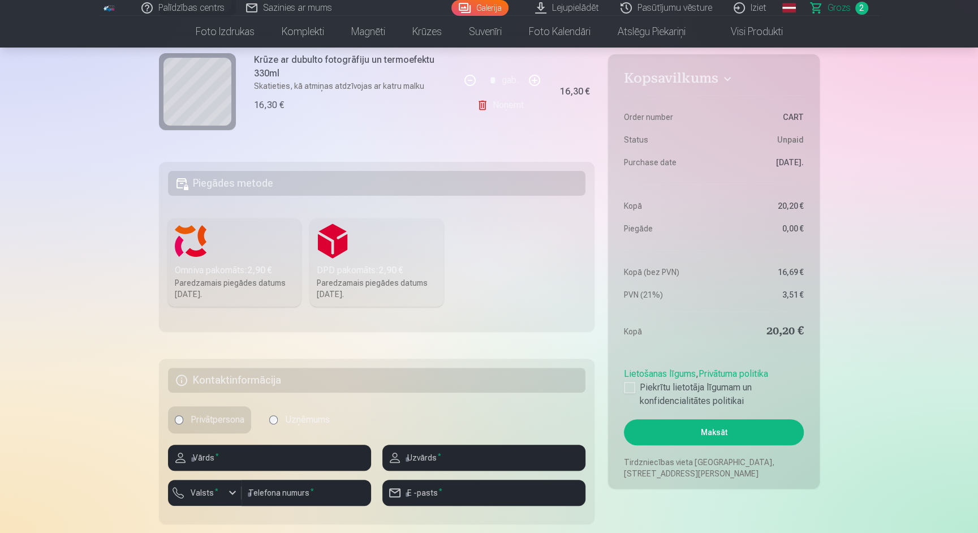
scroll to position [0, 0]
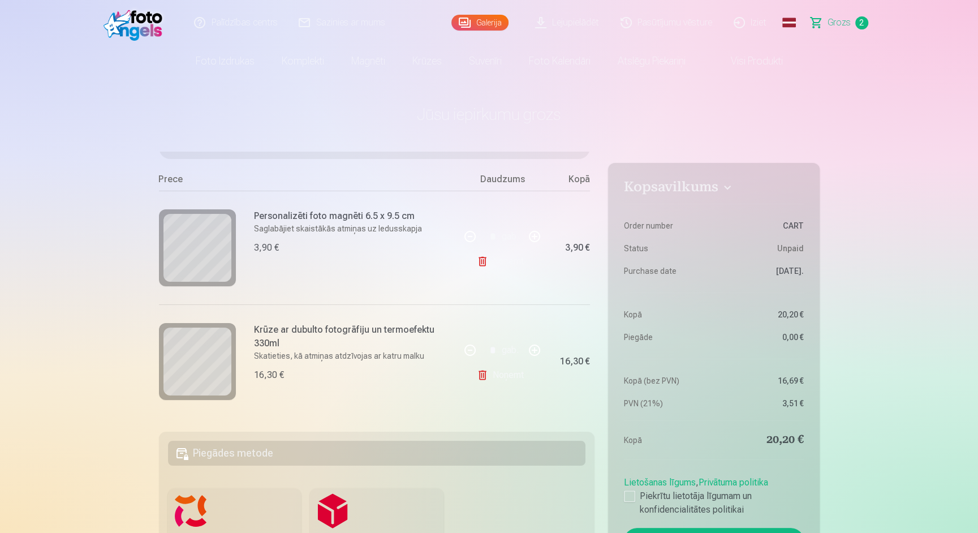
click at [582, 38] on link "Lejupielādēt" at bounding box center [567, 22] width 85 height 45
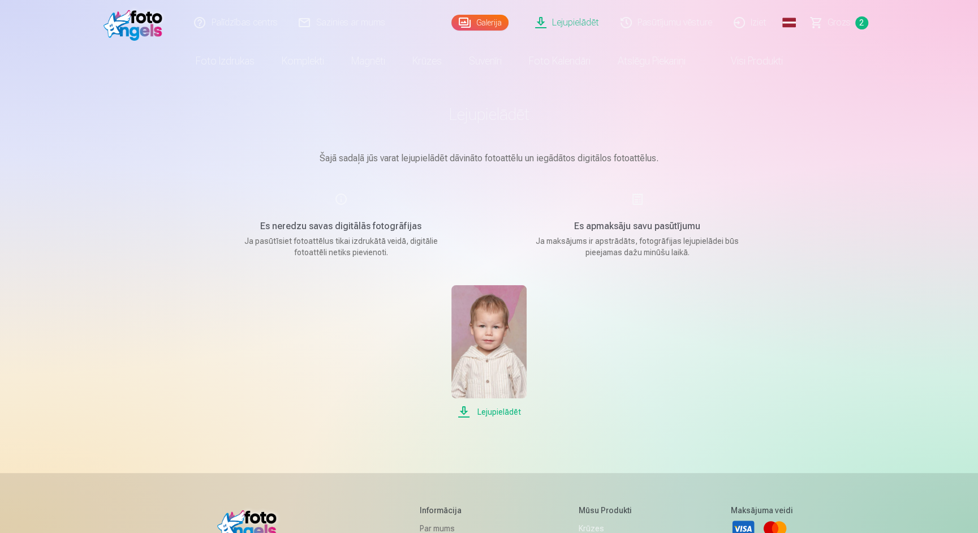
click at [493, 389] on img at bounding box center [488, 341] width 75 height 113
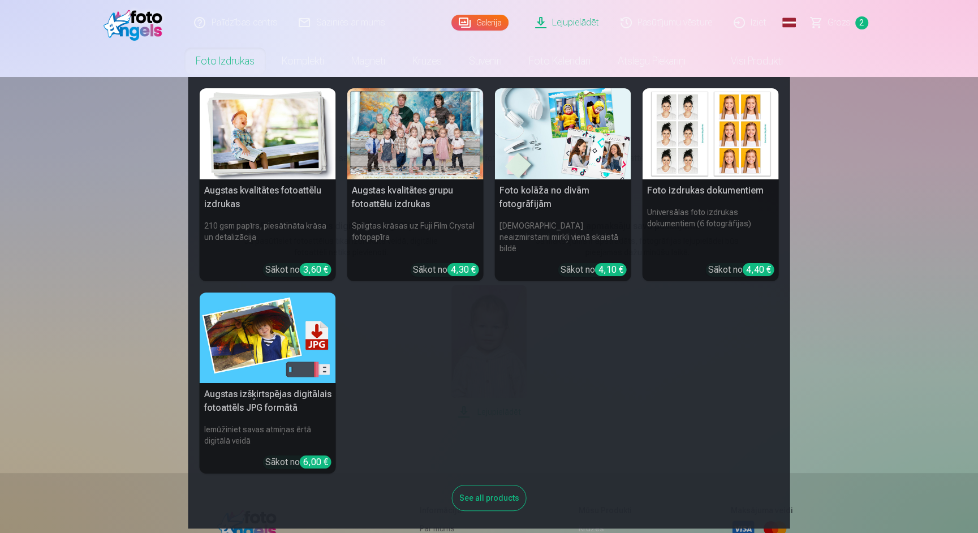
click at [443, 182] on h5 "Augstas kvalitātes grupu fotoattēlu izdrukas" at bounding box center [415, 197] width 136 height 36
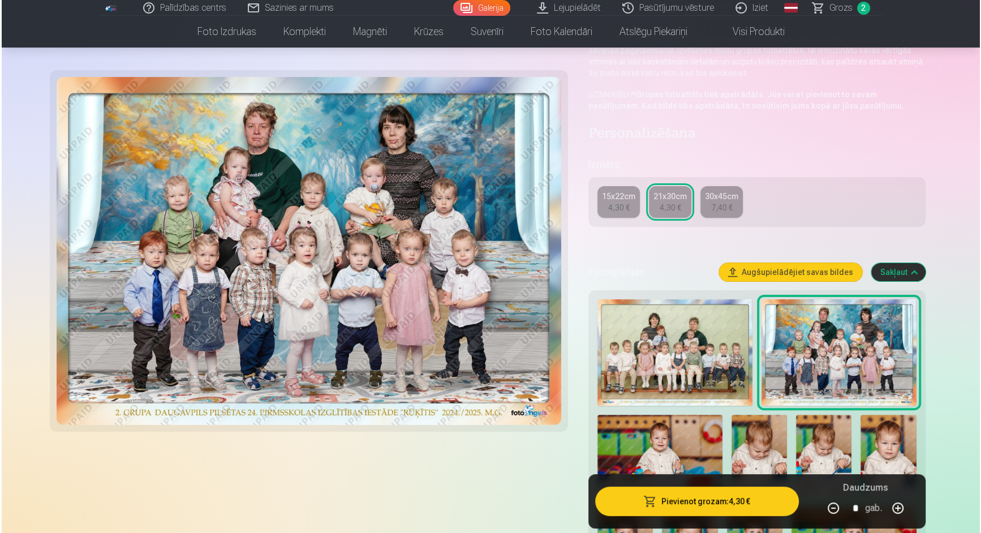
scroll to position [137, 0]
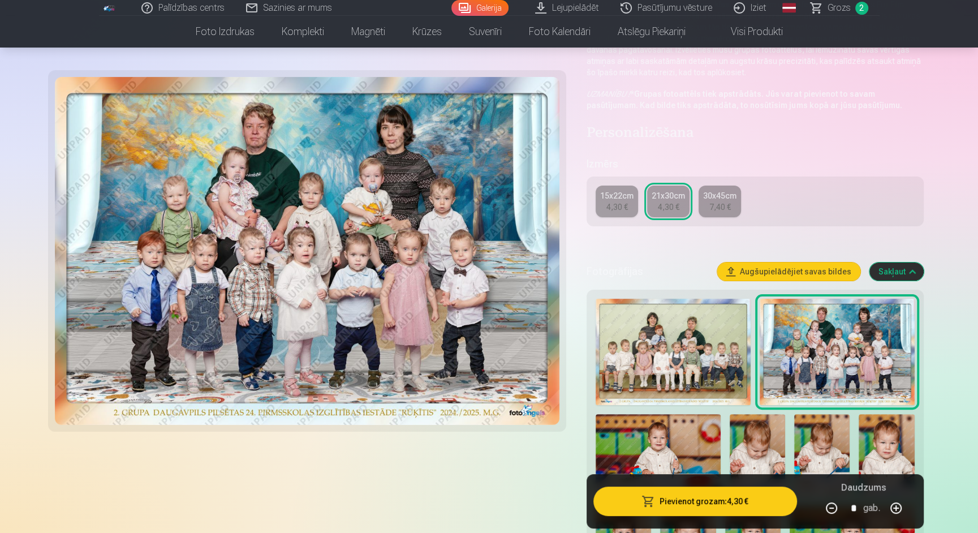
click at [751, 494] on button "Pievienot grozam : 4,30 €" at bounding box center [695, 501] width 203 height 29
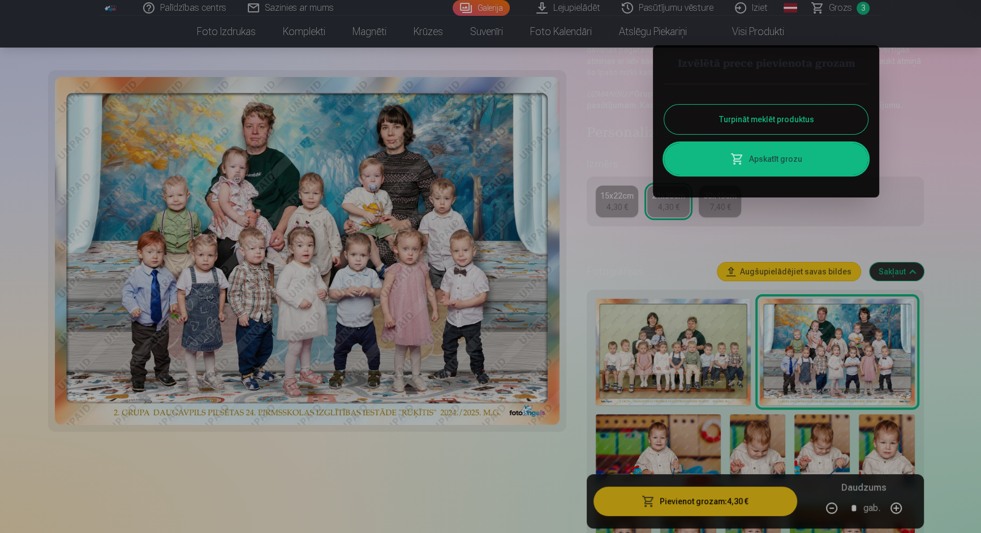
click at [823, 158] on link "Apskatīt grozu" at bounding box center [766, 159] width 204 height 32
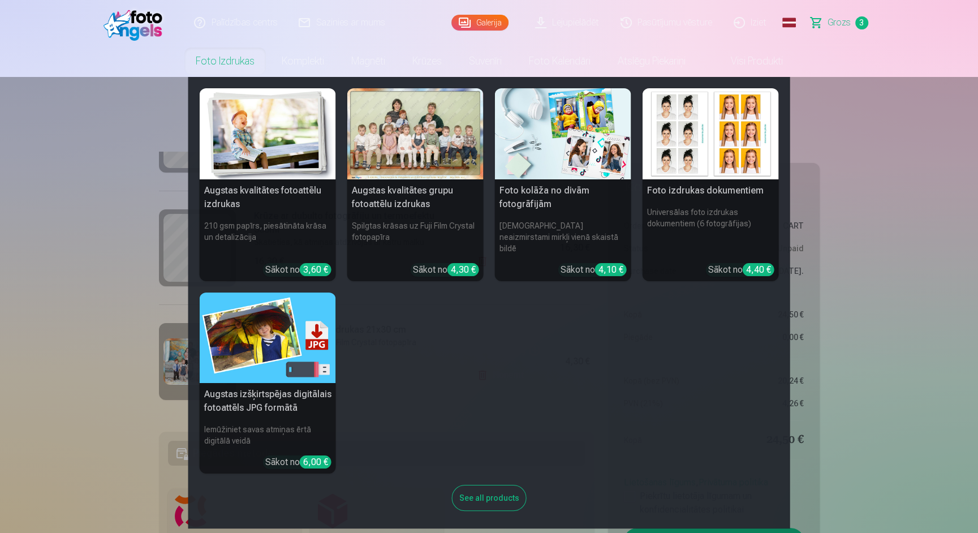
click at [278, 136] on img at bounding box center [268, 133] width 136 height 91
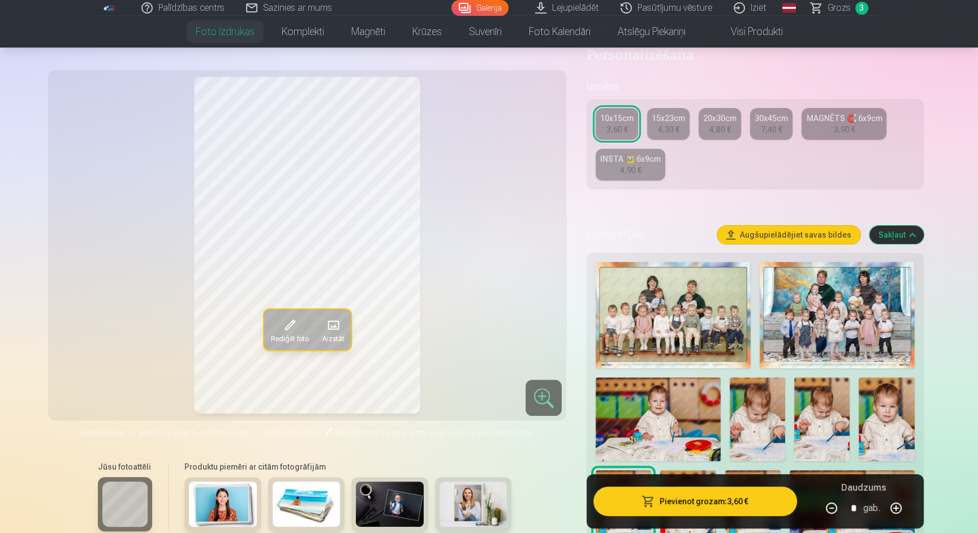
scroll to position [171, 0]
click at [876, 342] on img at bounding box center [837, 314] width 155 height 106
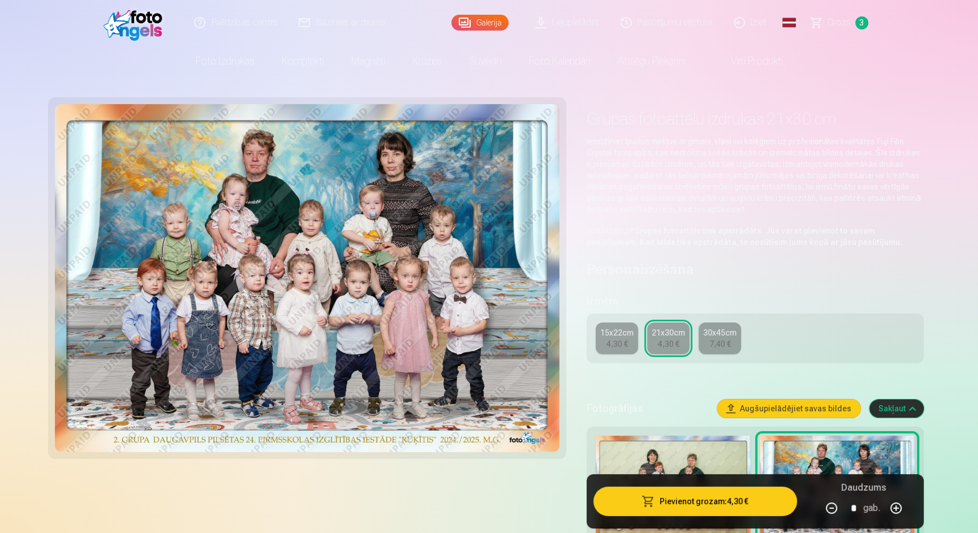
click at [696, 455] on img at bounding box center [673, 489] width 155 height 106
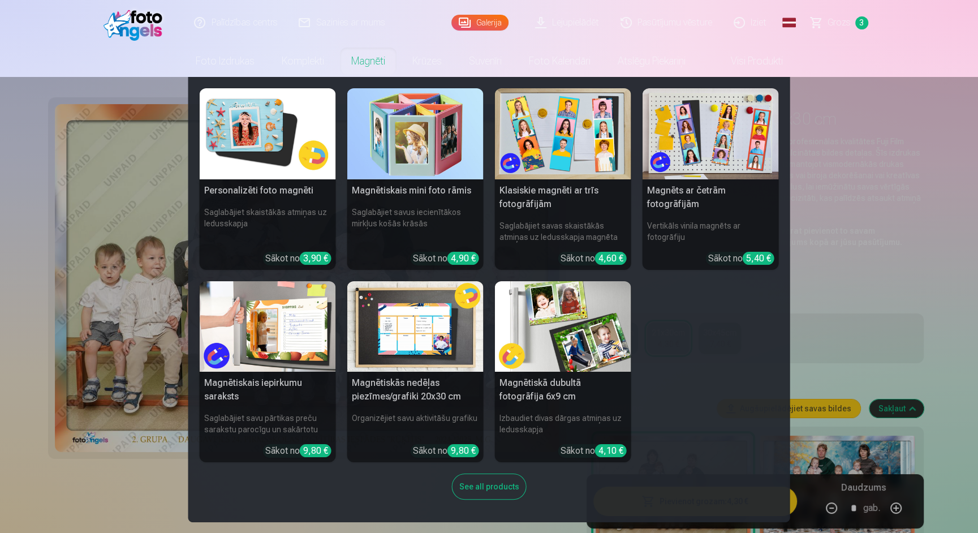
click at [405, 136] on img at bounding box center [415, 133] width 136 height 91
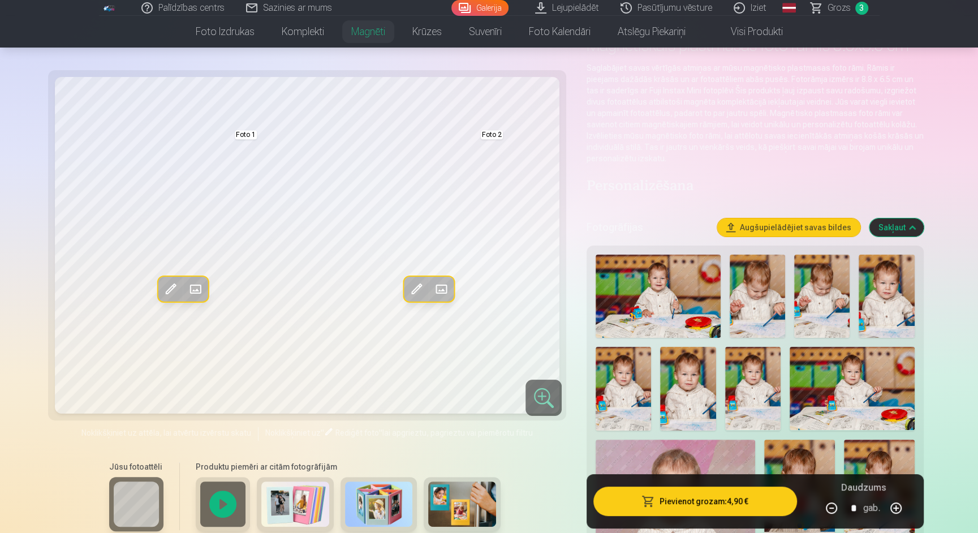
scroll to position [74, 0]
click at [222, 502] on div at bounding box center [223, 504] width 54 height 54
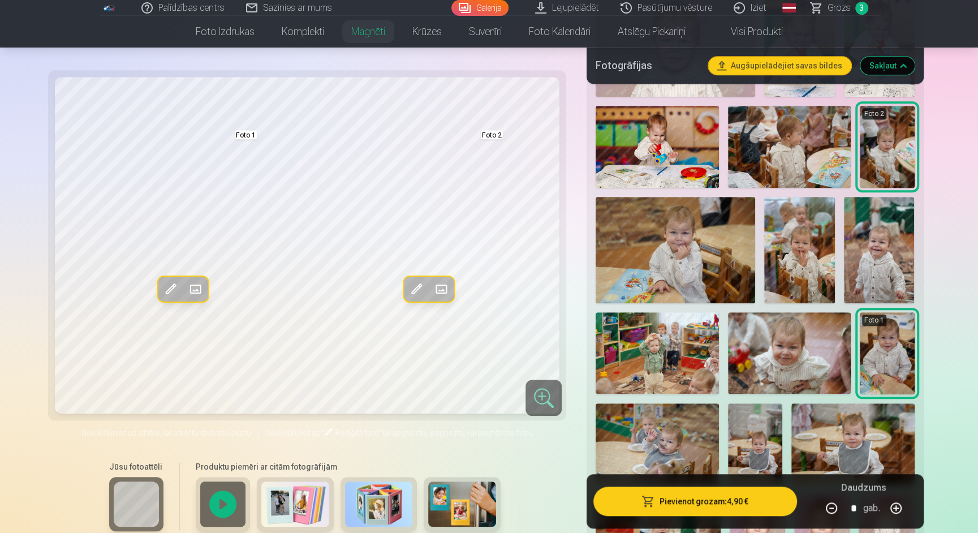
scroll to position [523, 0]
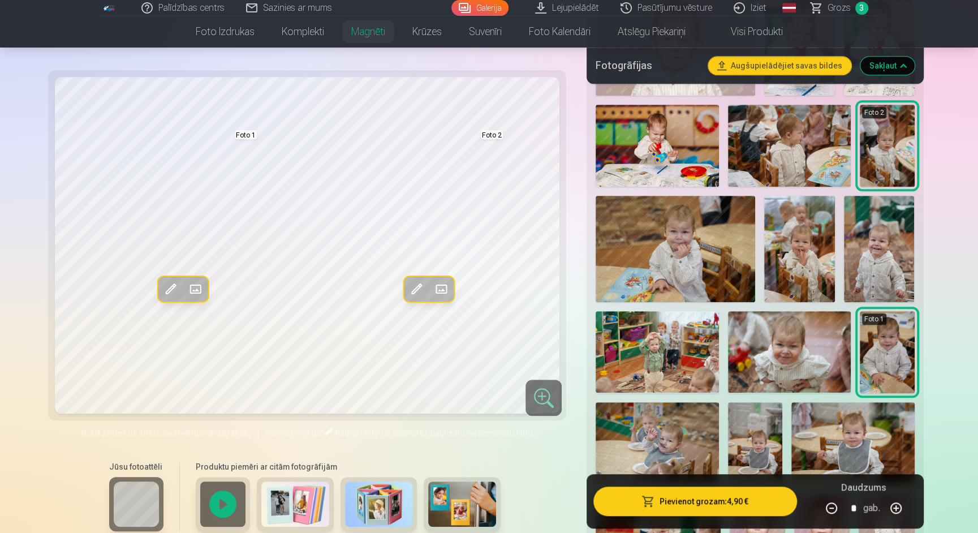
click at [805, 237] on img at bounding box center [799, 249] width 71 height 106
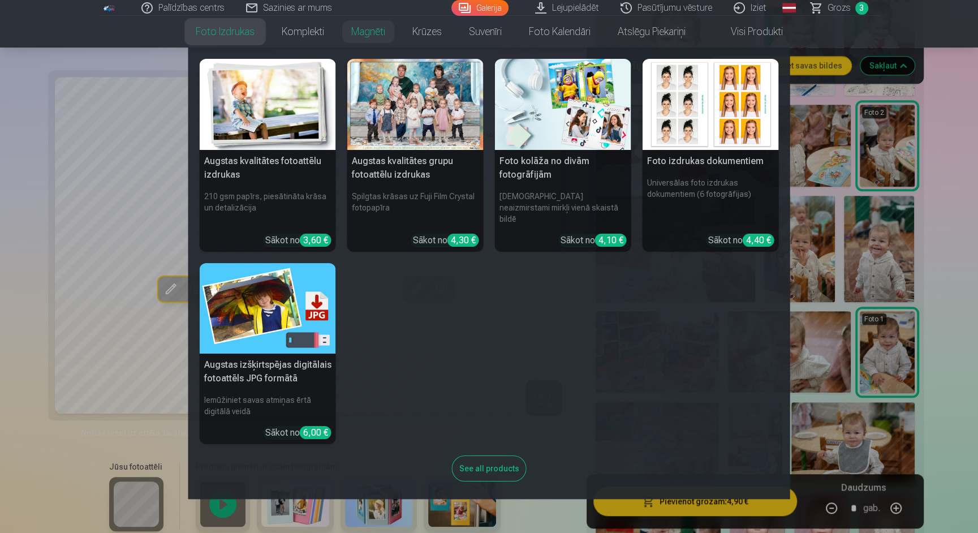
click at [218, 29] on link "Foto izdrukas" at bounding box center [225, 32] width 86 height 32
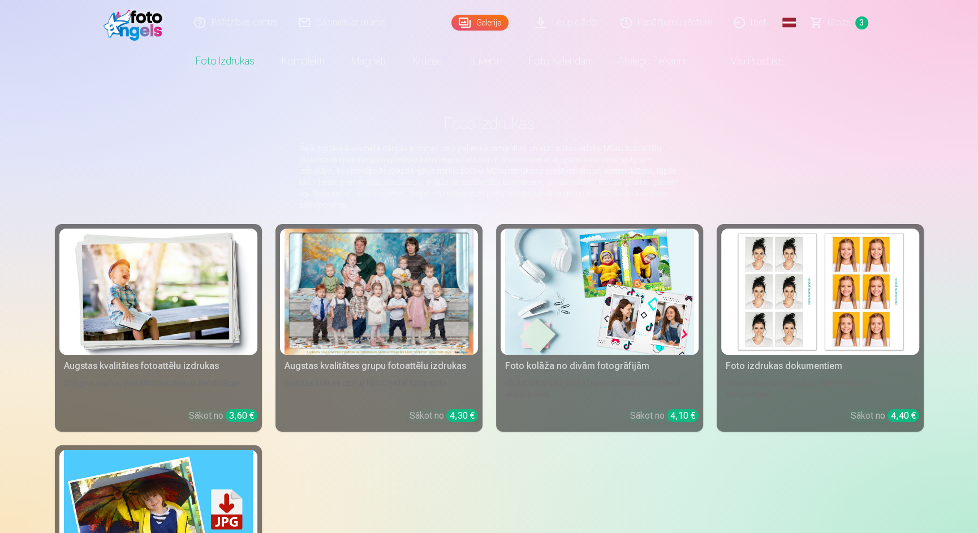
click at [196, 303] on img at bounding box center [158, 292] width 189 height 126
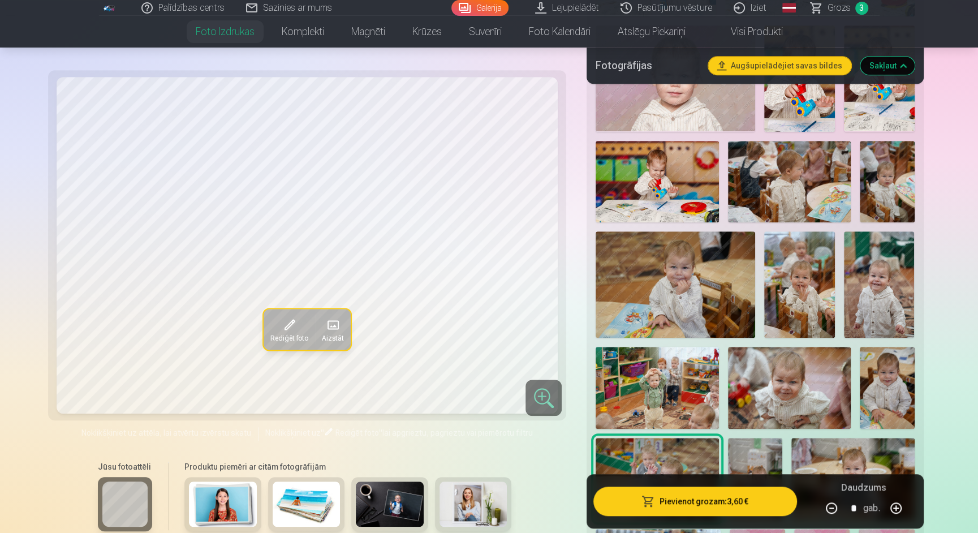
scroll to position [709, 0]
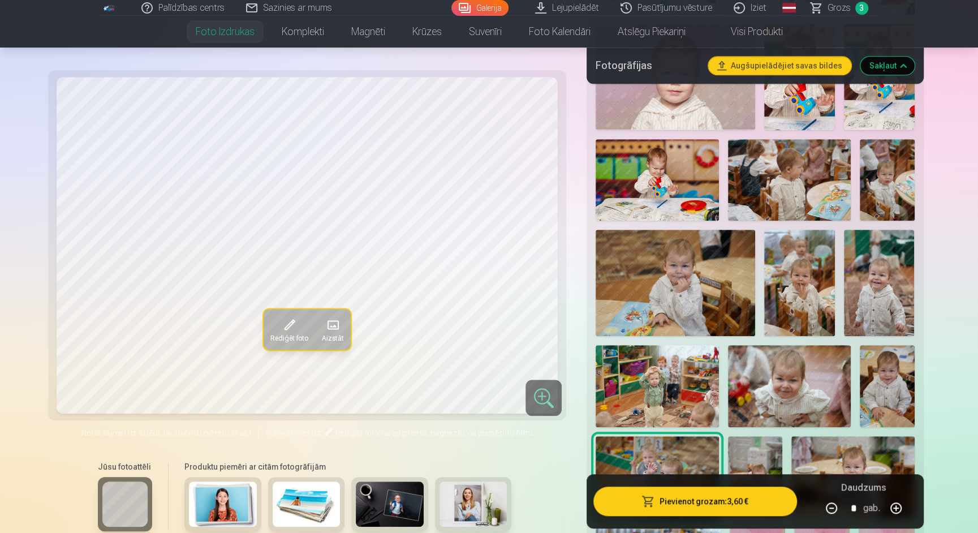
click at [887, 195] on img at bounding box center [887, 180] width 55 height 82
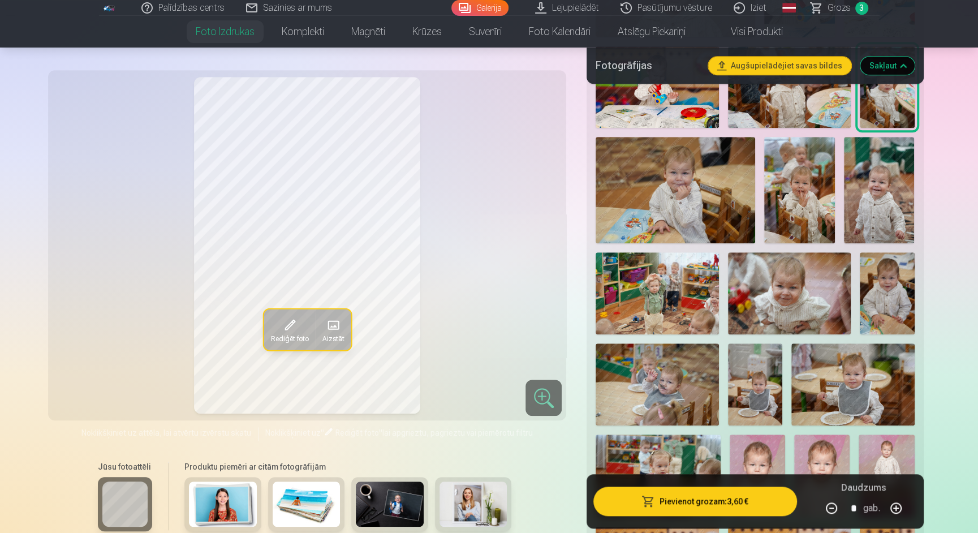
scroll to position [803, 0]
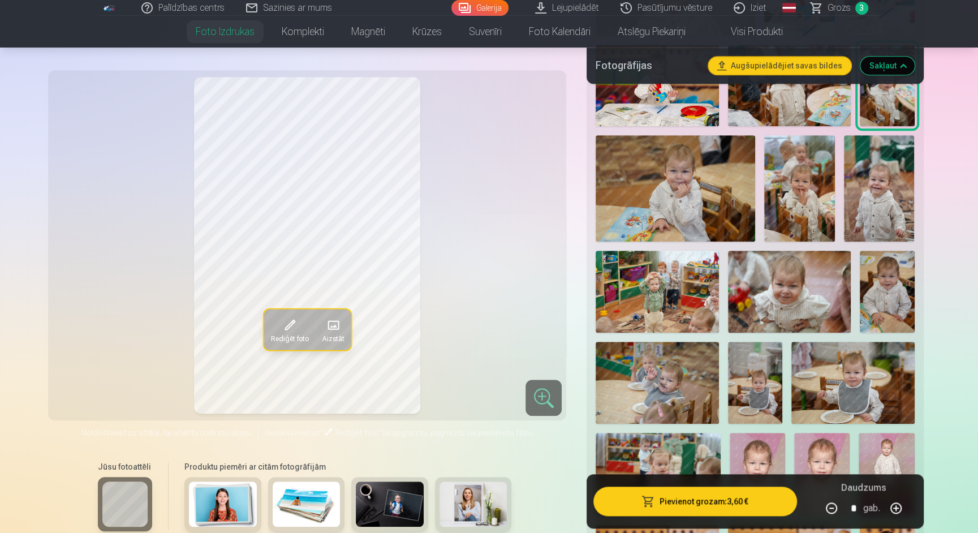
click at [857, 198] on img at bounding box center [879, 188] width 71 height 106
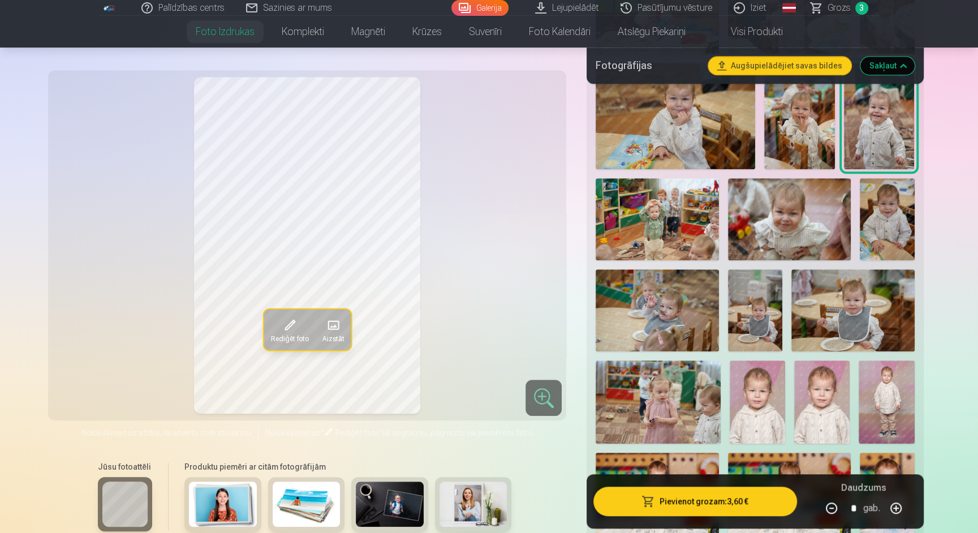
scroll to position [879, 0]
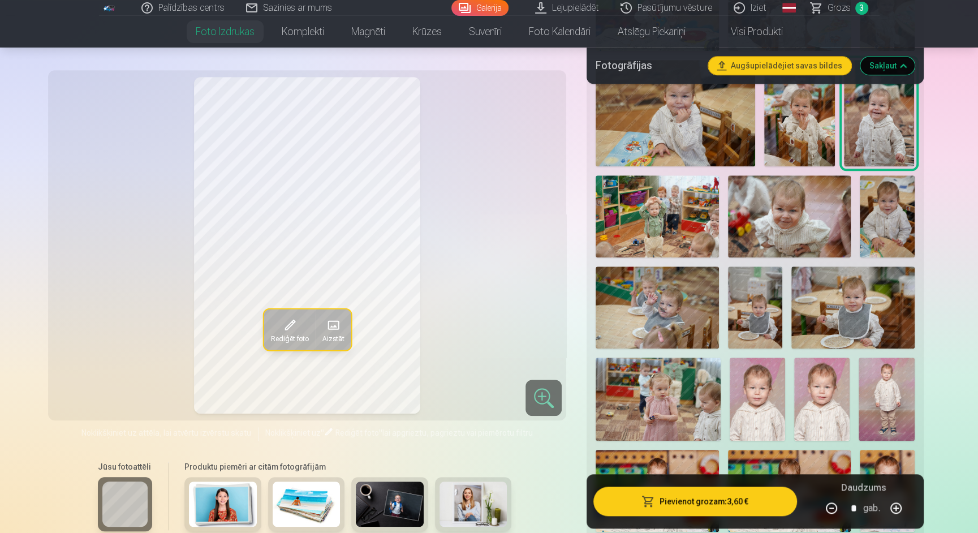
click at [771, 219] on img at bounding box center [789, 216] width 123 height 82
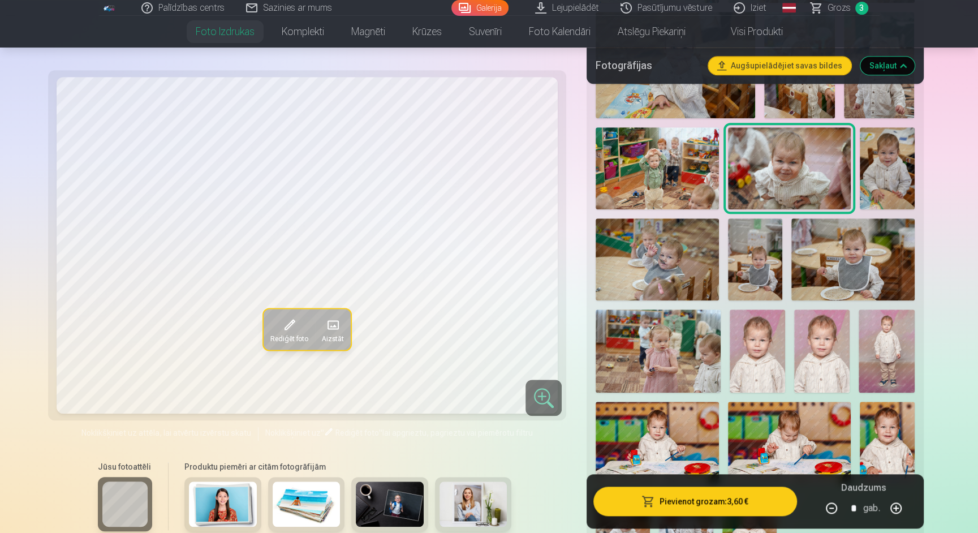
scroll to position [952, 0]
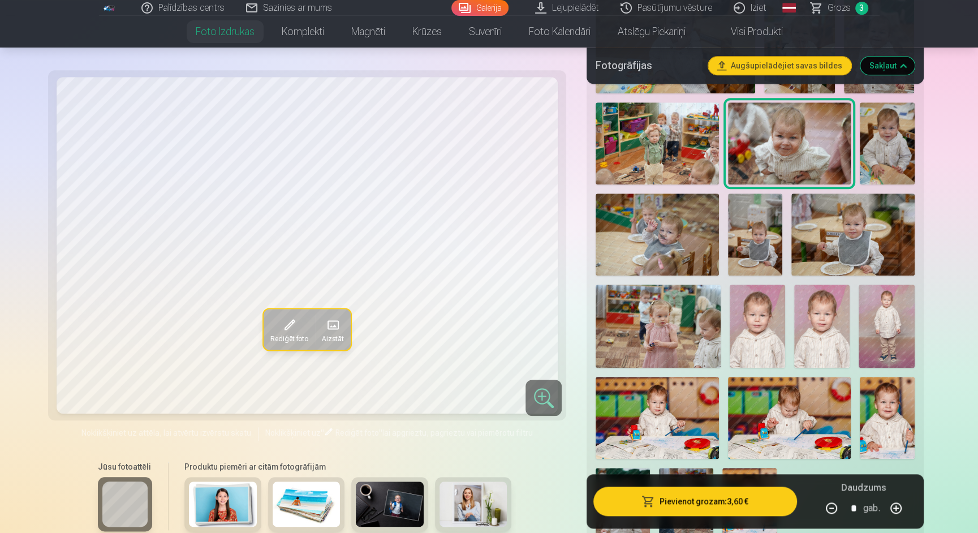
click at [880, 148] on img at bounding box center [887, 143] width 55 height 82
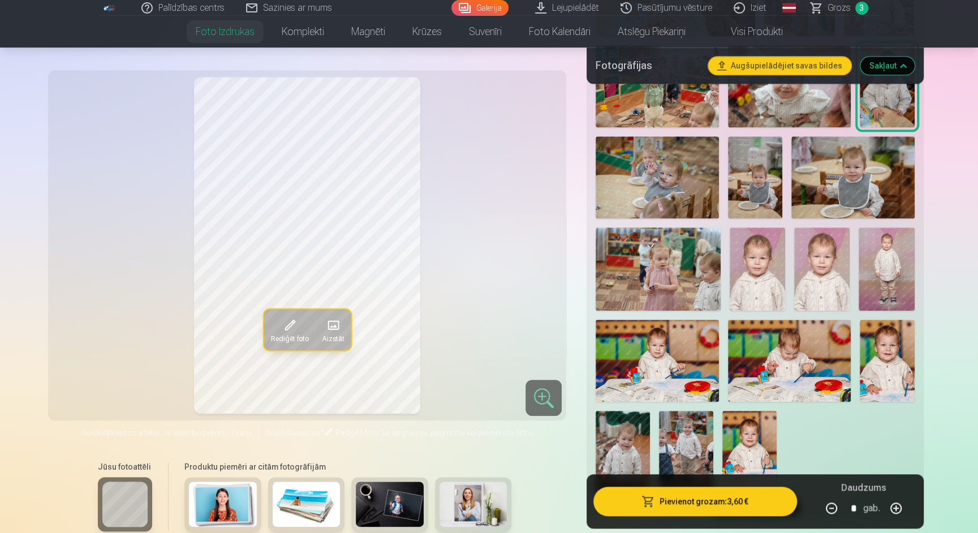
scroll to position [1020, 0]
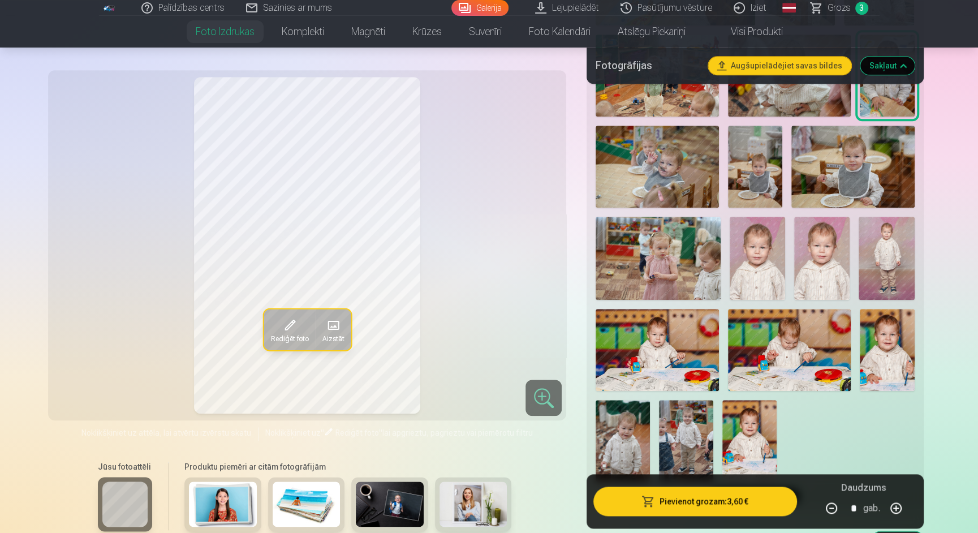
click at [820, 187] on img at bounding box center [853, 167] width 123 height 82
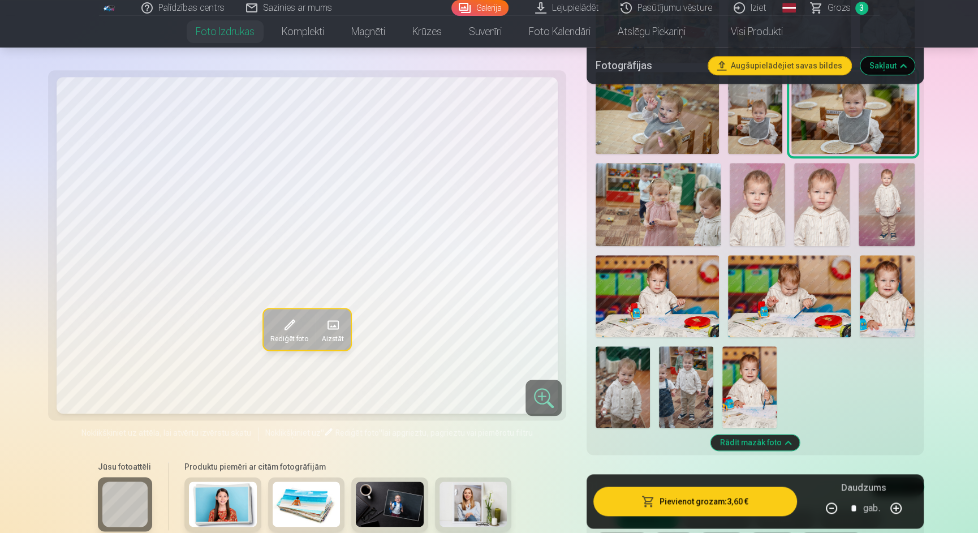
scroll to position [1074, 0]
click at [680, 216] on img at bounding box center [658, 203] width 125 height 83
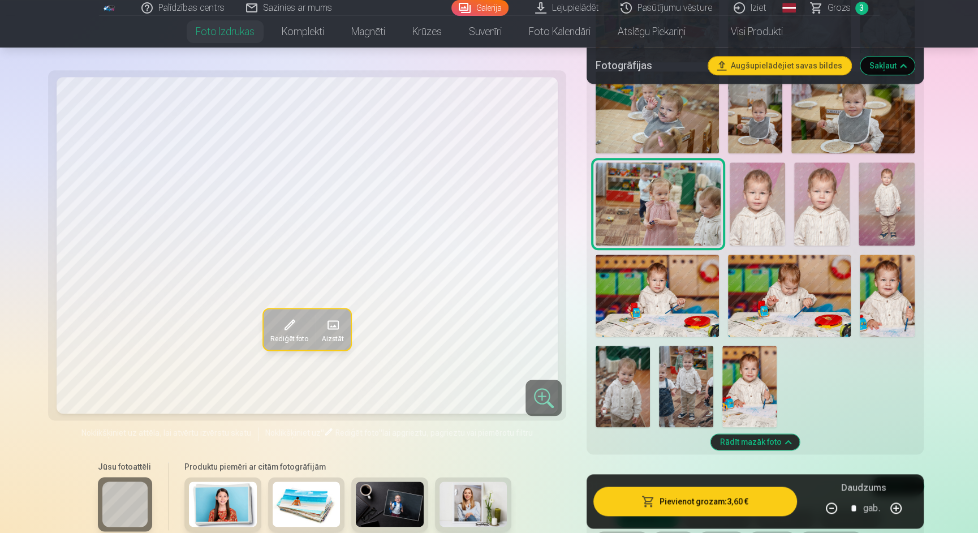
click at [899, 217] on img at bounding box center [886, 203] width 55 height 83
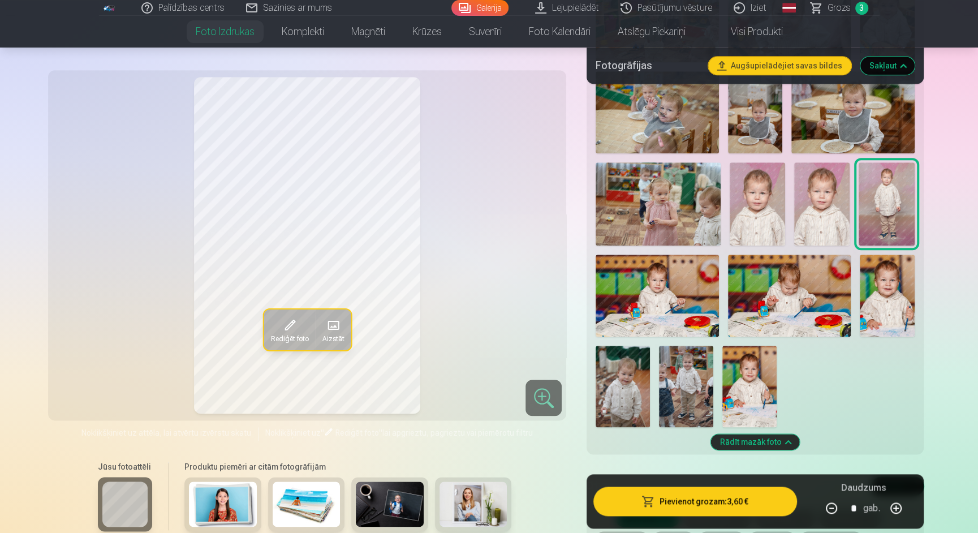
click at [888, 295] on img at bounding box center [887, 296] width 55 height 82
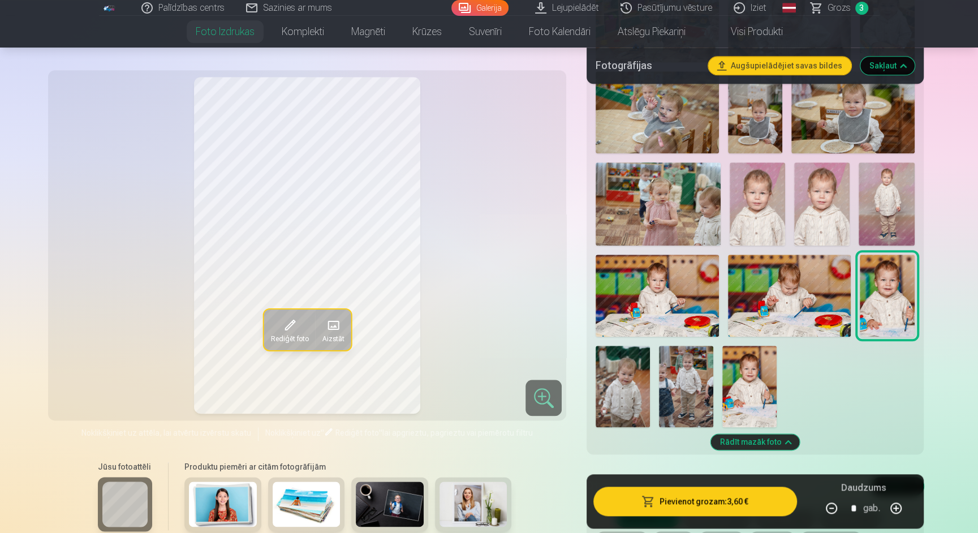
click at [826, 225] on img at bounding box center [821, 203] width 55 height 83
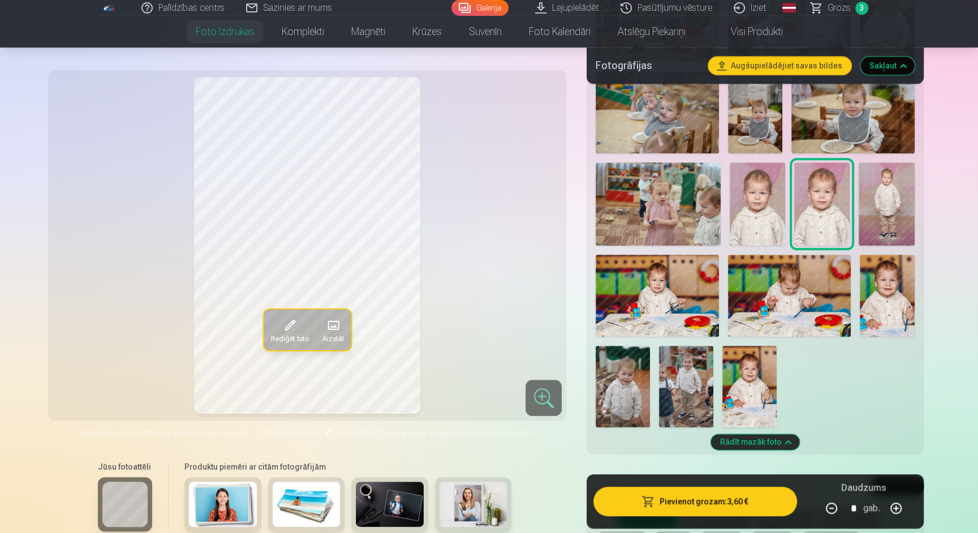
click at [773, 209] on img at bounding box center [757, 203] width 55 height 83
click at [806, 209] on img at bounding box center [821, 203] width 55 height 83
click at [883, 199] on img at bounding box center [886, 203] width 55 height 83
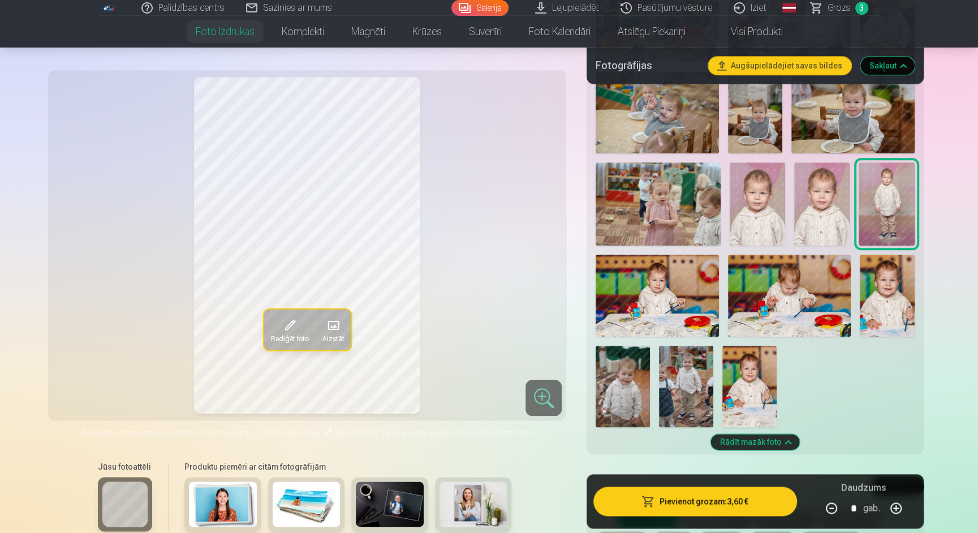
click at [818, 213] on img at bounding box center [821, 203] width 55 height 83
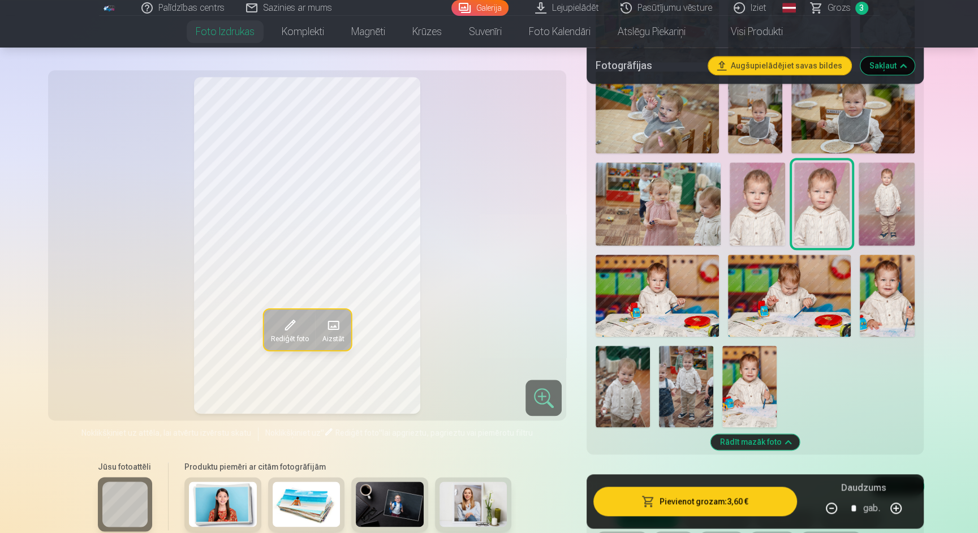
click at [895, 210] on img at bounding box center [886, 203] width 55 height 83
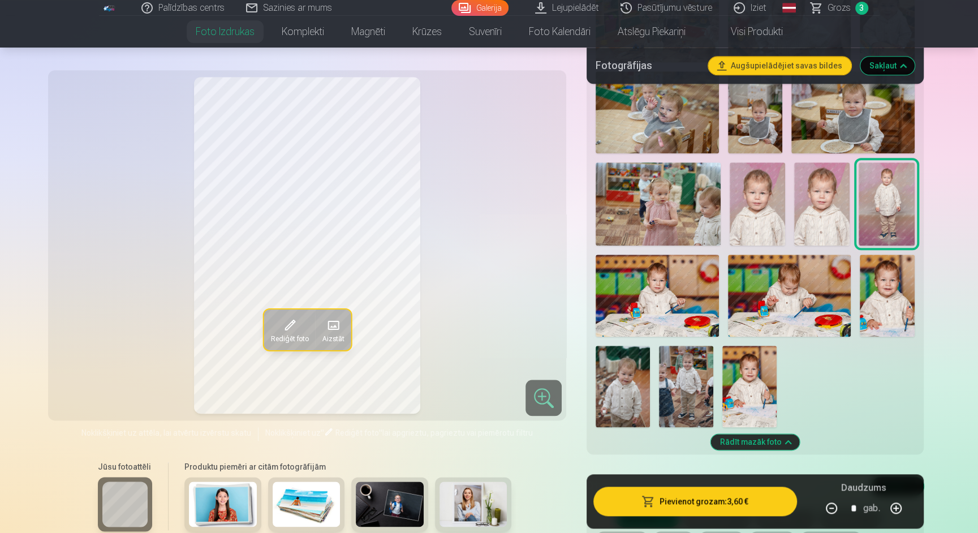
click at [835, 208] on img at bounding box center [821, 203] width 55 height 83
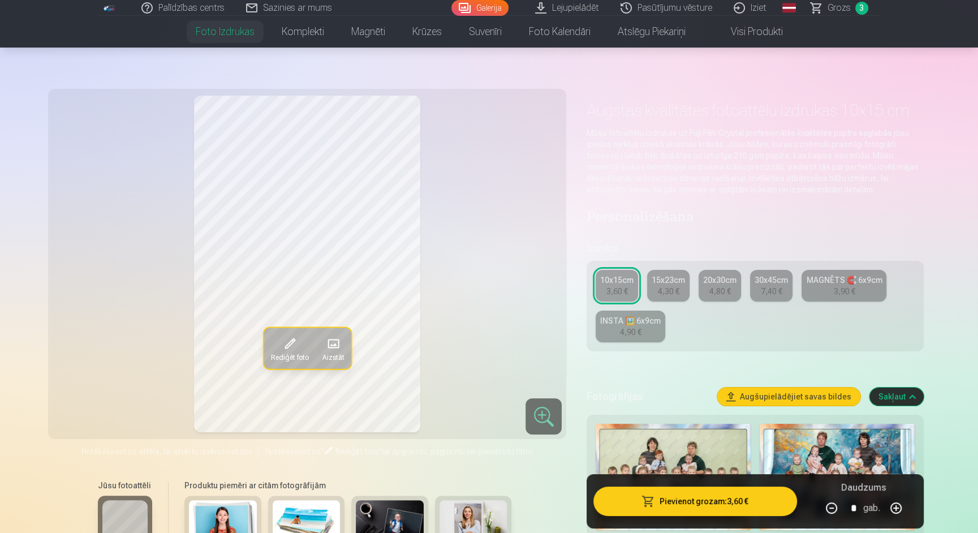
scroll to position [0, 0]
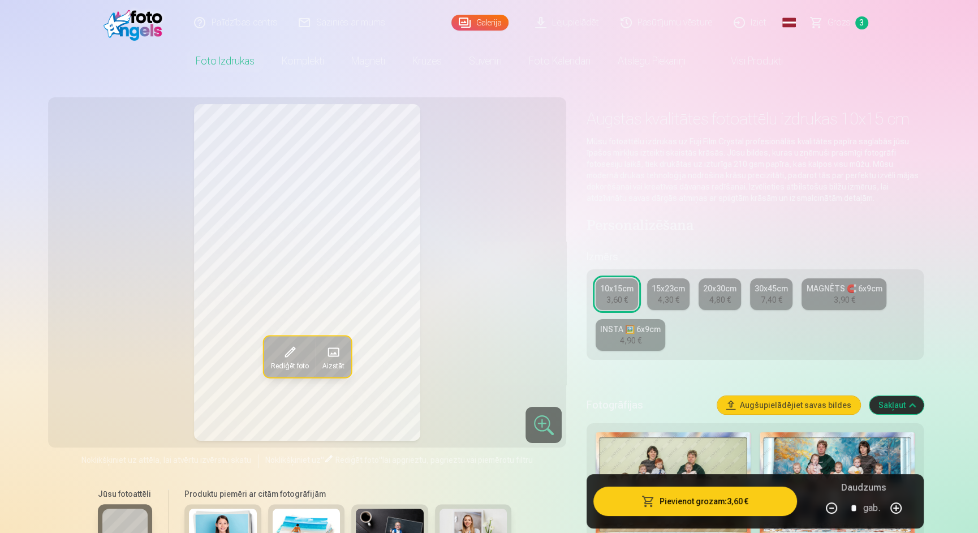
click at [829, 25] on span "Grozs" at bounding box center [839, 23] width 23 height 14
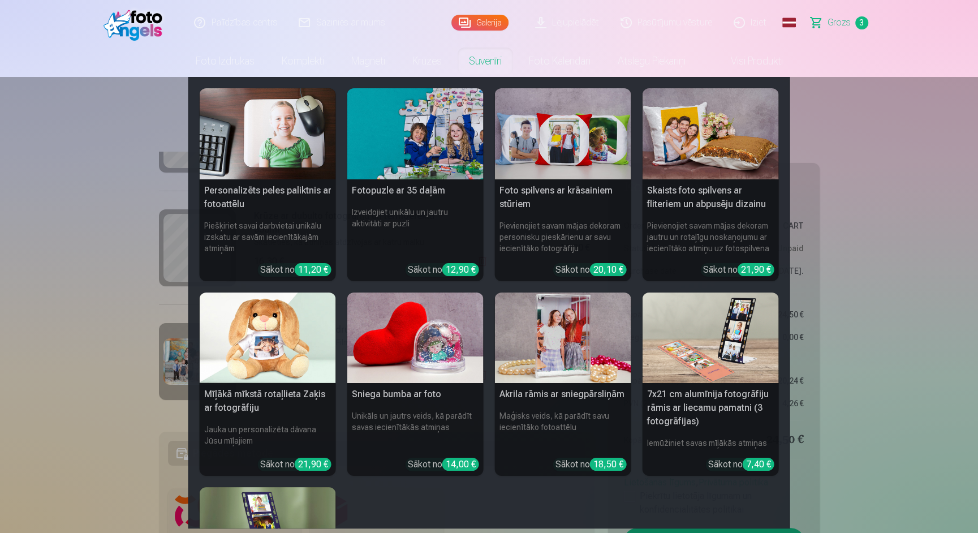
click at [255, 348] on img at bounding box center [268, 338] width 136 height 91
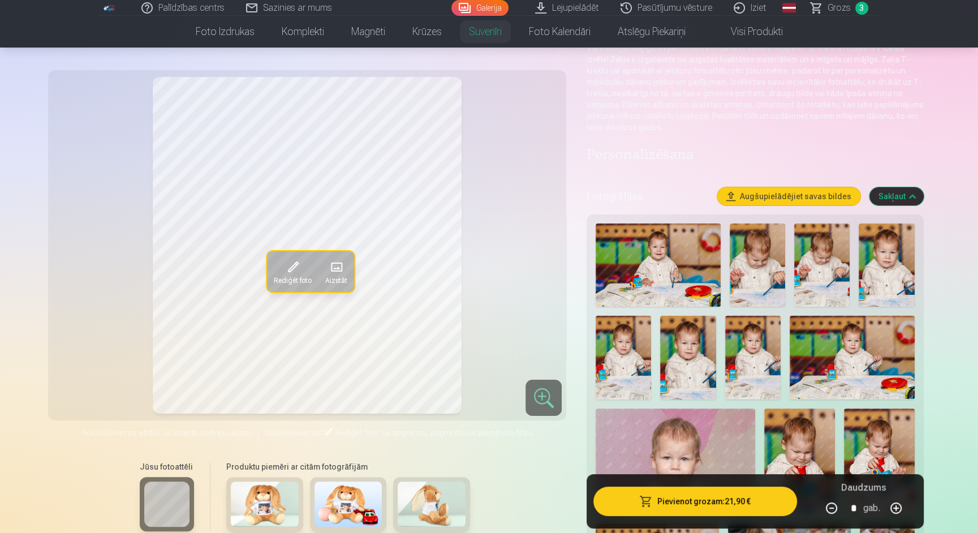
scroll to position [105, 0]
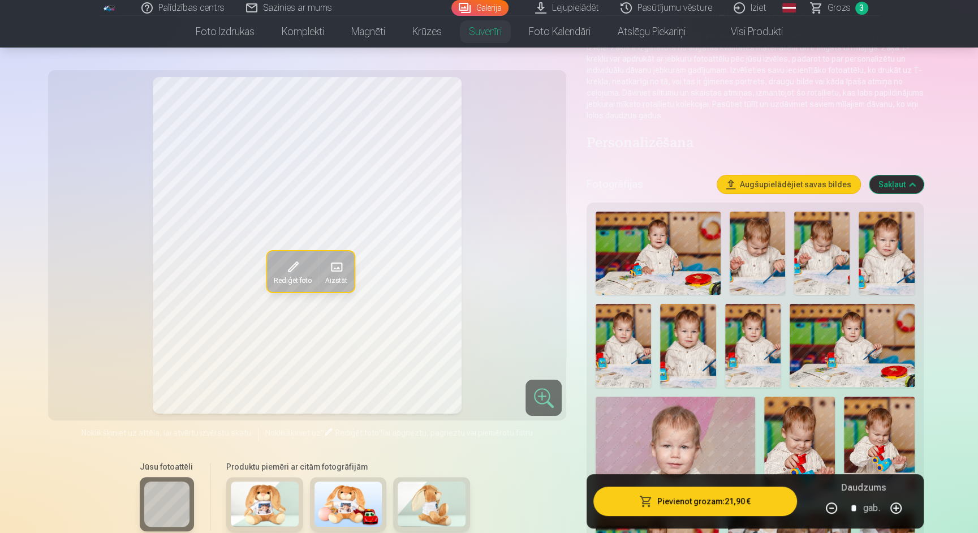
click at [364, 513] on img at bounding box center [349, 503] width 68 height 45
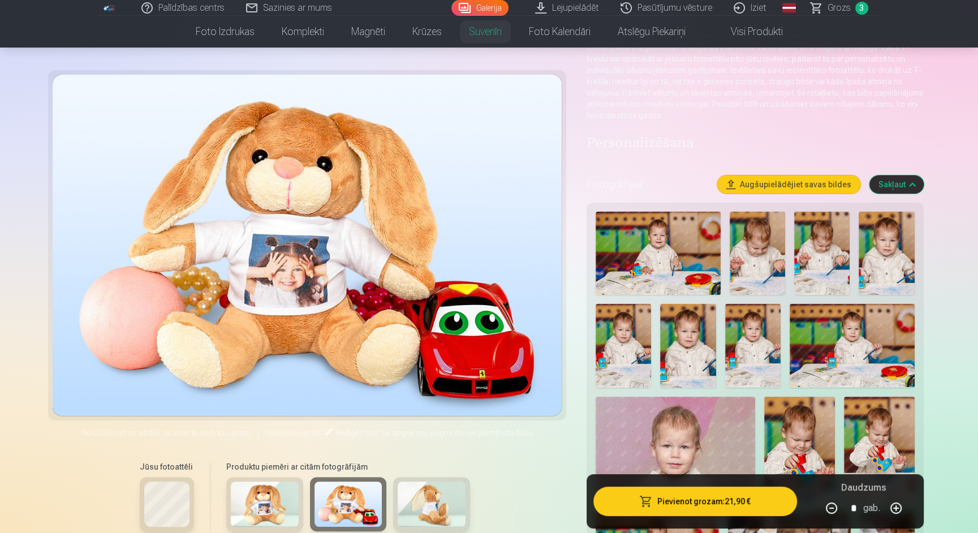
click at [426, 505] on img at bounding box center [432, 503] width 68 height 45
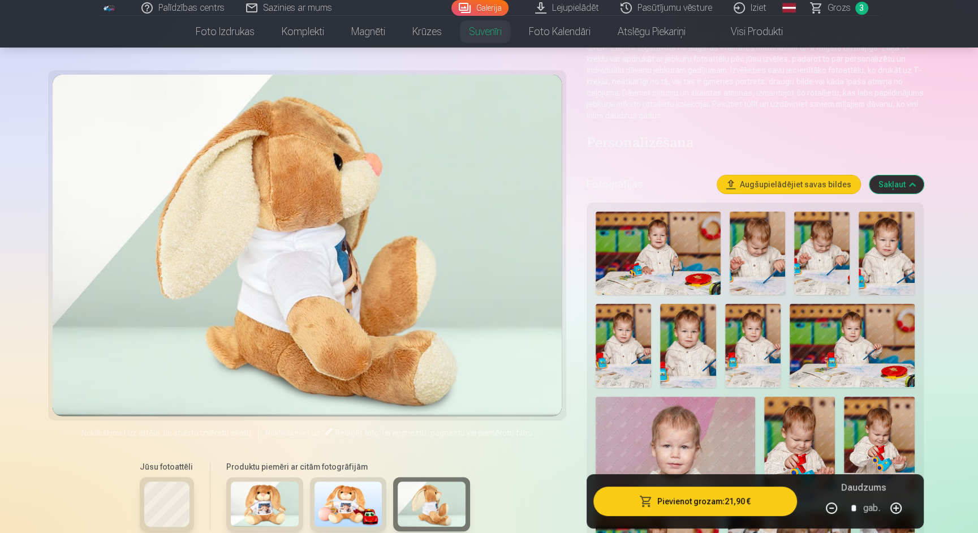
click at [279, 501] on img at bounding box center [265, 503] width 68 height 45
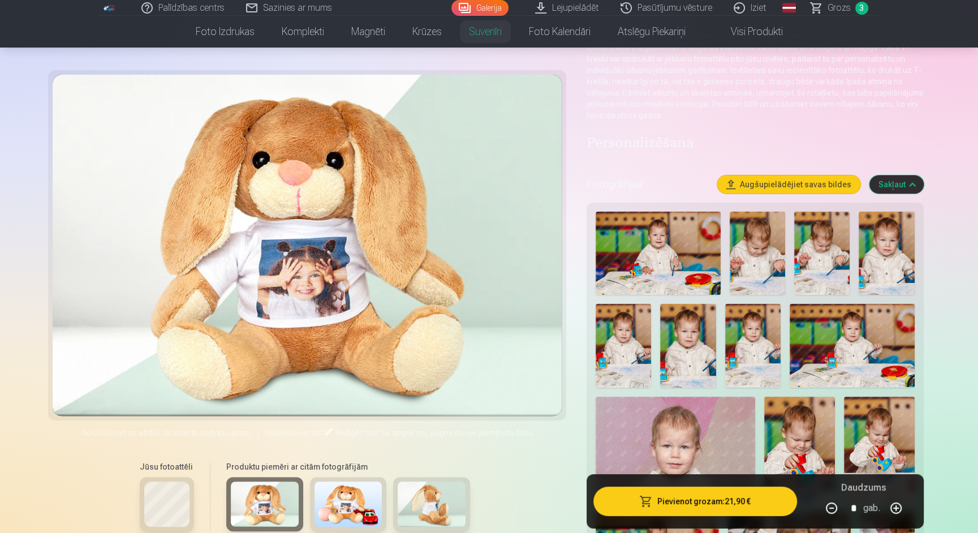
click at [354, 510] on img at bounding box center [349, 503] width 68 height 45
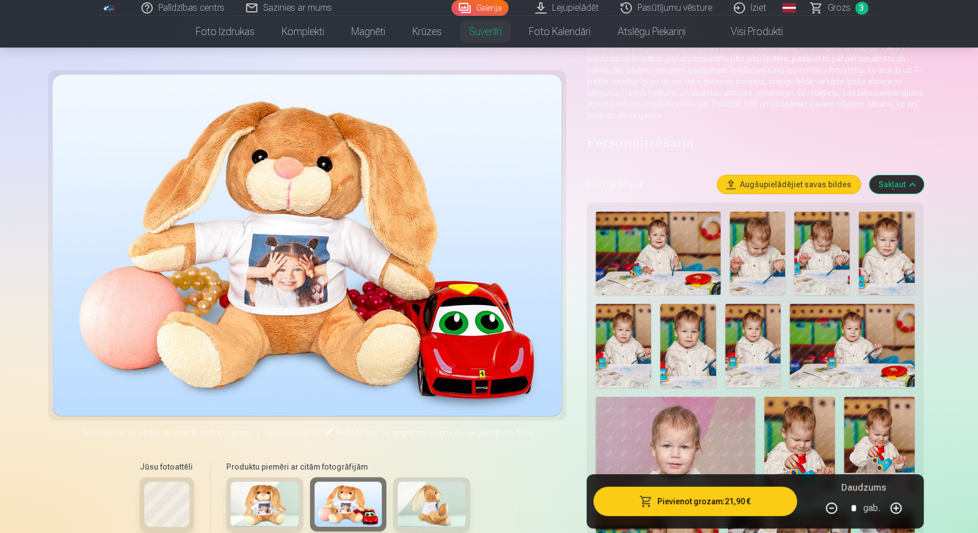
scroll to position [0, 0]
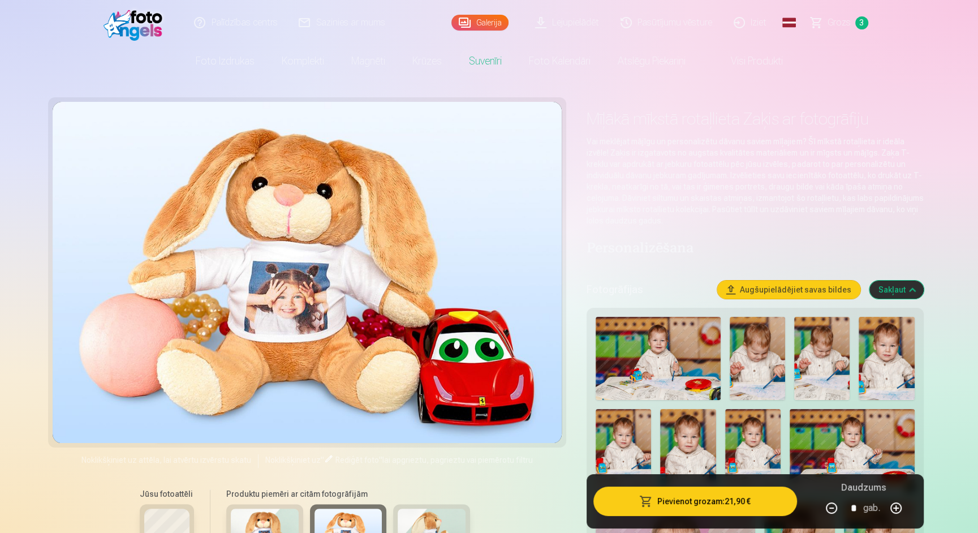
click at [142, 28] on img at bounding box center [136, 23] width 65 height 36
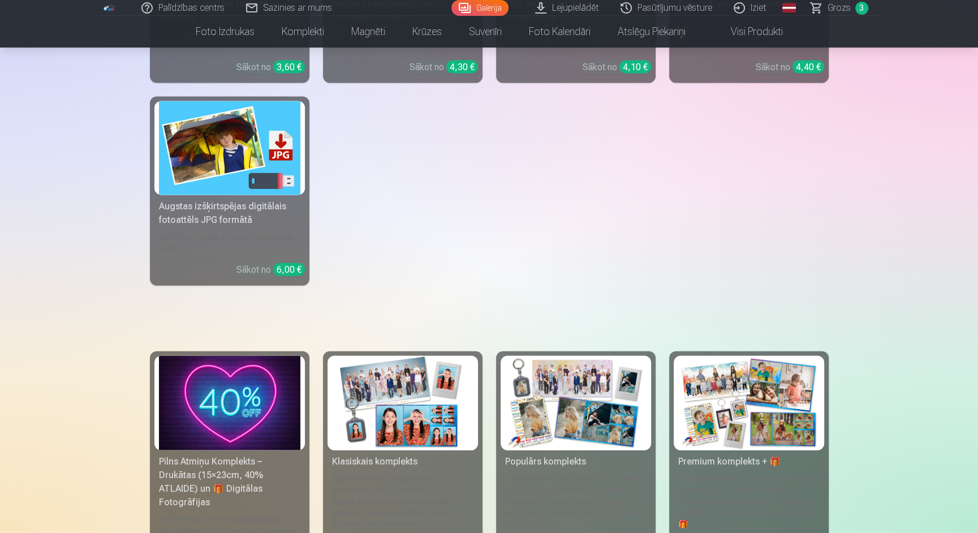
scroll to position [10091, 0]
click at [251, 141] on img at bounding box center [229, 148] width 141 height 94
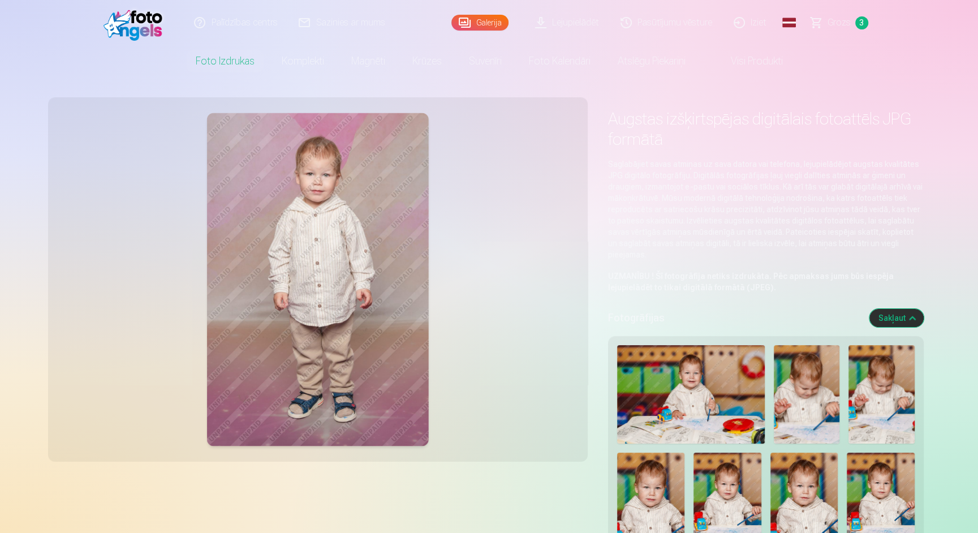
click at [147, 36] on img at bounding box center [136, 23] width 65 height 36
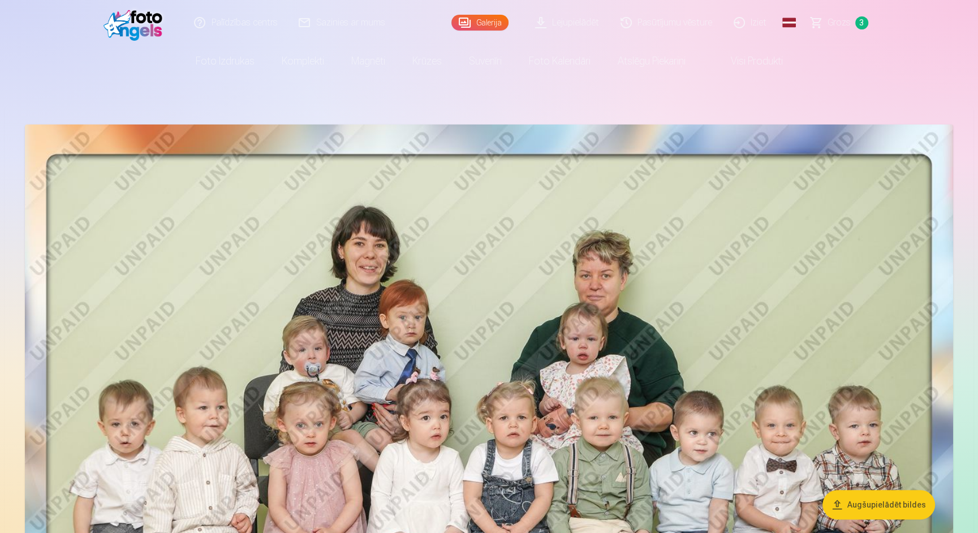
click at [759, 62] on link "Visi produkti" at bounding box center [747, 61] width 97 height 32
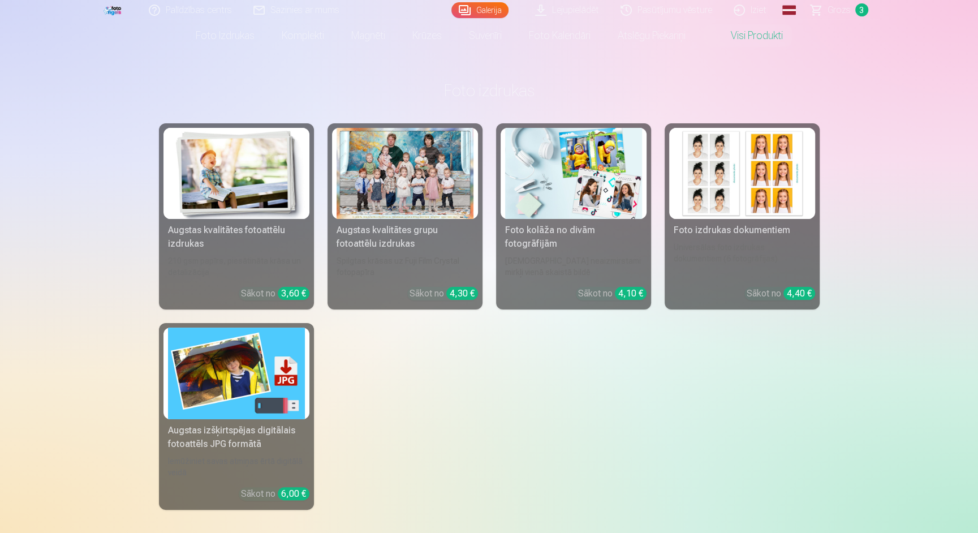
scroll to position [25, 0]
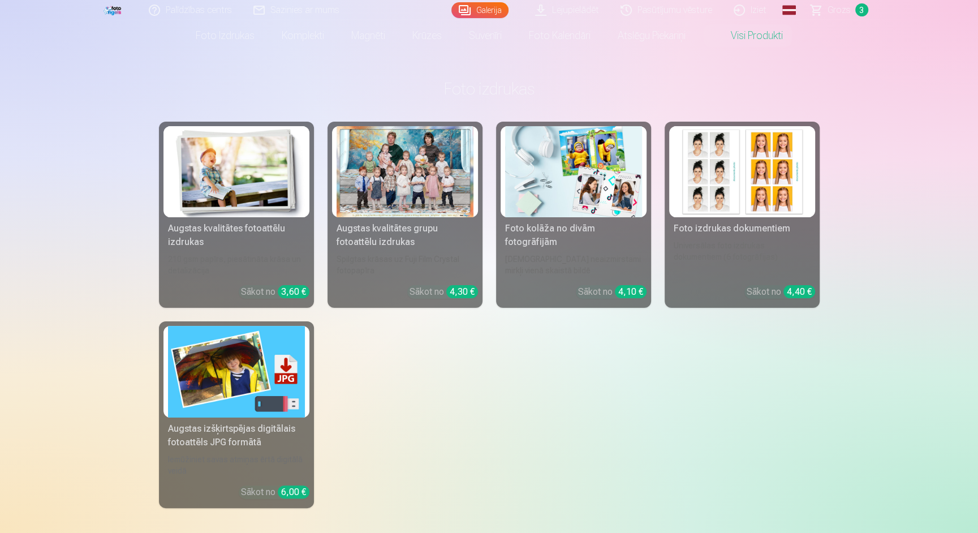
click at [561, 208] on img at bounding box center [573, 171] width 137 height 91
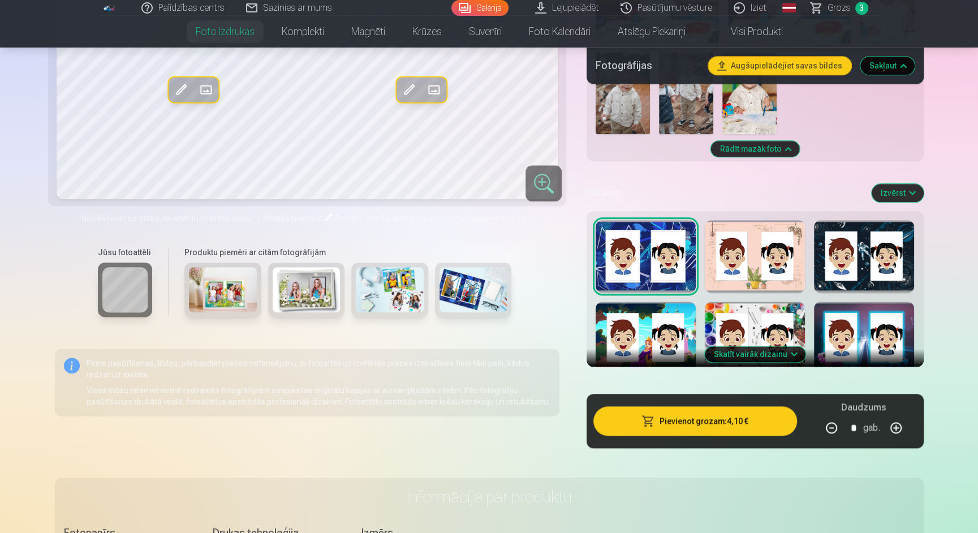
scroll to position [1201, 0]
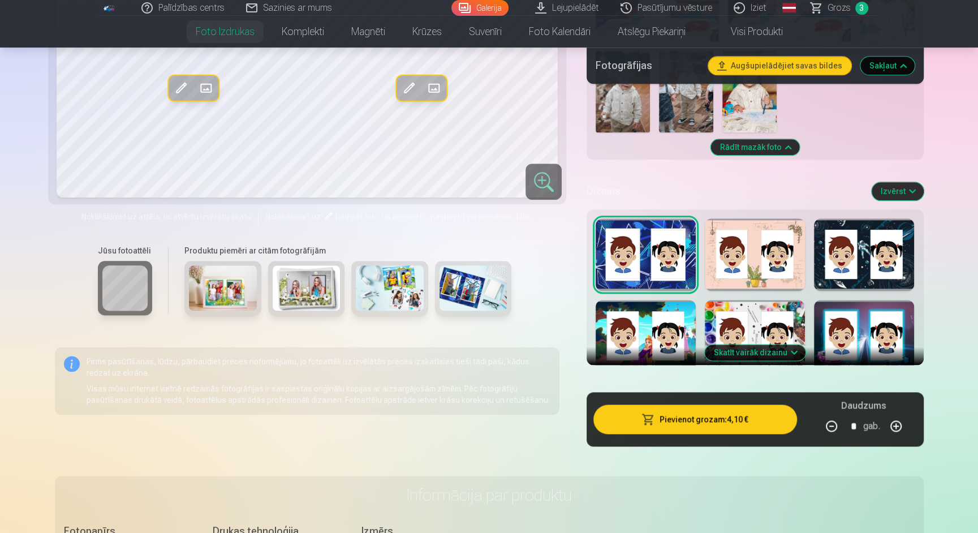
click at [781, 350] on button "Skatīt vairāk dizainu" at bounding box center [755, 353] width 101 height 16
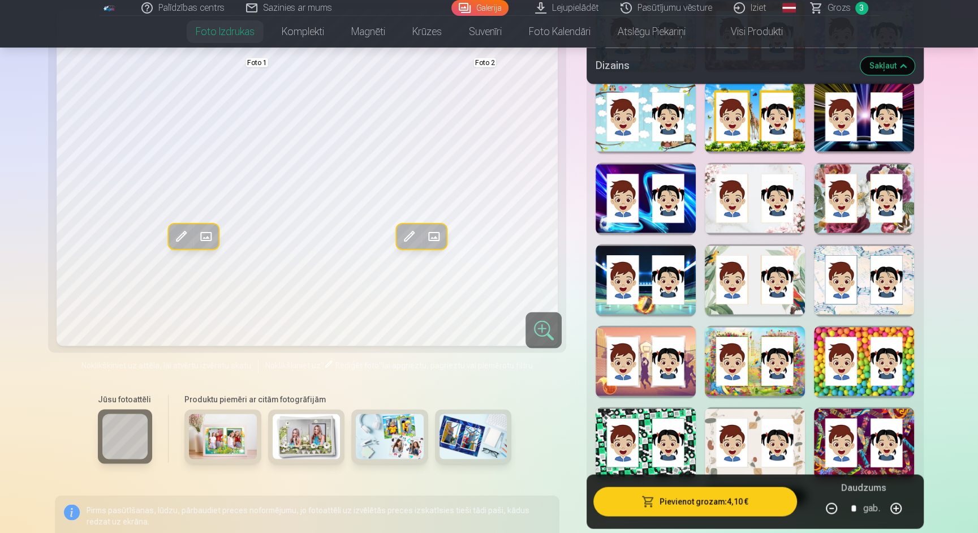
scroll to position [1753, 0]
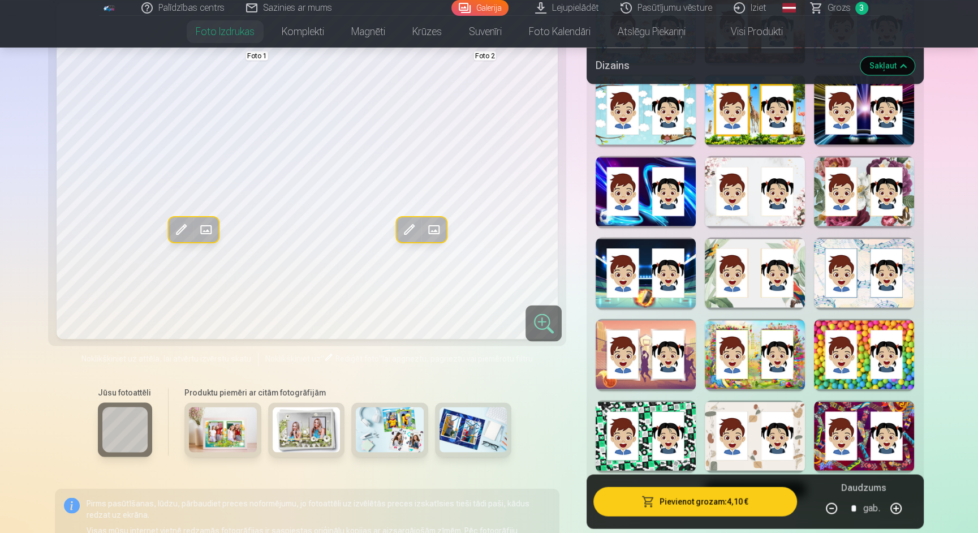
click at [769, 261] on div at bounding box center [755, 273] width 100 height 72
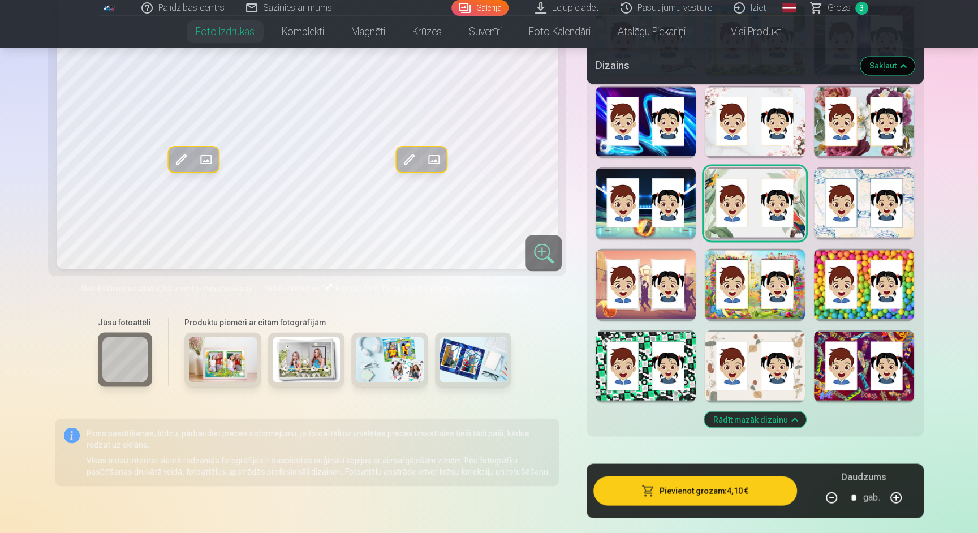
scroll to position [1826, 0]
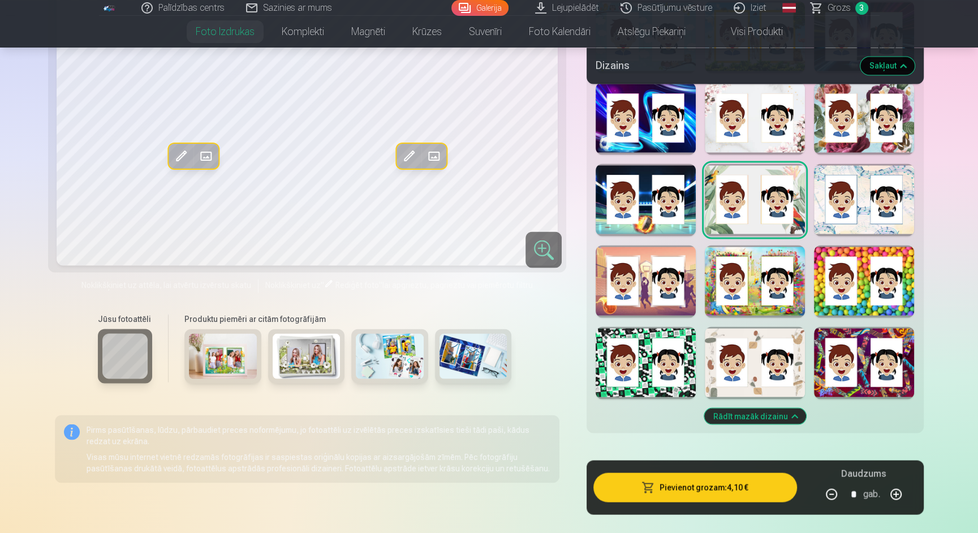
click at [757, 329] on div at bounding box center [755, 362] width 100 height 72
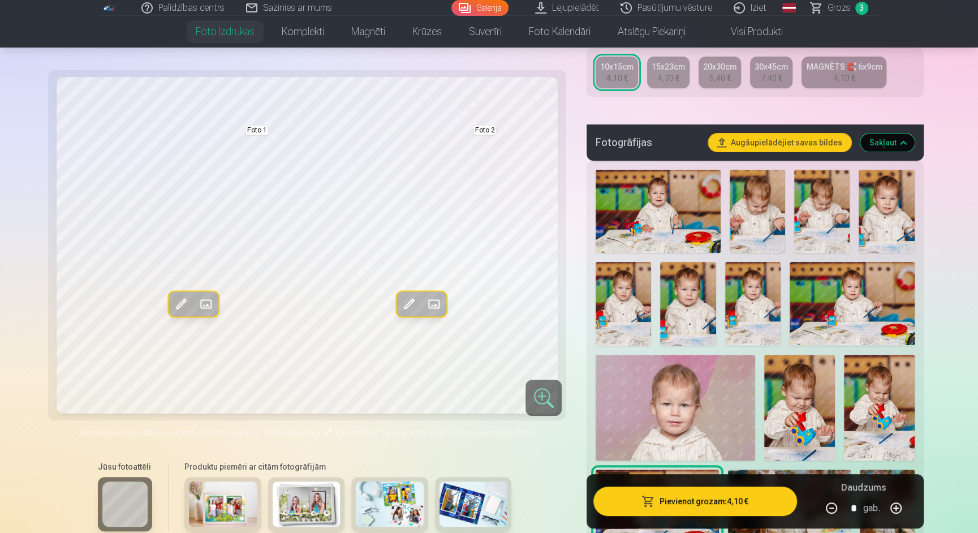
scroll to position [0, 0]
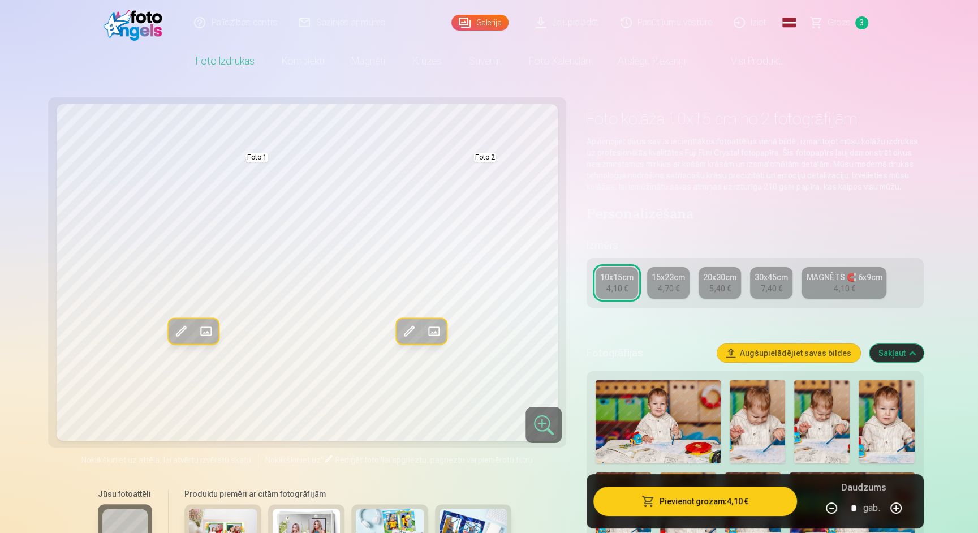
click at [152, 24] on img at bounding box center [136, 23] width 65 height 36
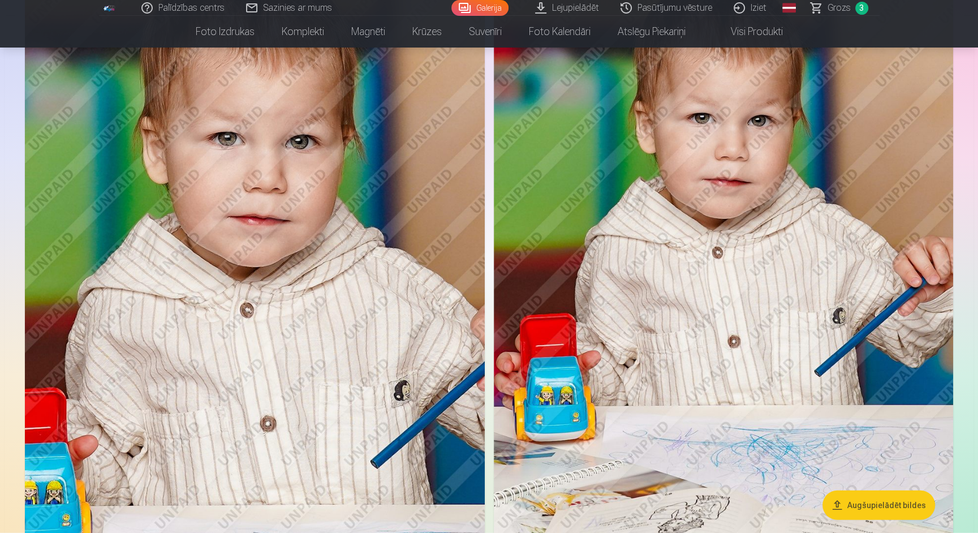
scroll to position [2406, 0]
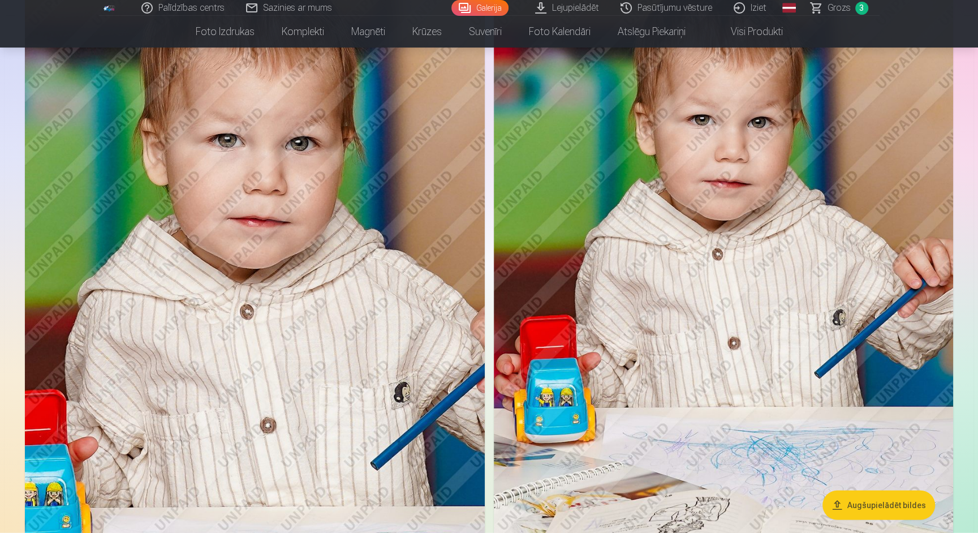
click at [769, 30] on link "Visi produkti" at bounding box center [747, 32] width 97 height 32
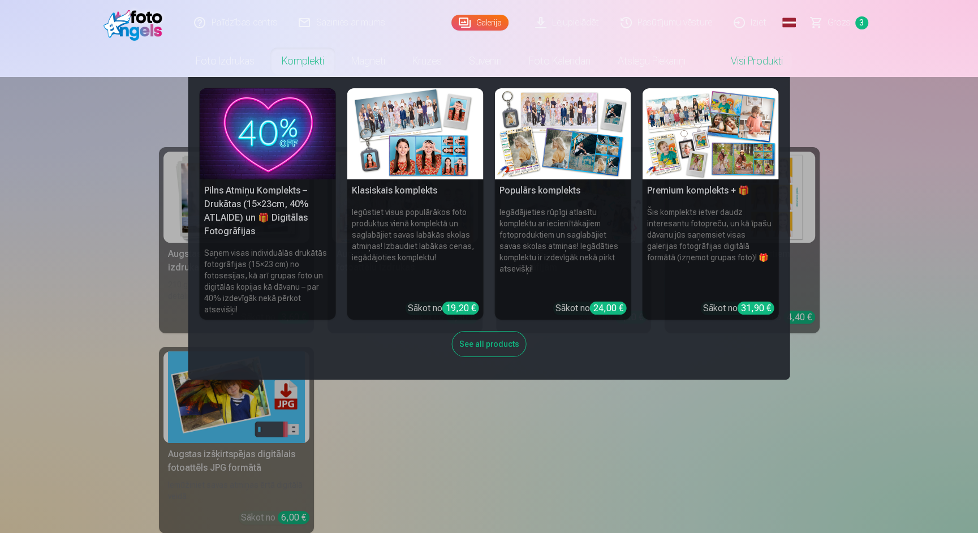
click at [316, 65] on link "Komplekti" at bounding box center [303, 61] width 70 height 32
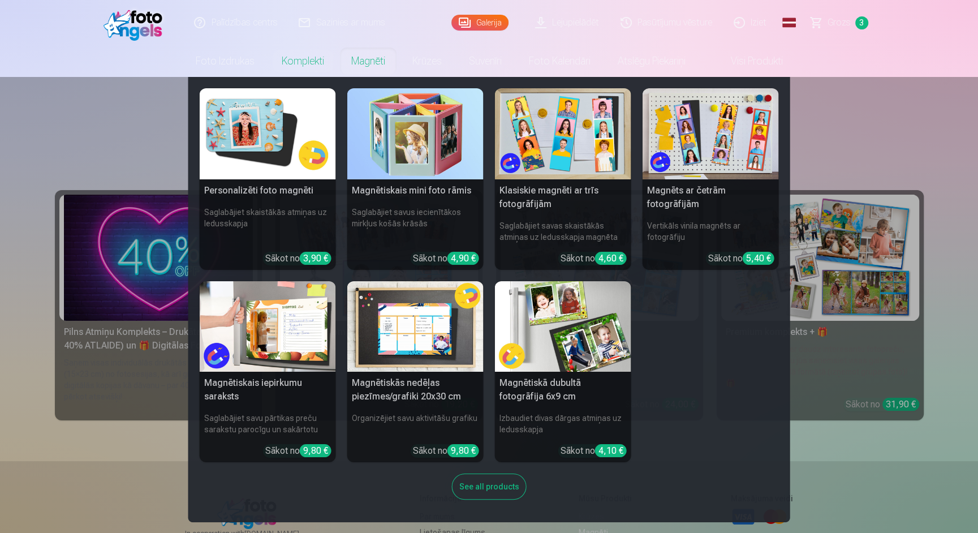
click at [289, 116] on img at bounding box center [268, 133] width 136 height 91
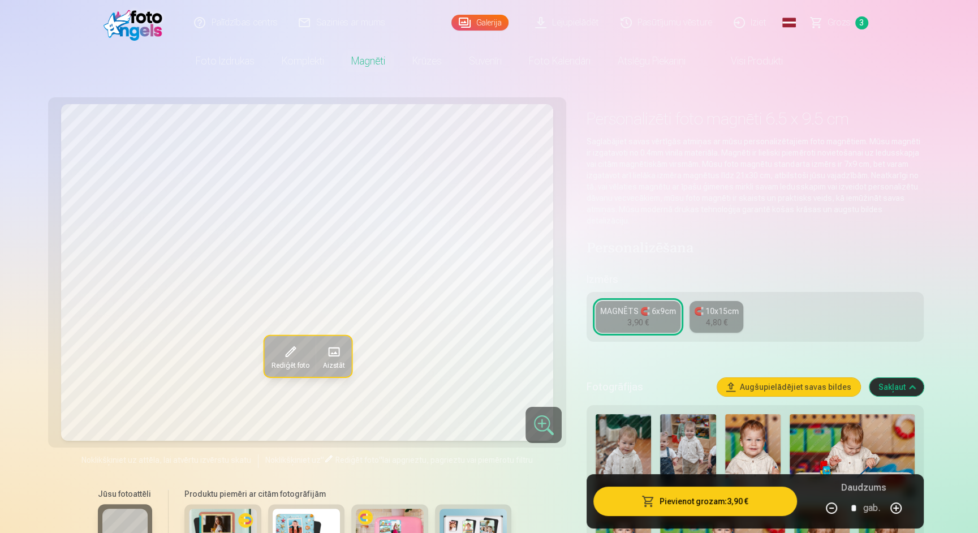
click at [833, 25] on span "Grozs" at bounding box center [839, 23] width 23 height 14
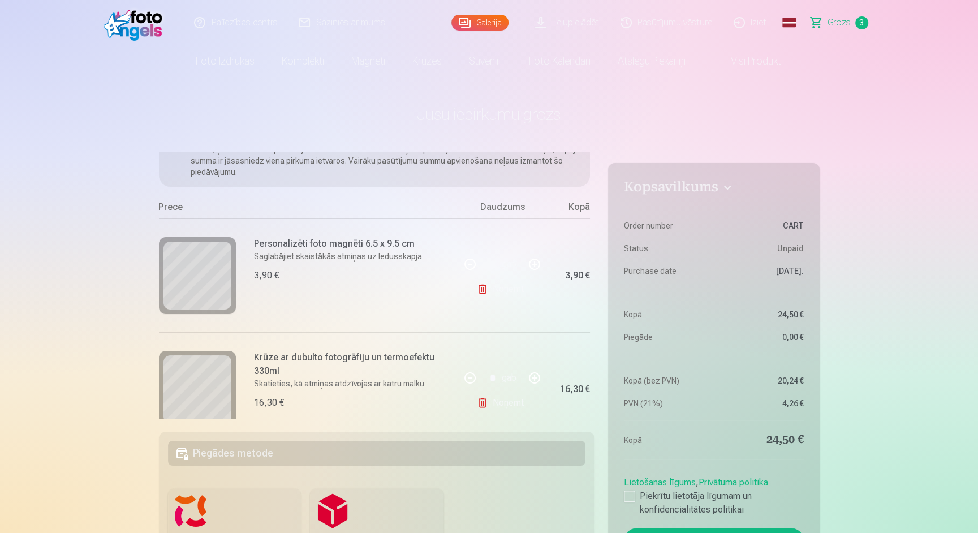
scroll to position [95, 0]
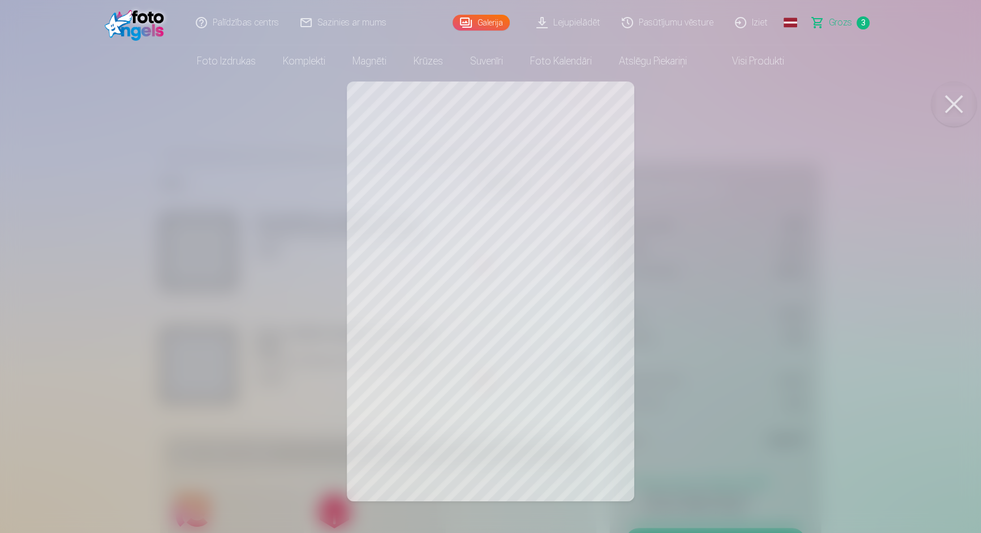
click at [955, 103] on button at bounding box center [953, 103] width 45 height 45
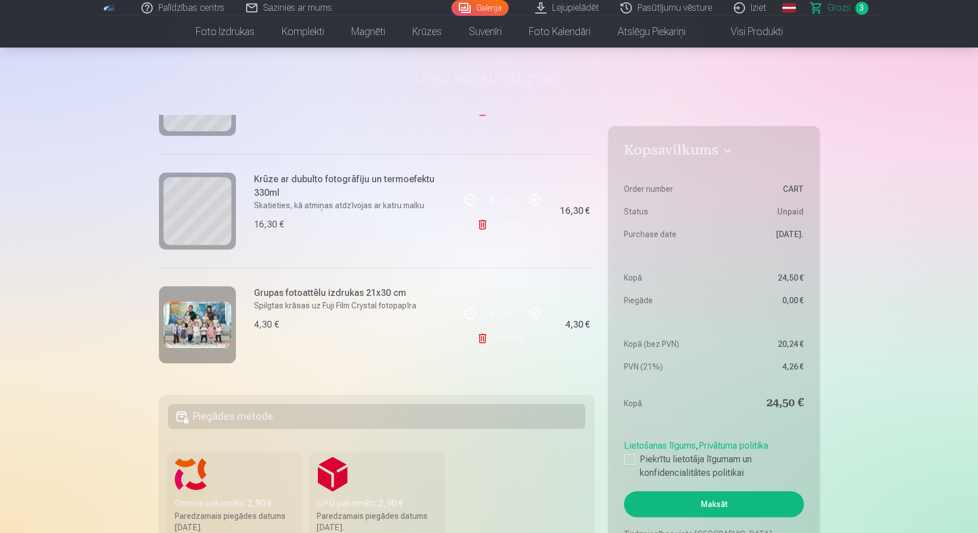
scroll to position [38, 0]
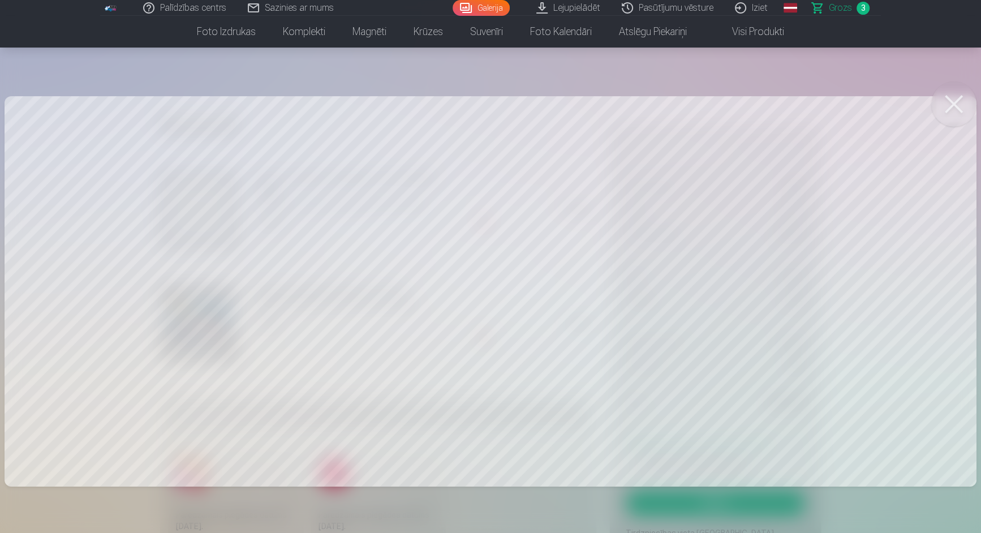
click at [954, 98] on button at bounding box center [953, 103] width 45 height 45
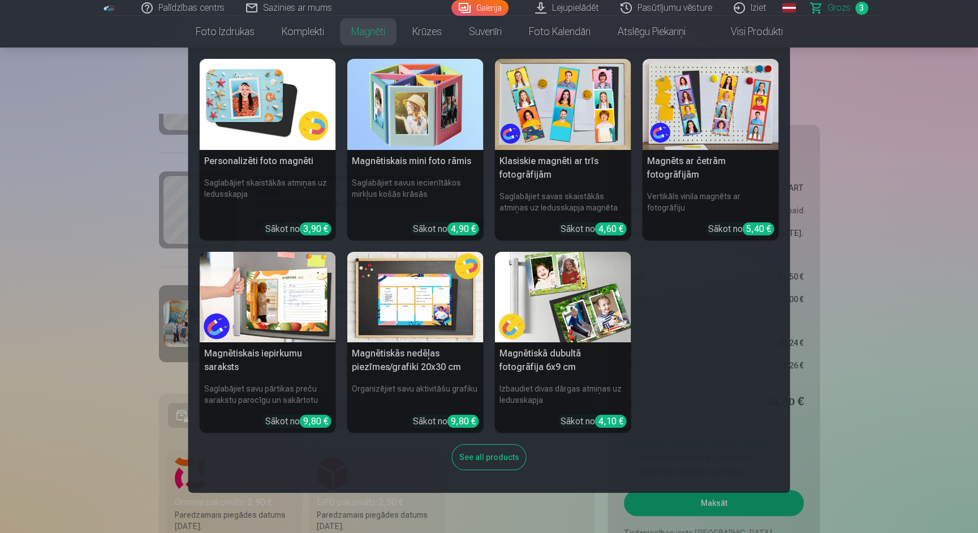
click at [216, 127] on img at bounding box center [268, 104] width 136 height 91
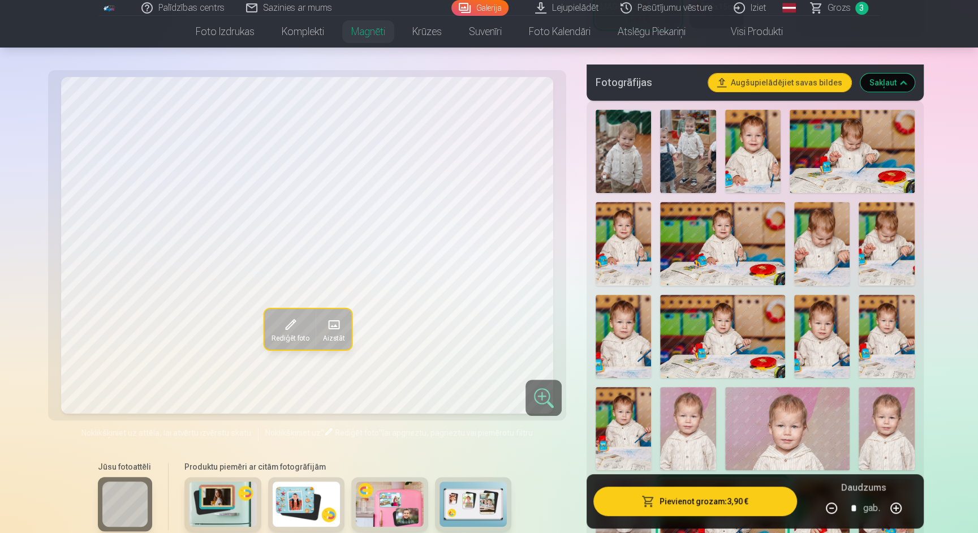
scroll to position [318, 0]
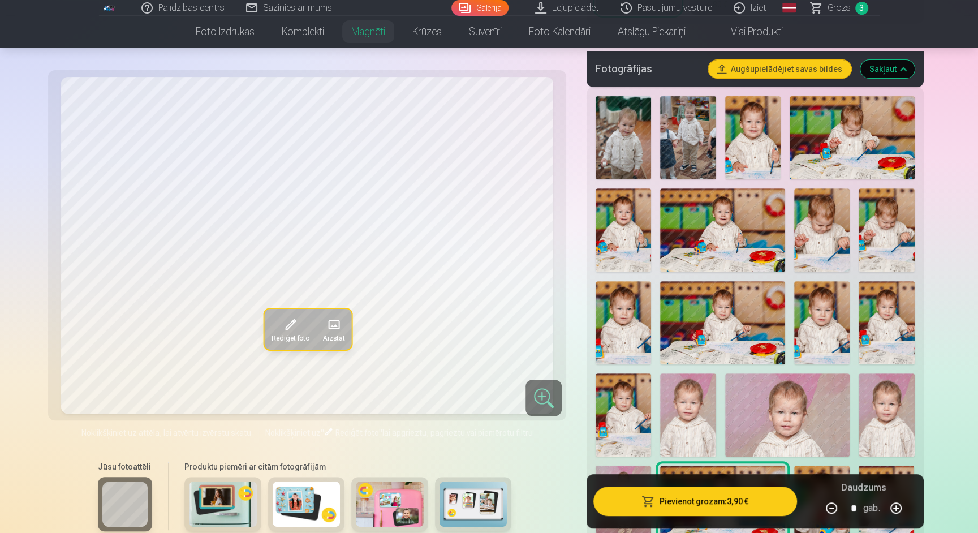
click at [751, 164] on img at bounding box center [752, 137] width 55 height 83
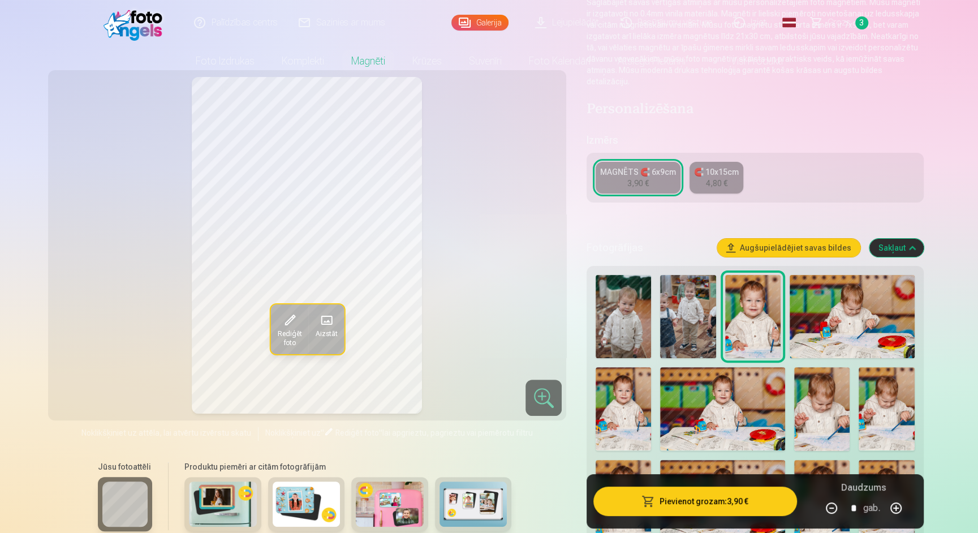
scroll to position [0, 0]
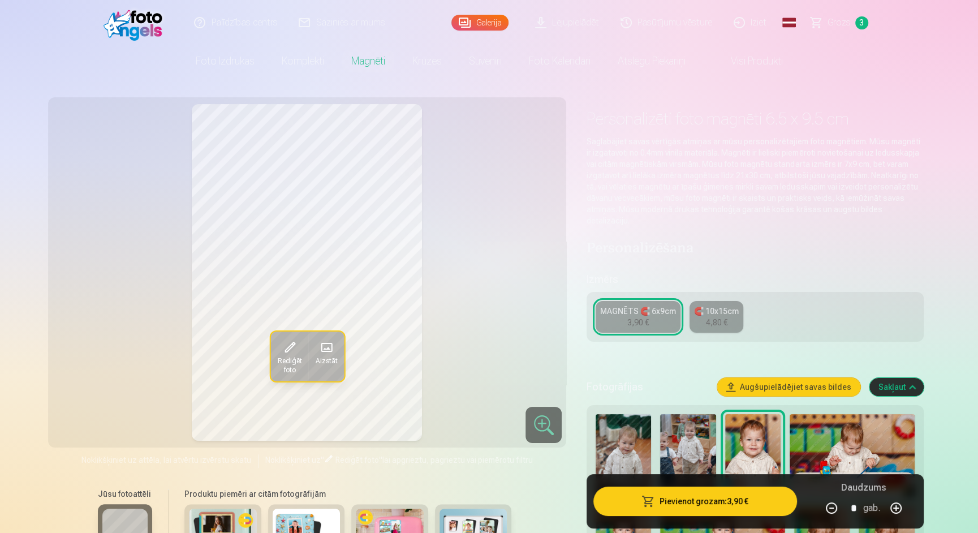
click at [135, 17] on img at bounding box center [136, 23] width 65 height 36
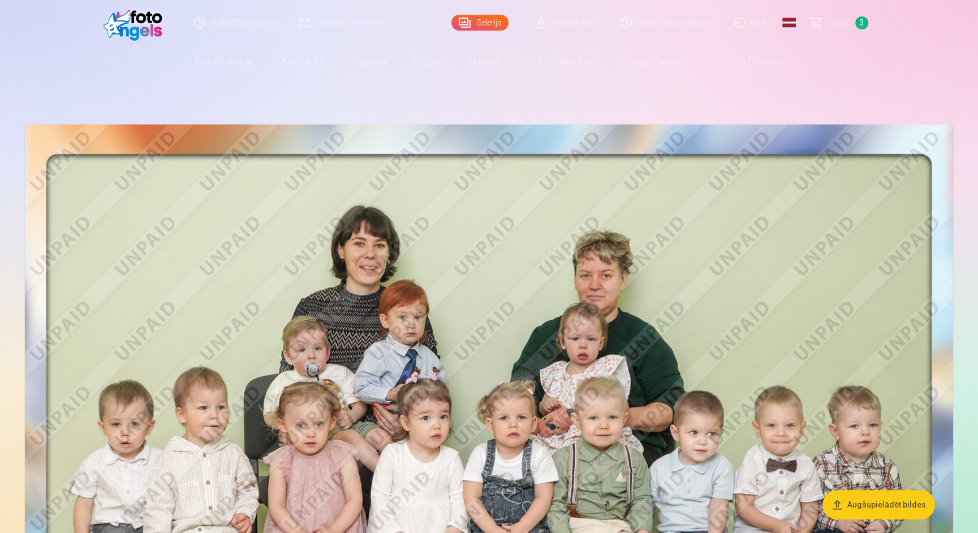
click at [146, 40] on img at bounding box center [136, 23] width 65 height 36
click at [140, 25] on img at bounding box center [136, 23] width 65 height 36
click at [831, 18] on span "Grozs" at bounding box center [839, 23] width 23 height 14
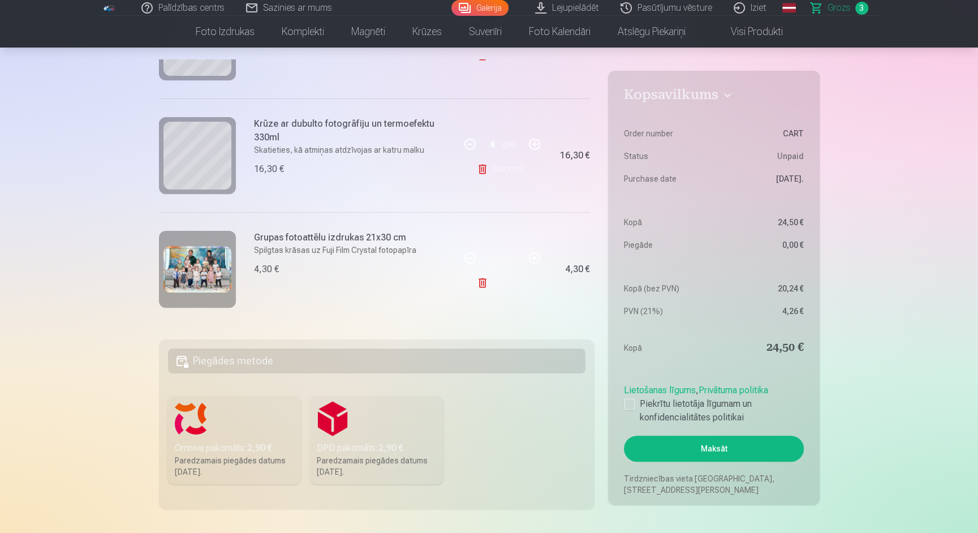
scroll to position [37, 0]
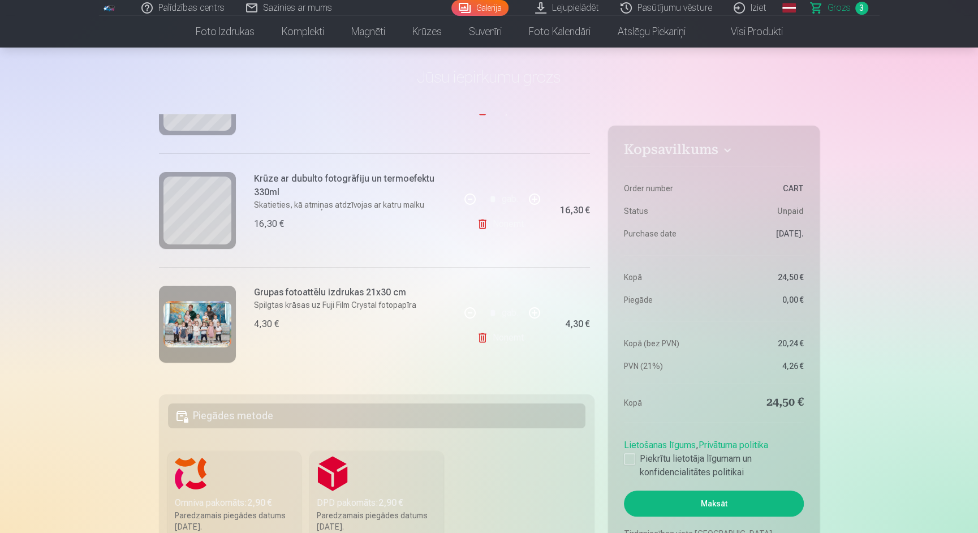
click at [184, 317] on img at bounding box center [198, 324] width 68 height 47
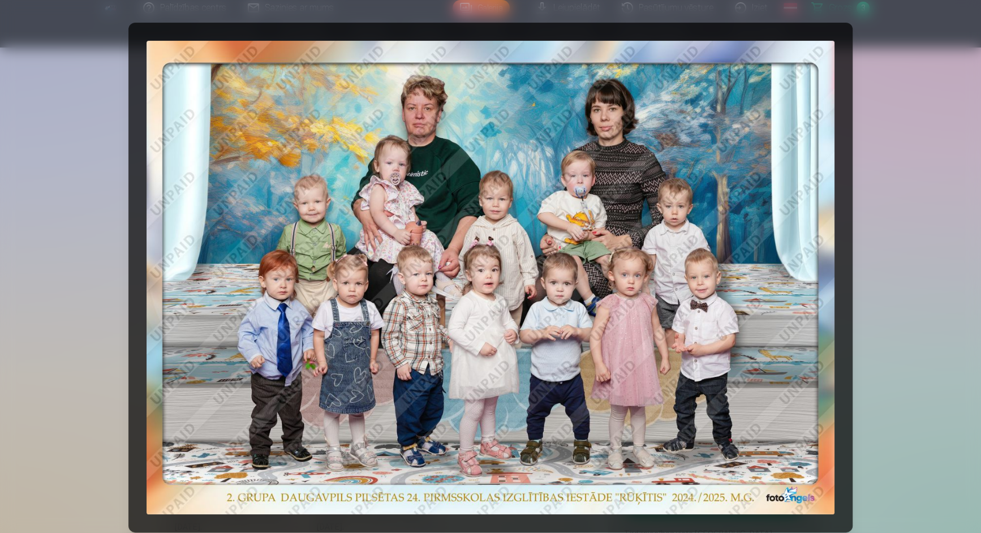
click at [896, 235] on div at bounding box center [490, 266] width 981 height 533
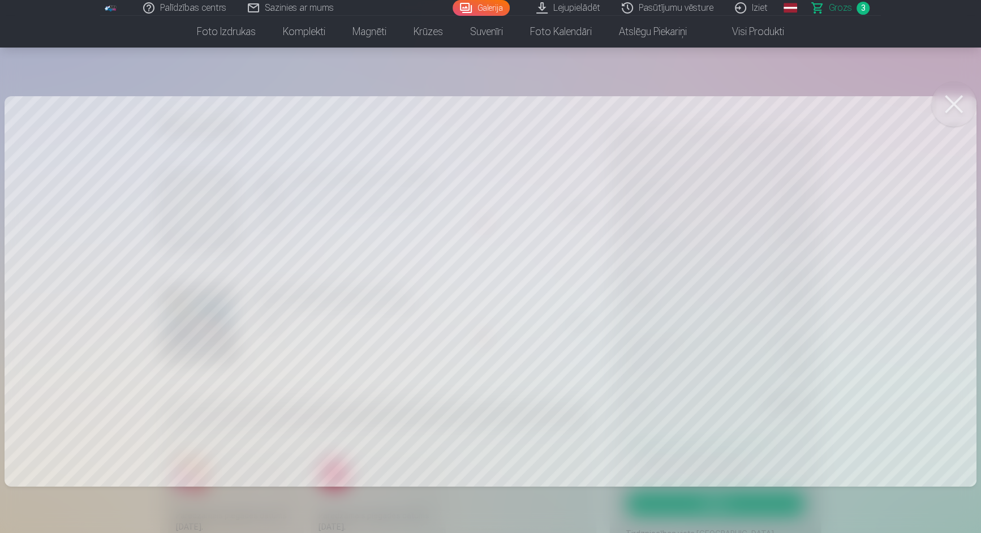
click at [956, 102] on button at bounding box center [953, 103] width 45 height 45
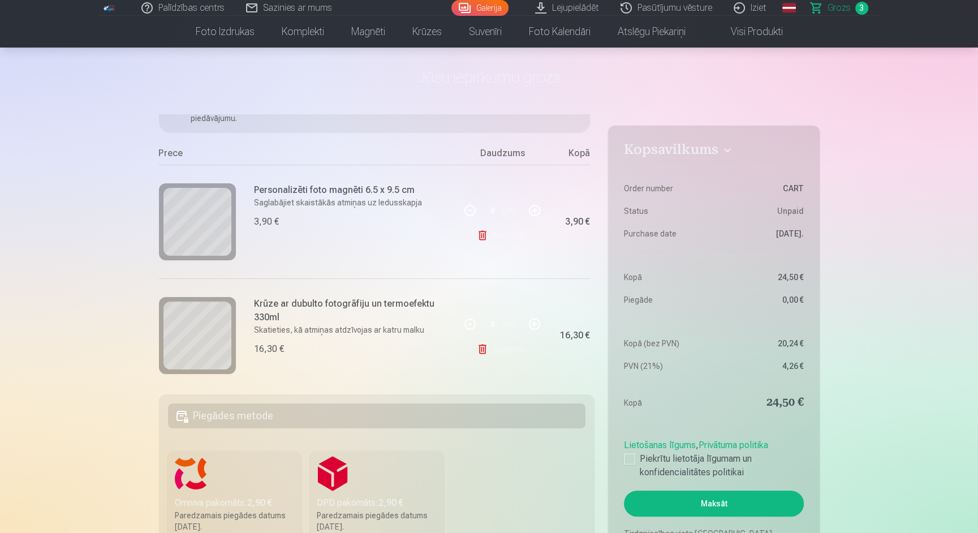
scroll to position [91, 0]
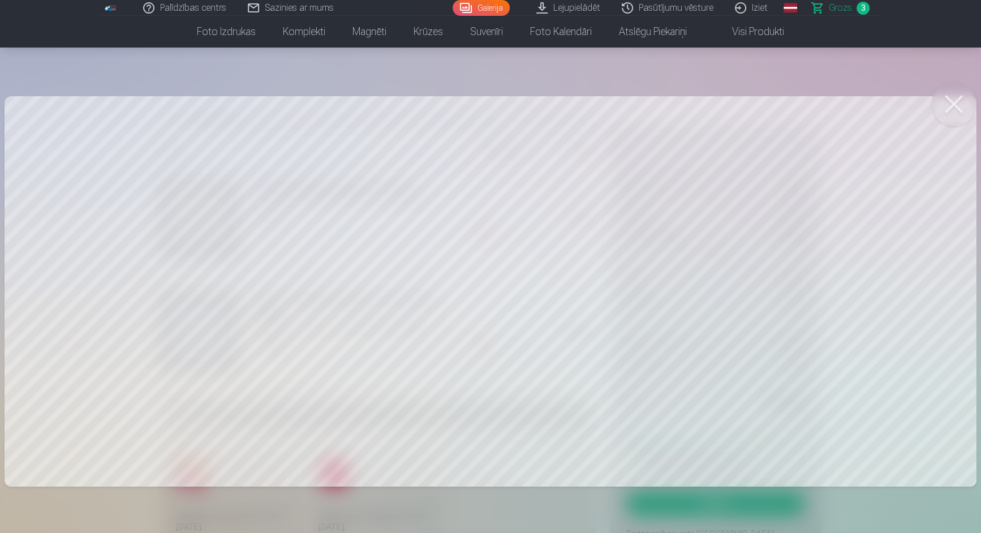
click at [959, 96] on button at bounding box center [953, 103] width 45 height 45
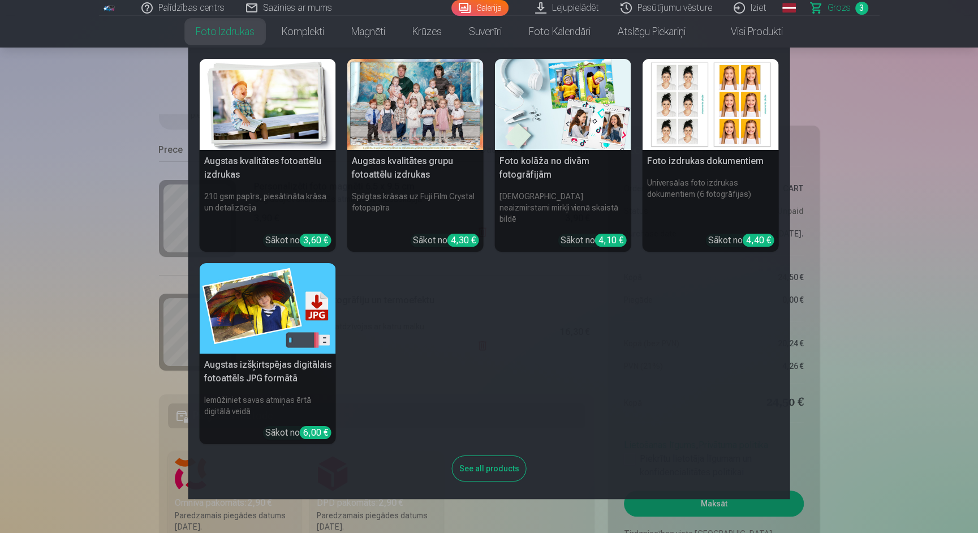
scroll to position [0, 0]
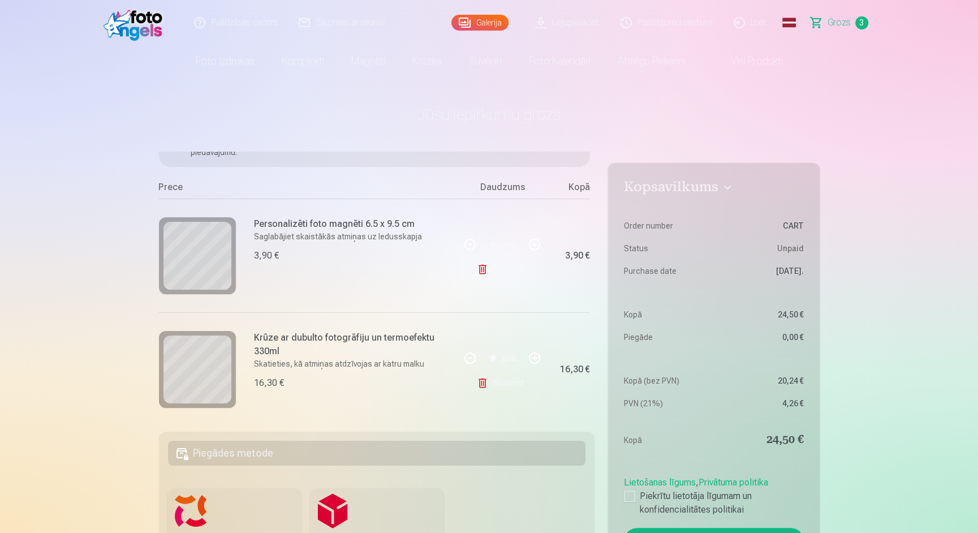
click at [145, 16] on img at bounding box center [136, 23] width 65 height 36
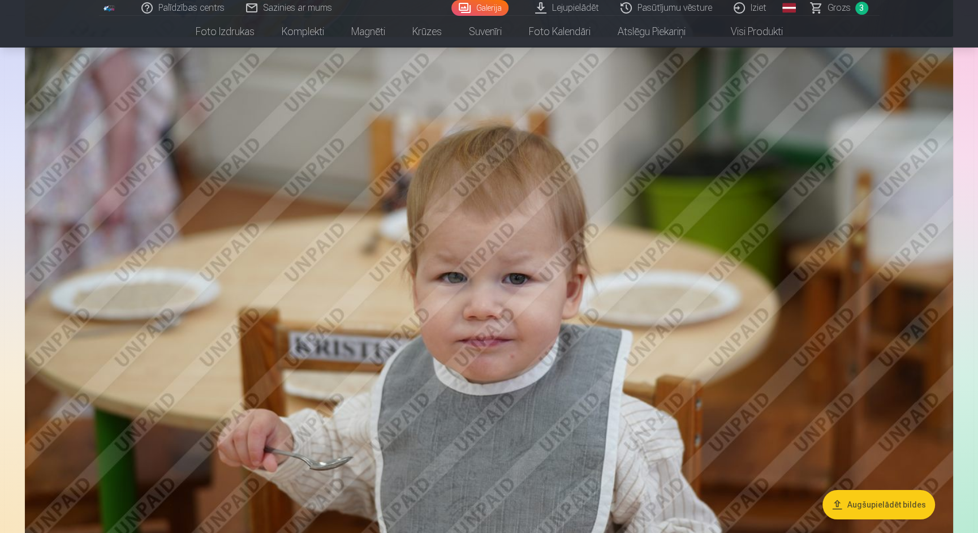
scroll to position [7798, 0]
